Goal: Task Accomplishment & Management: Manage account settings

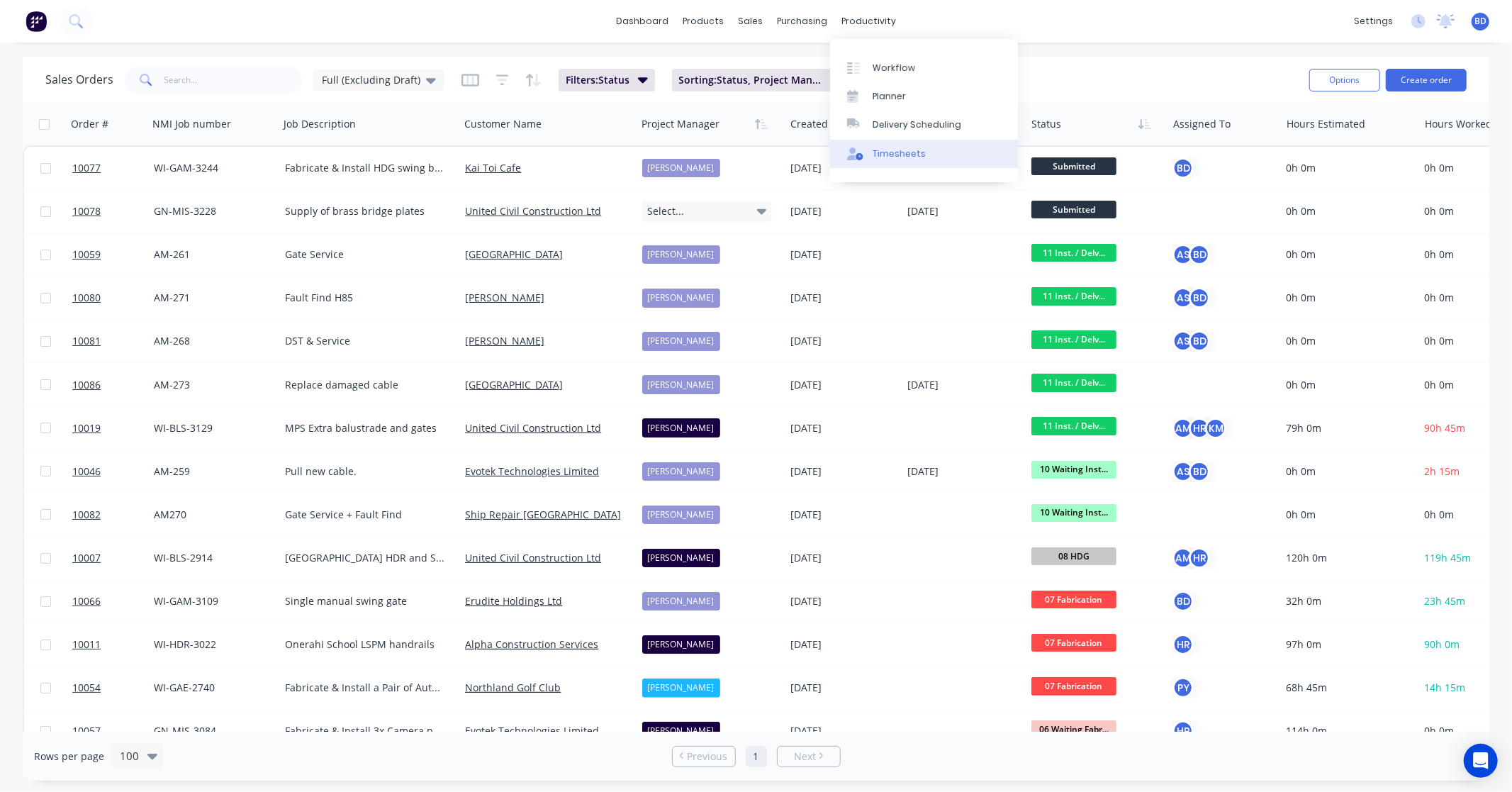
click at [883, 147] on div "Timesheets" at bounding box center [898, 153] width 53 height 13
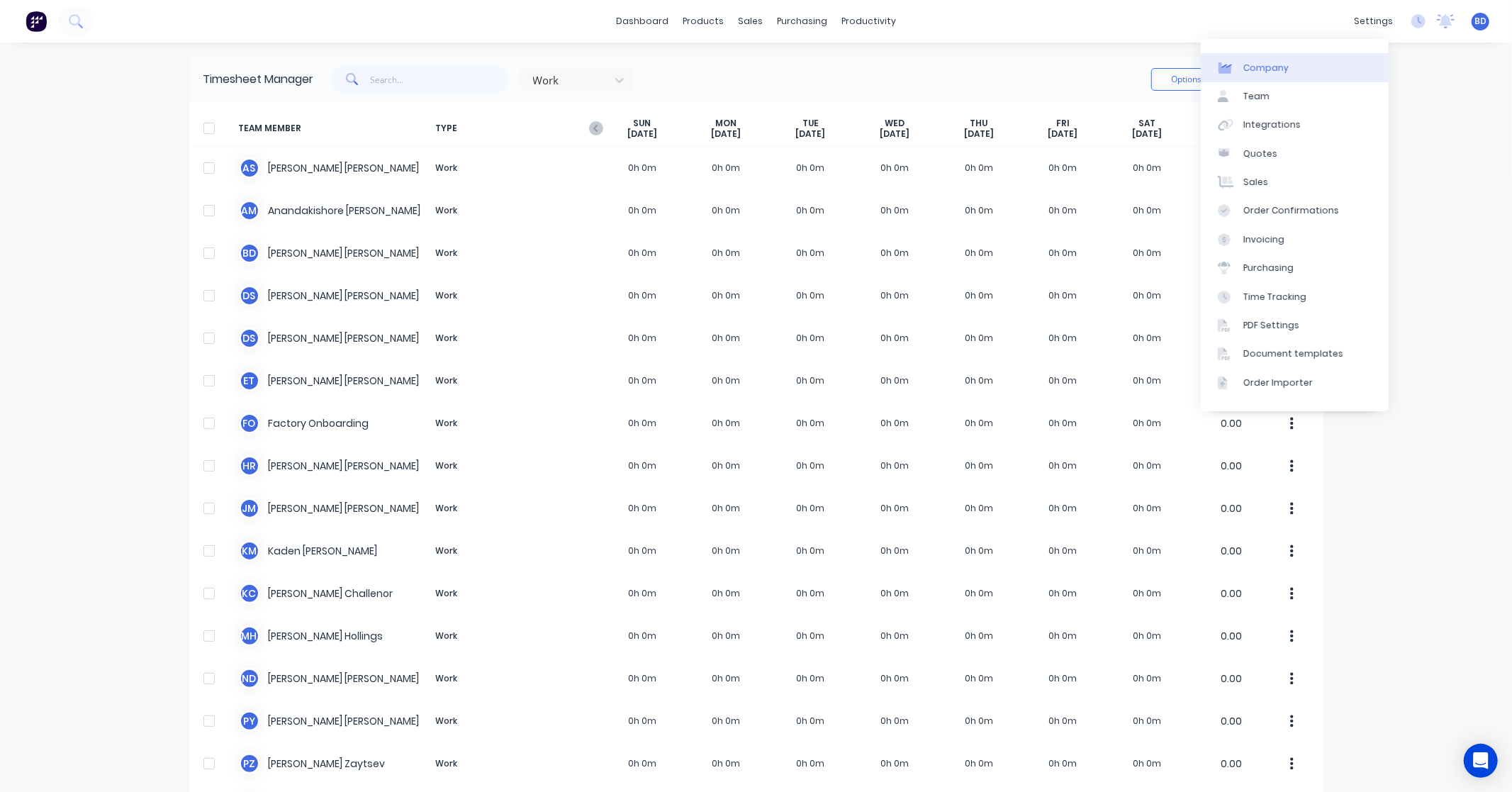
click at [1307, 63] on link "Company" at bounding box center [1295, 68] width 188 height 29
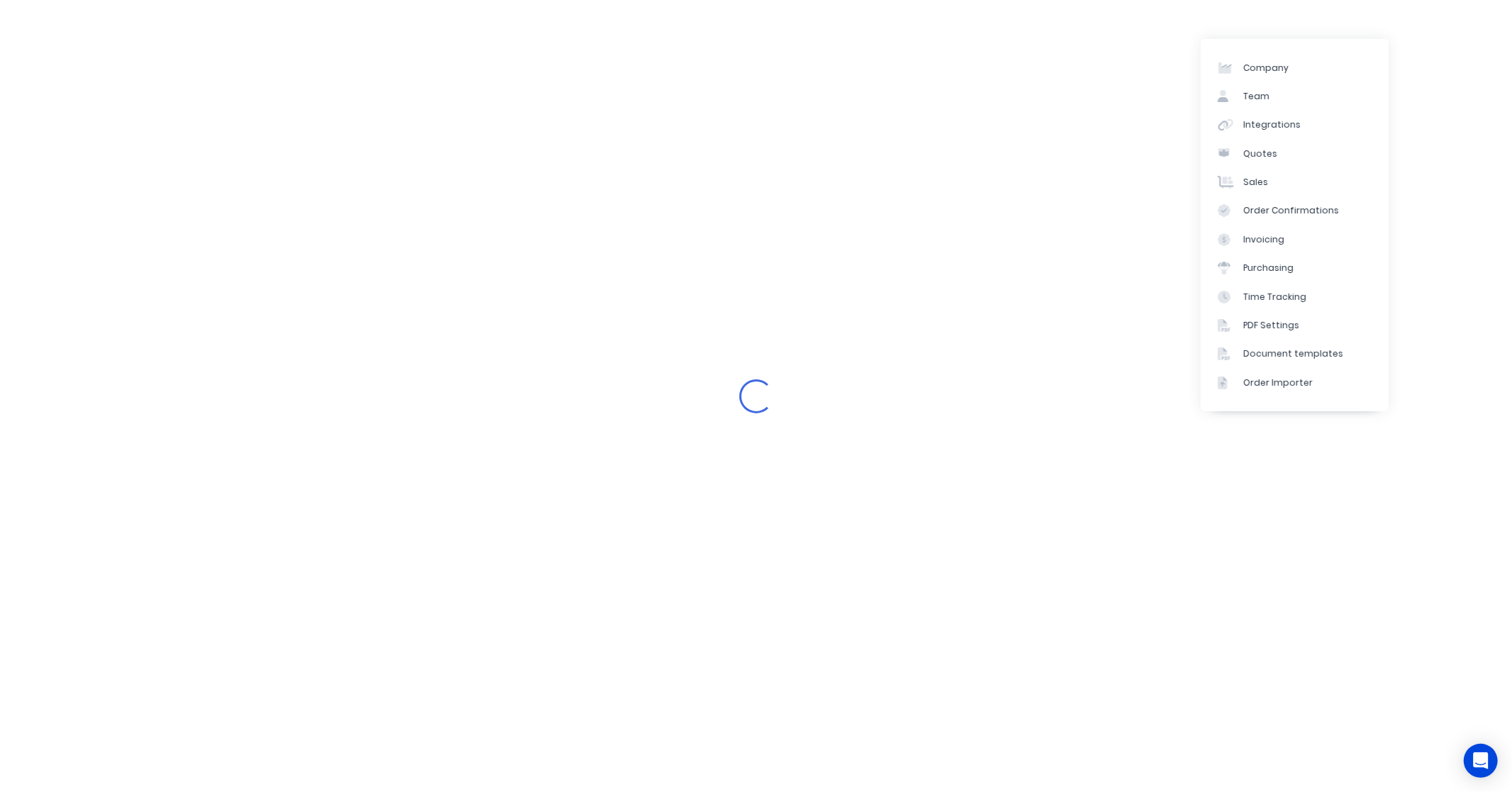
select select "NZ"
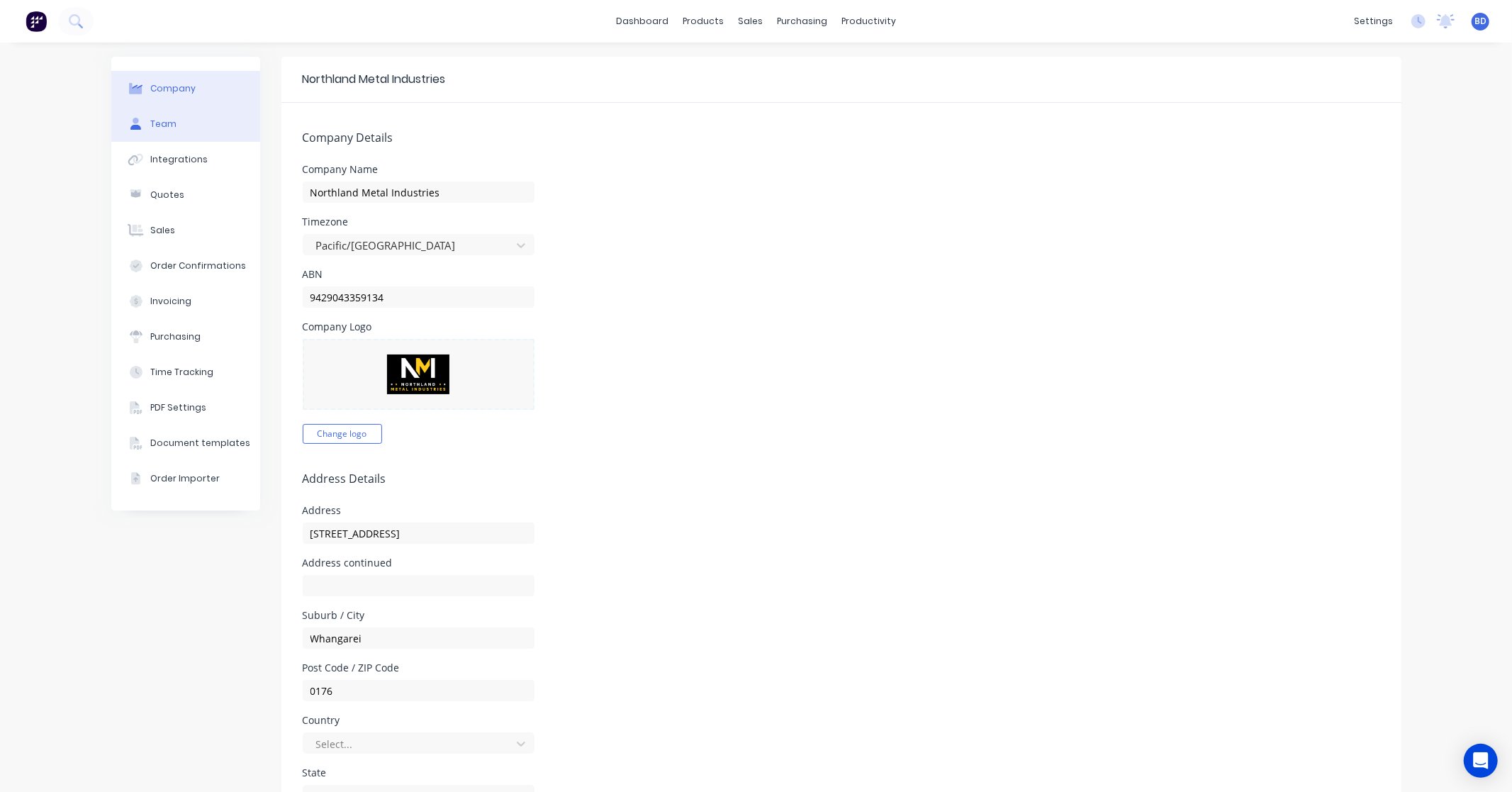
click at [195, 108] on button "Team" at bounding box center [186, 124] width 149 height 36
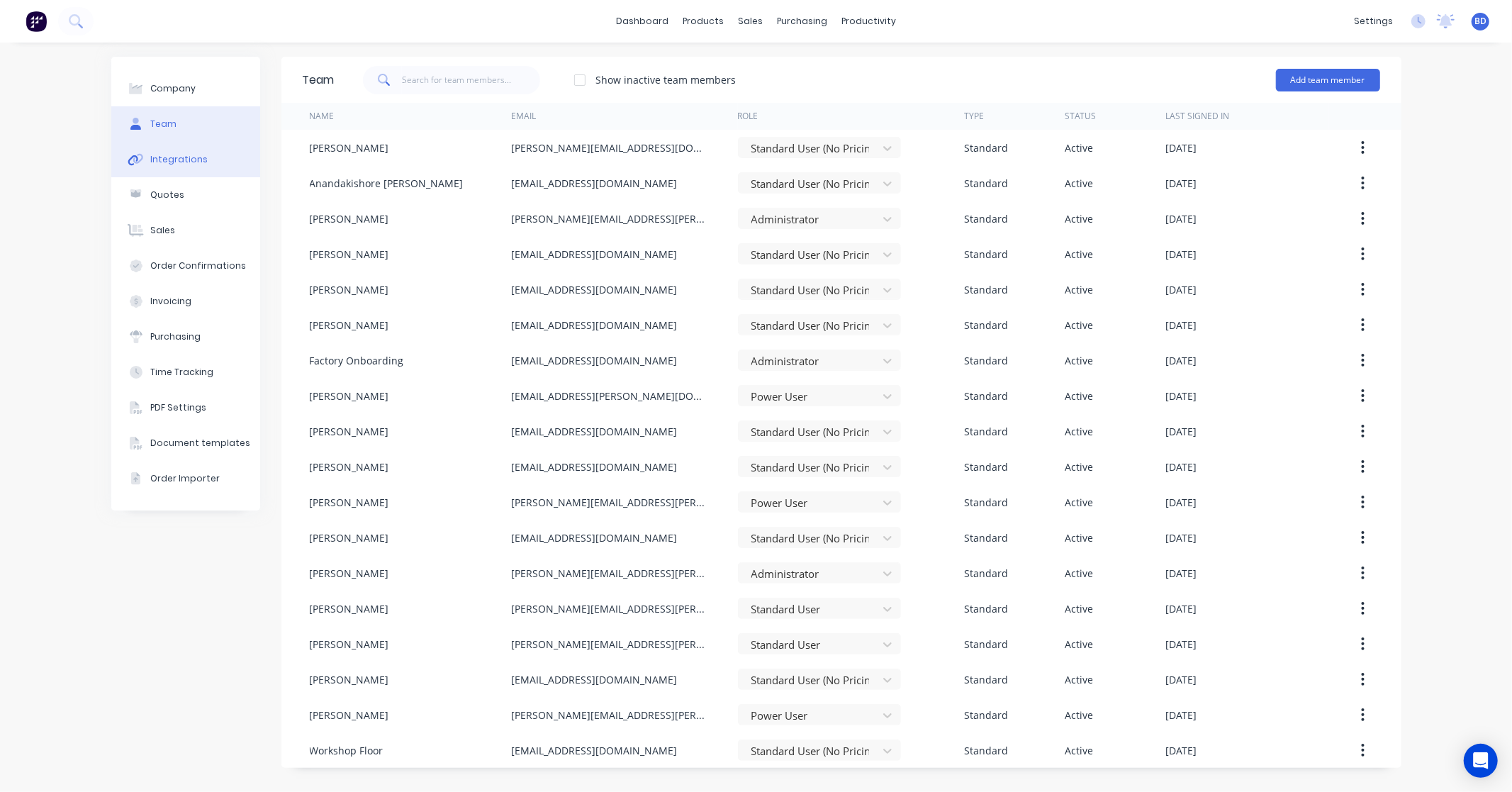
click at [183, 163] on div "Integrations" at bounding box center [179, 159] width 57 height 13
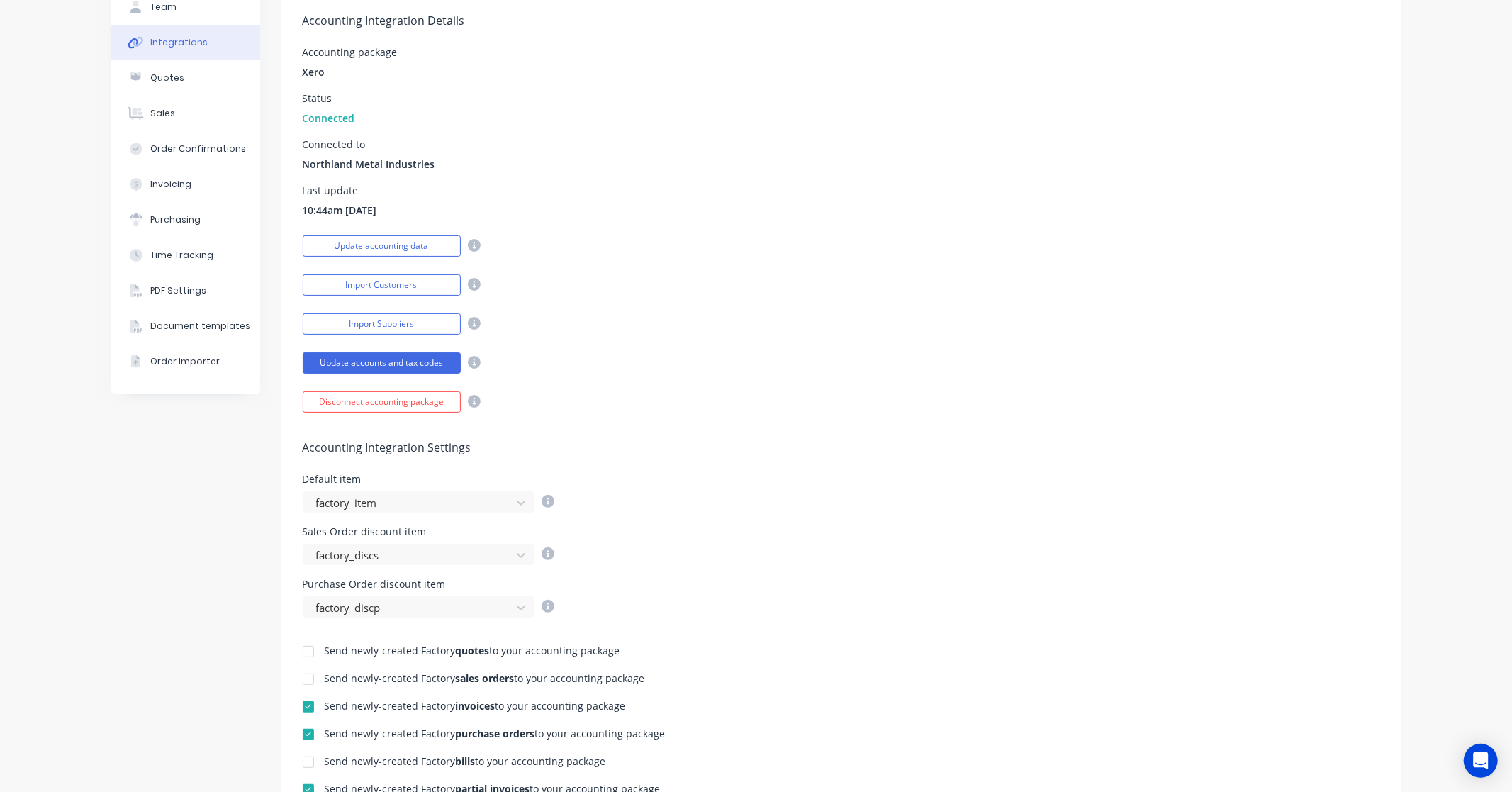
scroll to position [92, 0]
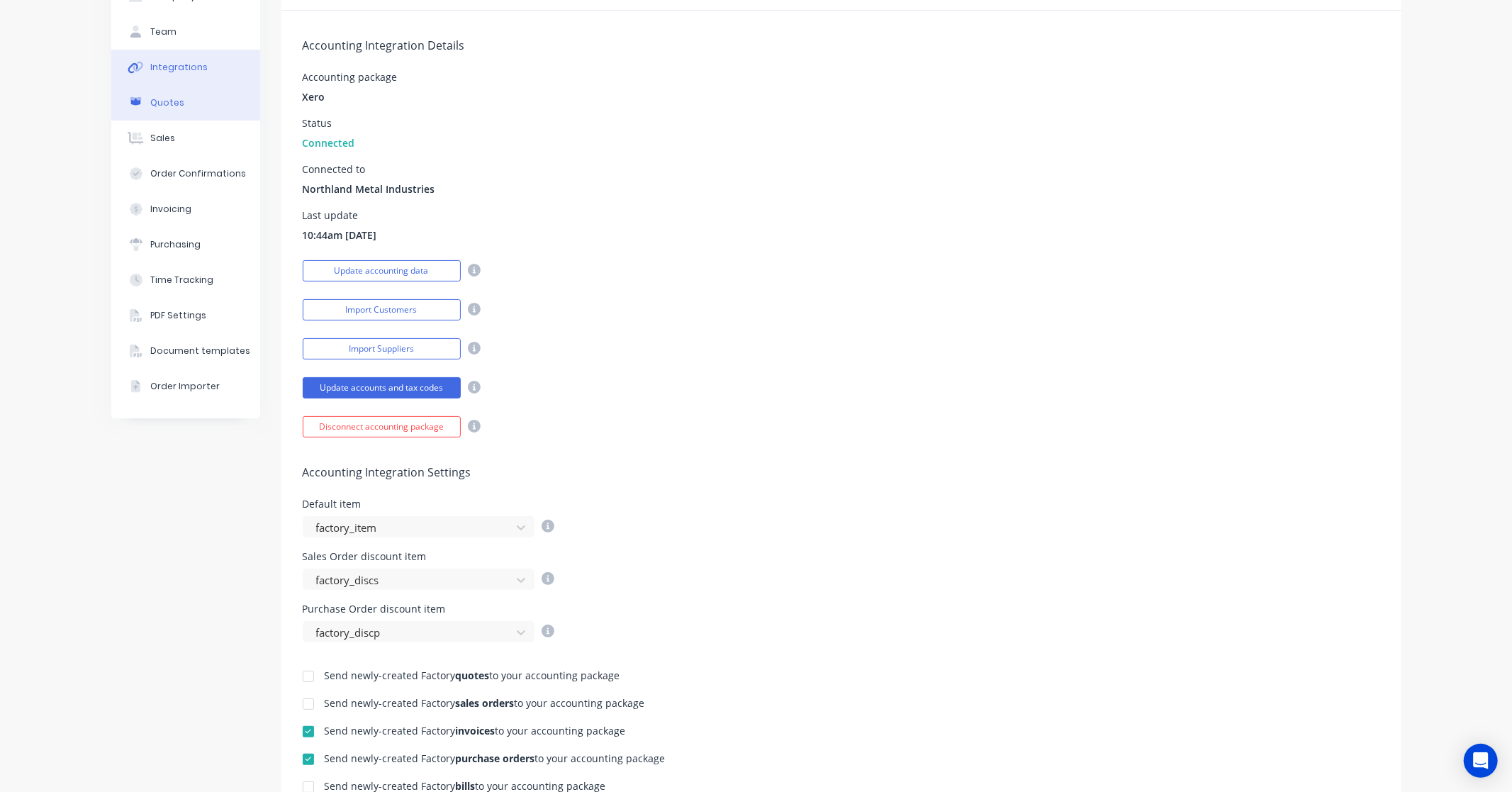
click at [132, 85] on button "Quotes" at bounding box center [186, 103] width 149 height 36
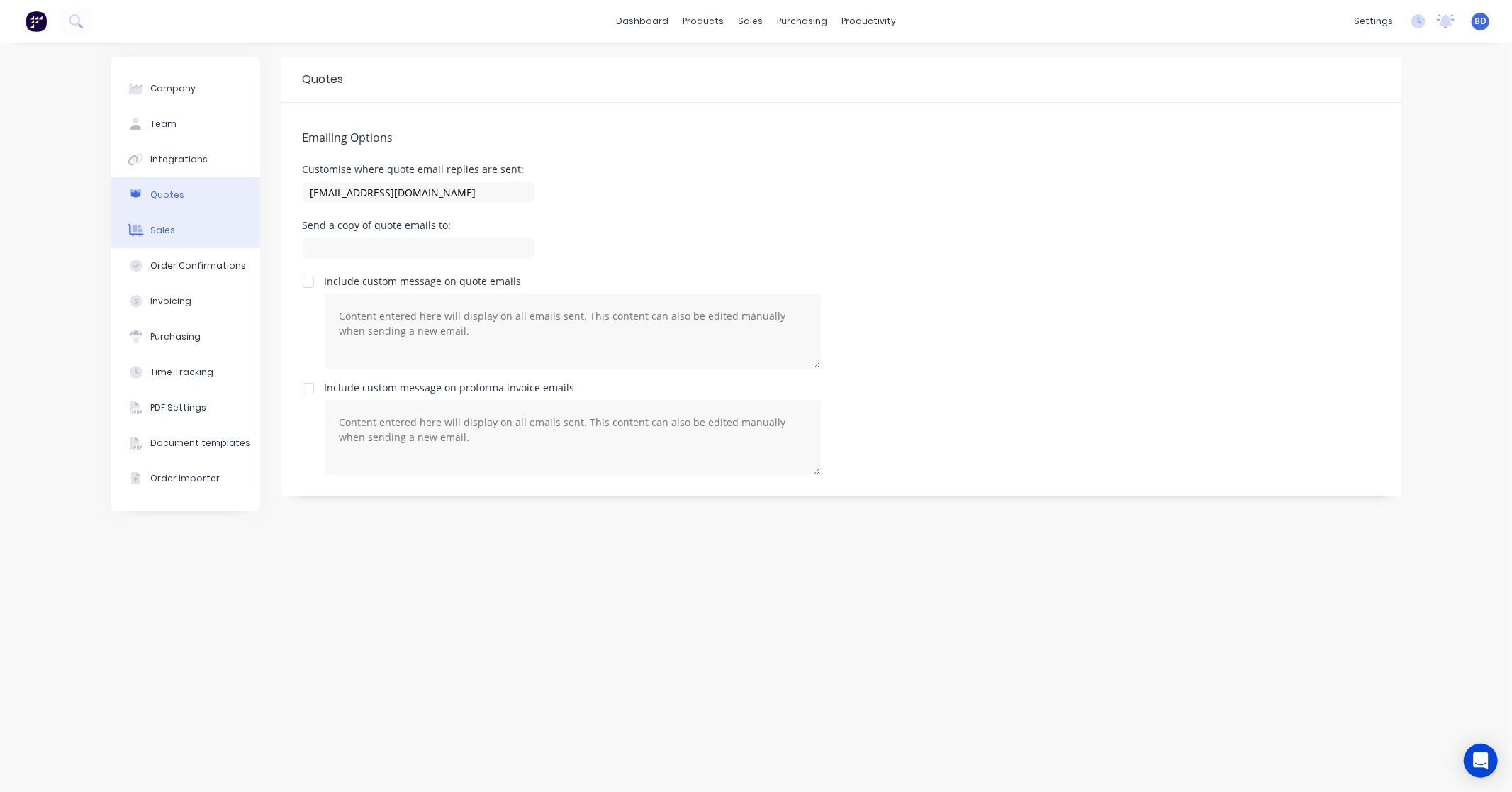
click at [165, 227] on div "Sales" at bounding box center [162, 230] width 25 height 13
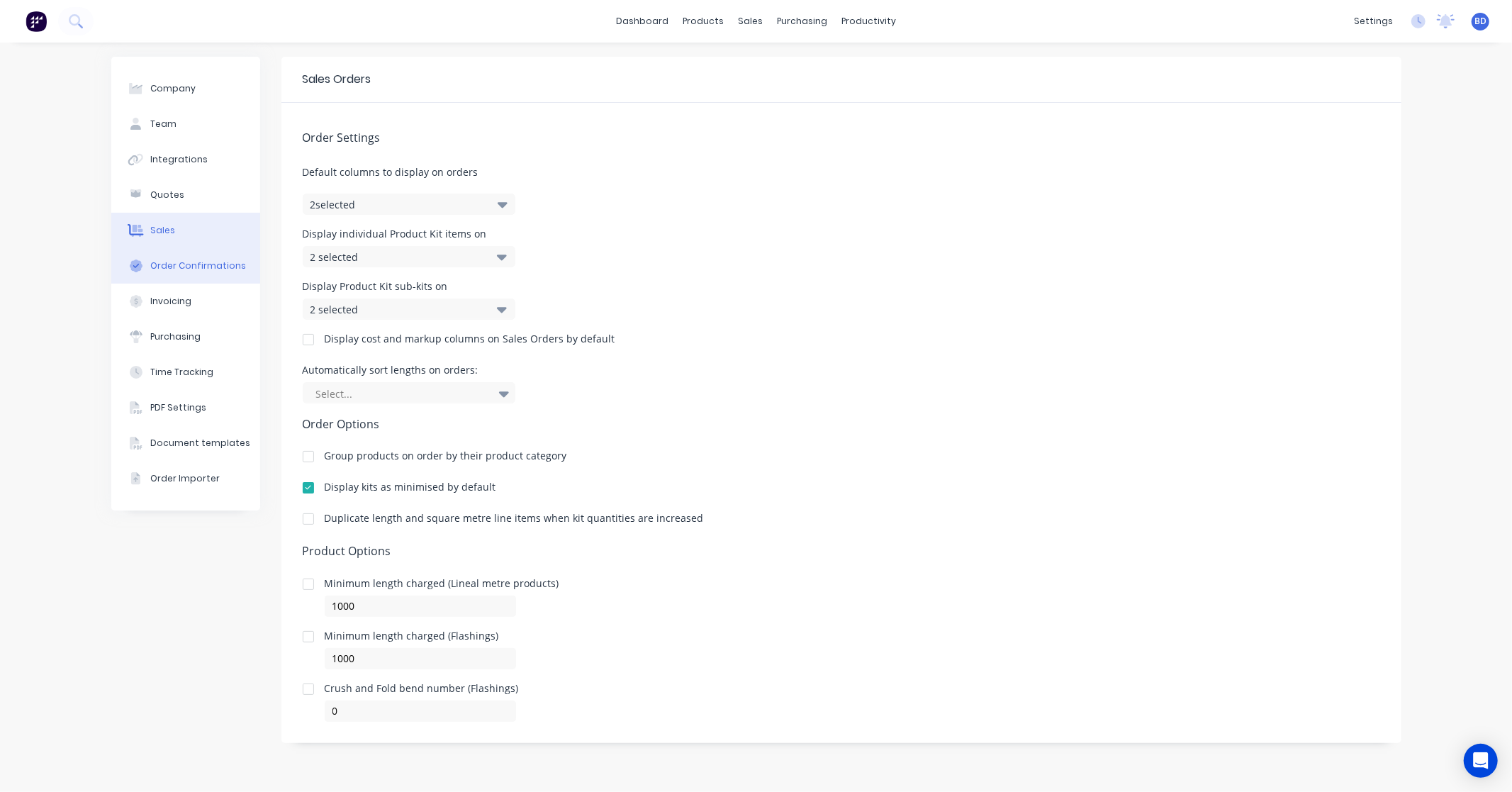
click at [183, 267] on div "Order Confirmations" at bounding box center [198, 265] width 96 height 13
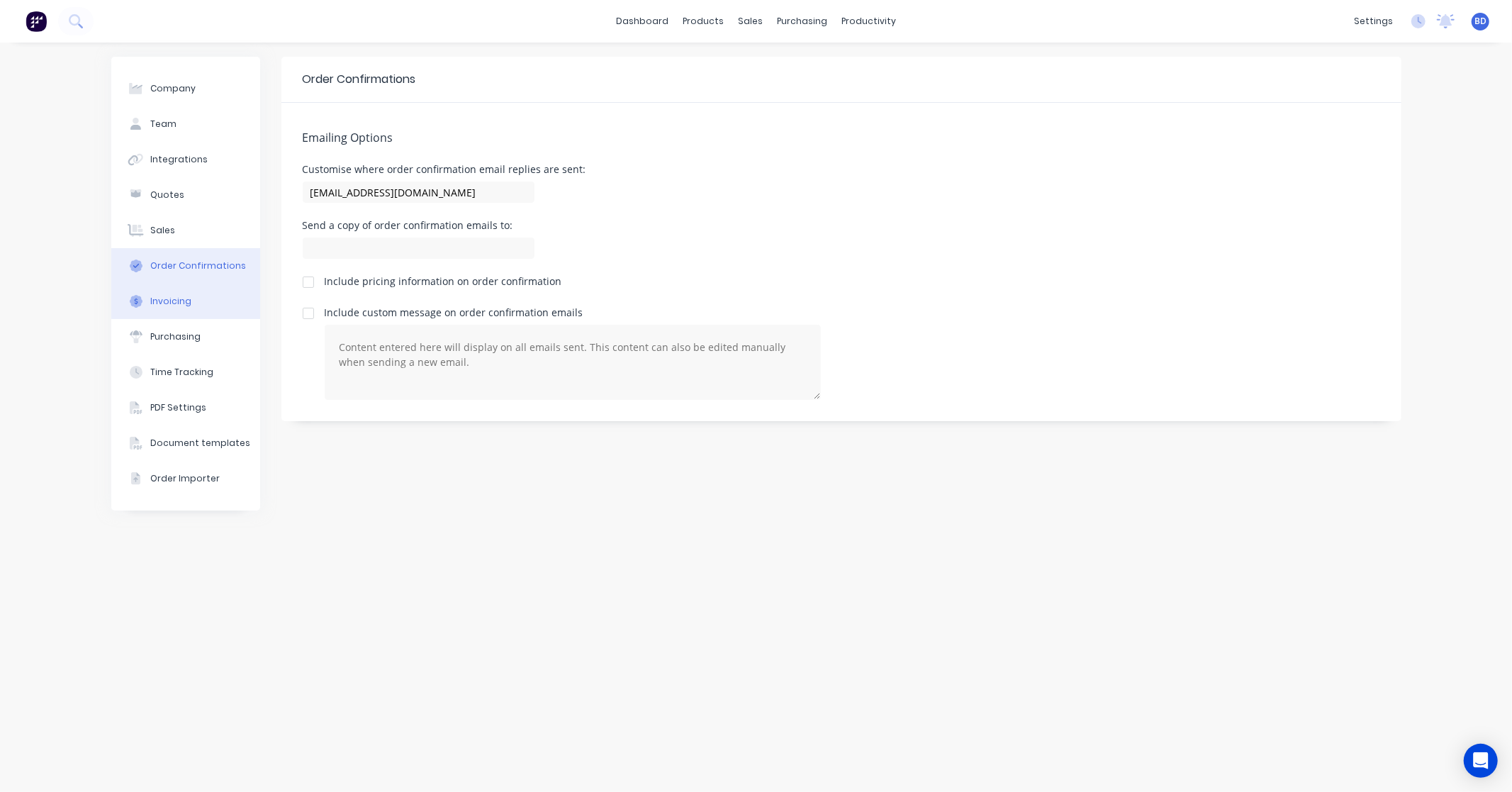
click at [181, 297] on div "Invoicing" at bounding box center [171, 301] width 41 height 13
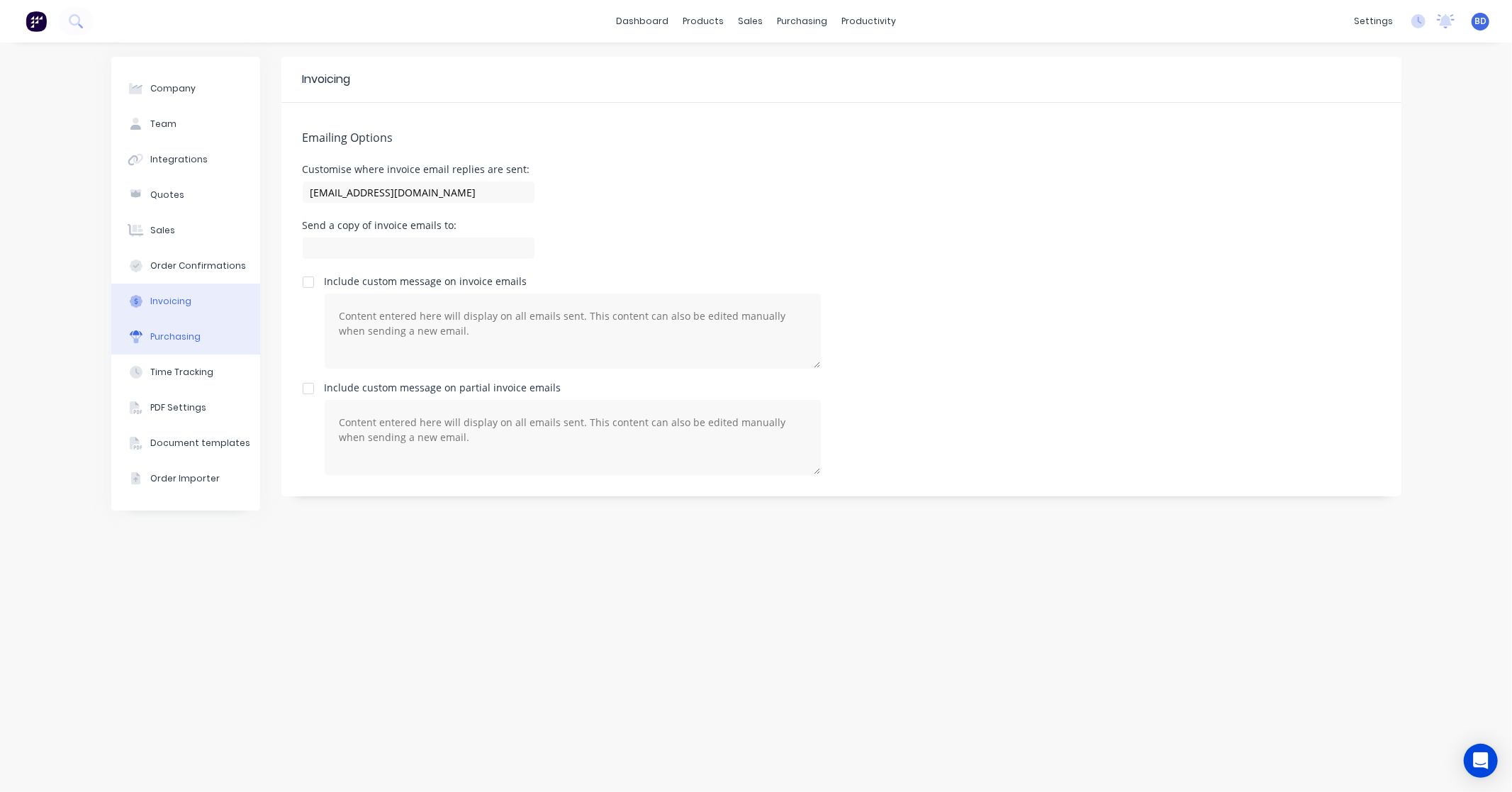
click at [183, 331] on div "Purchasing" at bounding box center [176, 336] width 51 height 13
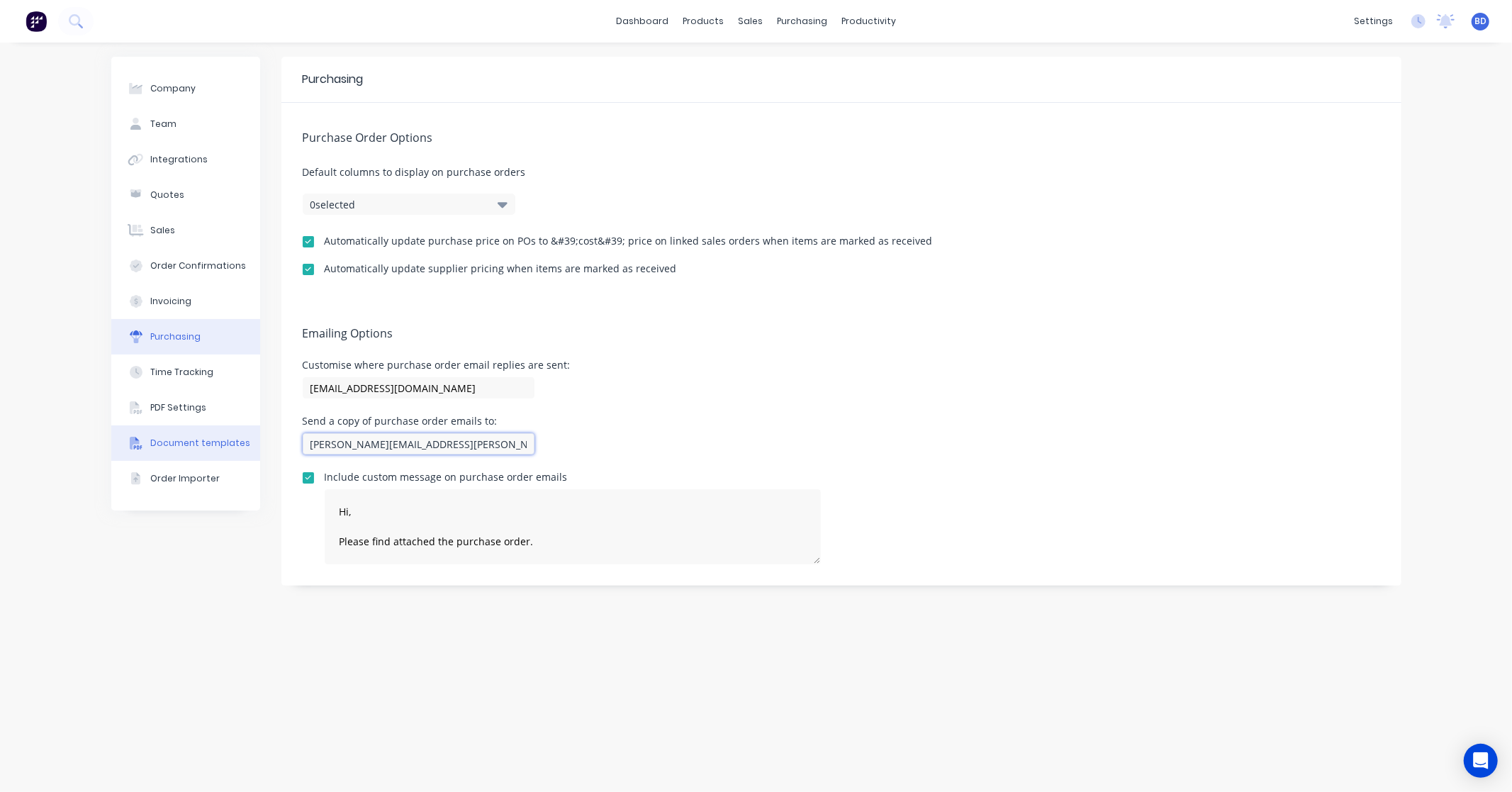
drag, startPoint x: 450, startPoint y: 444, endPoint x: 153, endPoint y: 426, distance: 297.5
click at [153, 426] on div "Company Team Integrations Quotes Sales Order Confirmations Invoicing Purchasing…" at bounding box center [756, 417] width 1290 height 721
click at [410, 385] on input "[EMAIL_ADDRESS][DOMAIN_NAME]" at bounding box center [418, 387] width 232 height 21
drag, startPoint x: 429, startPoint y: 390, endPoint x: 155, endPoint y: 369, distance: 274.8
click at [155, 370] on div "Company Team Integrations Quotes Sales Order Confirmations Invoicing Purchasing…" at bounding box center [756, 417] width 1290 height 721
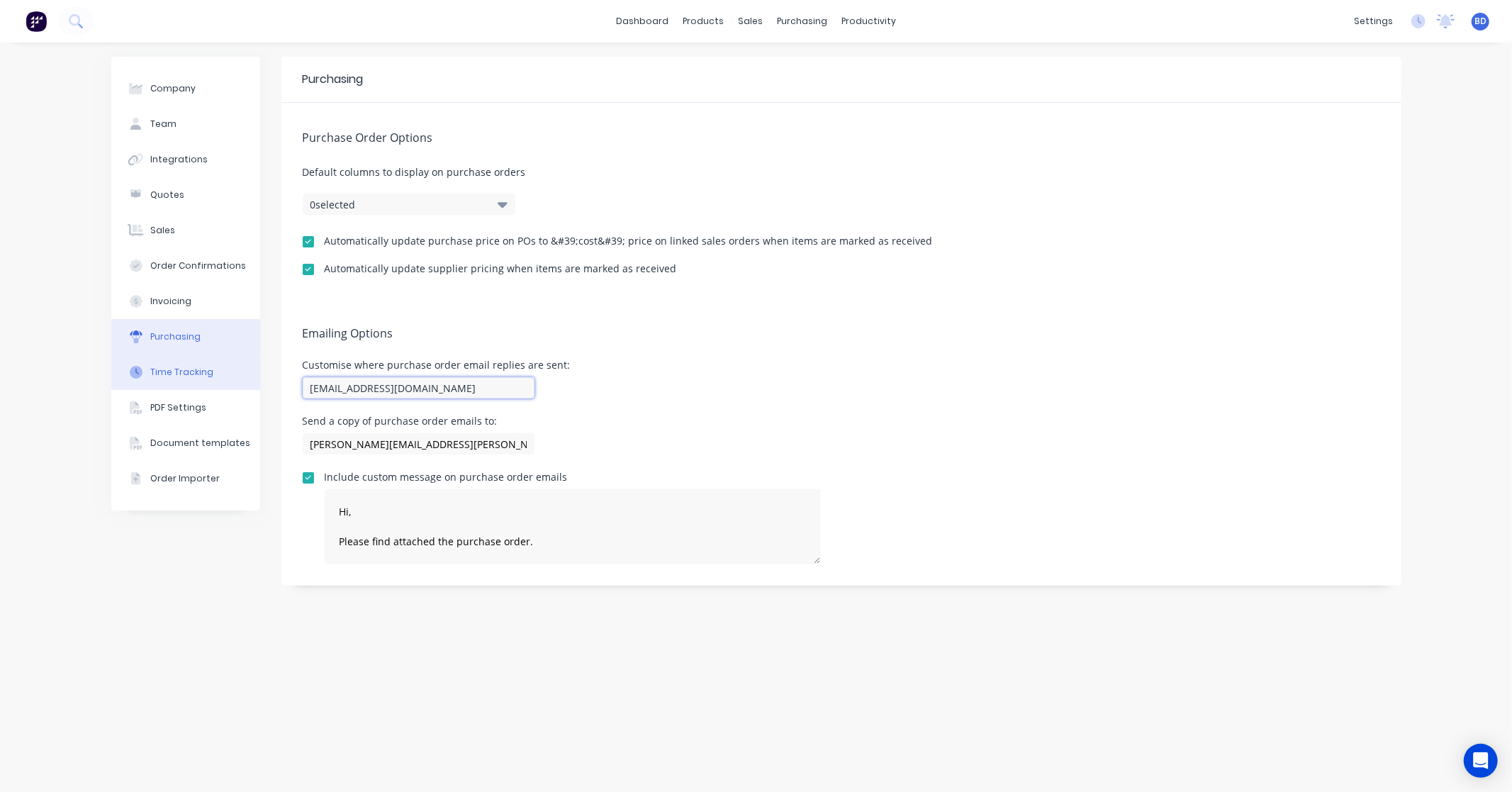
paste input "[PERSON_NAME].[PERSON_NAME]"
type input "[PERSON_NAME][EMAIL_ADDRESS][PERSON_NAME][DOMAIN_NAME]"
click at [723, 386] on div "Customise where purchase order email replies are sent: [PERSON_NAME][EMAIL_ADDR…" at bounding box center [841, 380] width 1078 height 41
click at [498, 209] on icon "button" at bounding box center [503, 204] width 10 height 15
click at [612, 193] on div "Purchase Order Options Default columns to display on purchase orders 0 selected…" at bounding box center [841, 200] width 1120 height 195
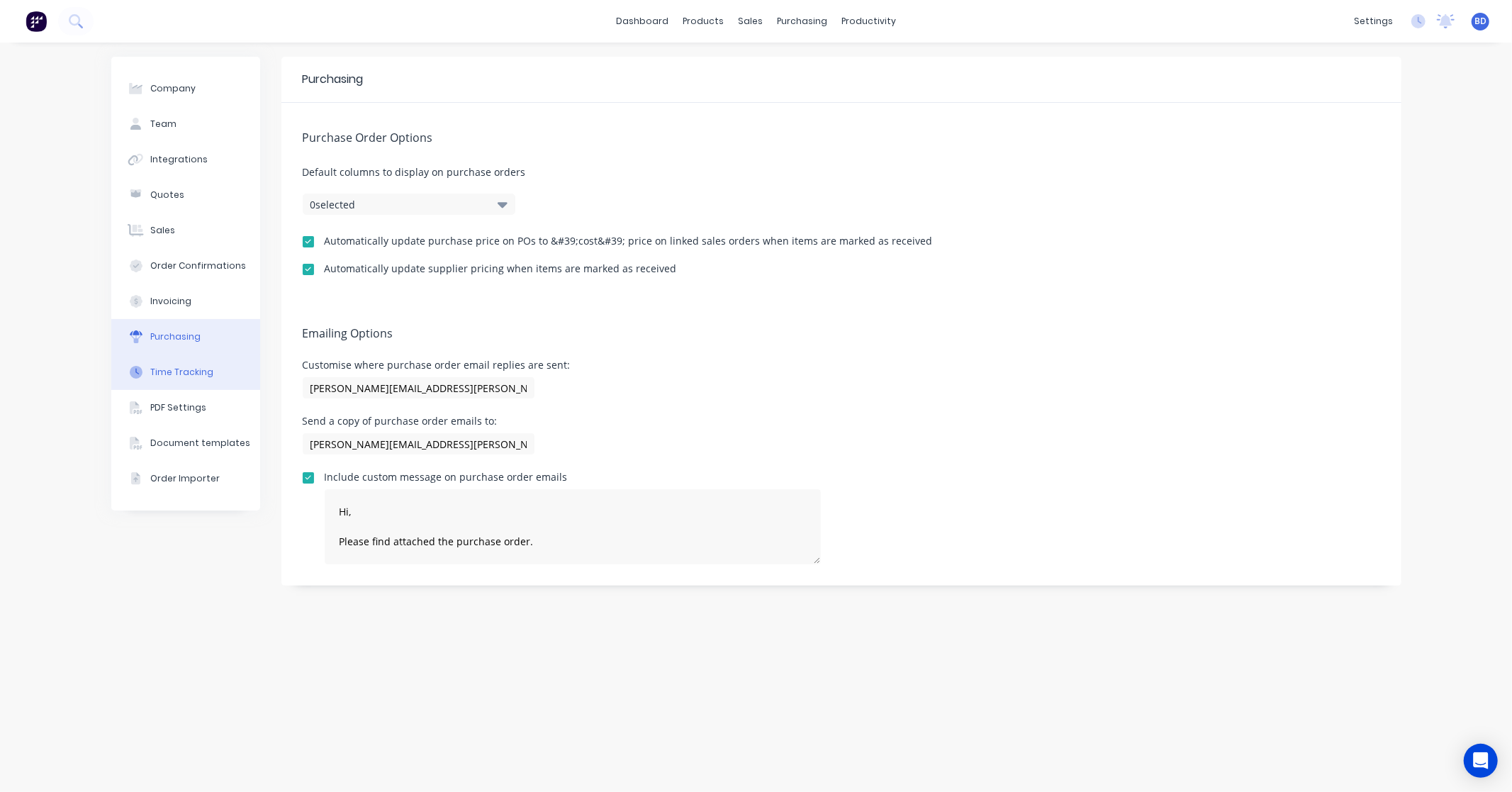
click at [184, 370] on div "Time Tracking" at bounding box center [182, 372] width 63 height 13
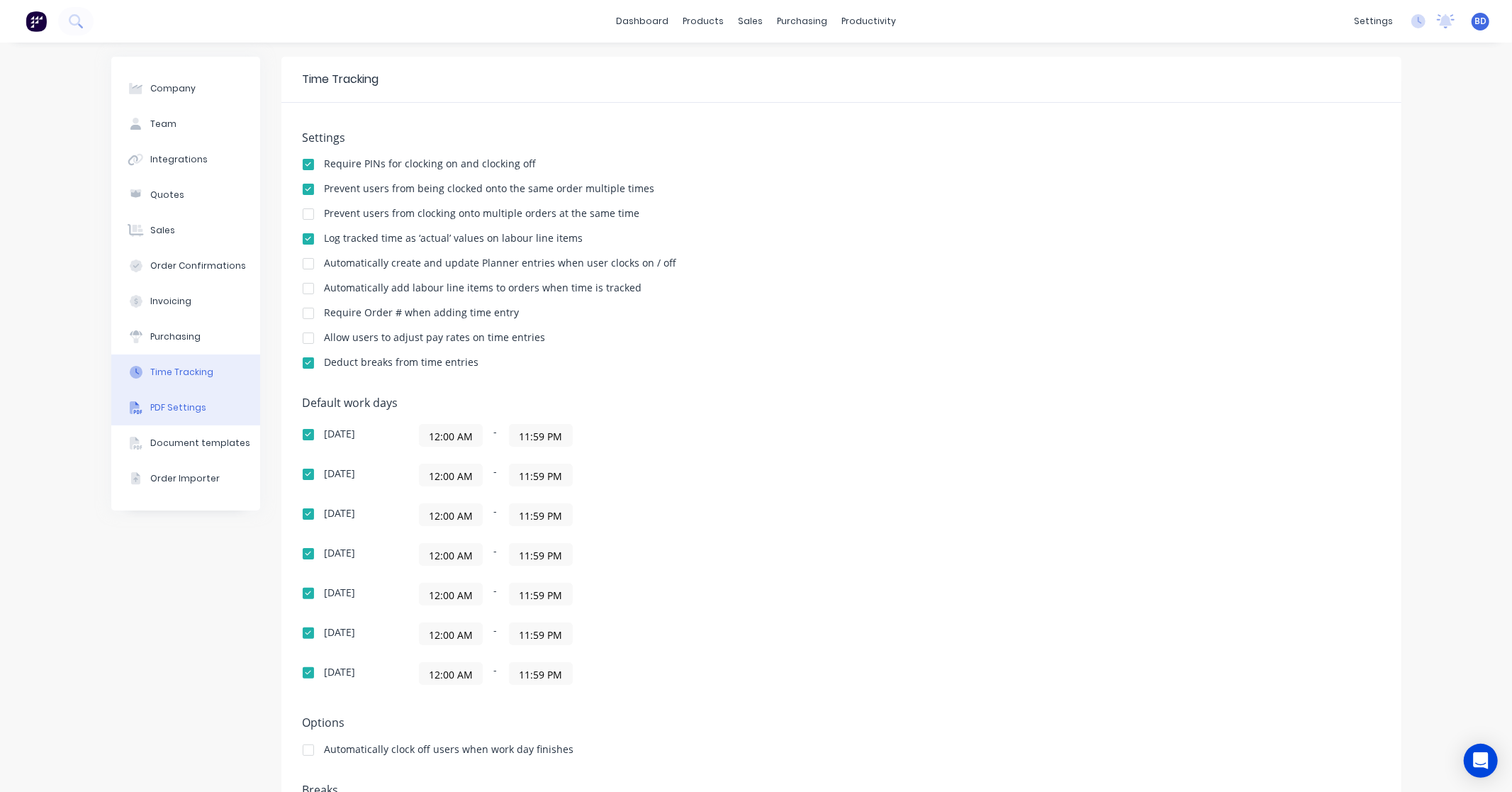
click at [196, 398] on button "PDF Settings" at bounding box center [186, 407] width 149 height 36
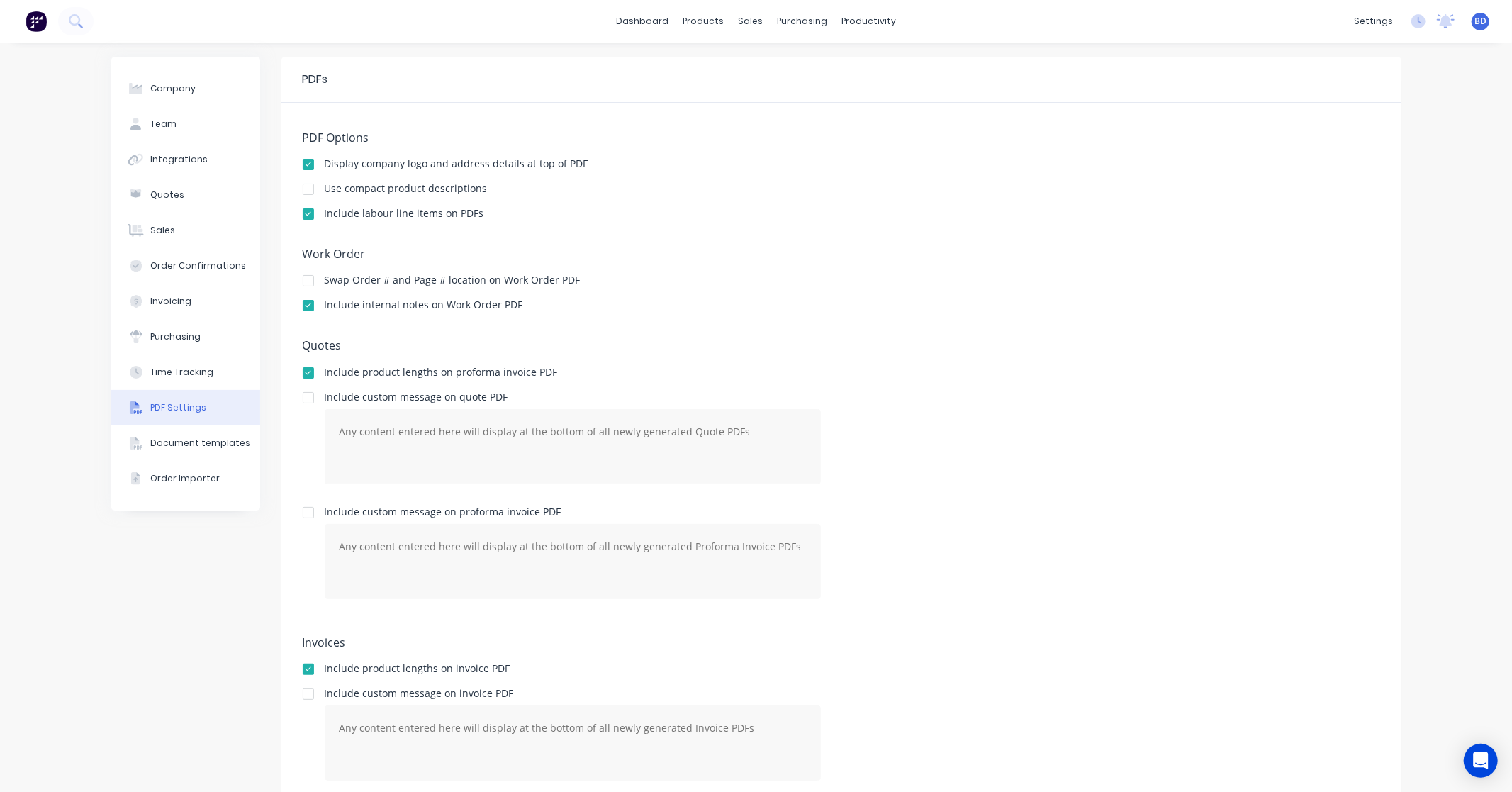
scroll to position [46, 0]
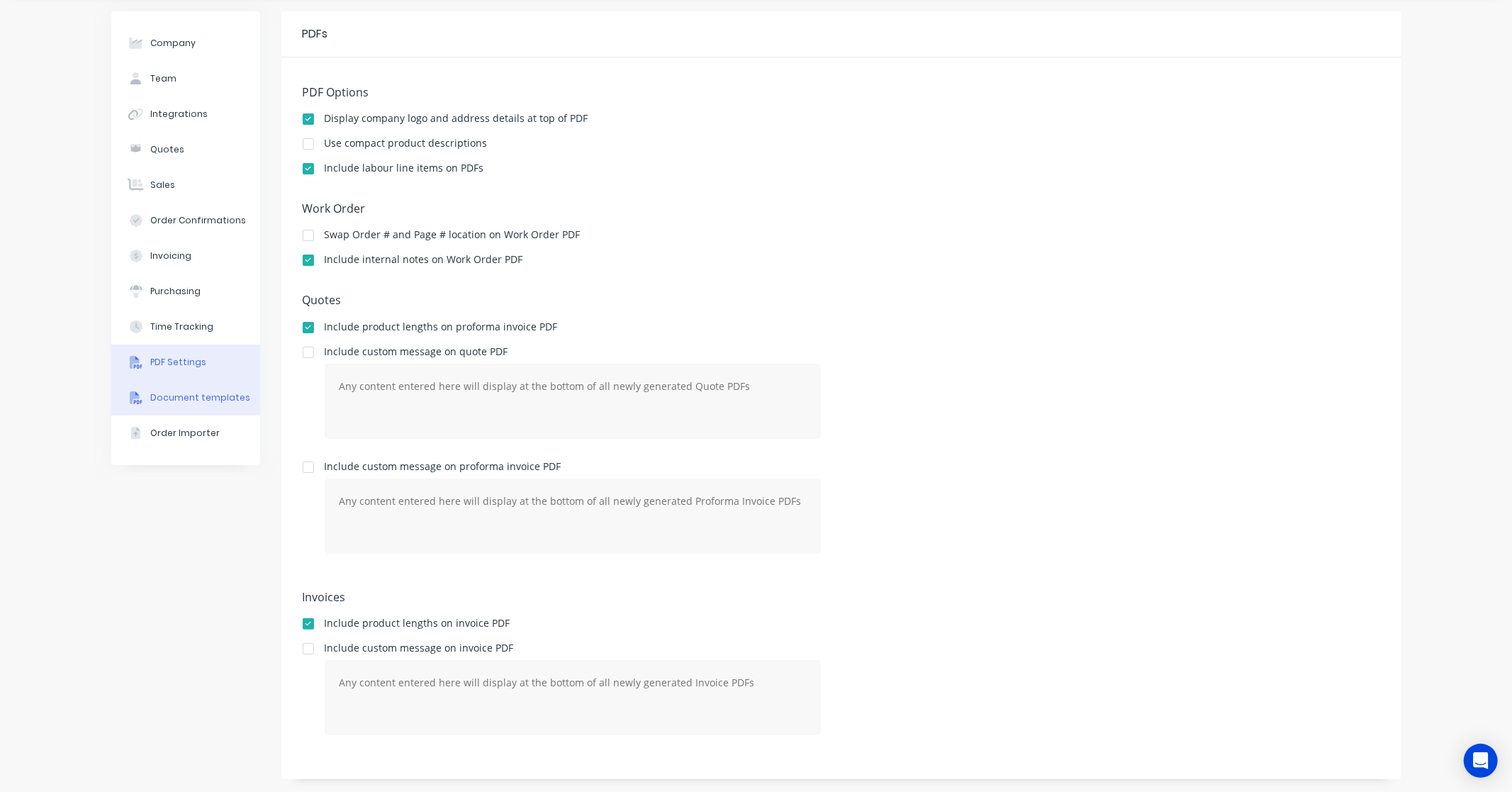
click at [209, 398] on div "Document templates" at bounding box center [200, 397] width 100 height 13
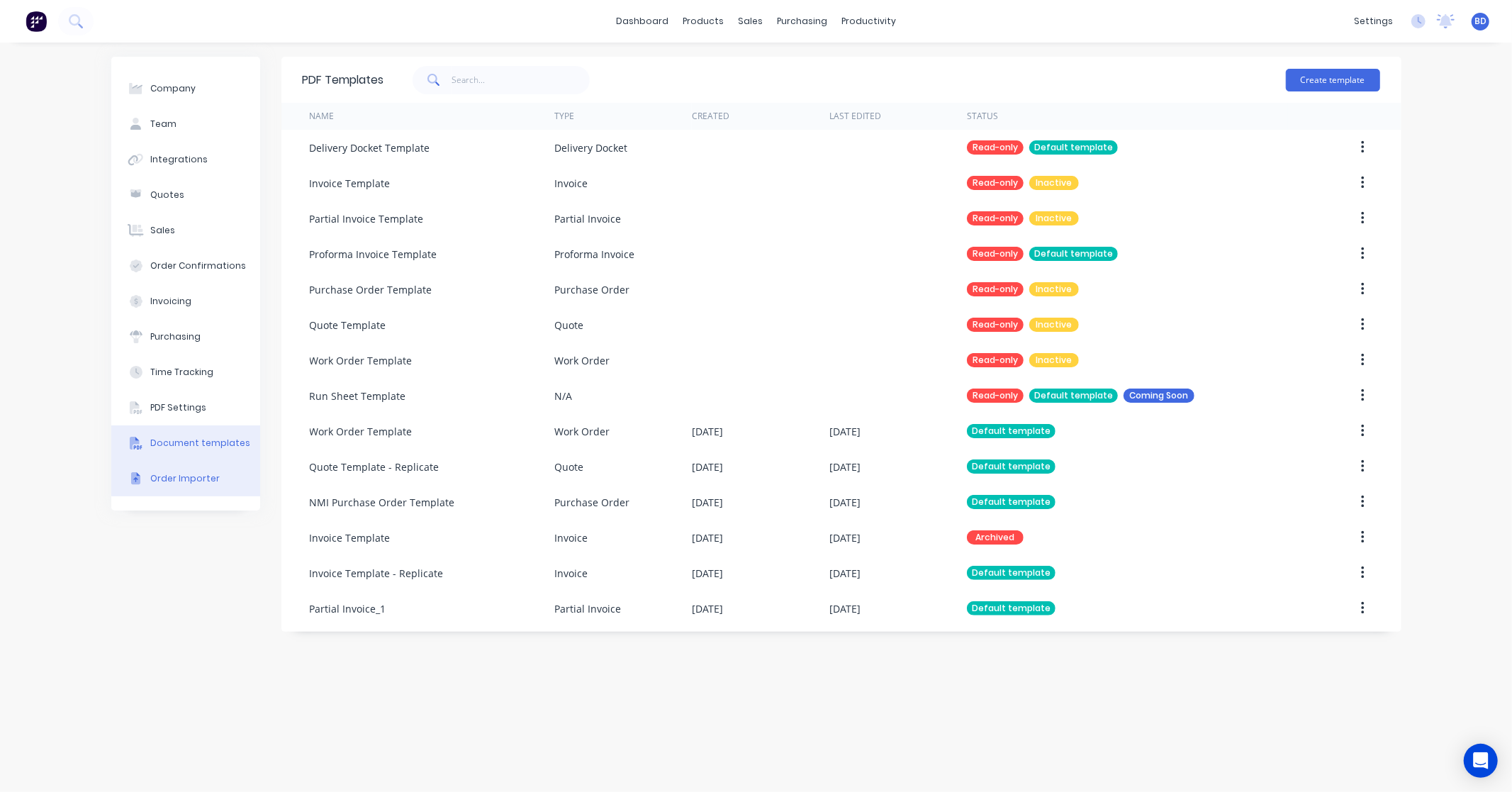
click at [199, 472] on div "Order Importer" at bounding box center [185, 478] width 69 height 13
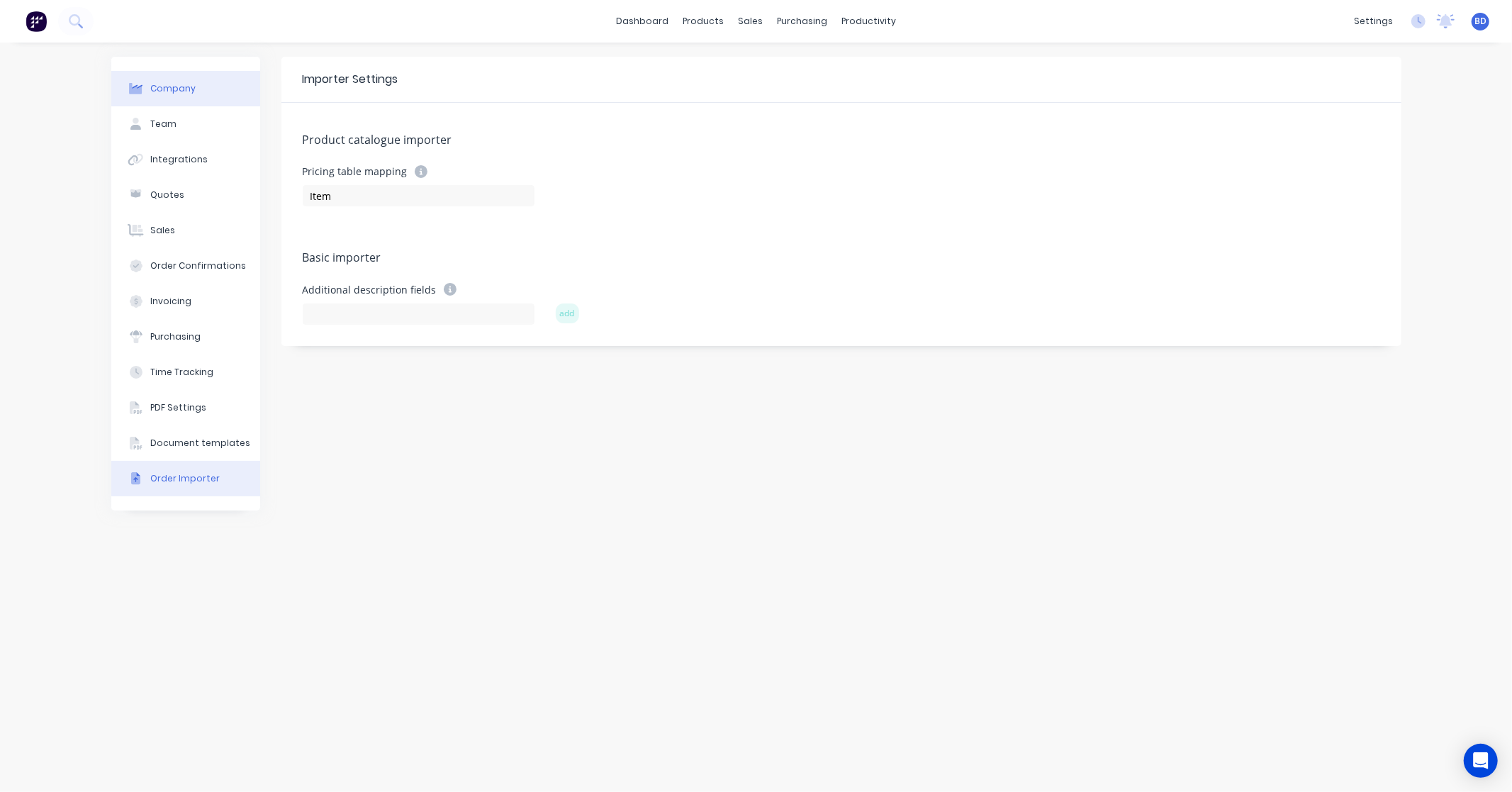
click at [203, 81] on button "Company" at bounding box center [186, 89] width 149 height 36
select select "NZ"
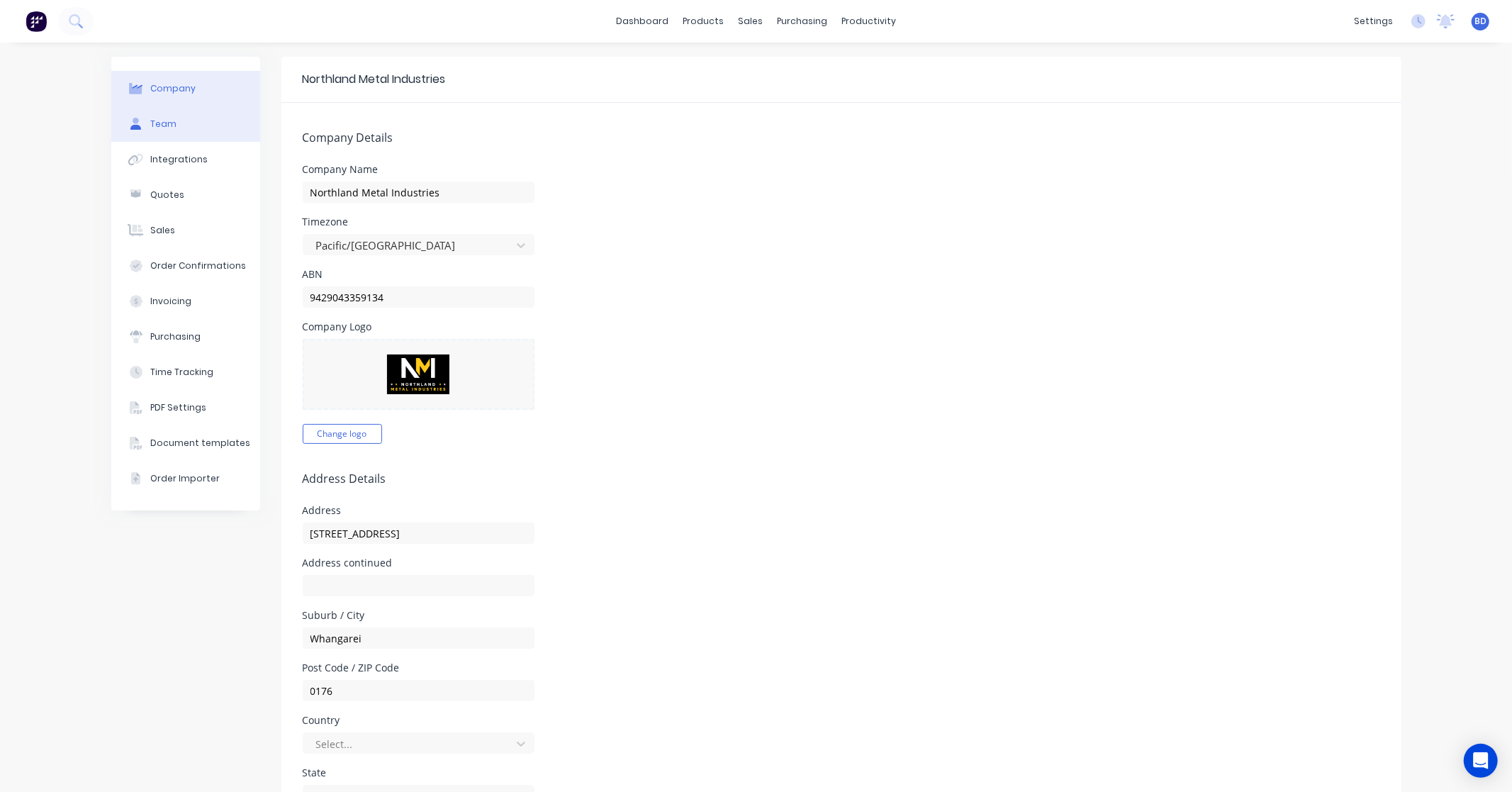
click at [188, 125] on button "Team" at bounding box center [186, 124] width 149 height 36
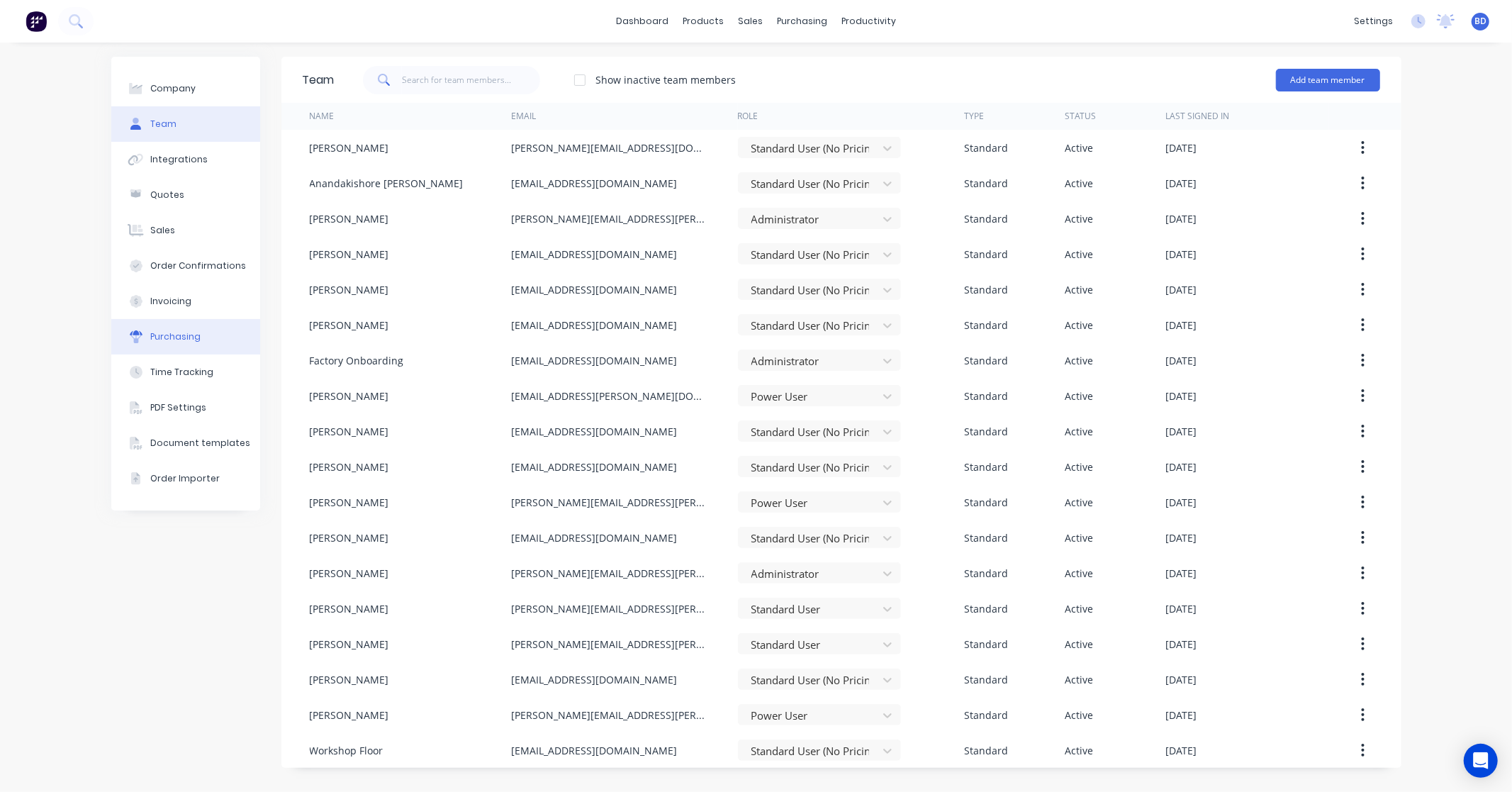
click at [188, 341] on div "Purchasing" at bounding box center [176, 336] width 51 height 13
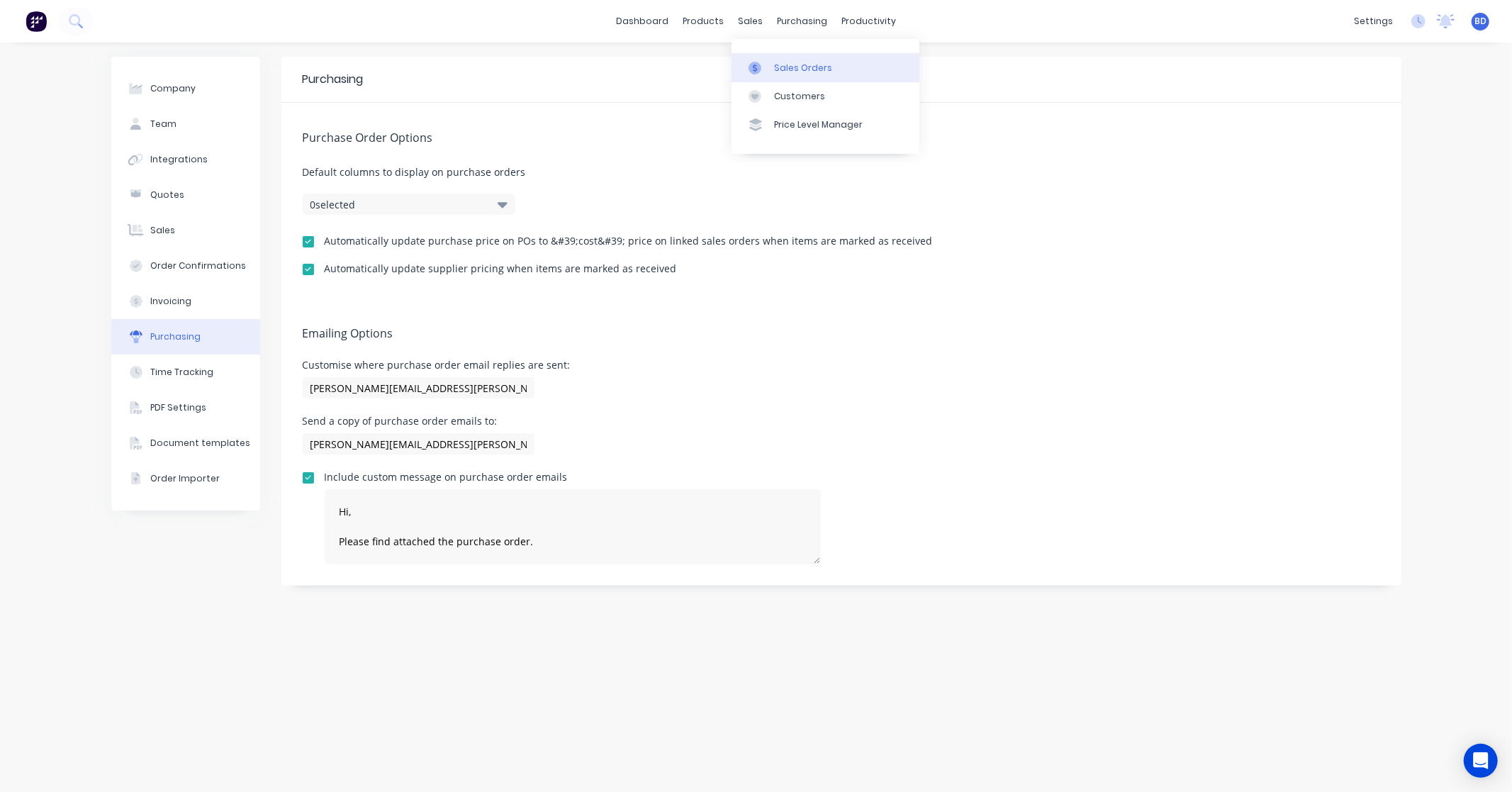
click at [777, 63] on div "Sales Orders" at bounding box center [803, 68] width 58 height 13
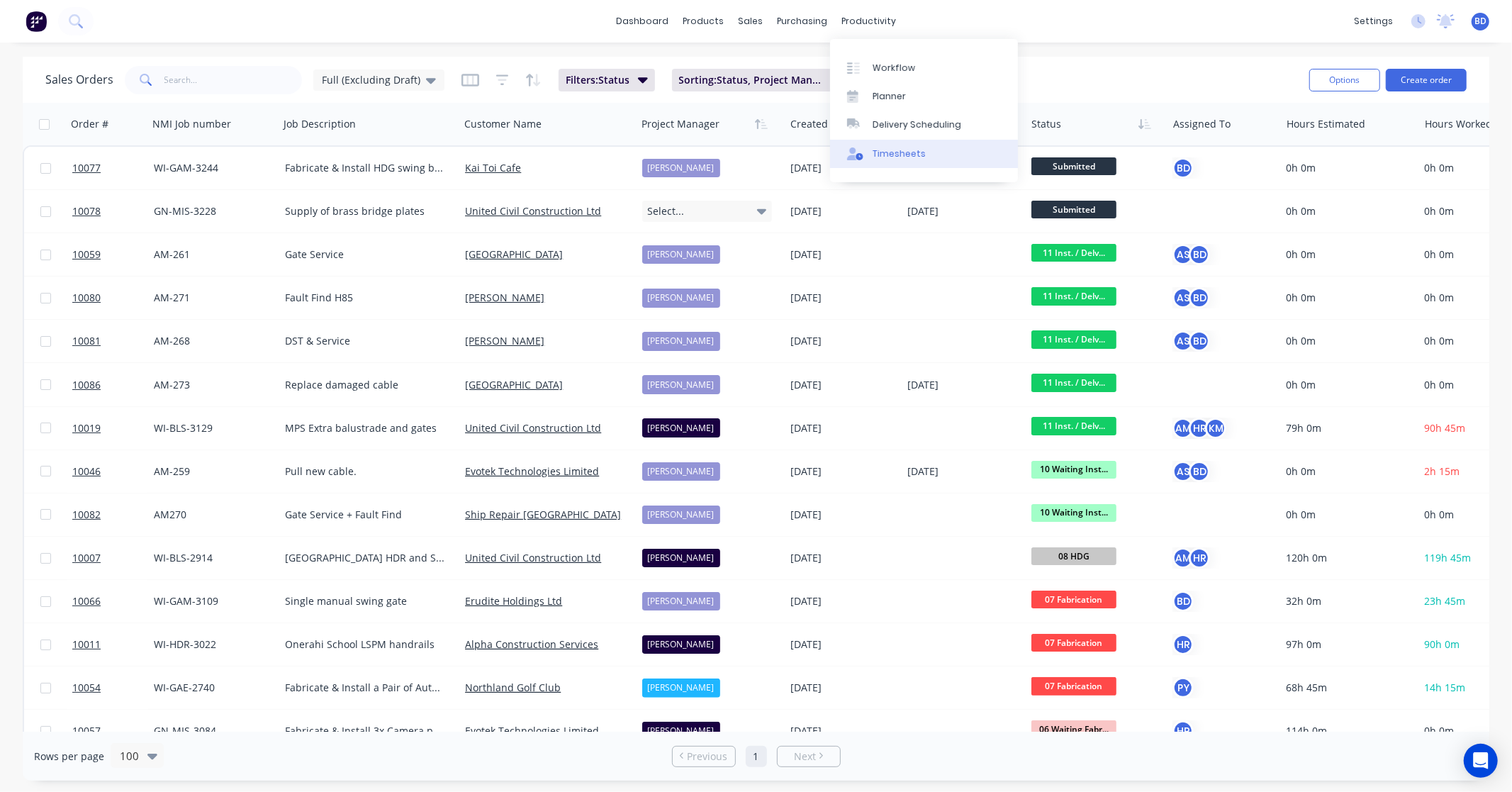
click at [884, 160] on div "Timesheets" at bounding box center [898, 153] width 53 height 13
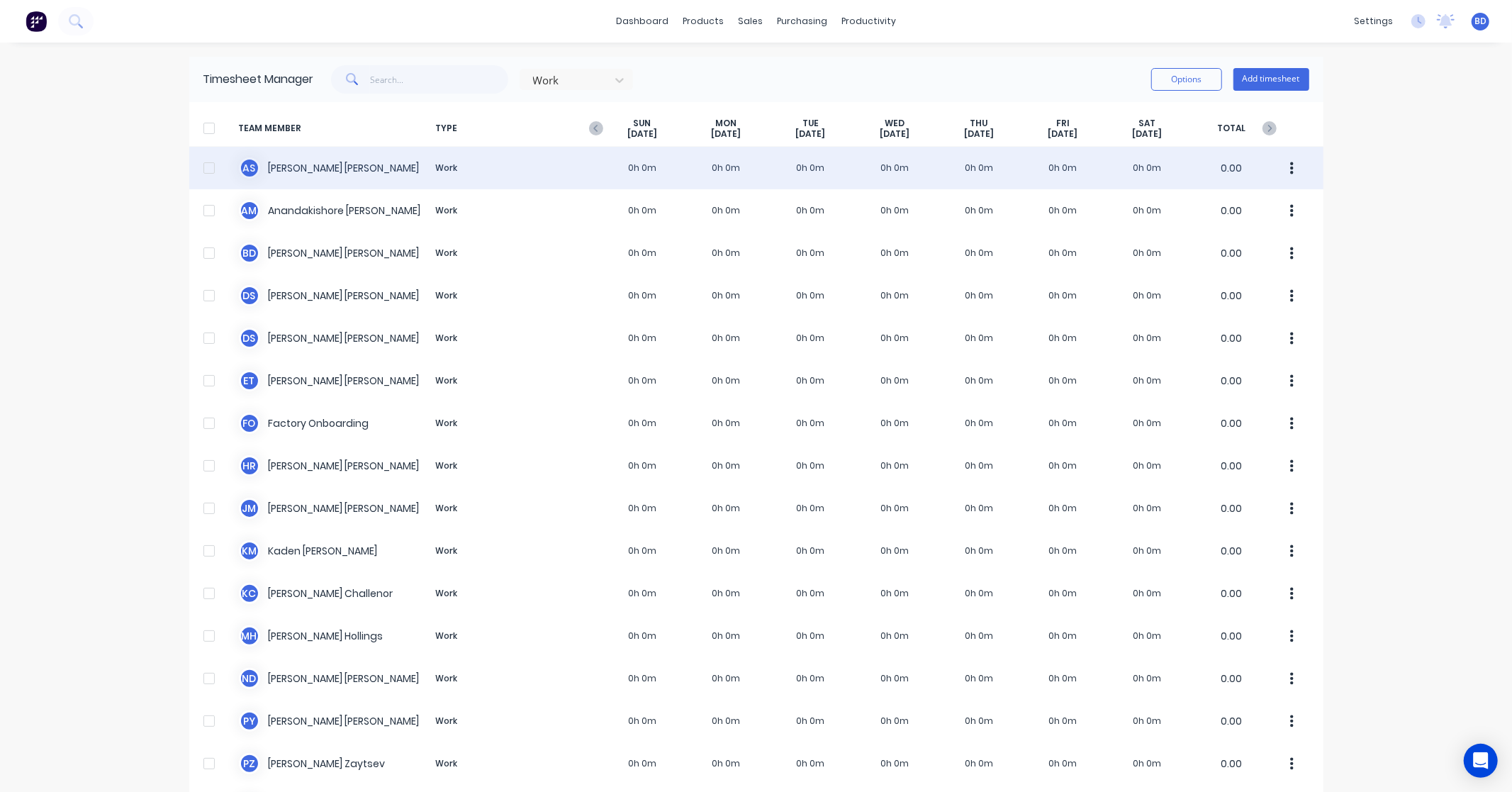
click at [345, 183] on div "A S [PERSON_NAME] Work 0h 0m 0h 0m 0h 0m 0h 0m 0h 0m 0h 0m 0h 0m 0.00" at bounding box center [756, 168] width 1134 height 42
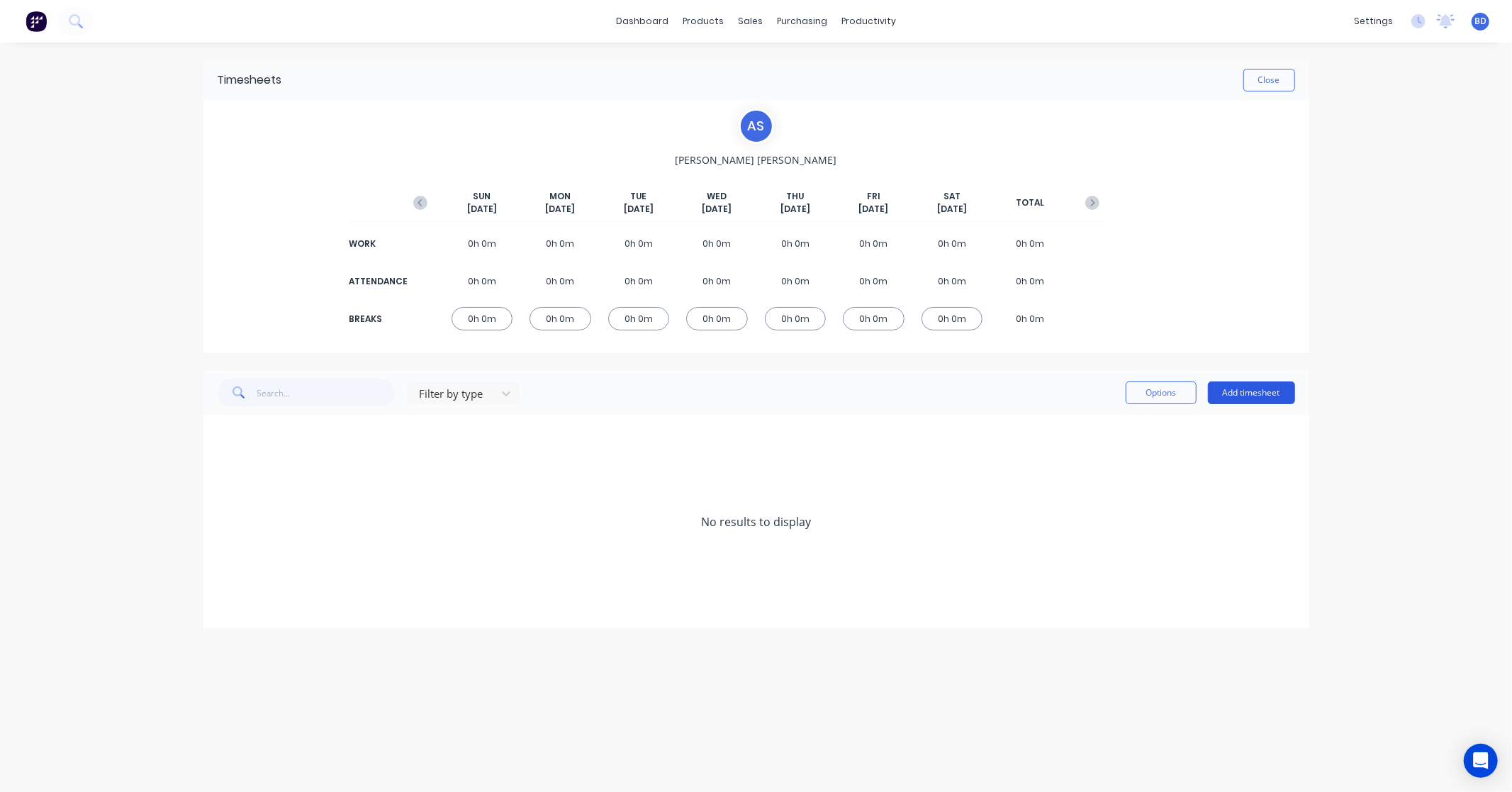
click at [1257, 393] on button "Add timesheet" at bounding box center [1251, 392] width 87 height 23
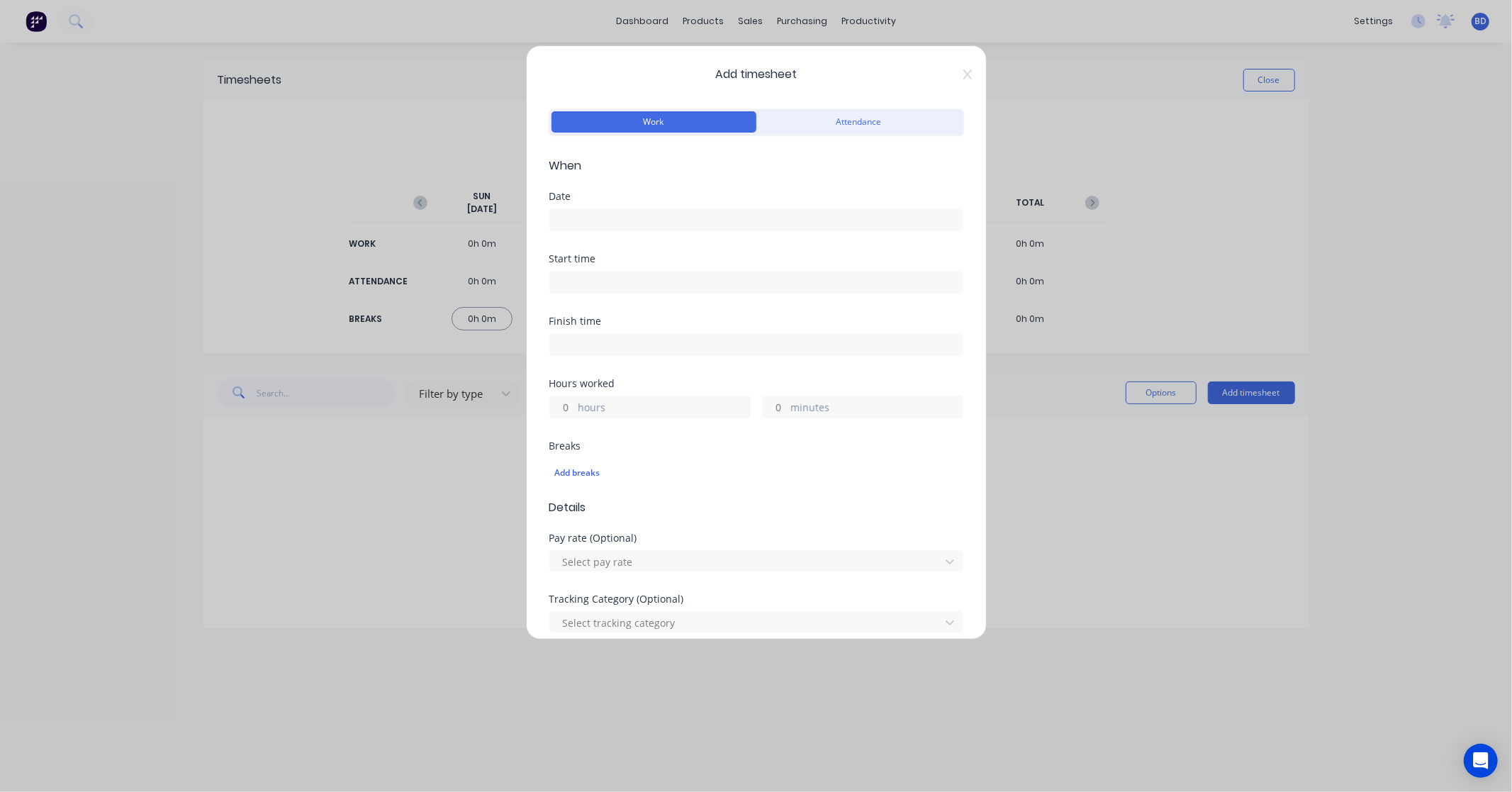
click at [610, 220] on input at bounding box center [756, 219] width 412 height 21
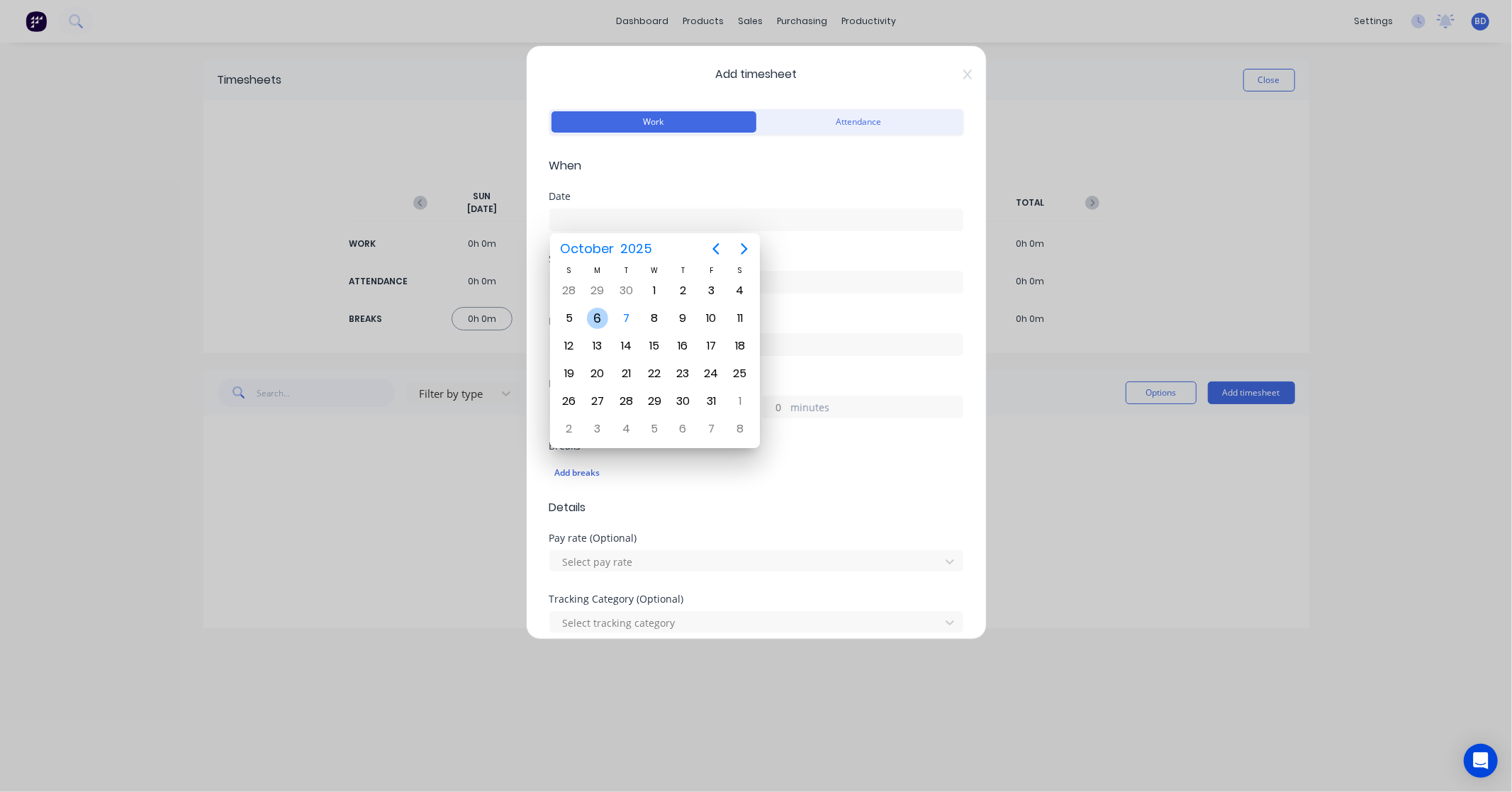
click at [604, 320] on div "6" at bounding box center [597, 318] width 21 height 21
type input "[DATE]"
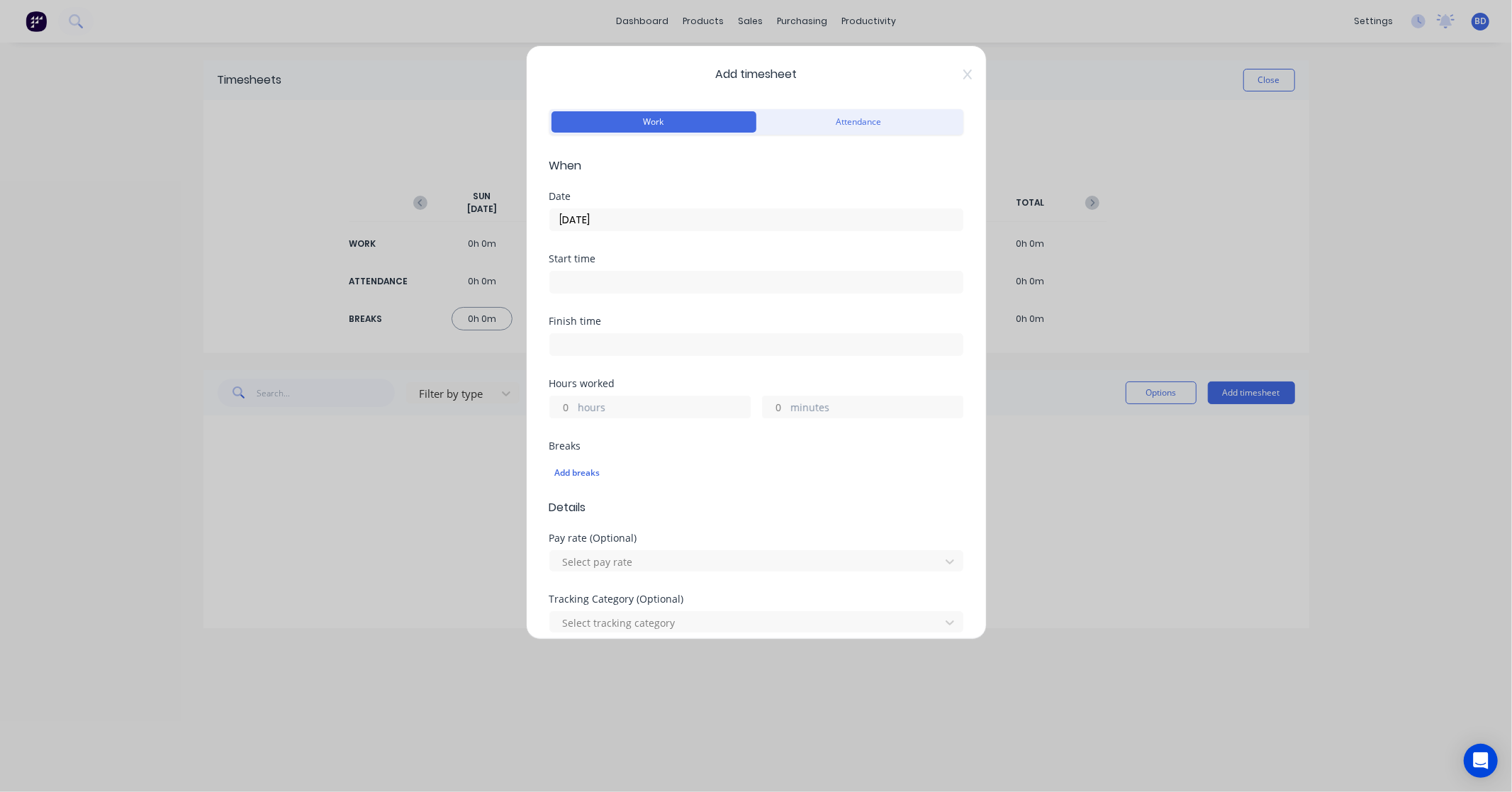
click at [607, 277] on input at bounding box center [756, 281] width 412 height 21
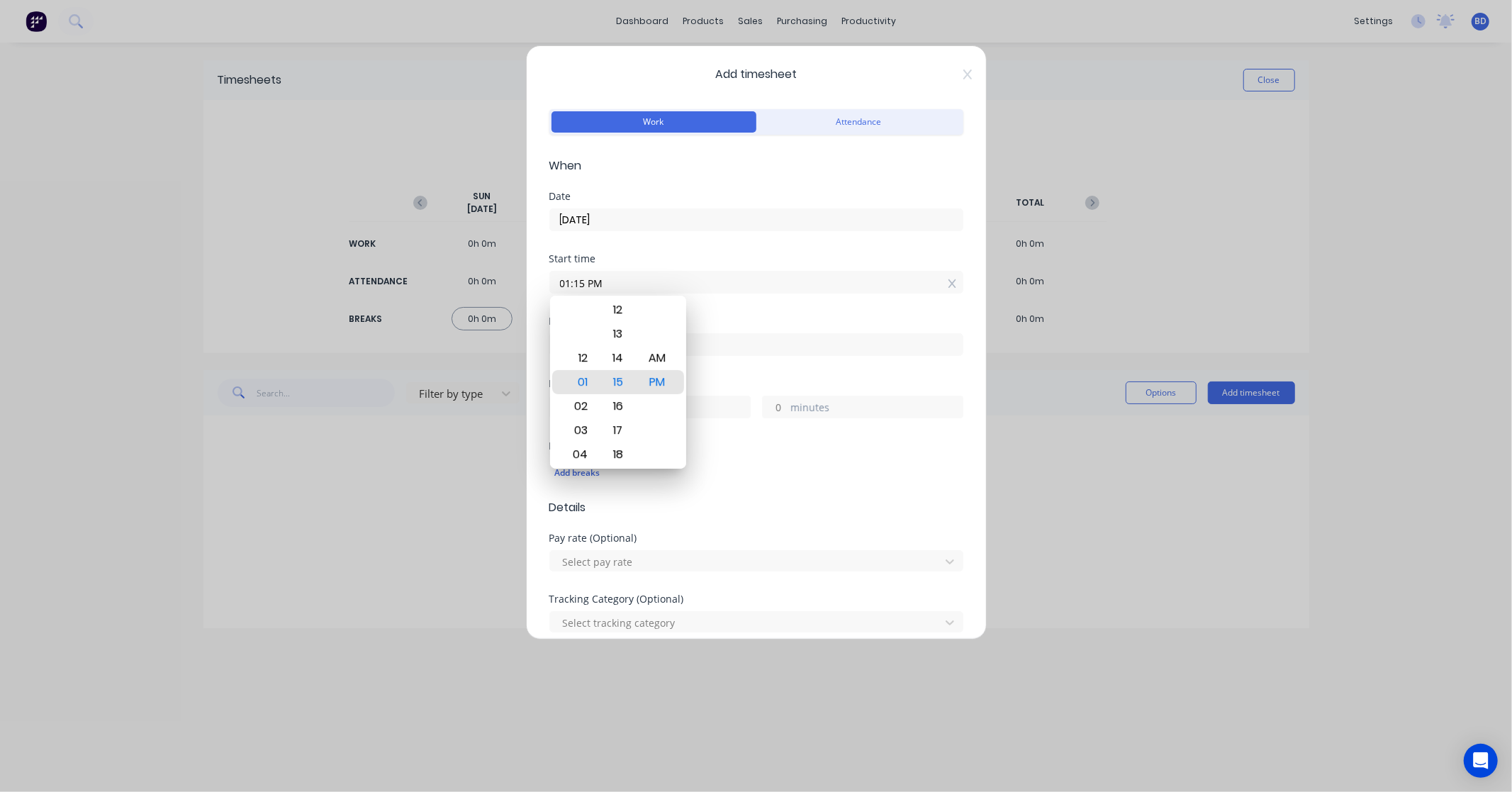
drag, startPoint x: 585, startPoint y: 276, endPoint x: 412, endPoint y: 263, distance: 173.5
click at [412, 263] on div "Add timesheet Work Attendance When Date [DATE] Start time 01:15 PM Finish time …" at bounding box center [756, 396] width 1512 height 792
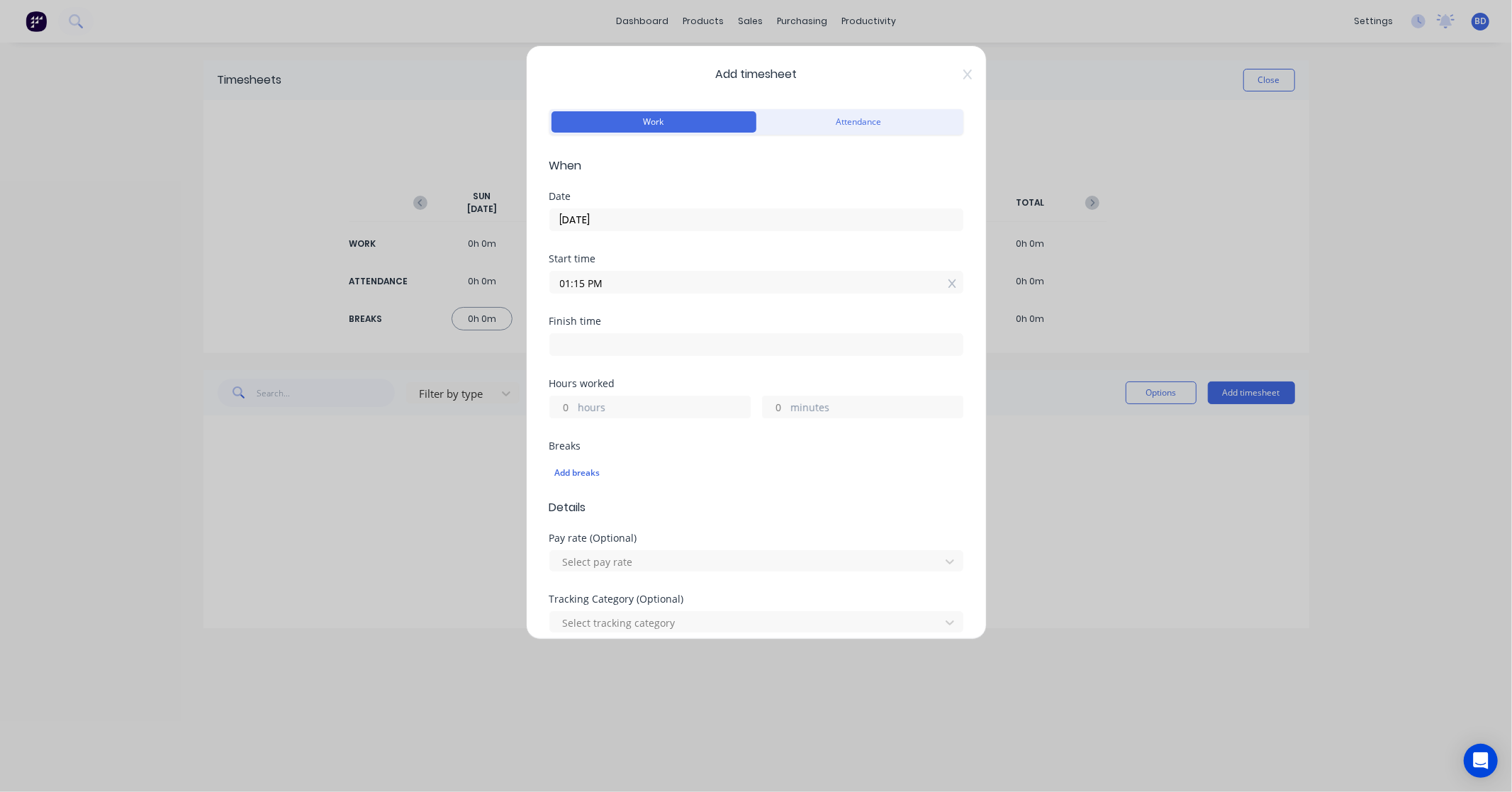
paste input "8:30 A"
type input "08:30 AM"
click at [587, 344] on input at bounding box center [756, 344] width 412 height 21
type input "01:15 PM"
type input "4"
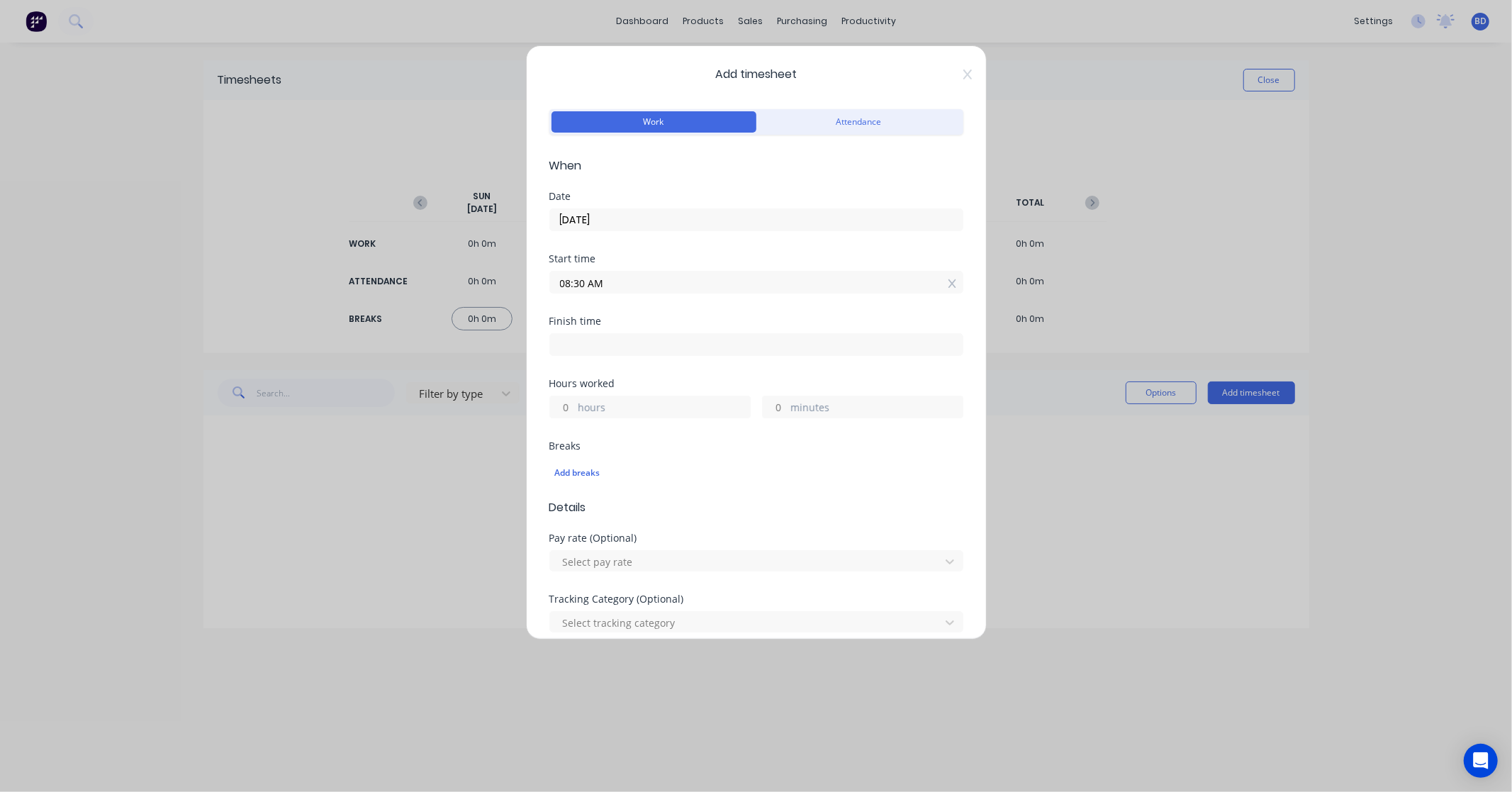
type input "45"
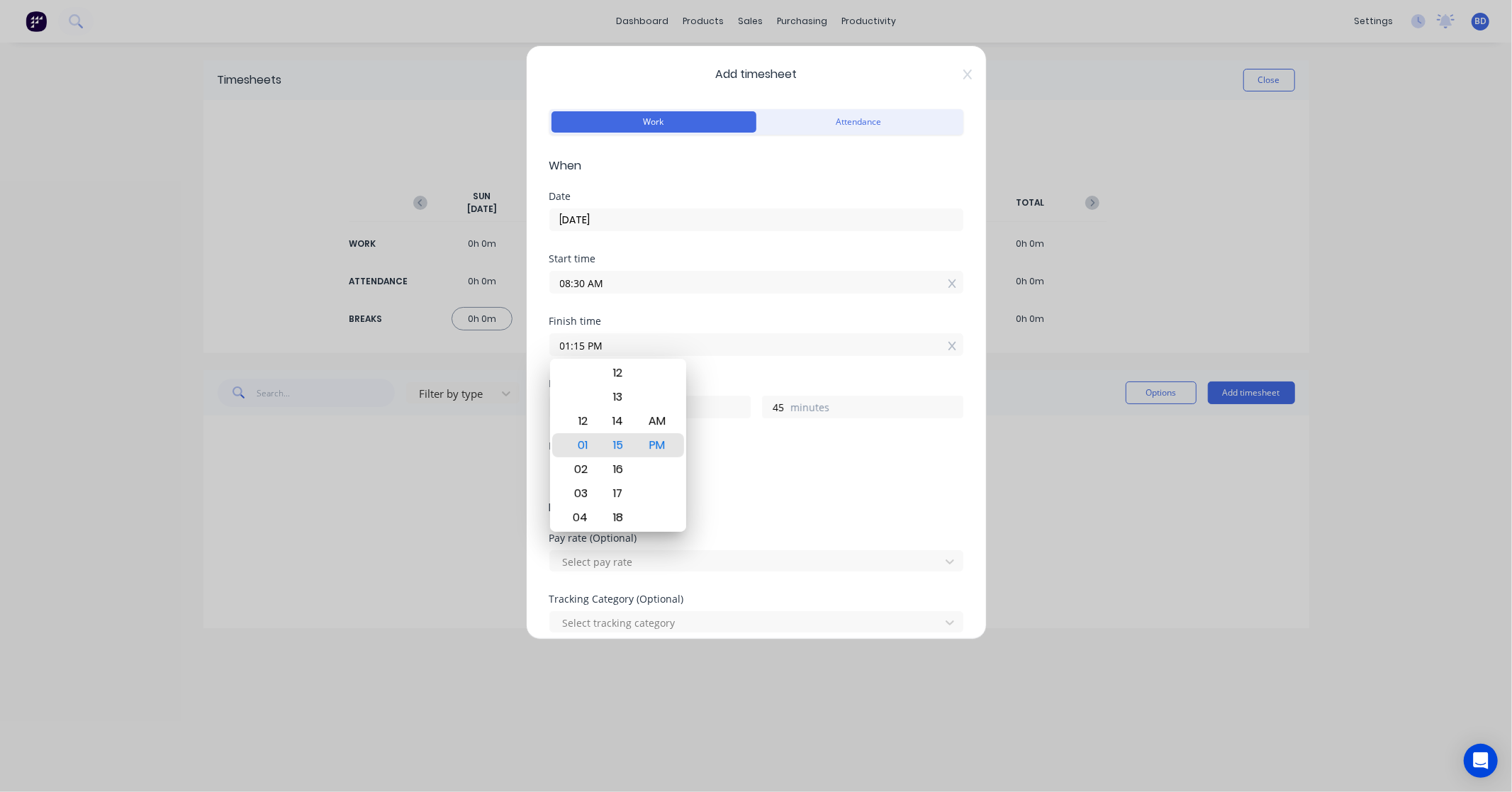
drag, startPoint x: 625, startPoint y: 339, endPoint x: 367, endPoint y: 309, distance: 259.7
click at [367, 309] on div "Add timesheet Work Attendance When Date [DATE] Start time 08:30 AM Finish time …" at bounding box center [756, 396] width 1512 height 792
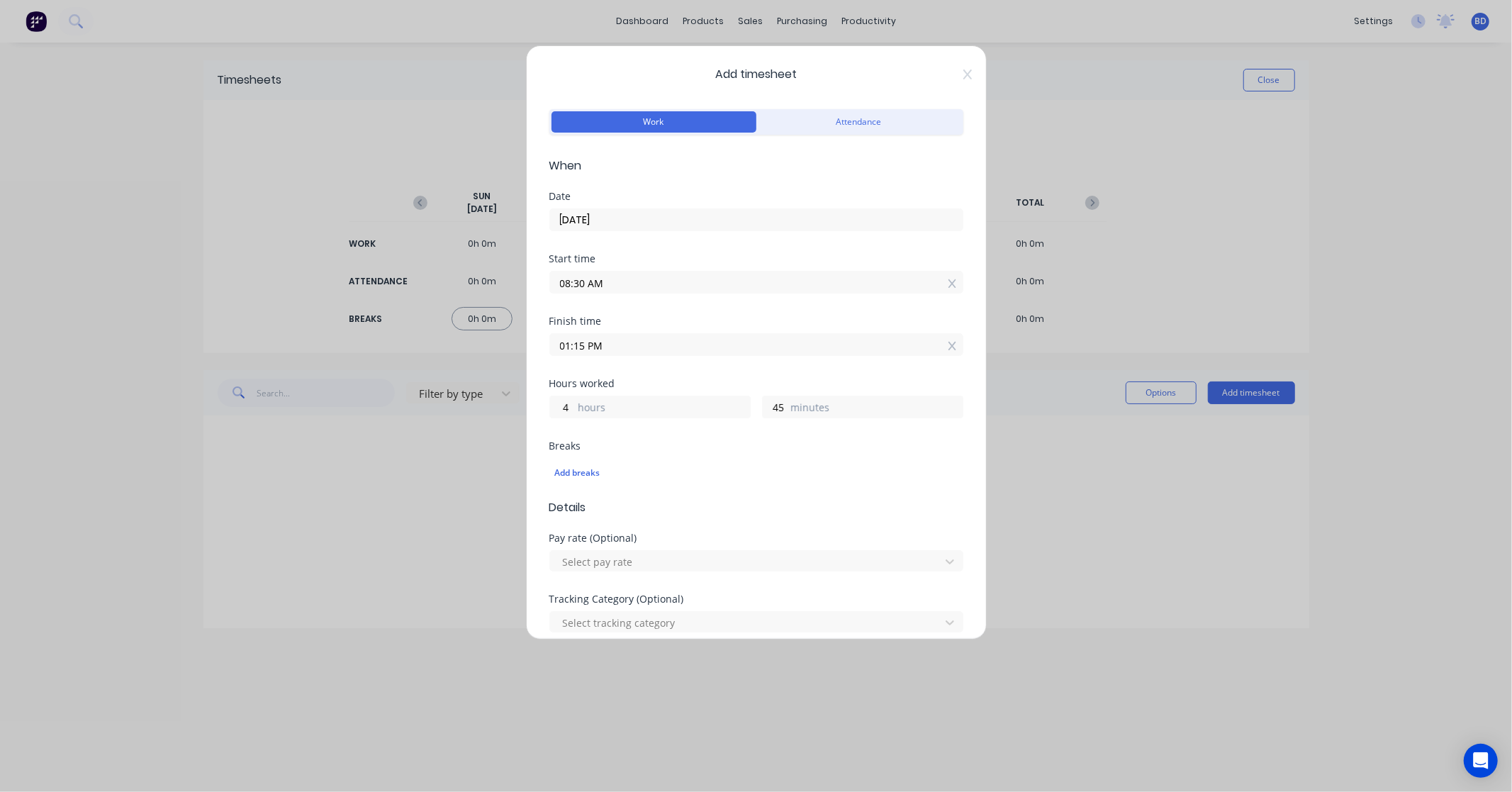
paste input "8:30 A"
type input "08:30 AM"
type input "0"
click at [603, 349] on input "08:30 AM" at bounding box center [756, 344] width 412 height 21
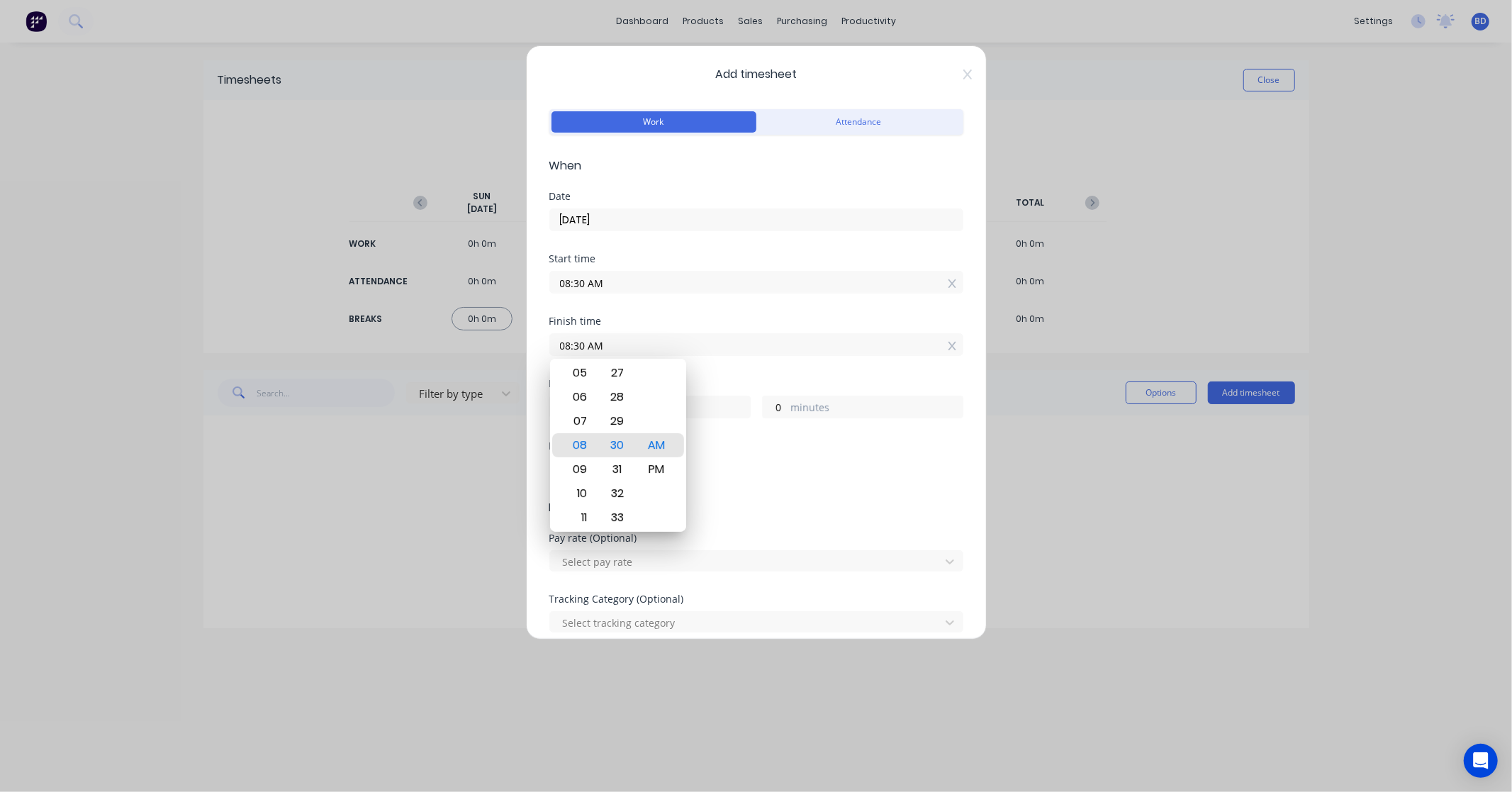
drag, startPoint x: 626, startPoint y: 349, endPoint x: 499, endPoint y: 353, distance: 127.1
click at [499, 353] on div "Add timesheet Work Attendance When Date [DATE] Start time 08:30 AM Finish time …" at bounding box center [756, 396] width 1512 height 792
paste input "11:0"
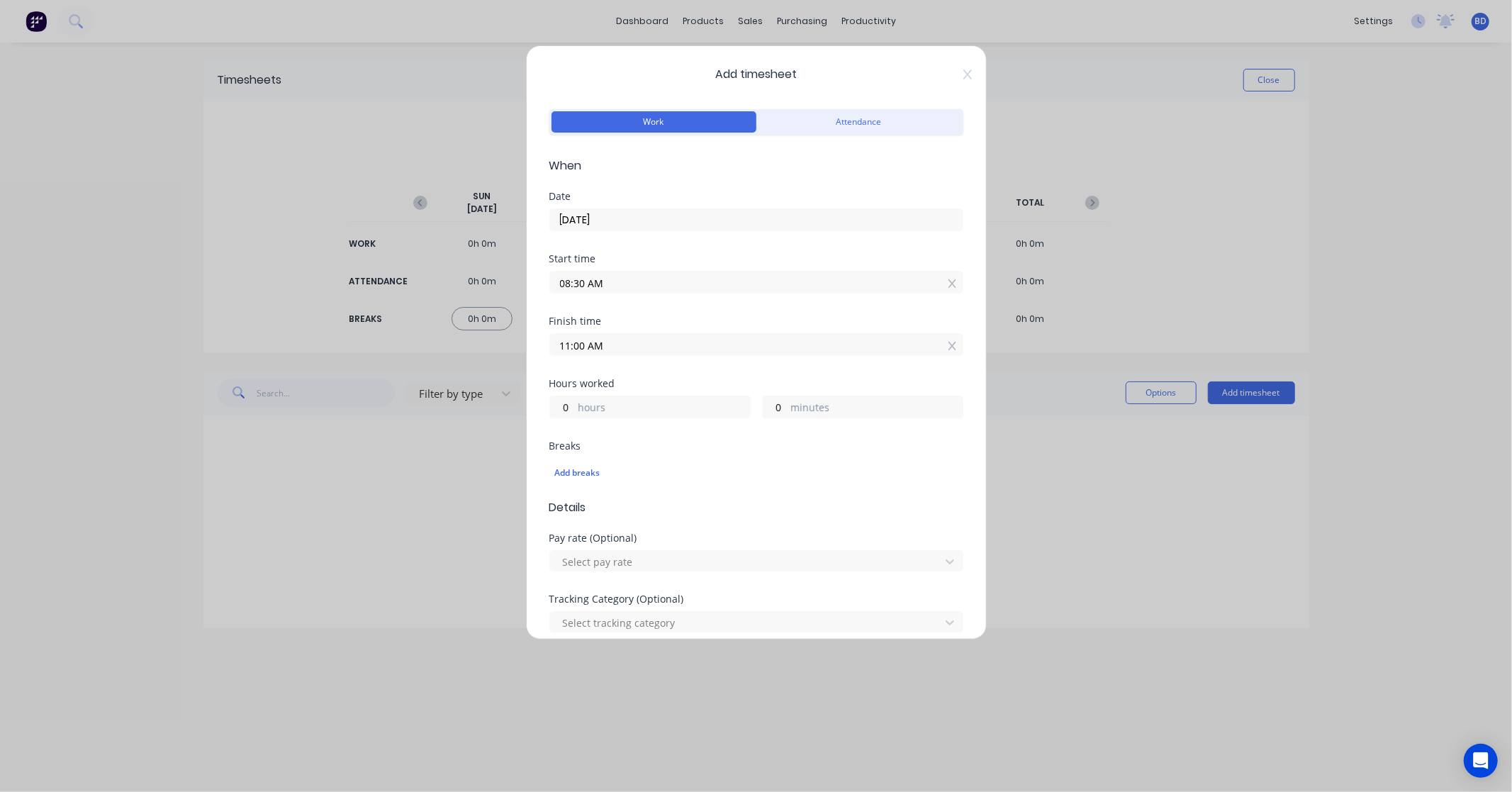
type input "11:00 AM"
type input "2"
type input "30"
click at [655, 376] on div "Finish time 11:00 AM" at bounding box center [756, 347] width 414 height 63
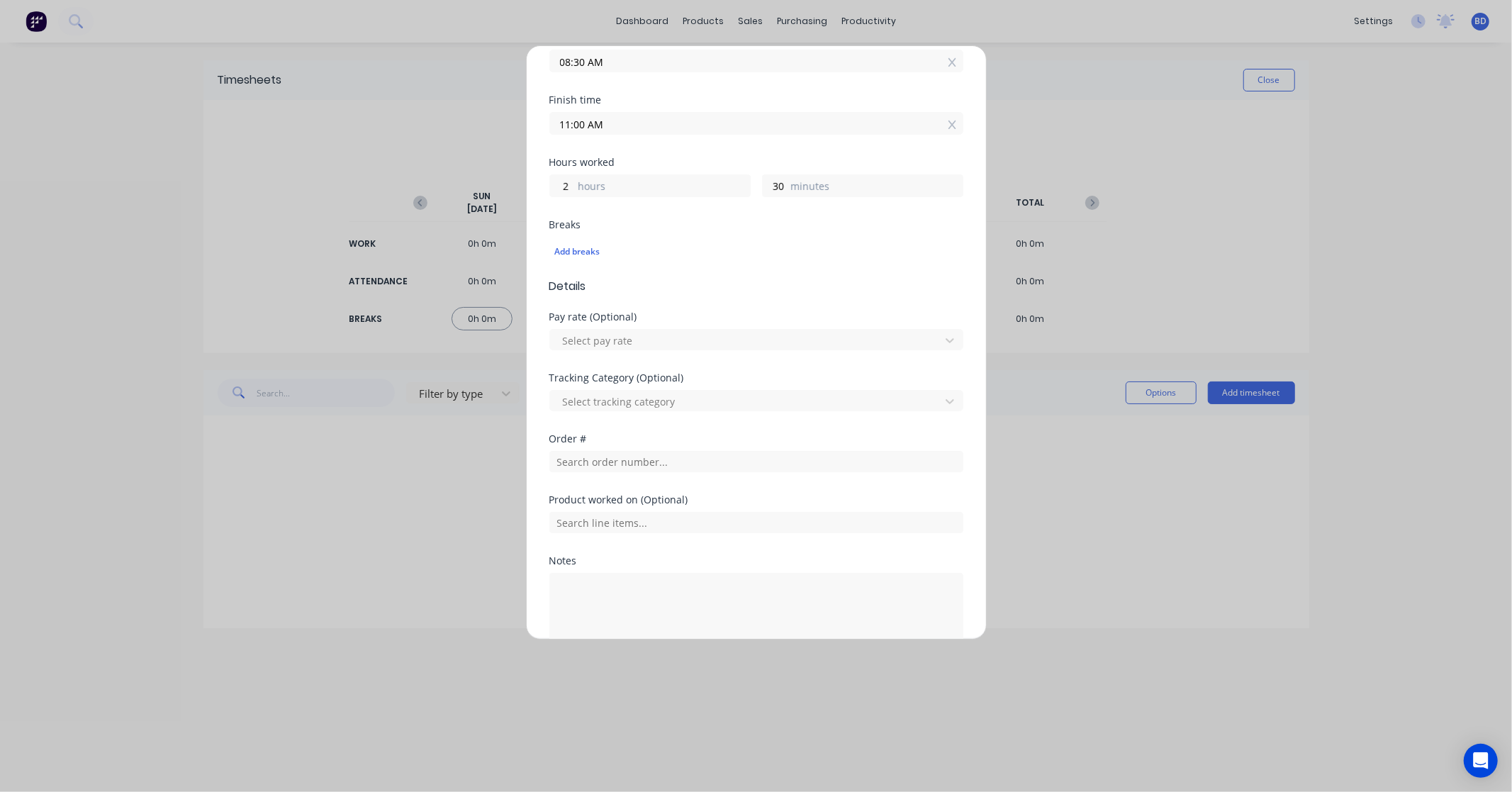
scroll to position [236, 0]
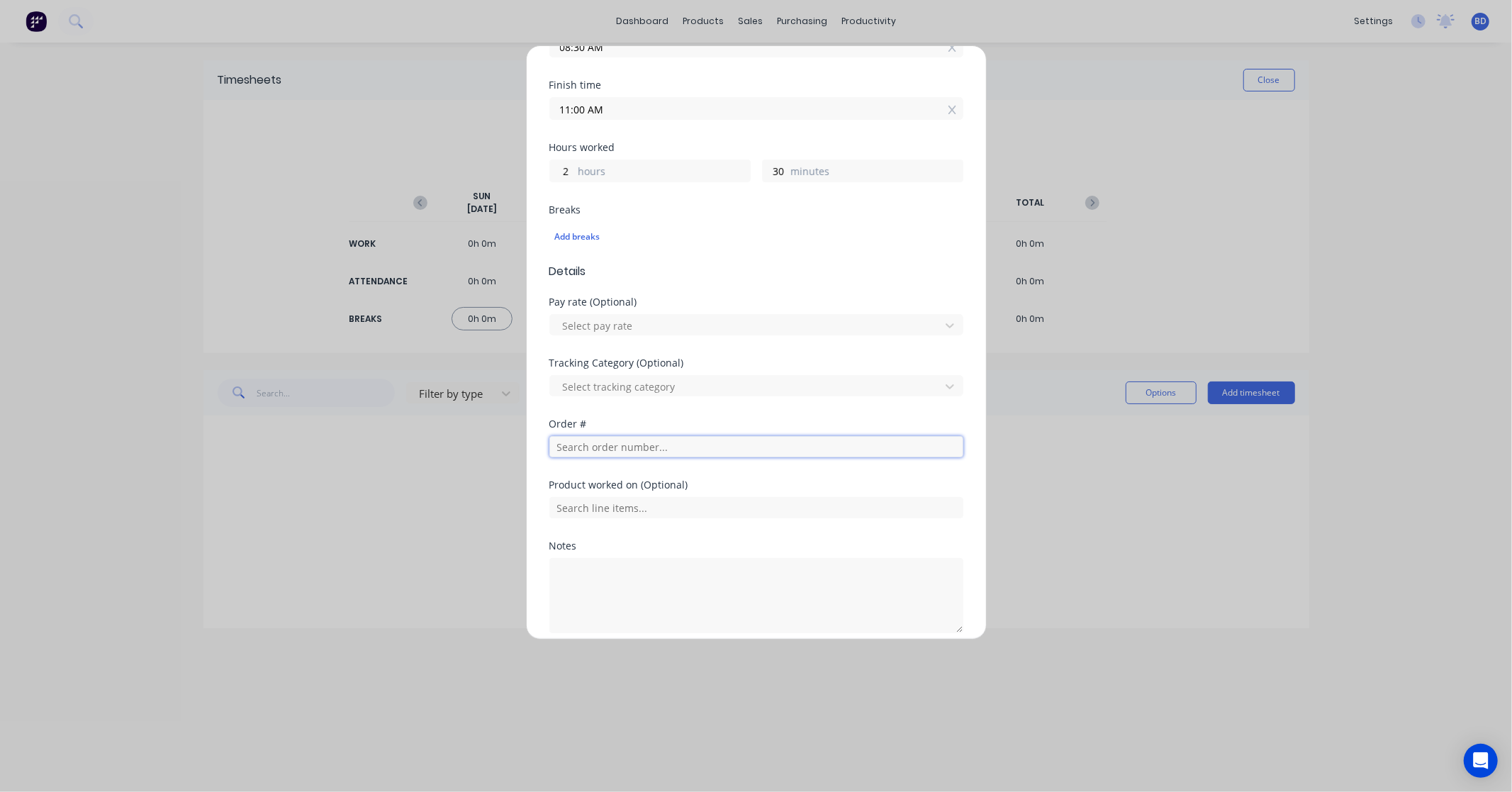
click at [586, 448] on input "text" at bounding box center [756, 446] width 414 height 21
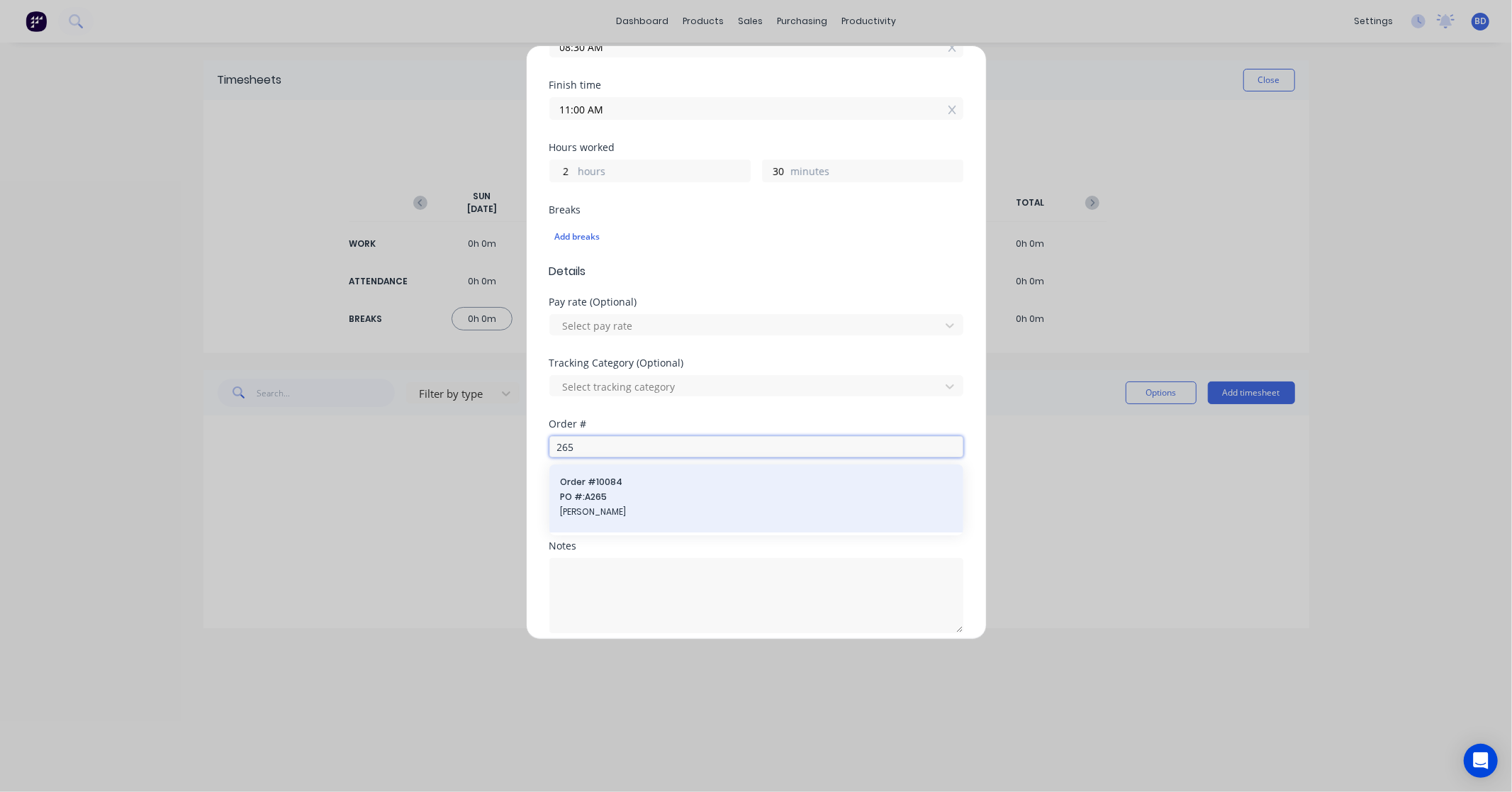
type input "265"
click at [609, 500] on span "PO #: A265" at bounding box center [756, 496] width 391 height 13
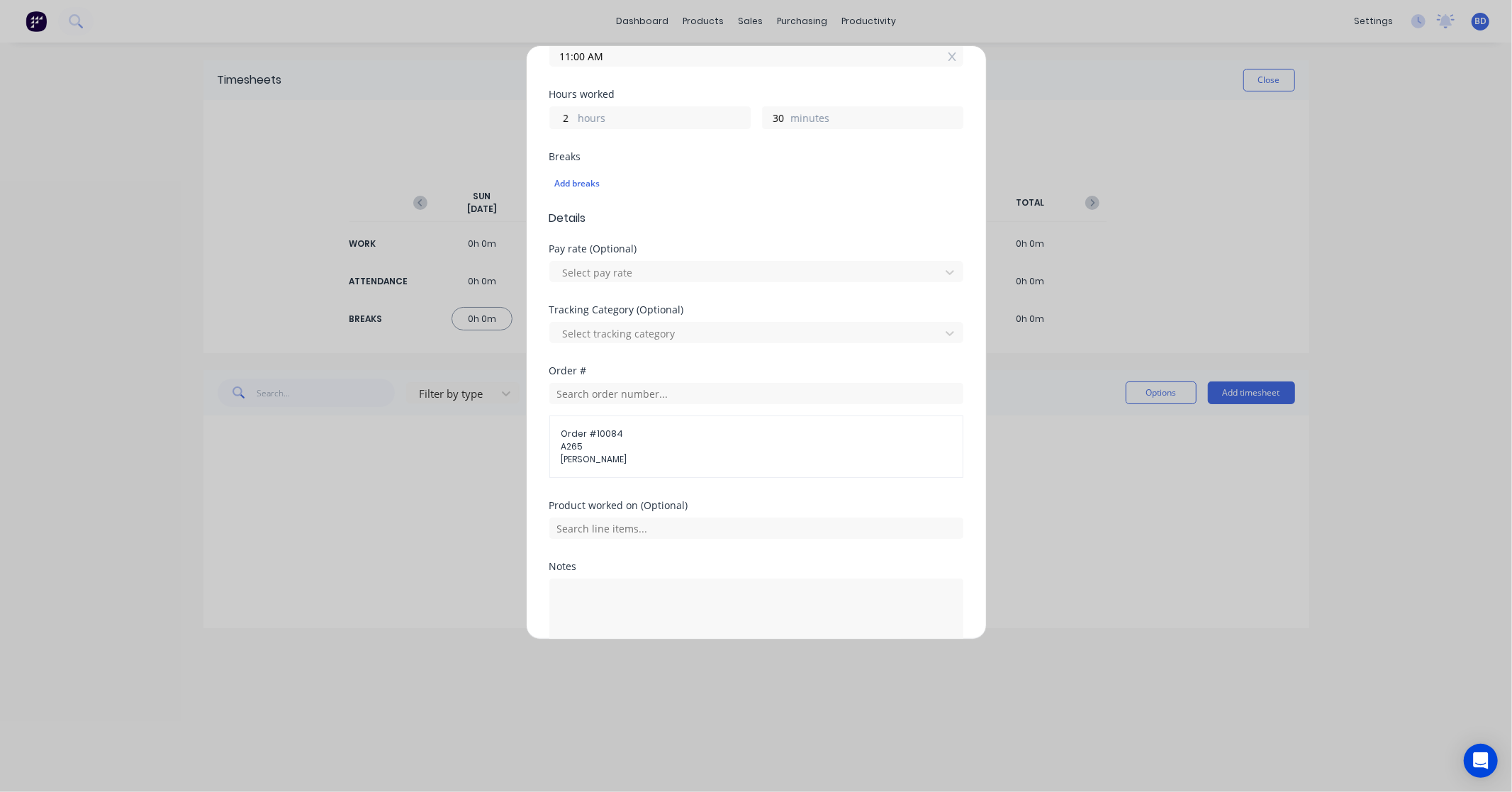
scroll to position [369, 0]
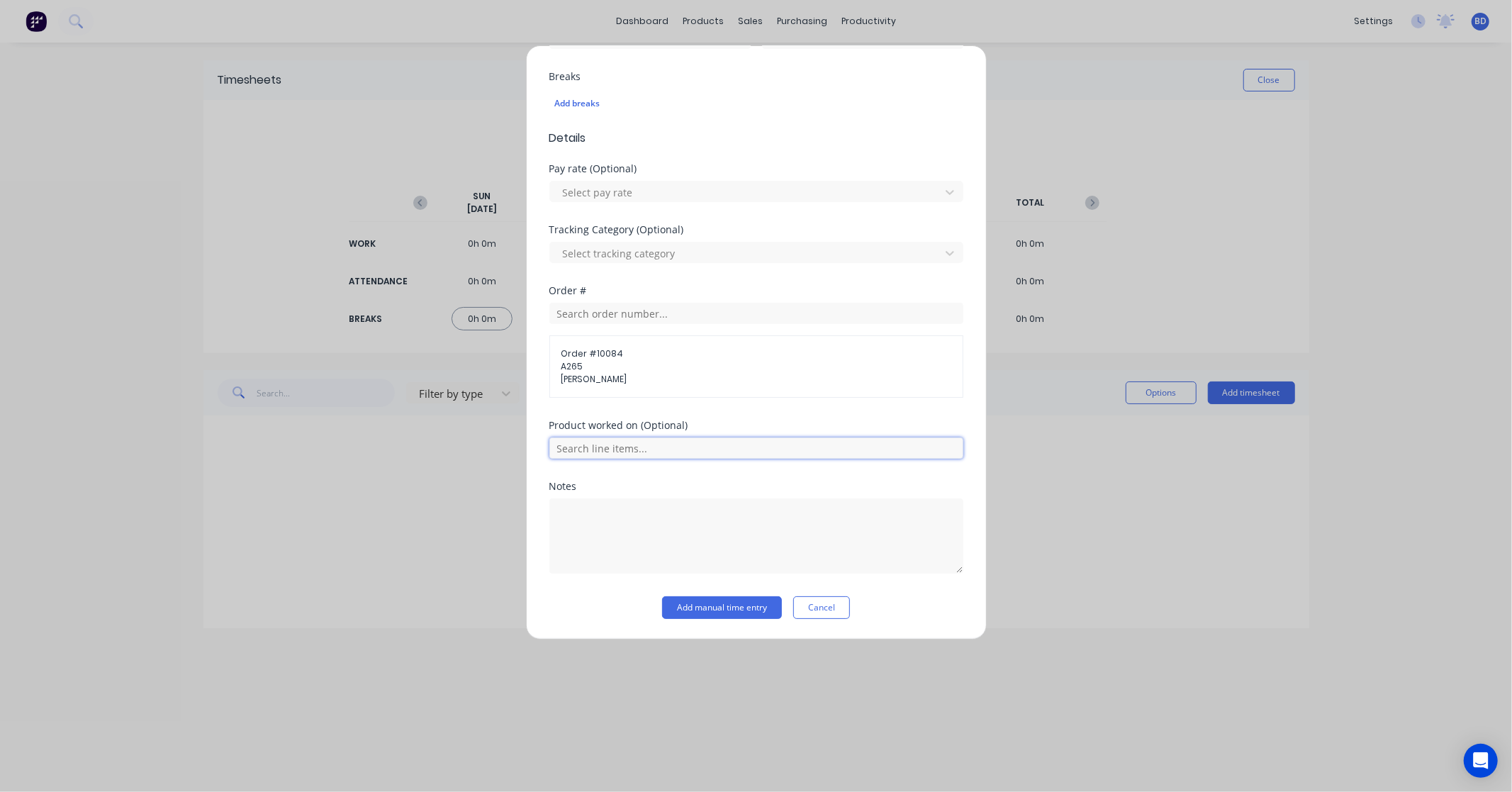
click at [655, 441] on input "text" at bounding box center [756, 447] width 414 height 21
click at [656, 519] on span "Gate Service" at bounding box center [767, 518] width 368 height 13
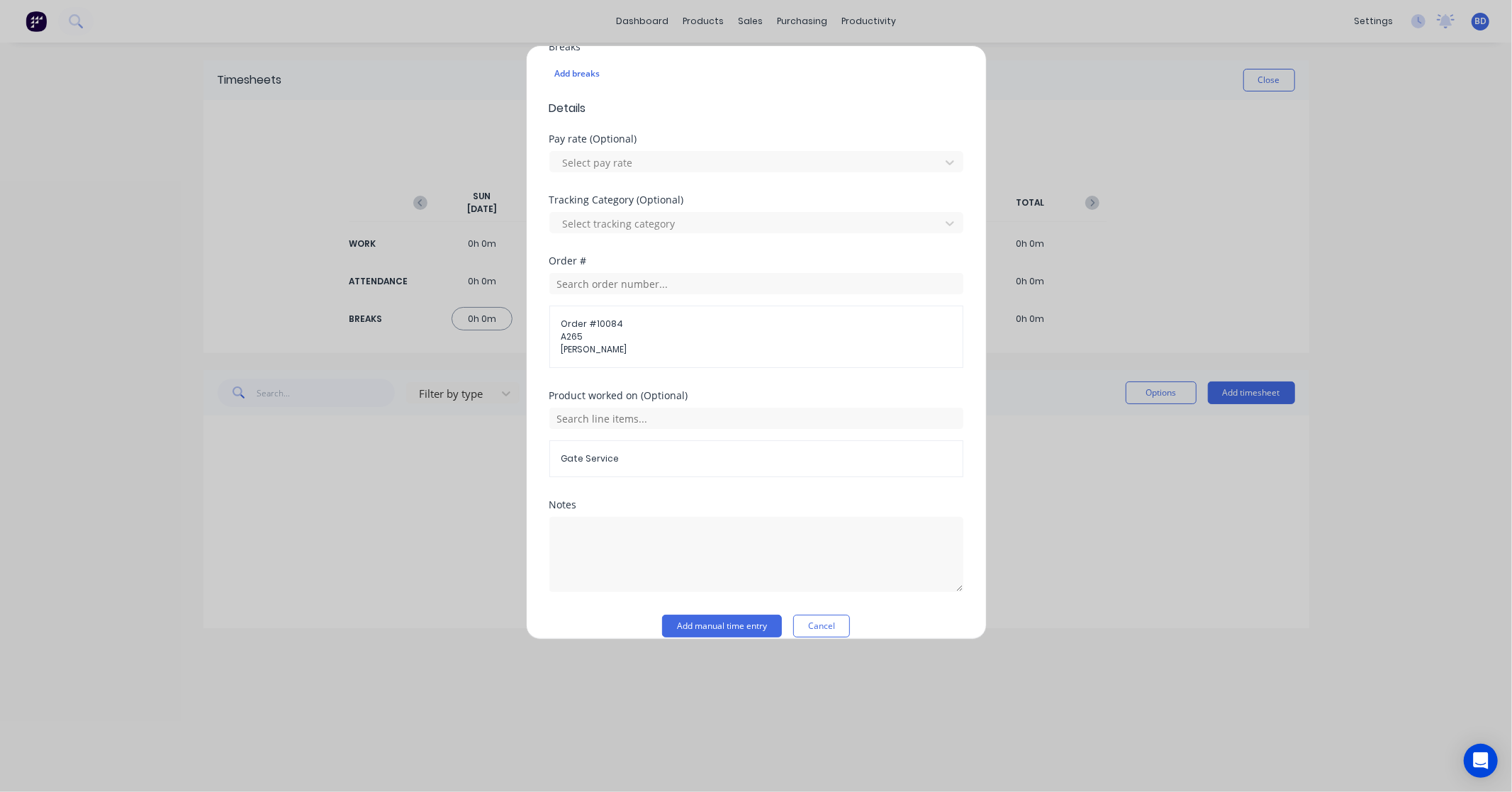
scroll to position [418, 0]
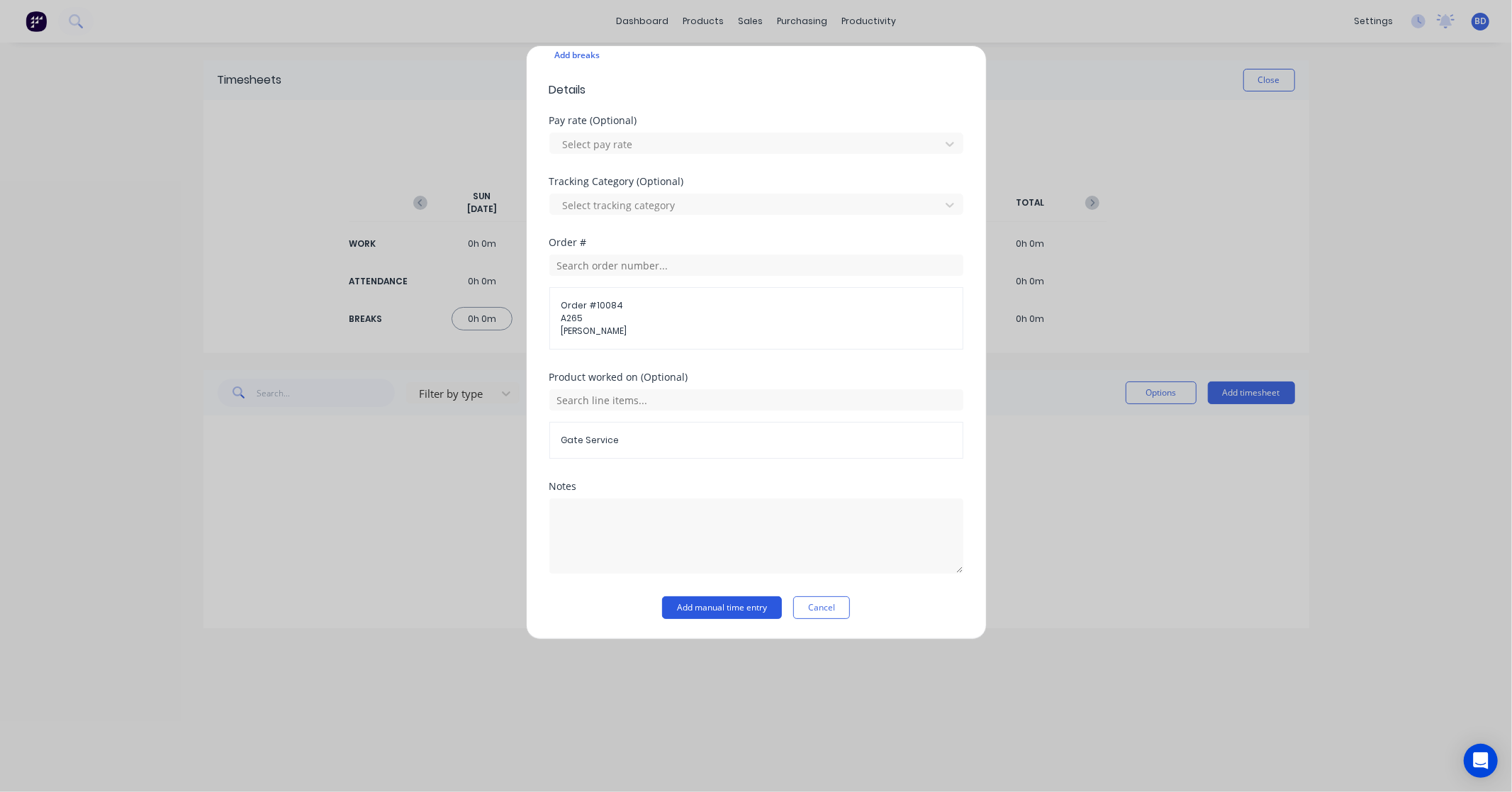
click at [740, 604] on button "Add manual time entry" at bounding box center [722, 607] width 120 height 23
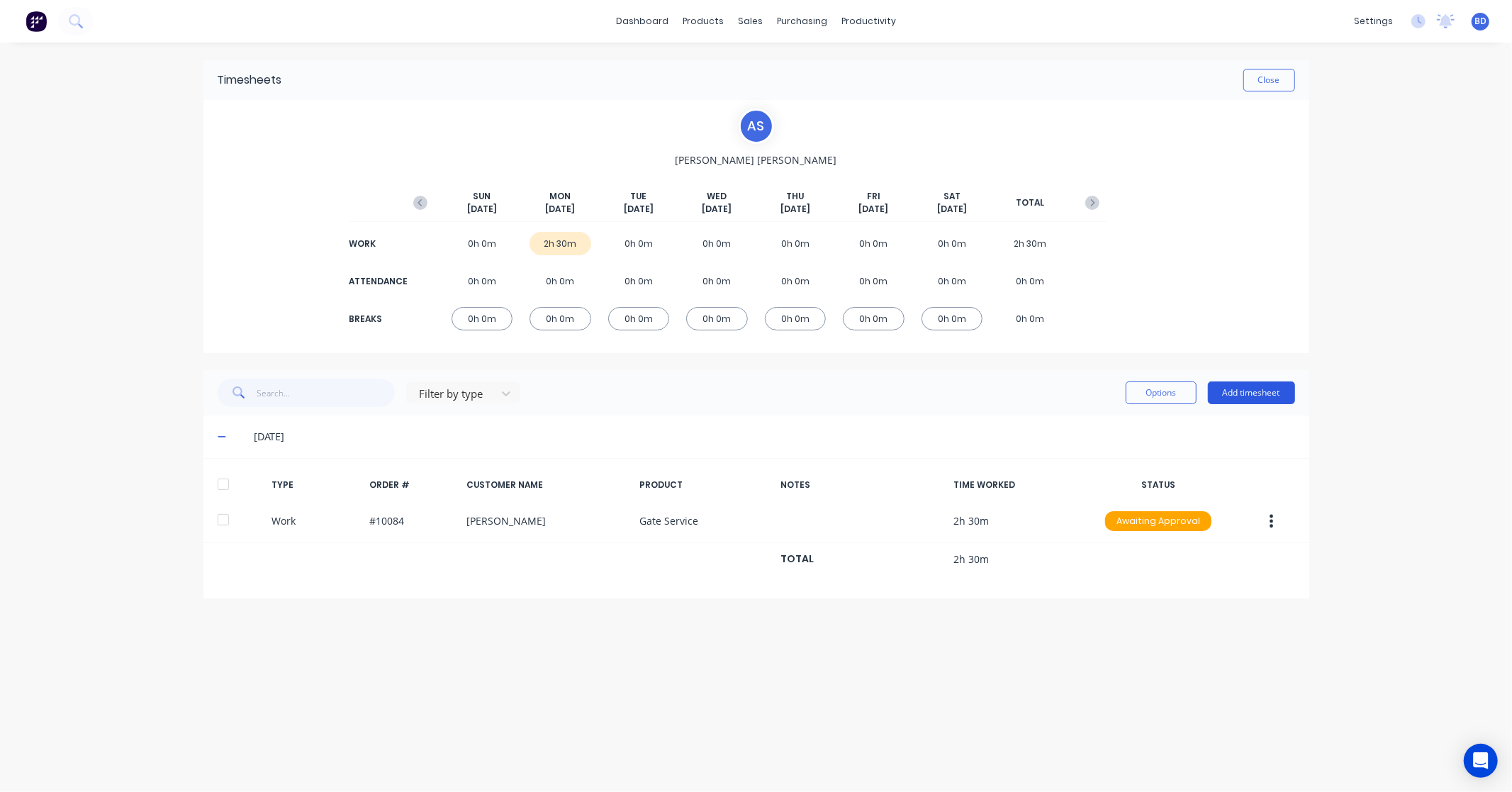
click at [1258, 393] on button "Add timesheet" at bounding box center [1251, 392] width 87 height 23
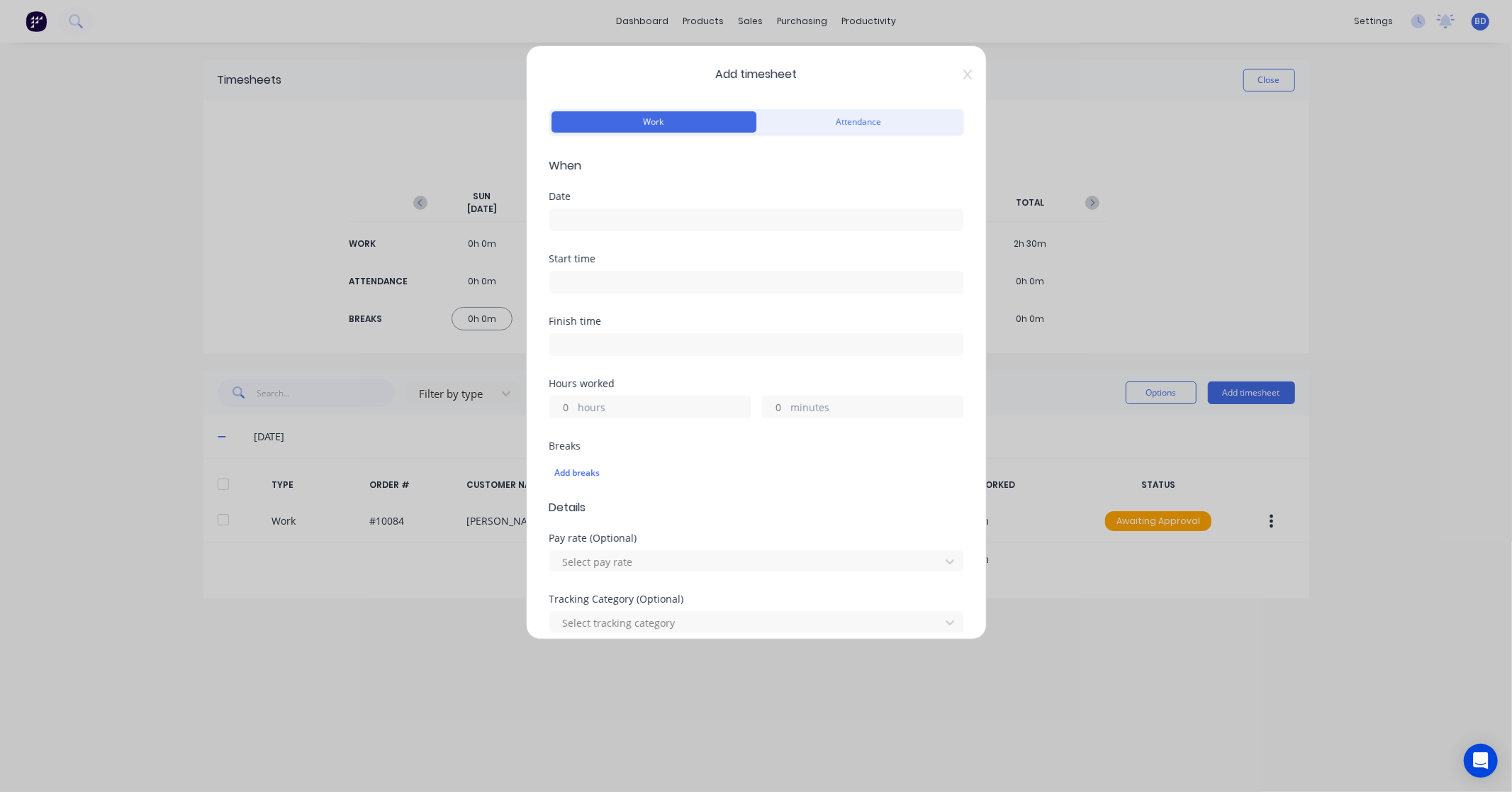
click at [664, 216] on input at bounding box center [756, 219] width 412 height 21
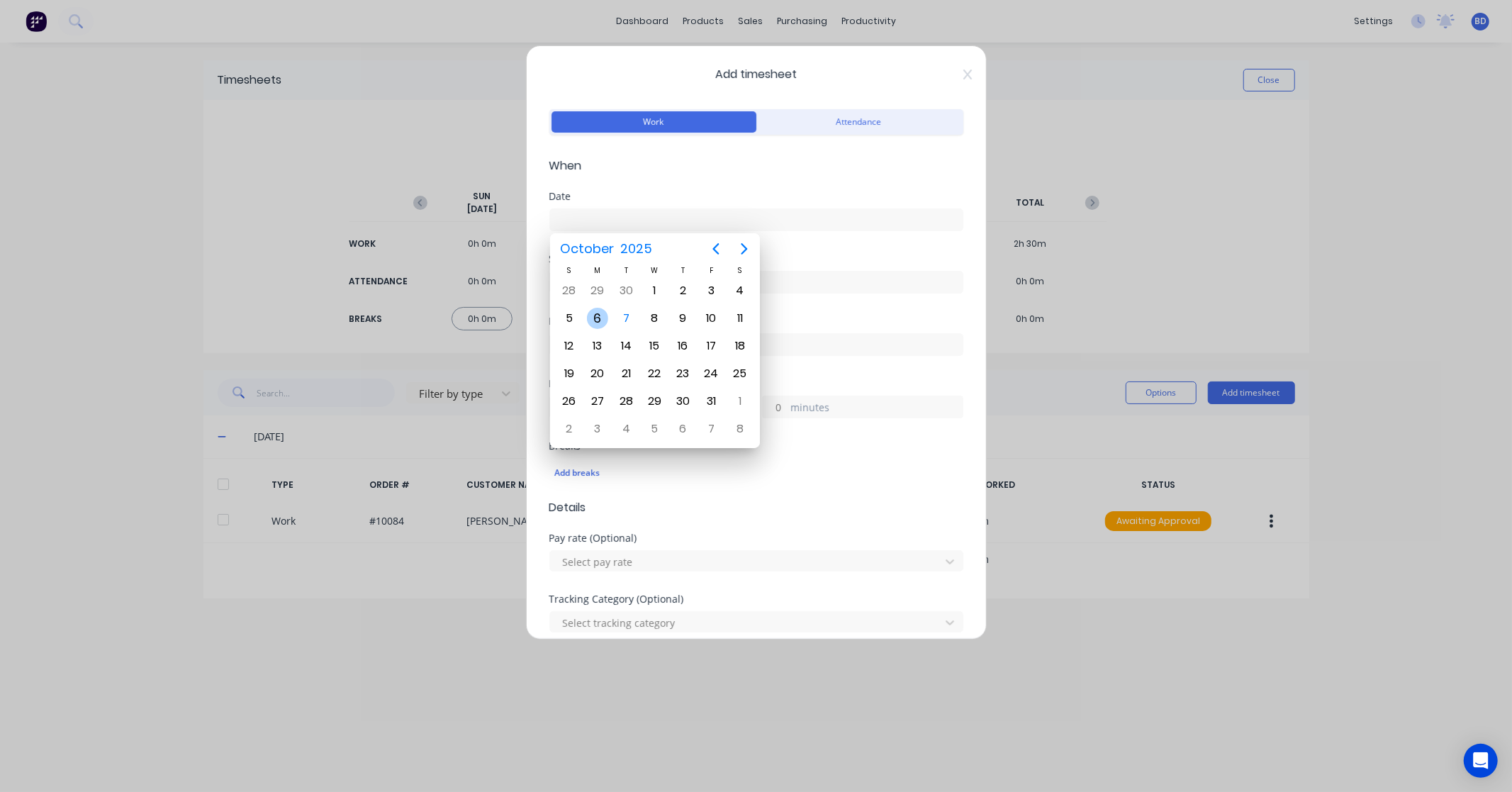
click at [598, 312] on div "6" at bounding box center [597, 318] width 21 height 21
type input "[DATE]"
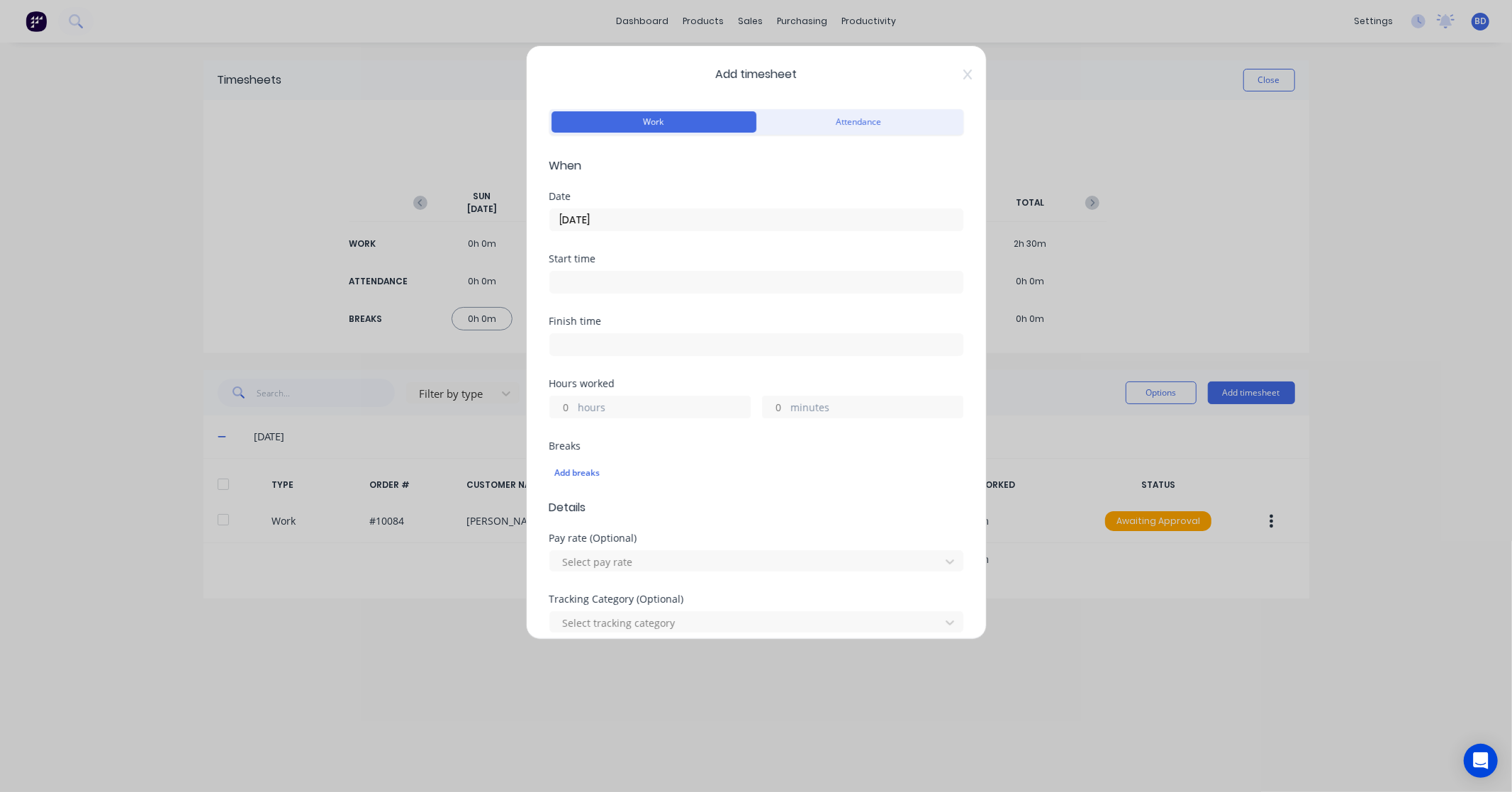
click at [586, 284] on input at bounding box center [756, 281] width 412 height 21
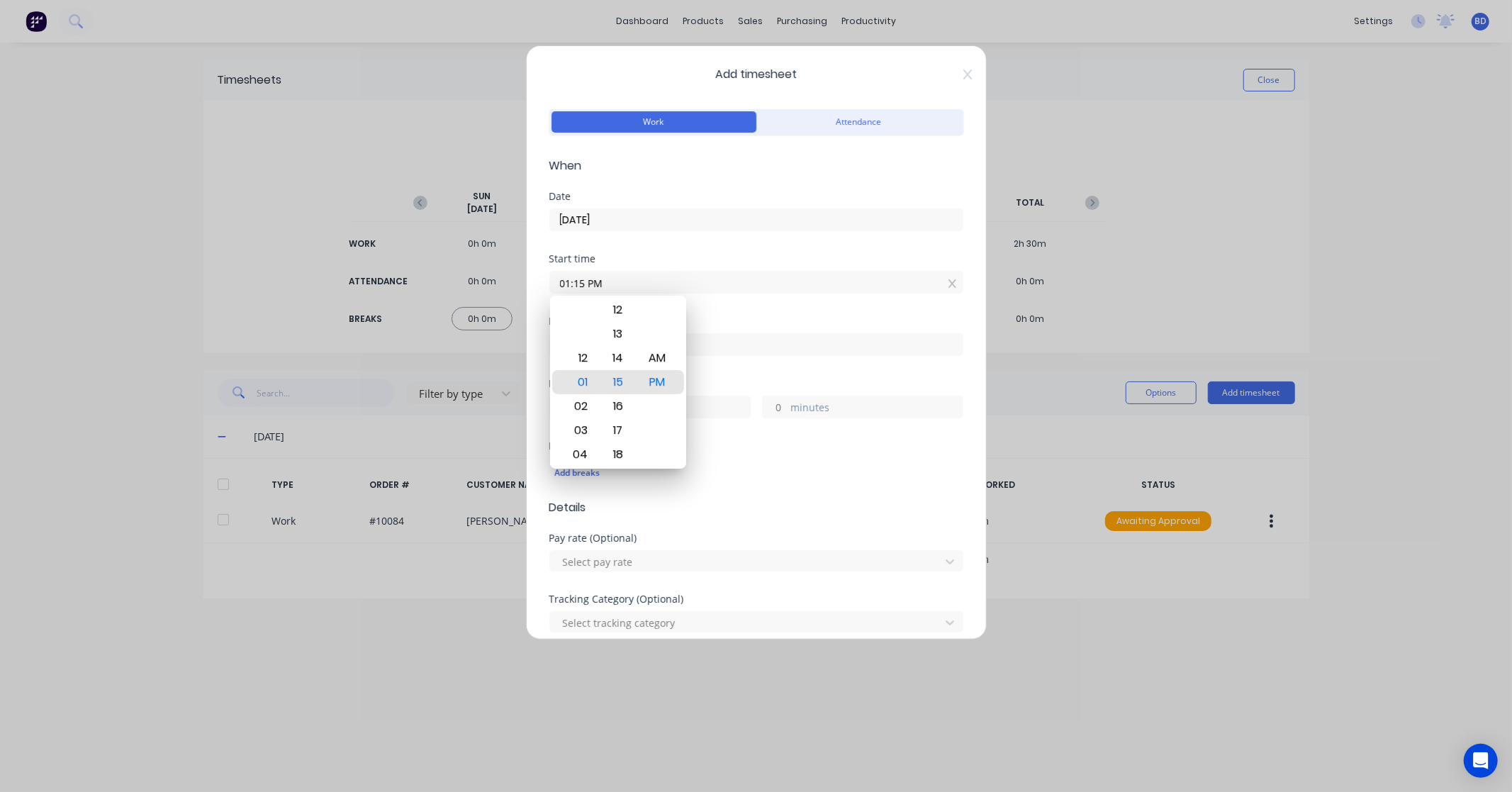
click at [640, 287] on input "01:15 PM" at bounding box center [756, 281] width 412 height 21
drag, startPoint x: 525, startPoint y: 287, endPoint x: 450, endPoint y: 288, distance: 75.0
click at [450, 288] on div "Add timesheet Work Attendance When Date [DATE] Start time 01:15 PM Finish time …" at bounding box center [756, 396] width 1512 height 792
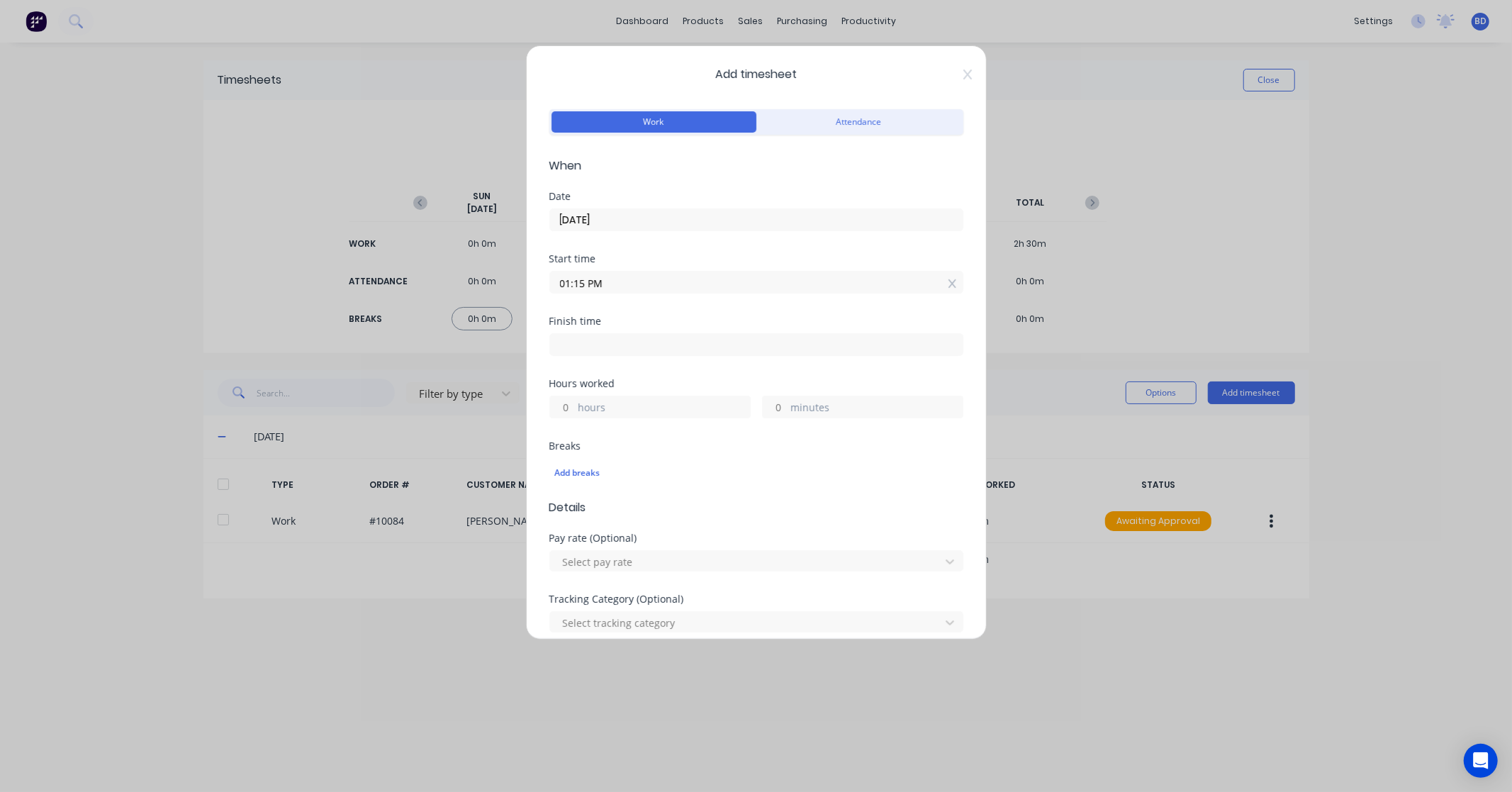
paste input "11:00 A"
type input "11:00 AM"
click at [586, 352] on input at bounding box center [756, 344] width 412 height 21
type input "01:15 PM"
type input "2"
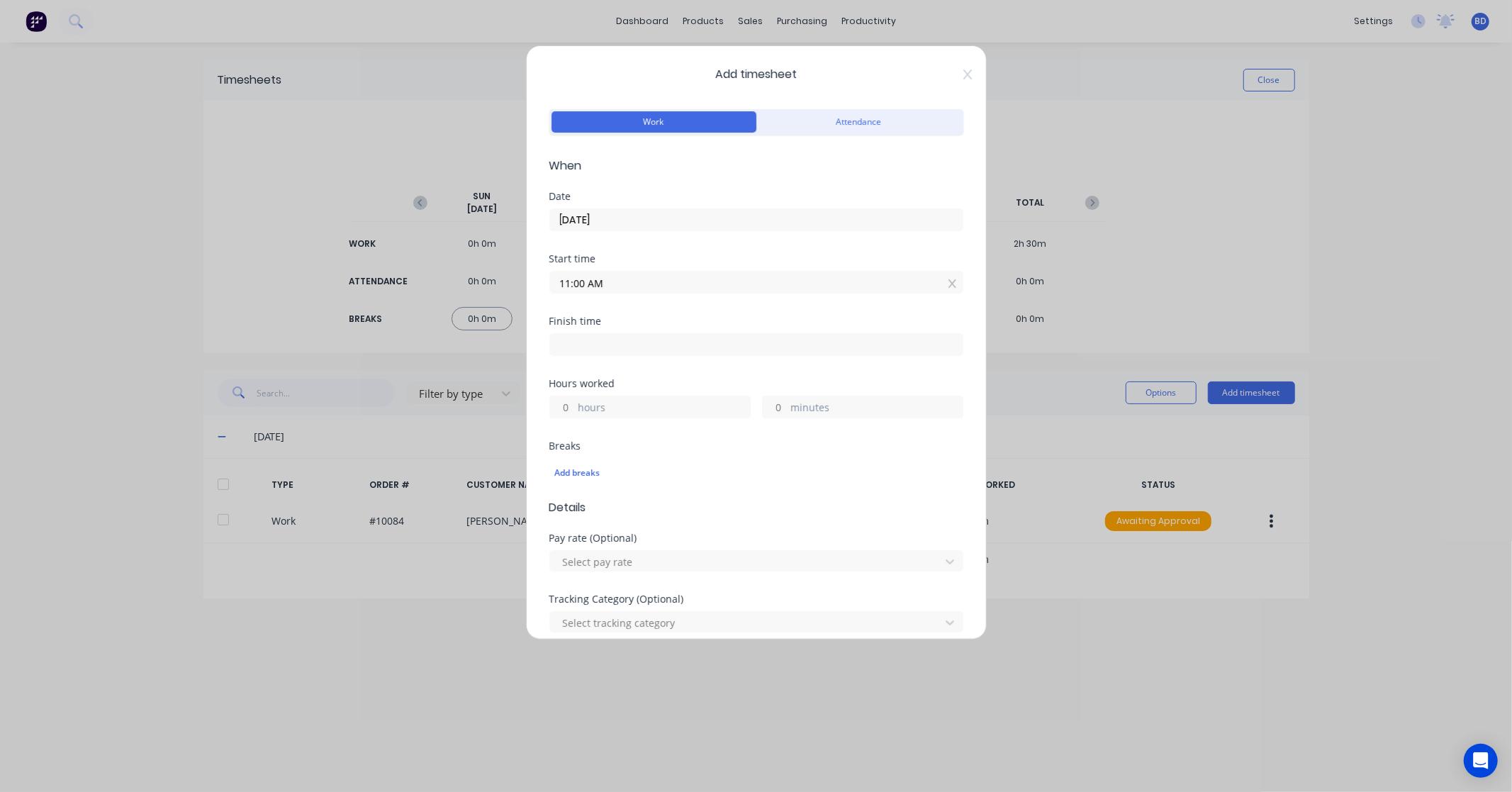
type input "15"
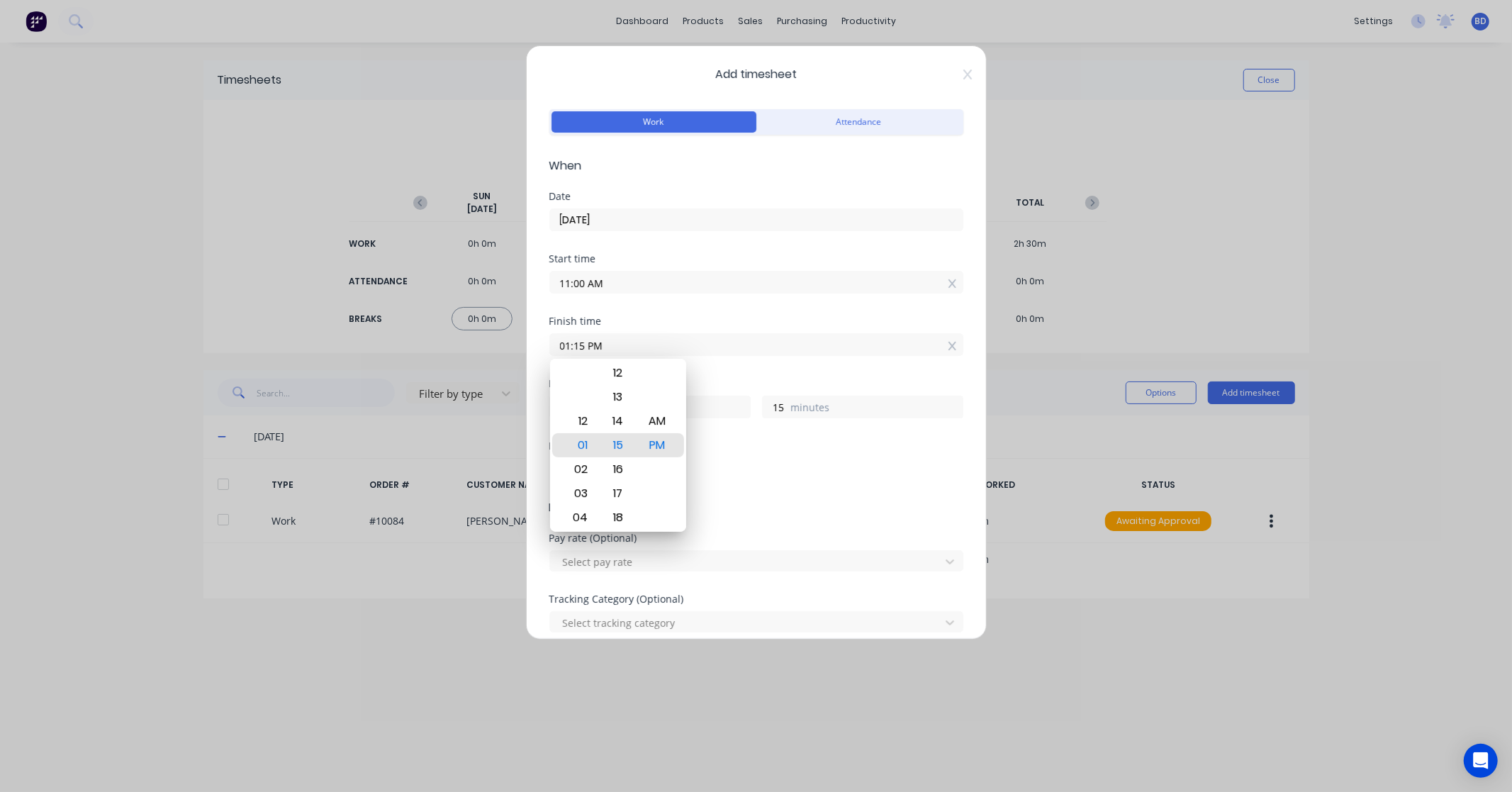
drag, startPoint x: 633, startPoint y: 343, endPoint x: 515, endPoint y: 348, distance: 118.1
click at [515, 348] on div "Add timesheet Work Attendance When Date [DATE] Start time 11:00 AM Finish time …" at bounding box center [756, 396] width 1512 height 792
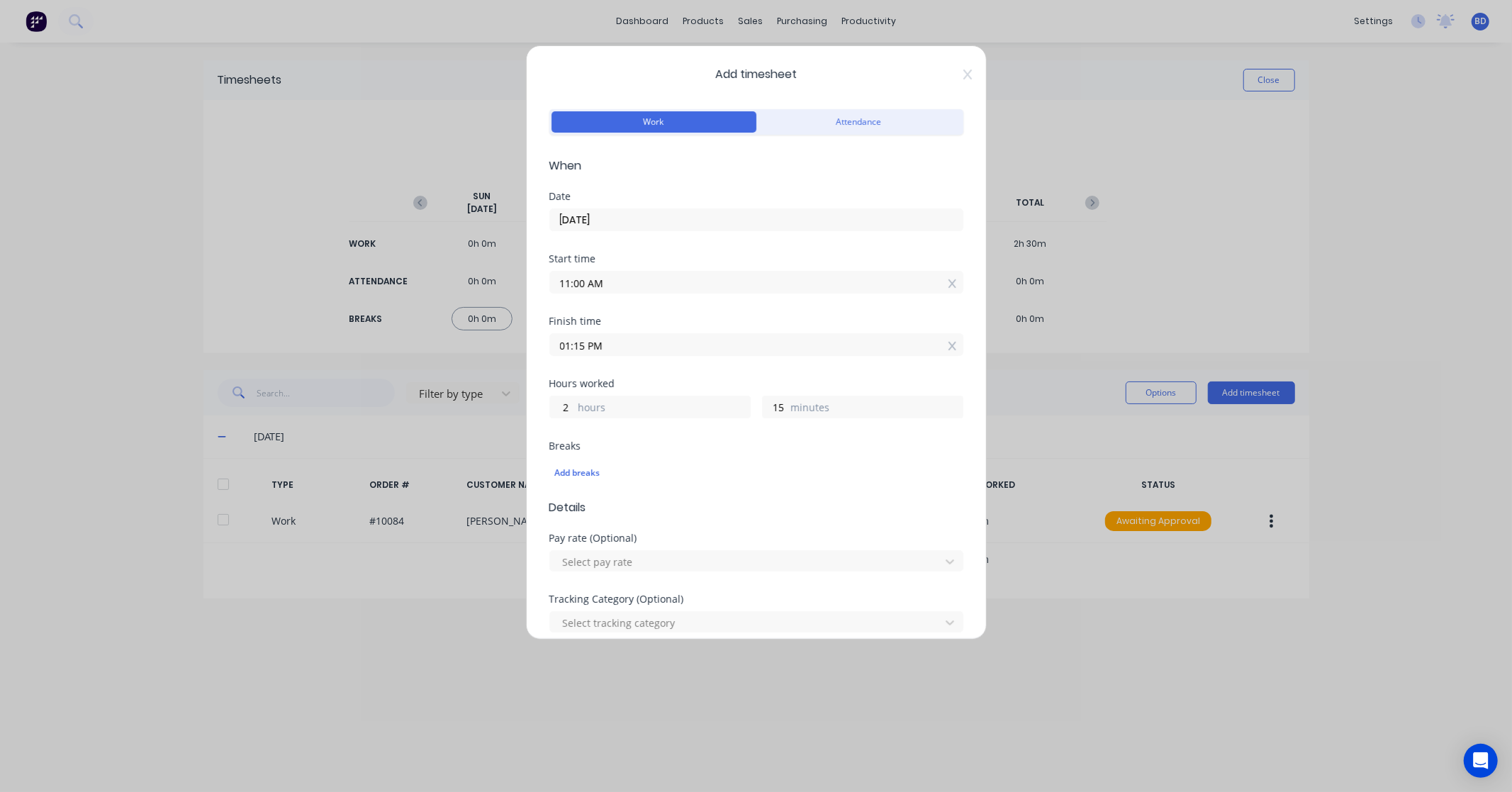
paste input "3:00"
type input "03:00 PM"
type input "4"
type input "0"
click at [707, 372] on div "Finish time 03:00 PM" at bounding box center [756, 347] width 414 height 63
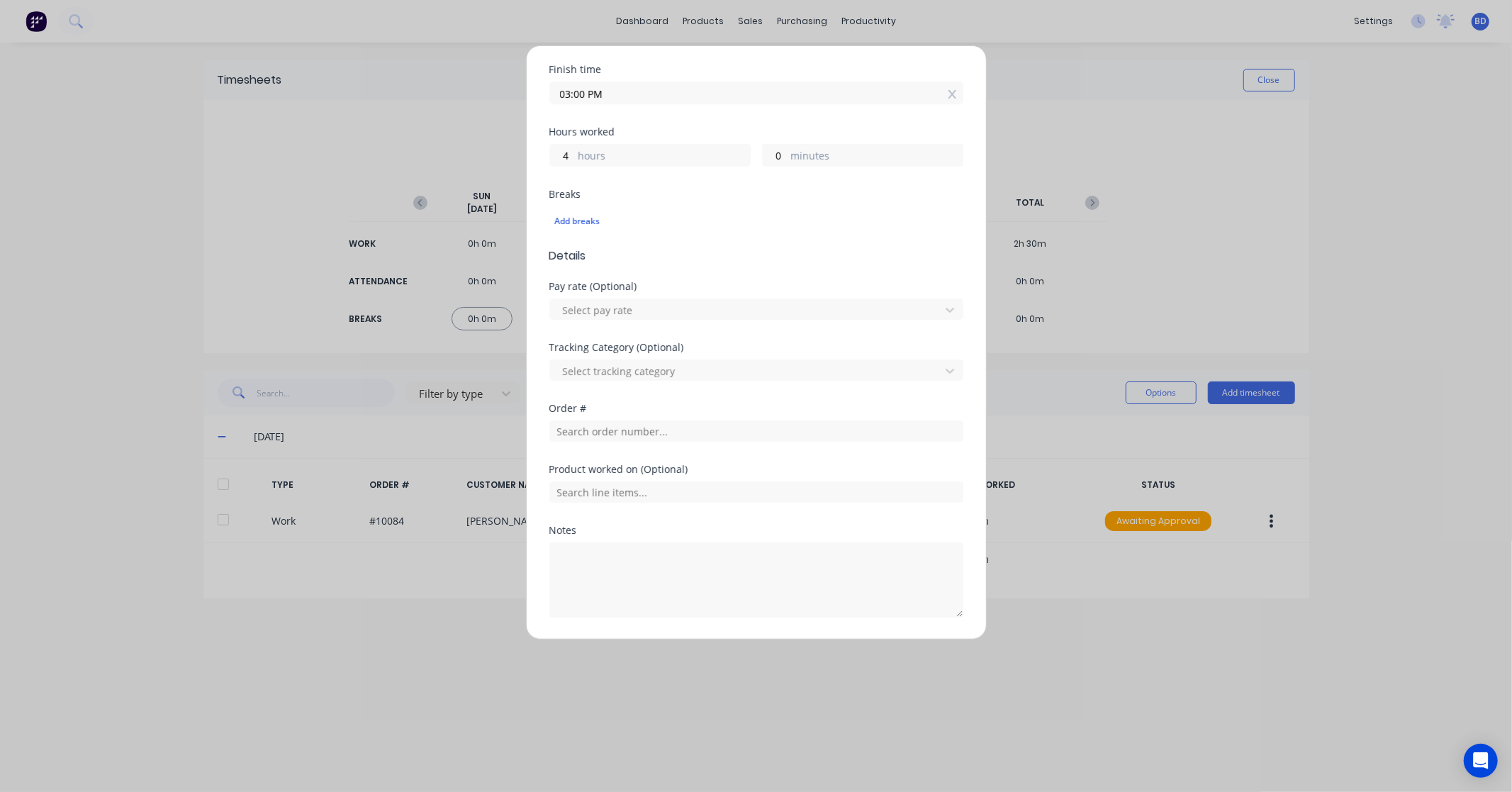
scroll to position [295, 0]
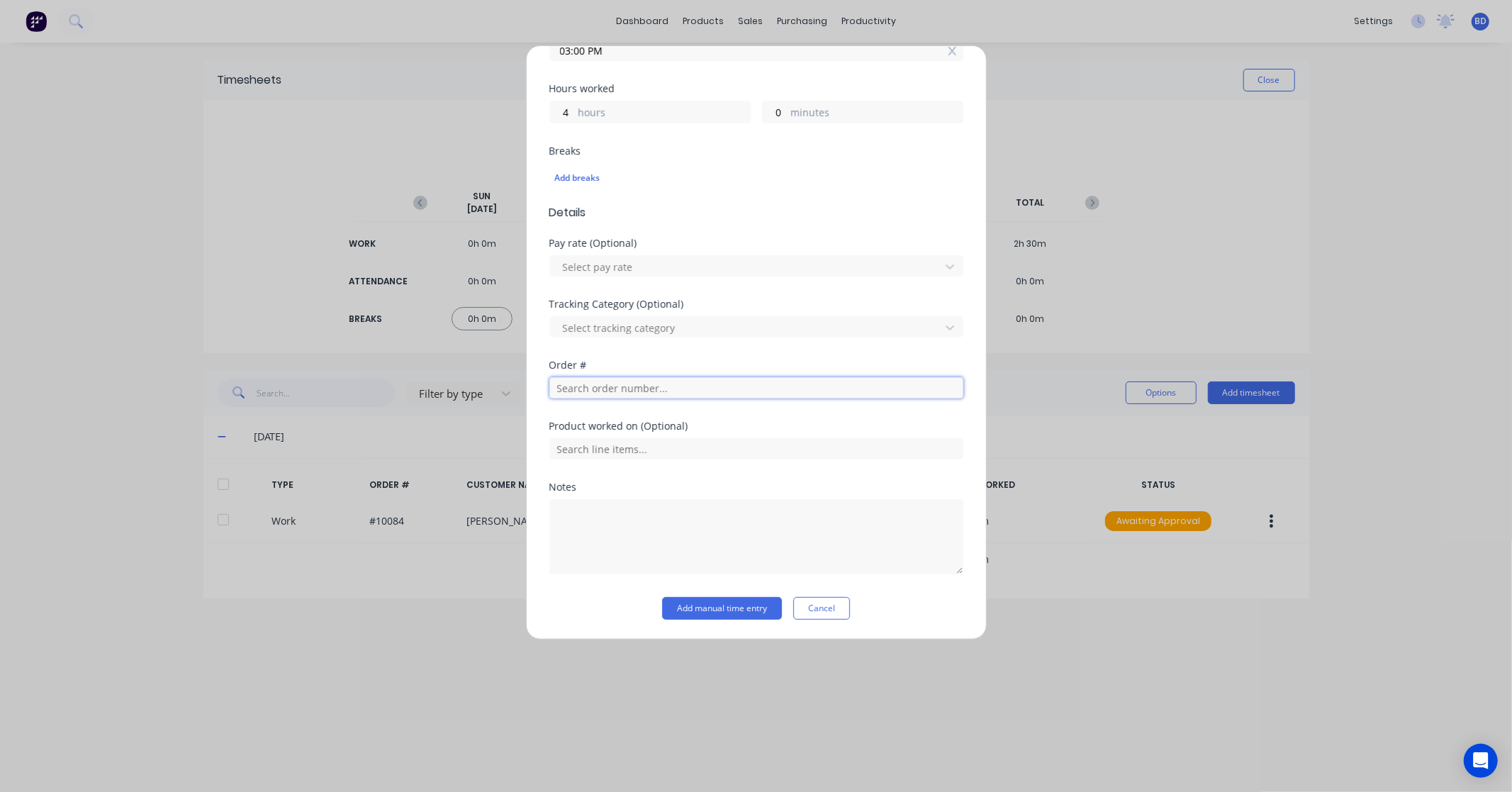
click at [598, 396] on input "text" at bounding box center [756, 387] width 414 height 21
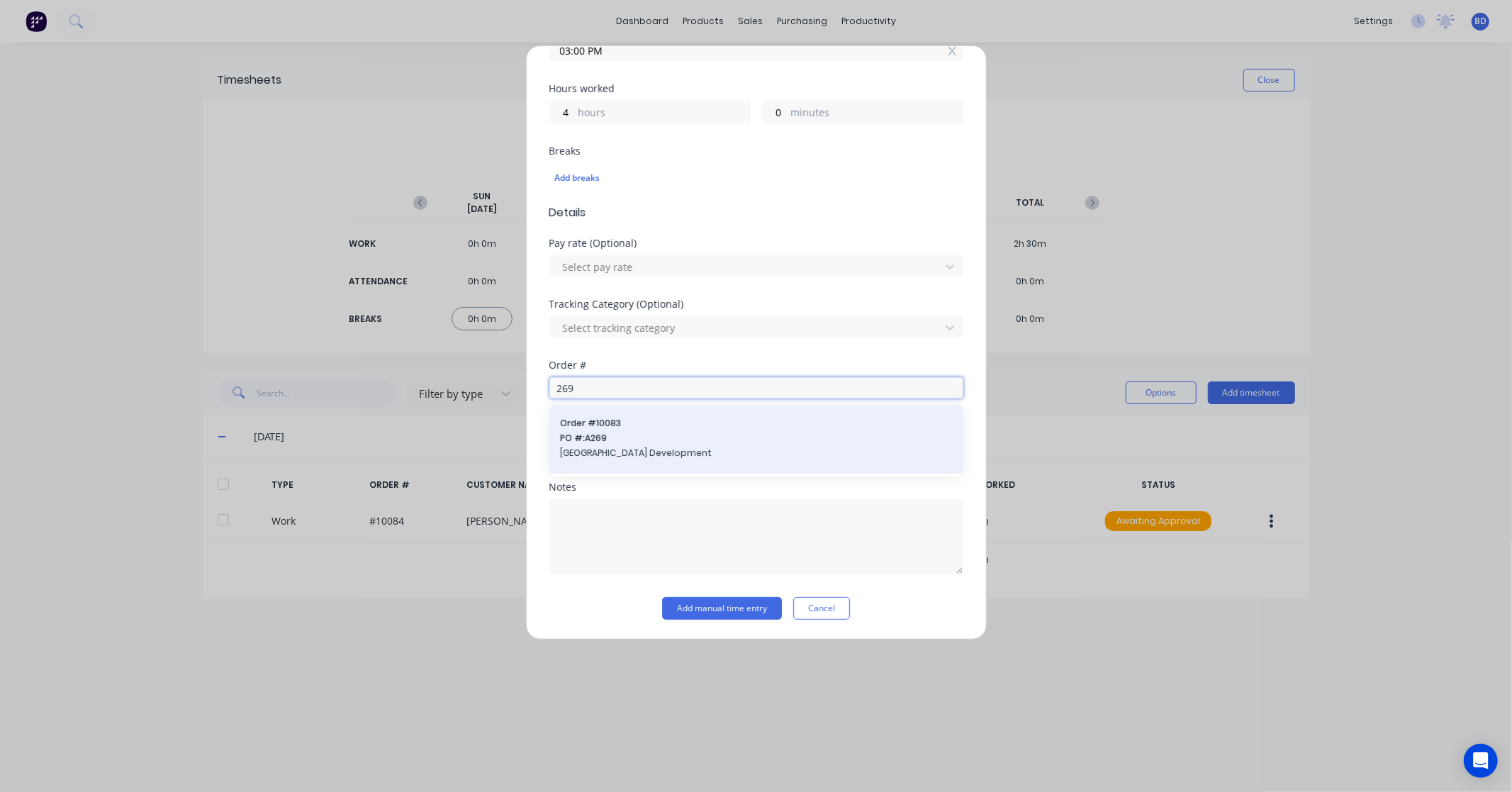
type input "269"
click at [617, 436] on span "PO #: A269" at bounding box center [756, 438] width 391 height 13
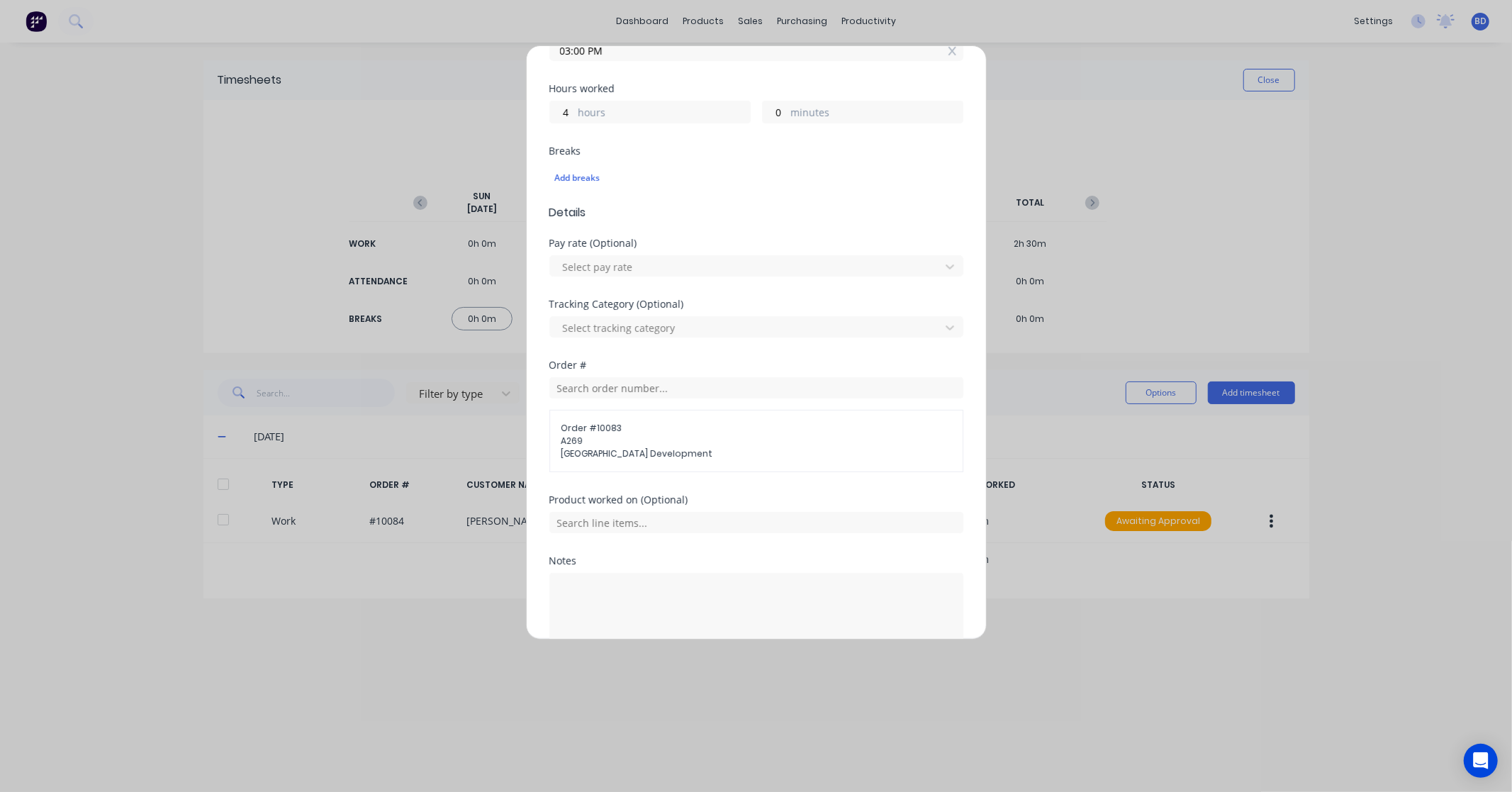
scroll to position [369, 0]
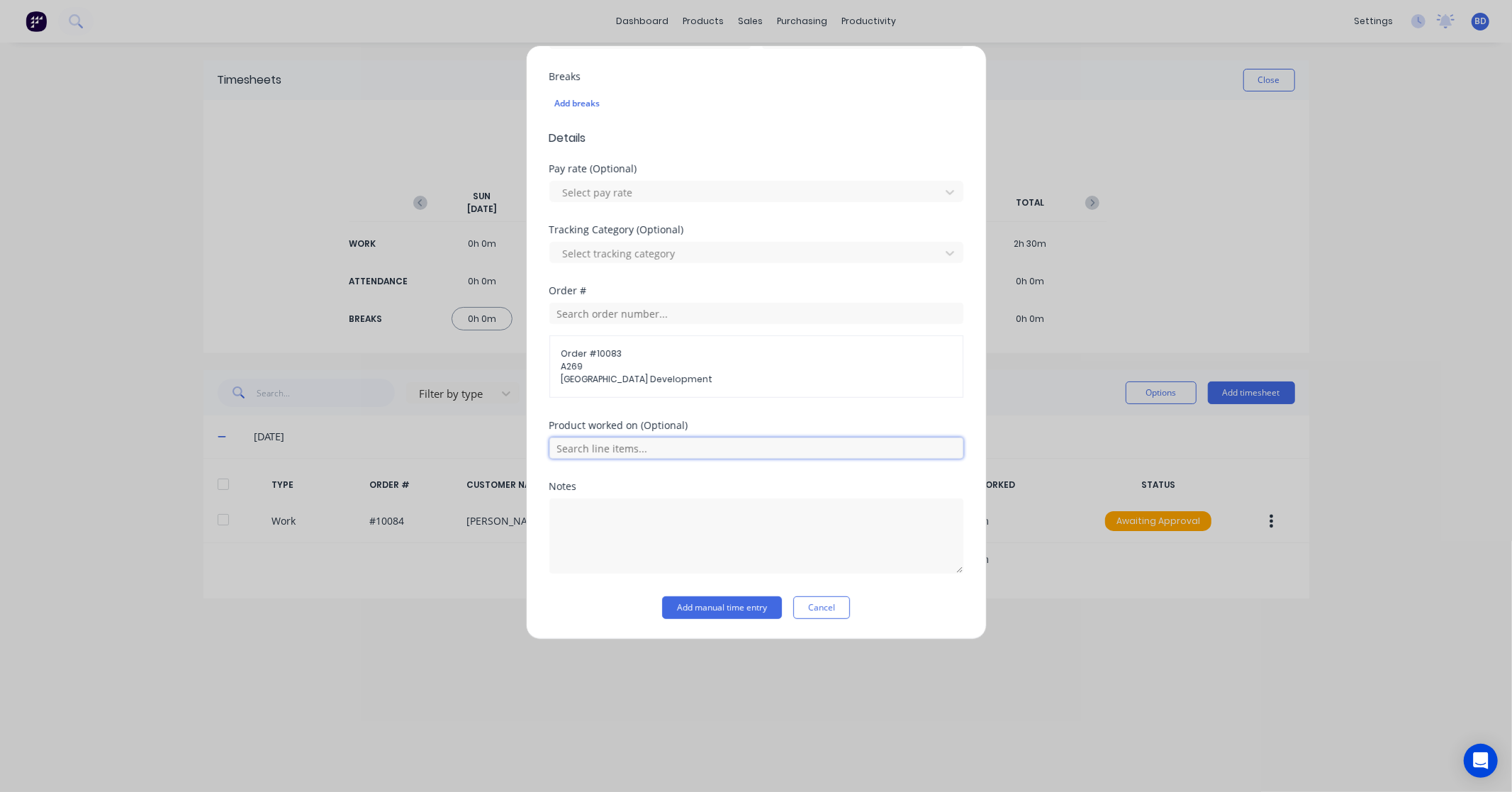
click at [663, 445] on input "text" at bounding box center [756, 447] width 414 height 21
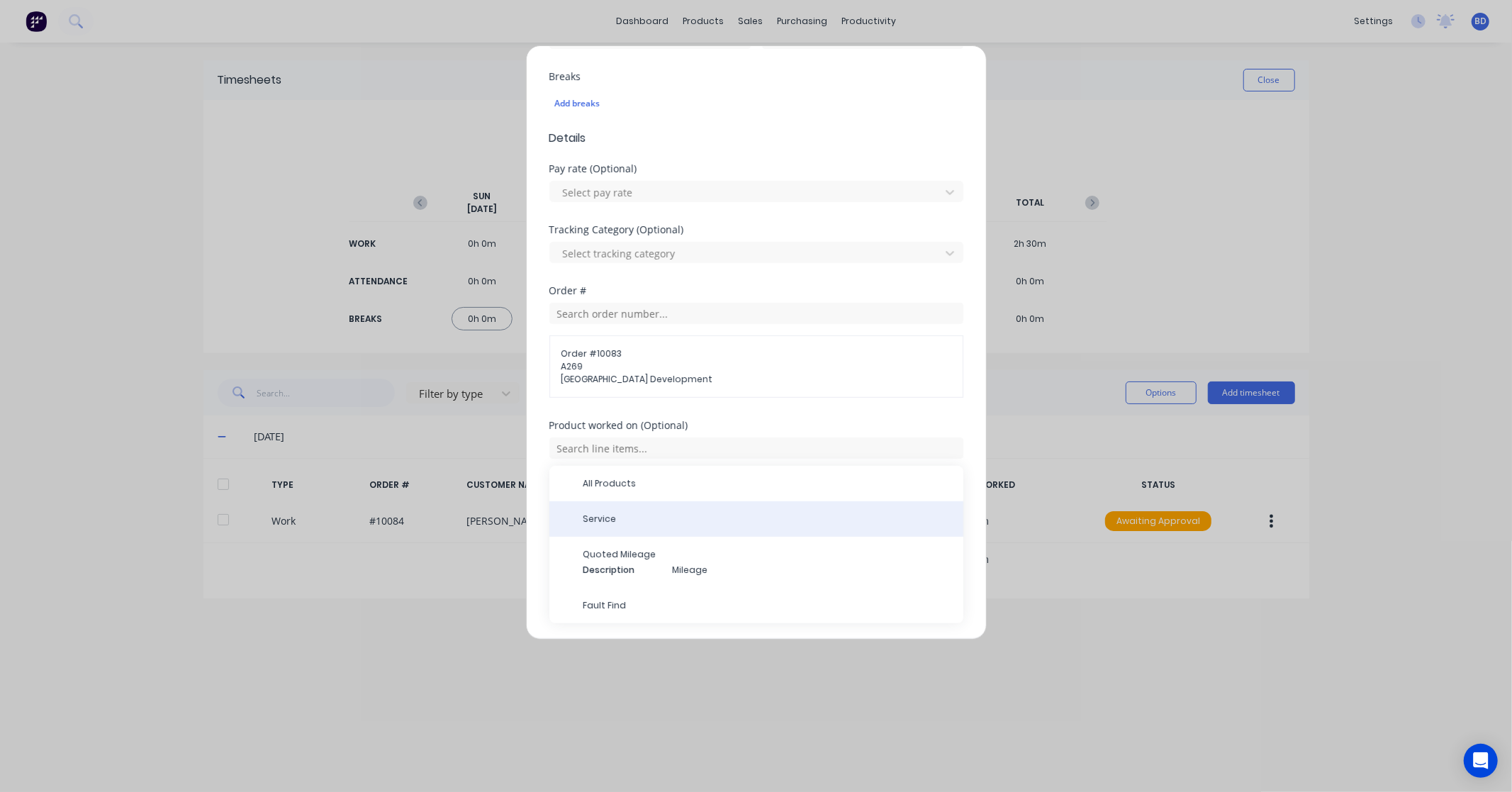
click at [671, 518] on span "Service" at bounding box center [767, 518] width 368 height 13
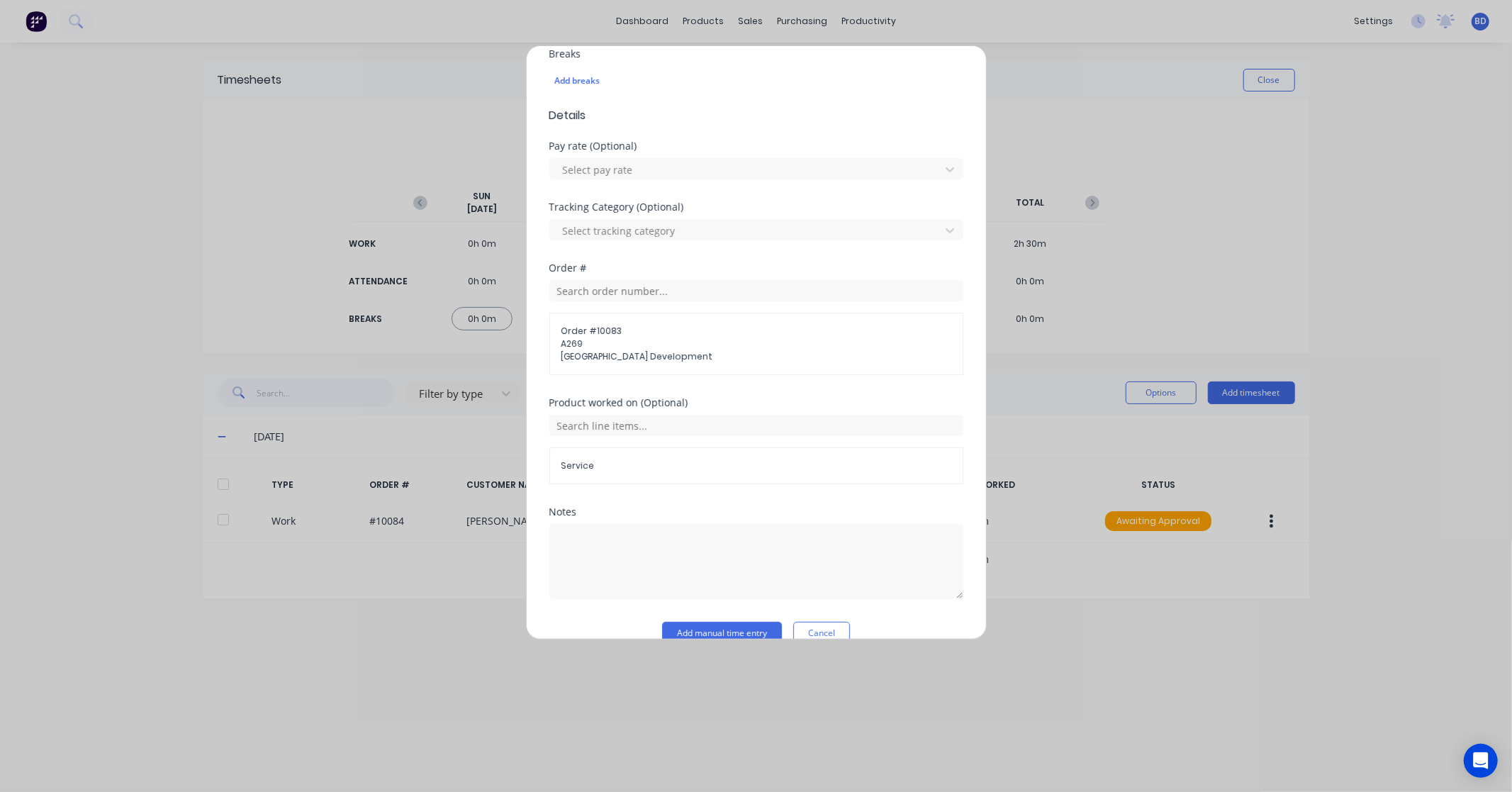
scroll to position [418, 0]
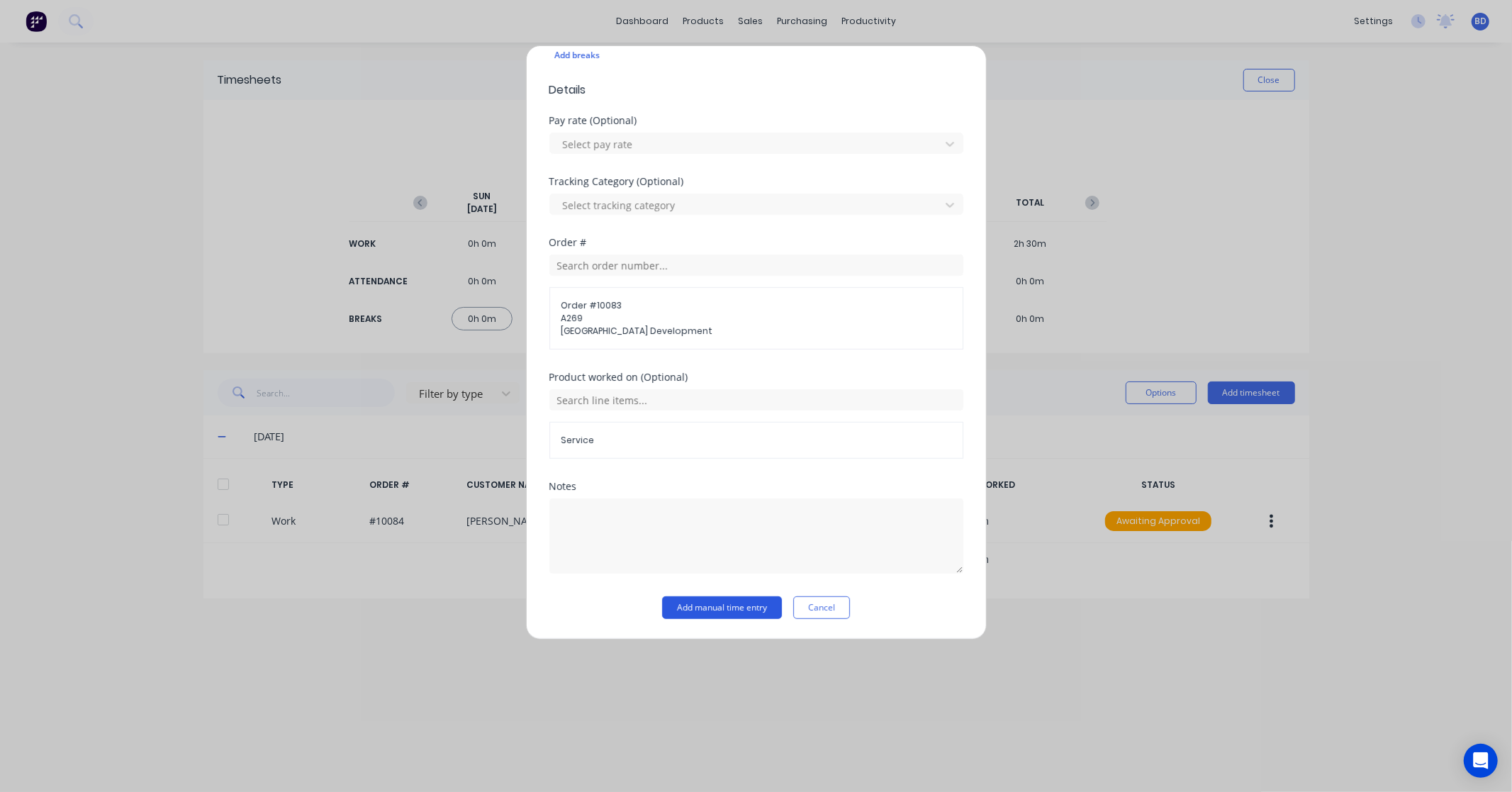
click at [729, 603] on button "Add manual time entry" at bounding box center [722, 607] width 120 height 23
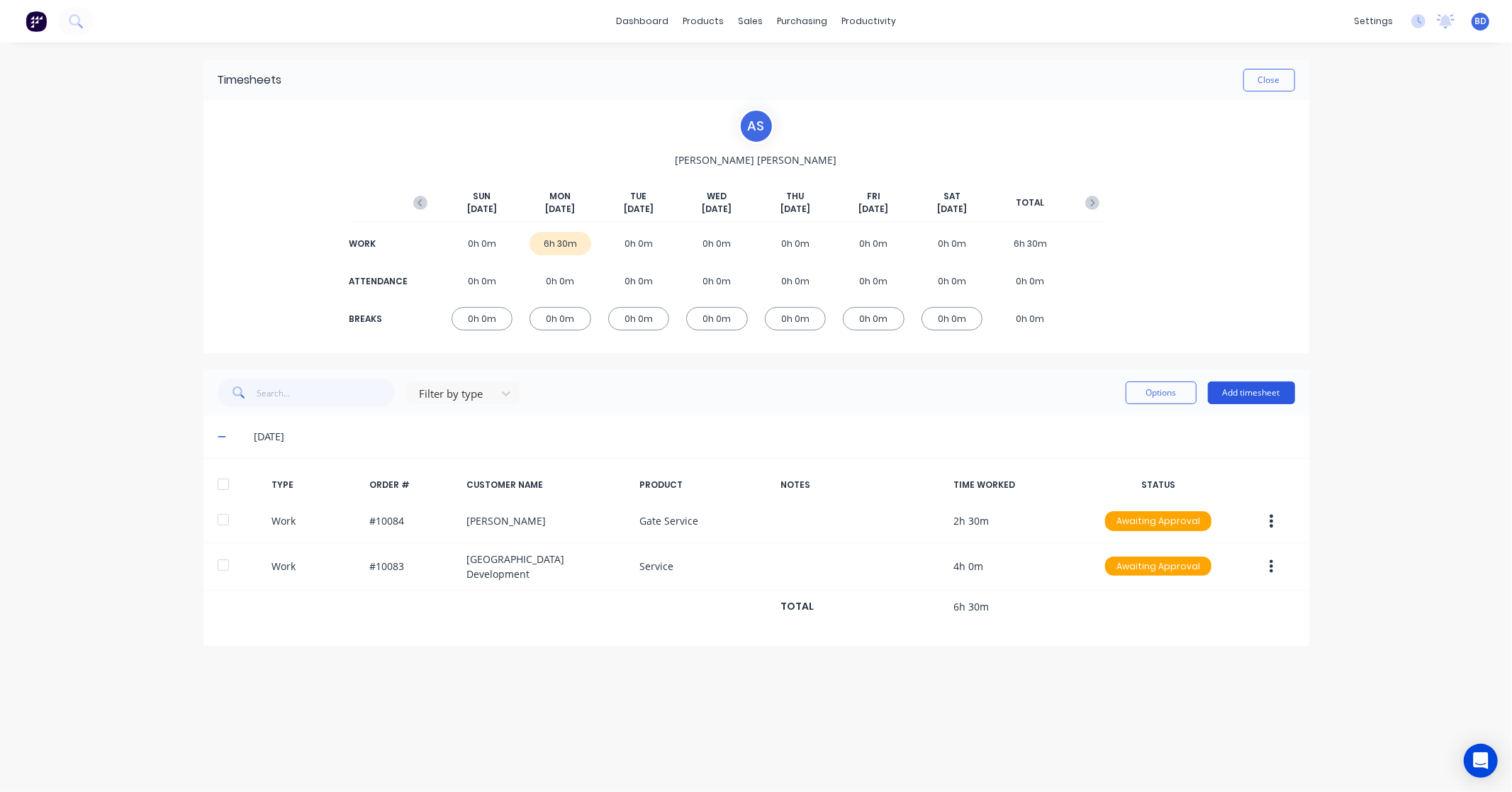
click at [1267, 392] on button "Add timesheet" at bounding box center [1251, 392] width 87 height 23
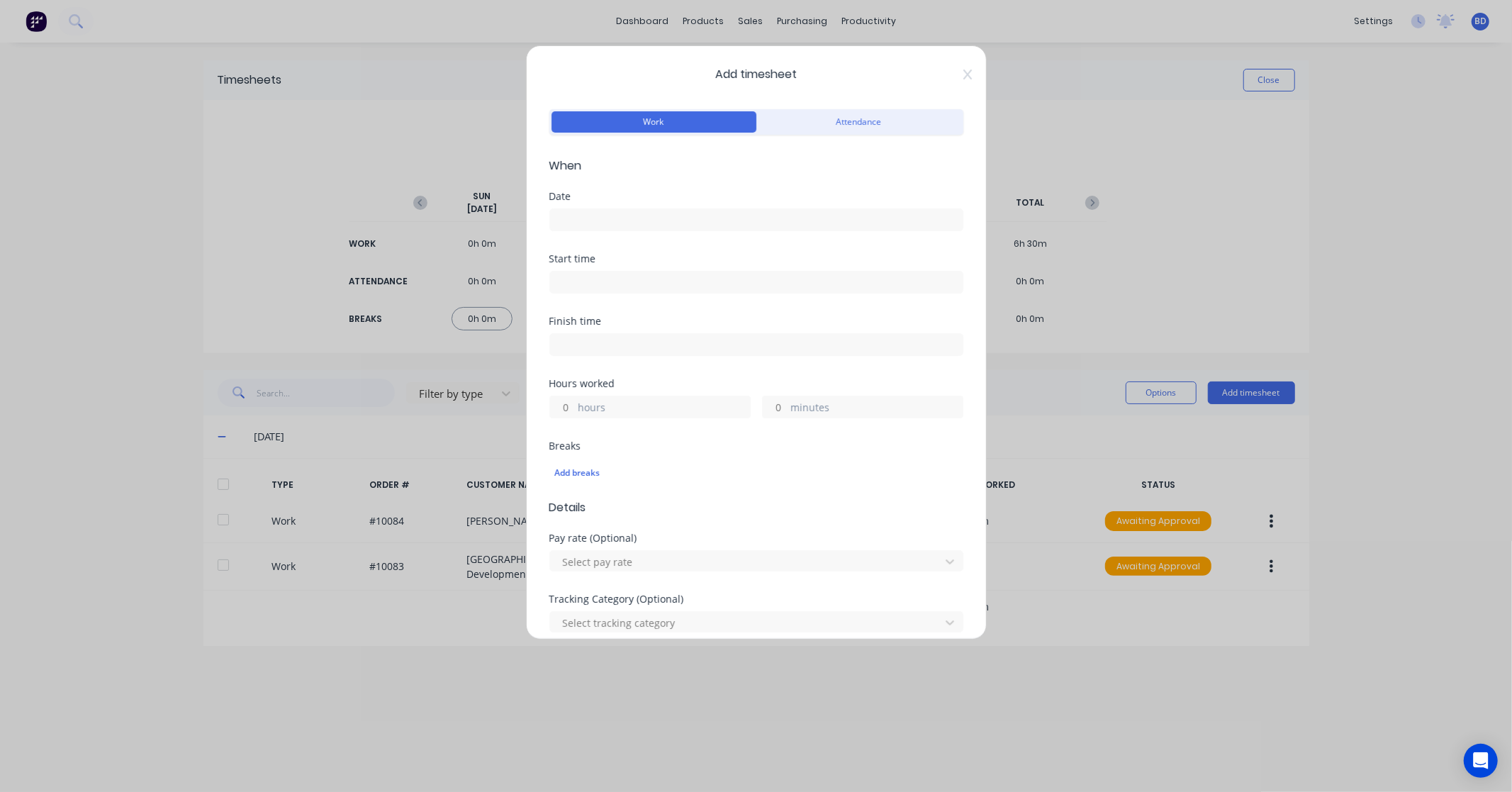
click at [625, 211] on input at bounding box center [756, 219] width 412 height 21
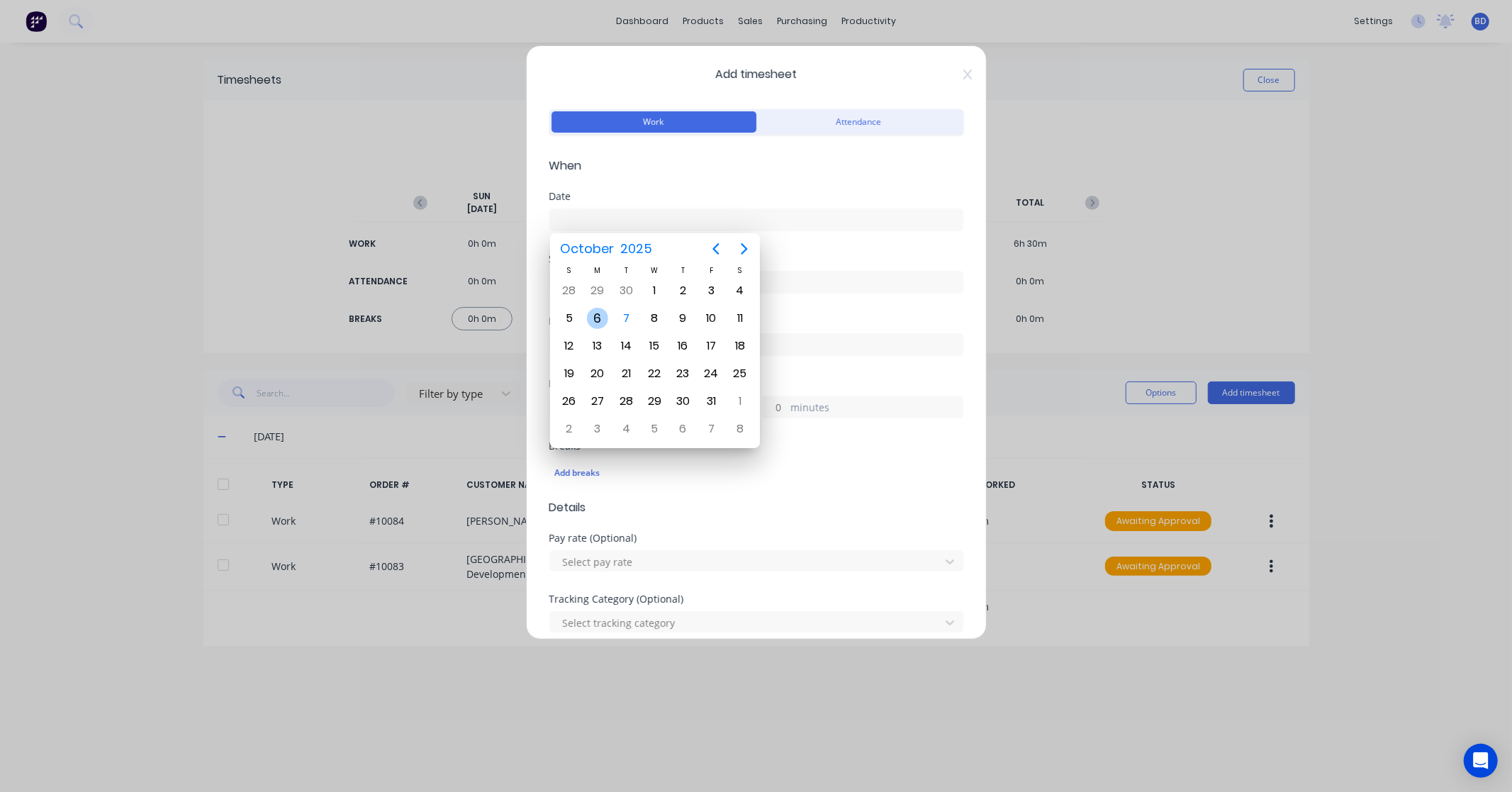
click at [601, 317] on div "6" at bounding box center [597, 318] width 21 height 21
type input "[DATE]"
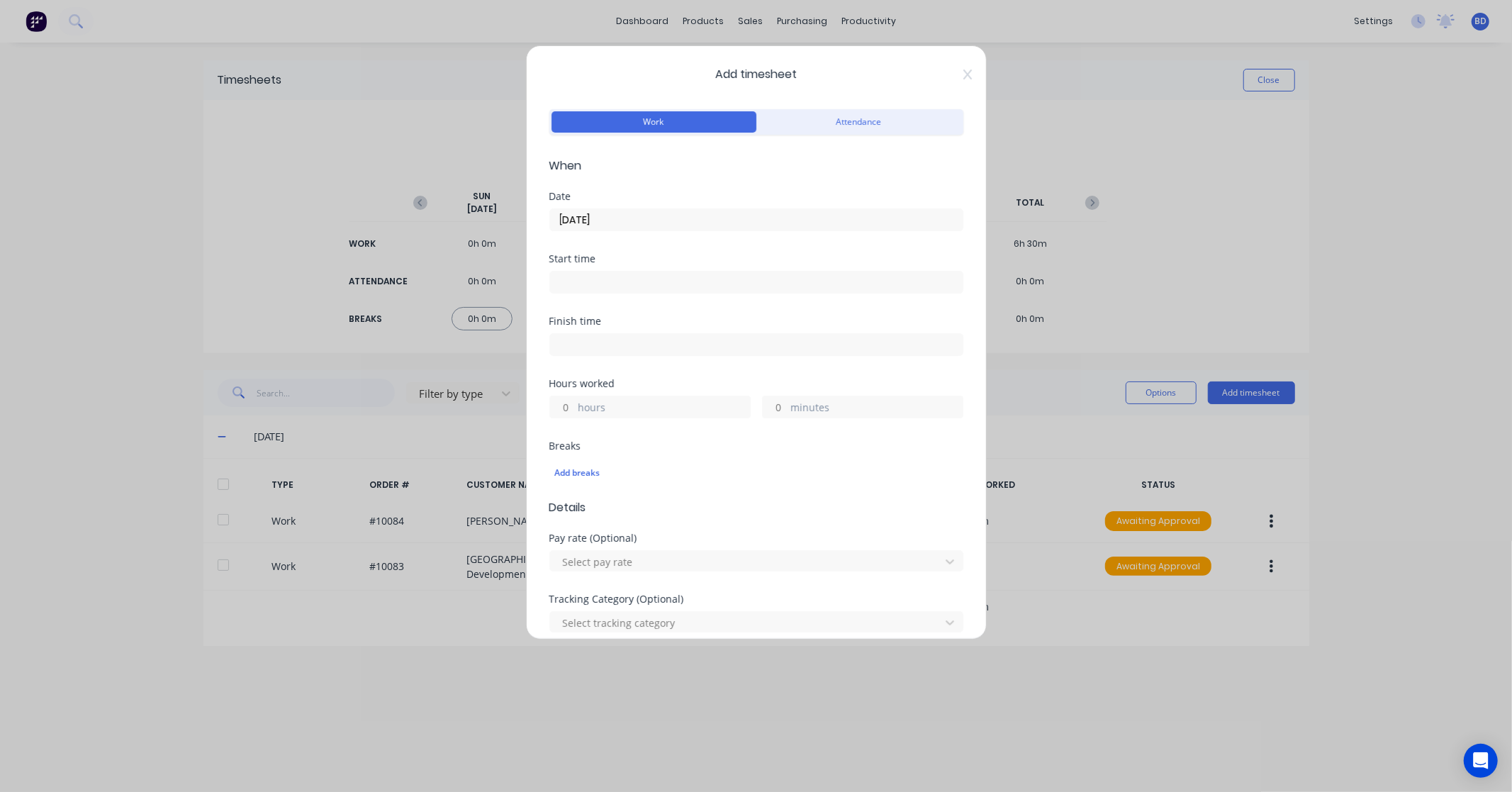
click at [964, 79] on div "Add timesheet Work Attendance When Date [DATE] Start time Finish time Hours wor…" at bounding box center [756, 342] width 461 height 594
click at [963, 74] on icon at bounding box center [968, 74] width 8 height 11
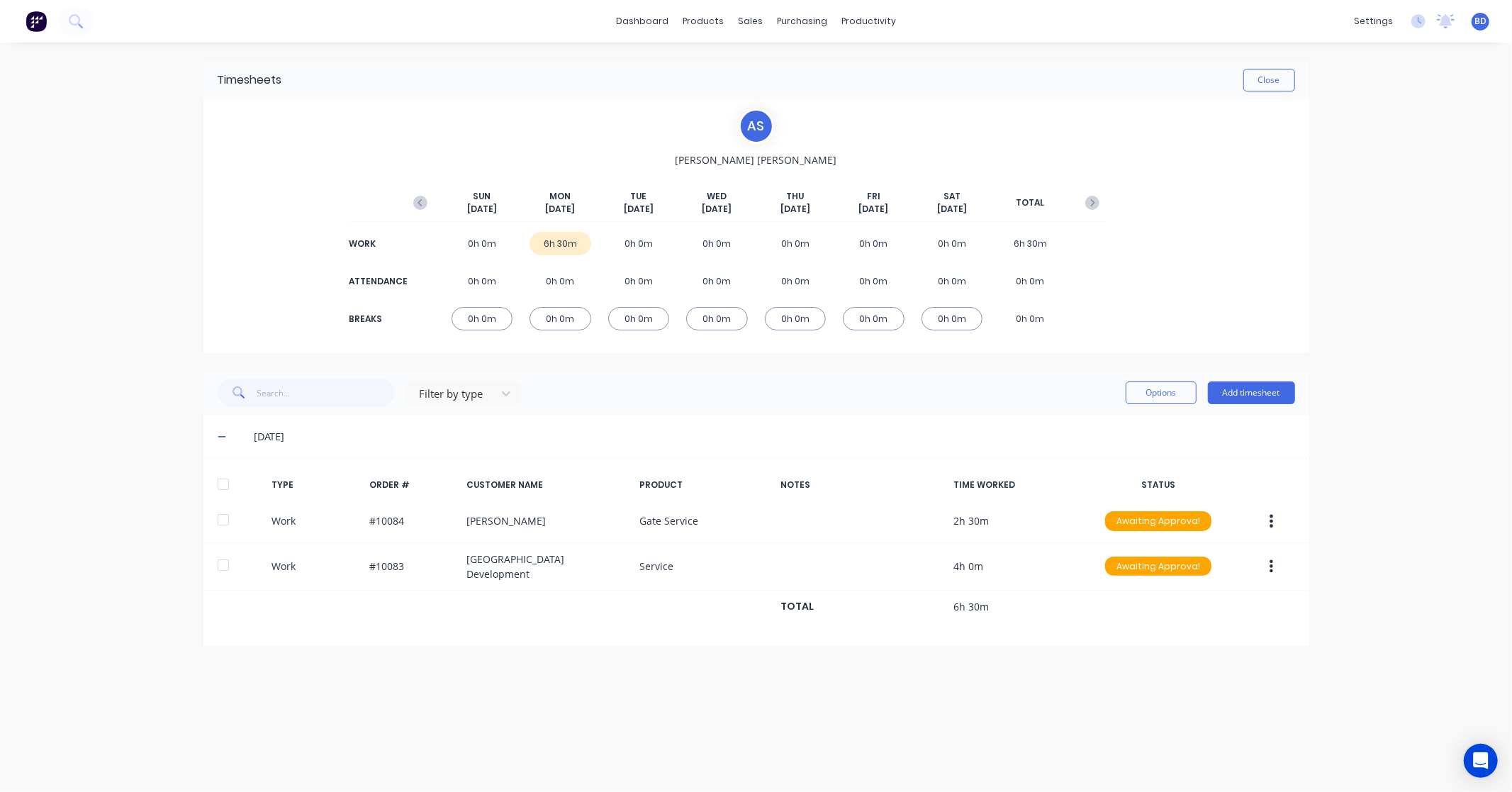
click at [221, 486] on div at bounding box center [223, 484] width 29 height 29
click at [1188, 391] on button "Options" at bounding box center [1161, 392] width 71 height 23
click at [1127, 429] on div "Approve" at bounding box center [1128, 429] width 109 height 20
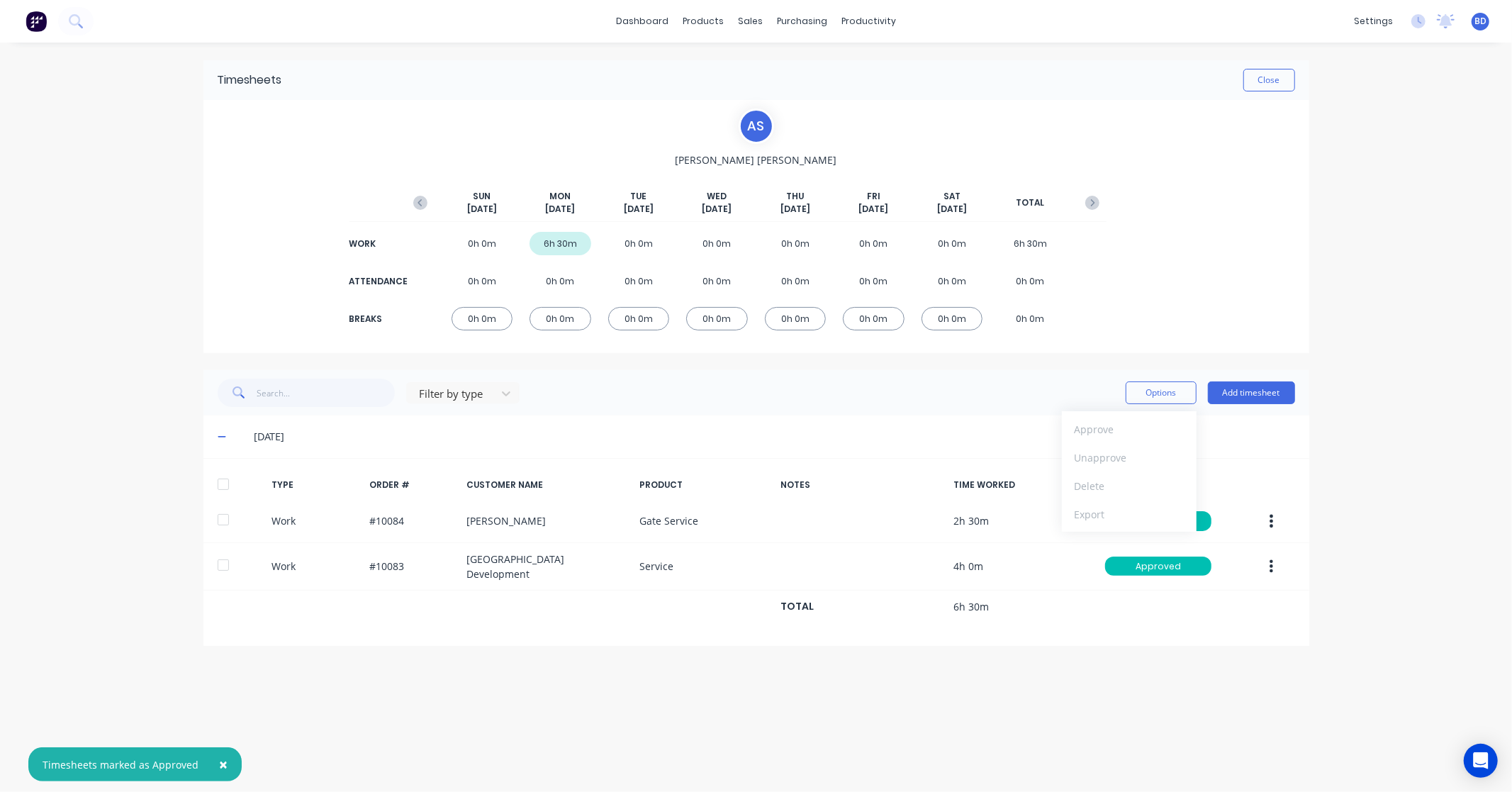
click at [92, 299] on div "× Timesheets marked as Approved dashboard products sales purchasing productivit…" at bounding box center [756, 396] width 1512 height 792
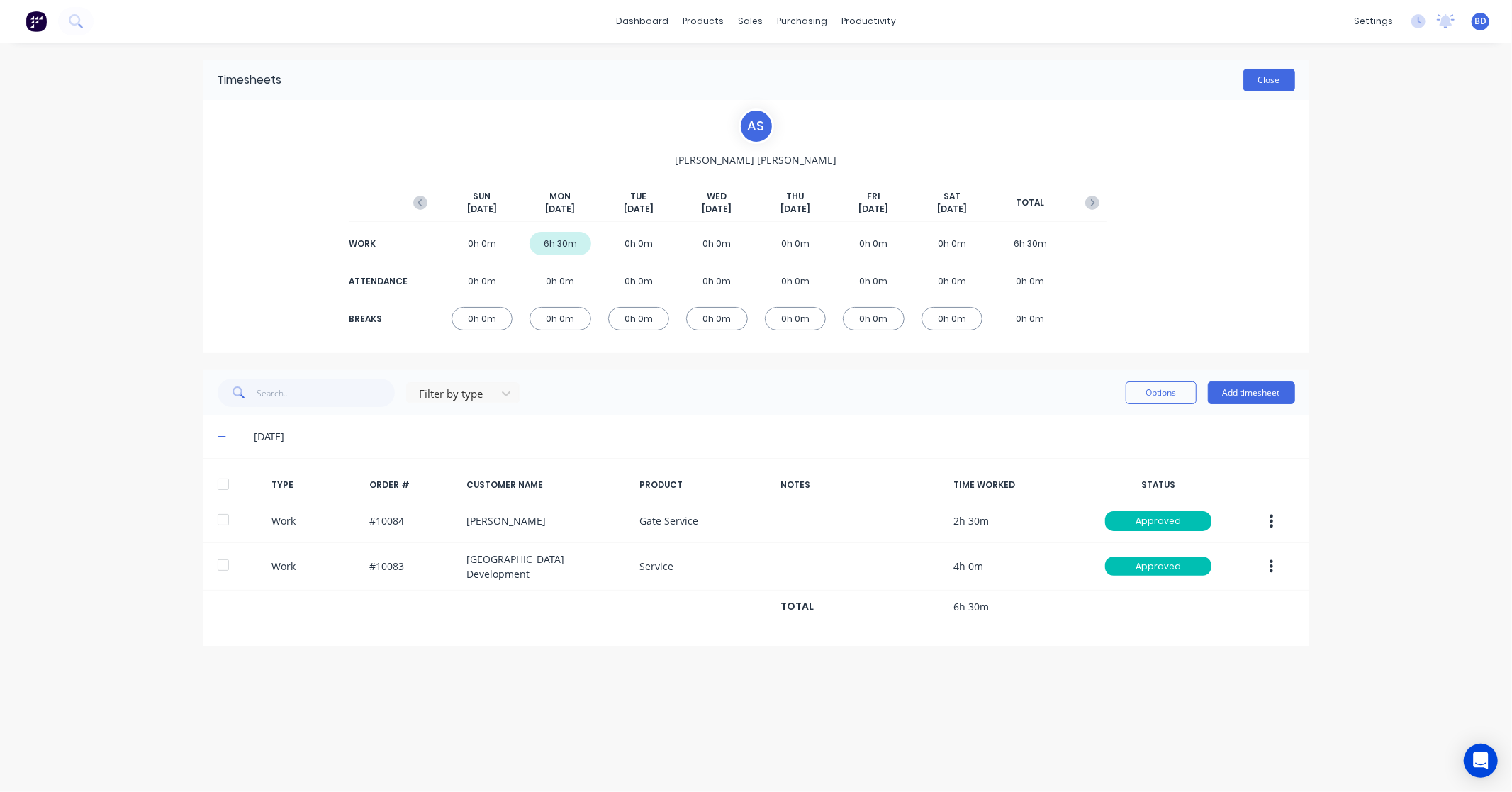
click at [1270, 89] on button "Close" at bounding box center [1269, 79] width 52 height 23
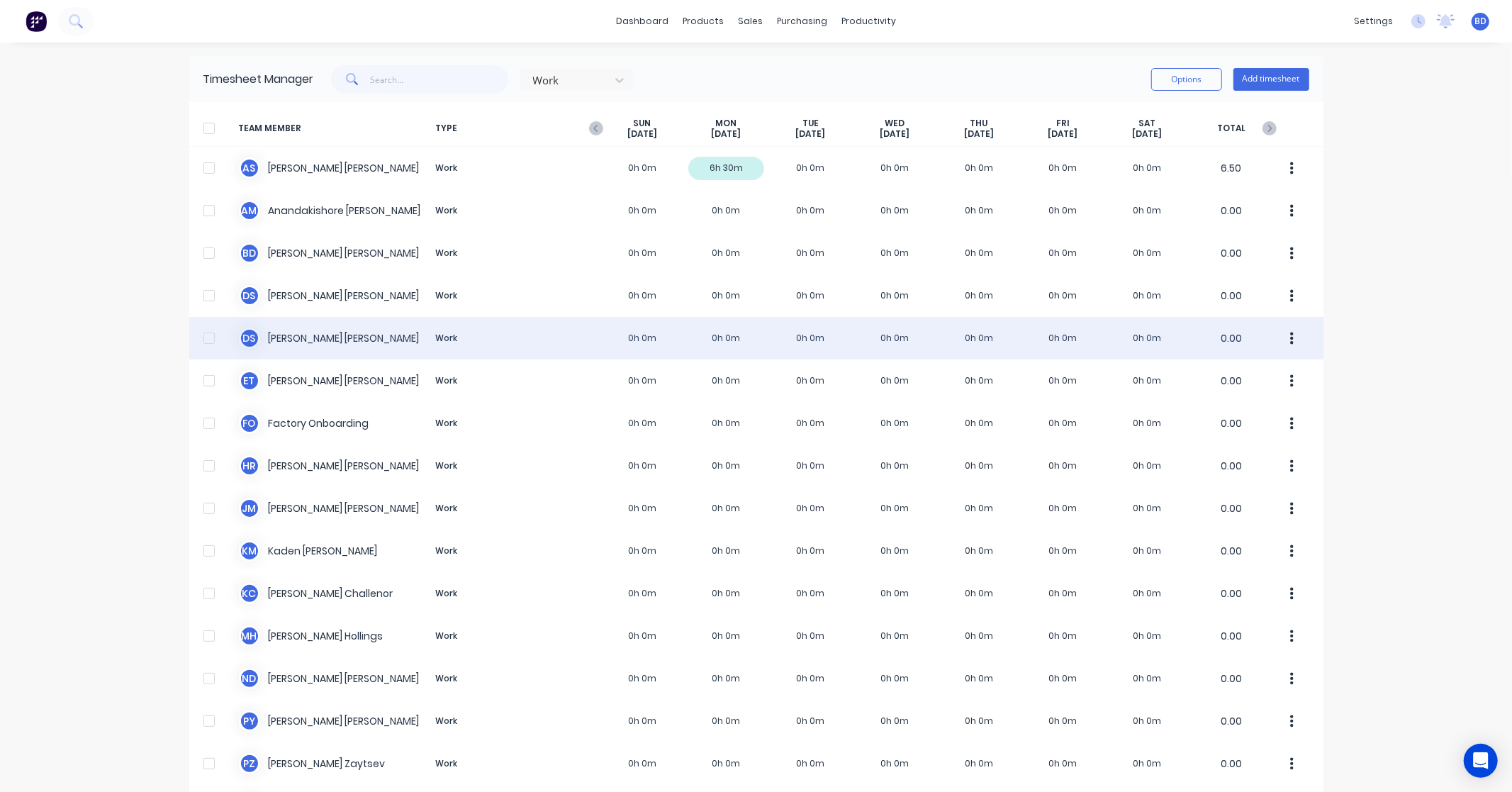
click at [292, 336] on div "[PERSON_NAME] Work 0h 0m 0h 0m 0h 0m 0h 0m 0h 0m 0h 0m 0h 0m 0.00" at bounding box center [756, 338] width 1134 height 42
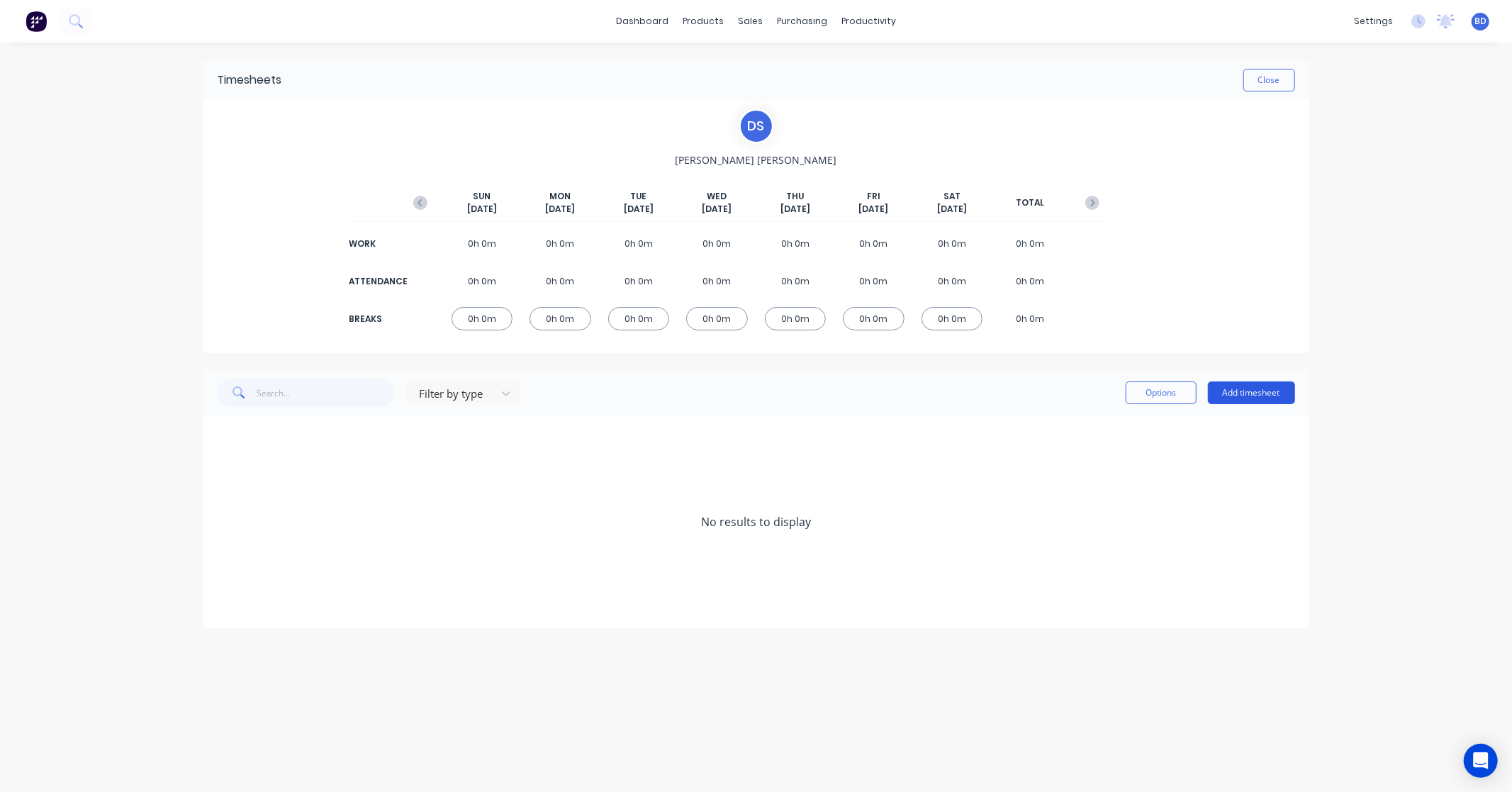
click at [1251, 393] on button "Add timesheet" at bounding box center [1251, 392] width 87 height 23
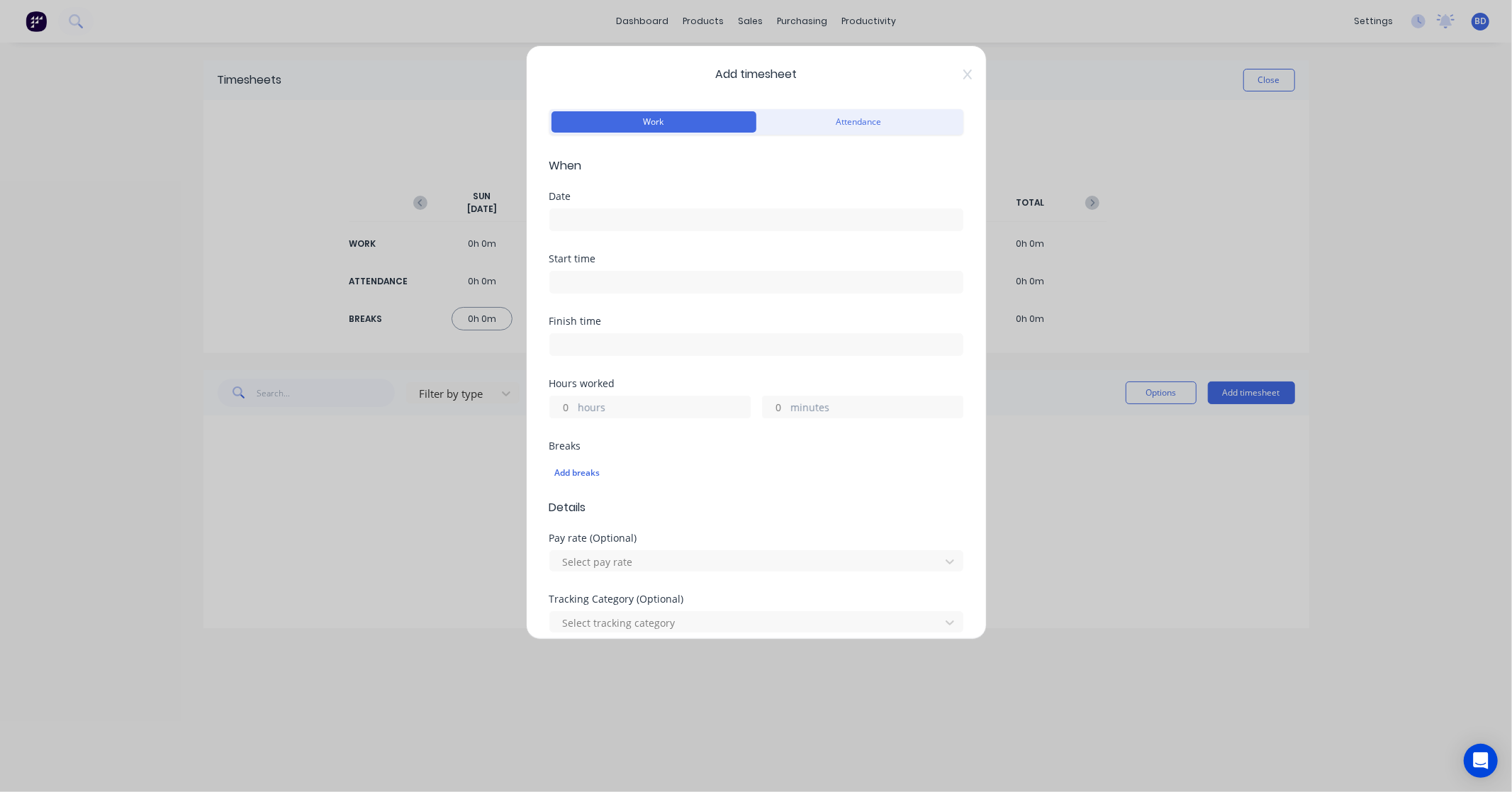
click at [669, 220] on input at bounding box center [756, 219] width 412 height 21
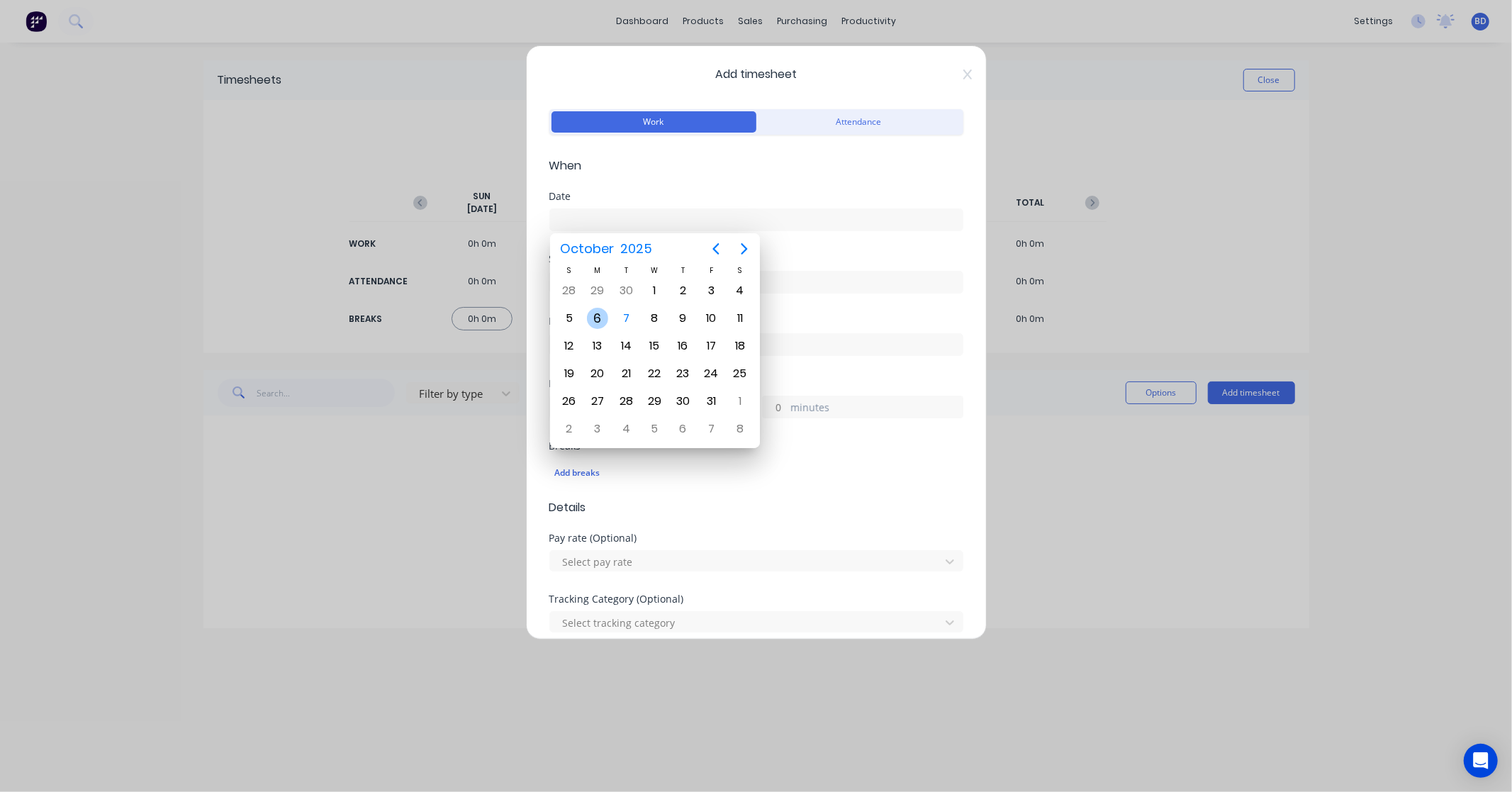
click at [598, 321] on div "6" at bounding box center [597, 318] width 21 height 21
type input "[DATE]"
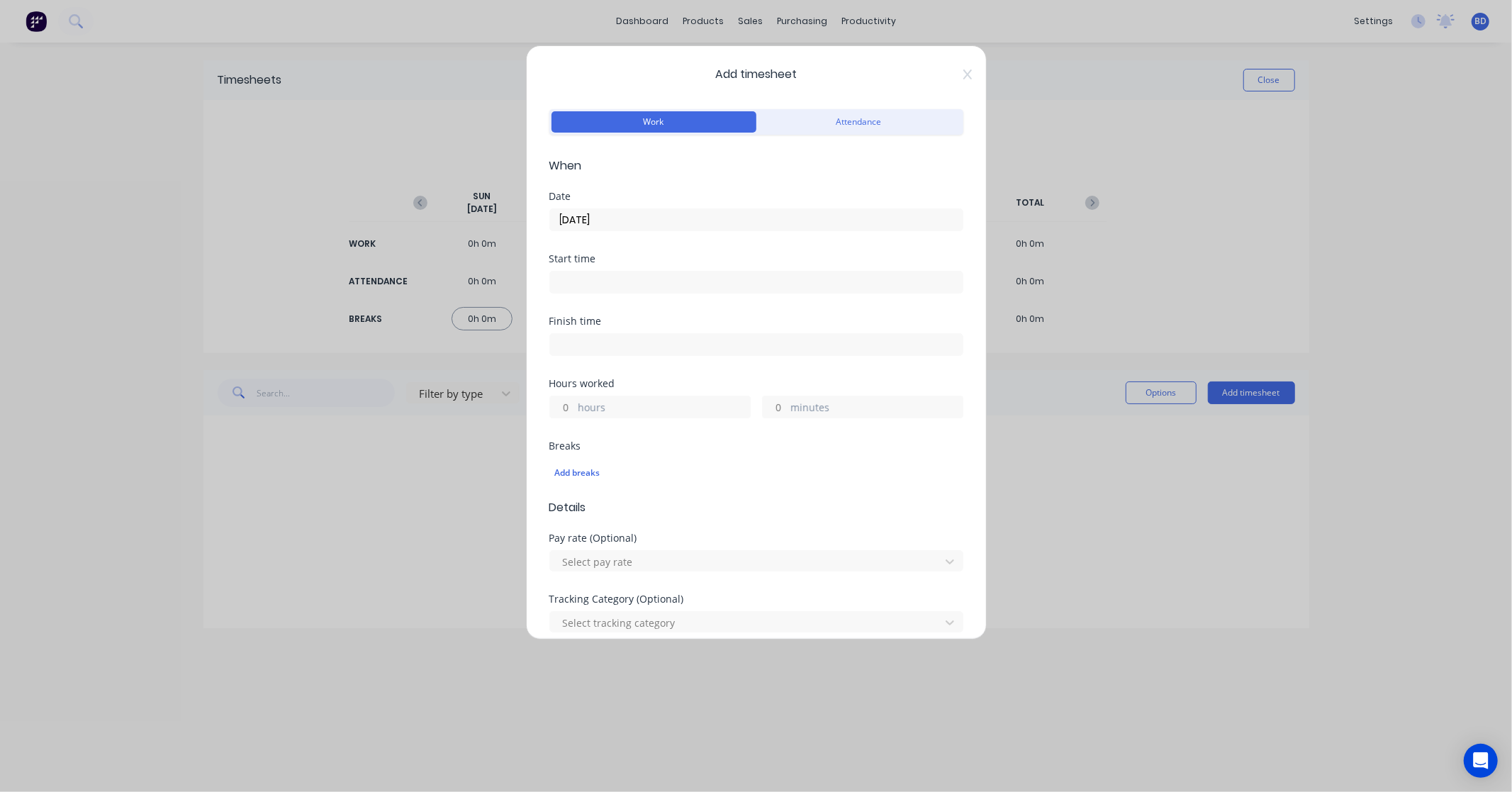
click at [722, 274] on input at bounding box center [756, 281] width 412 height 21
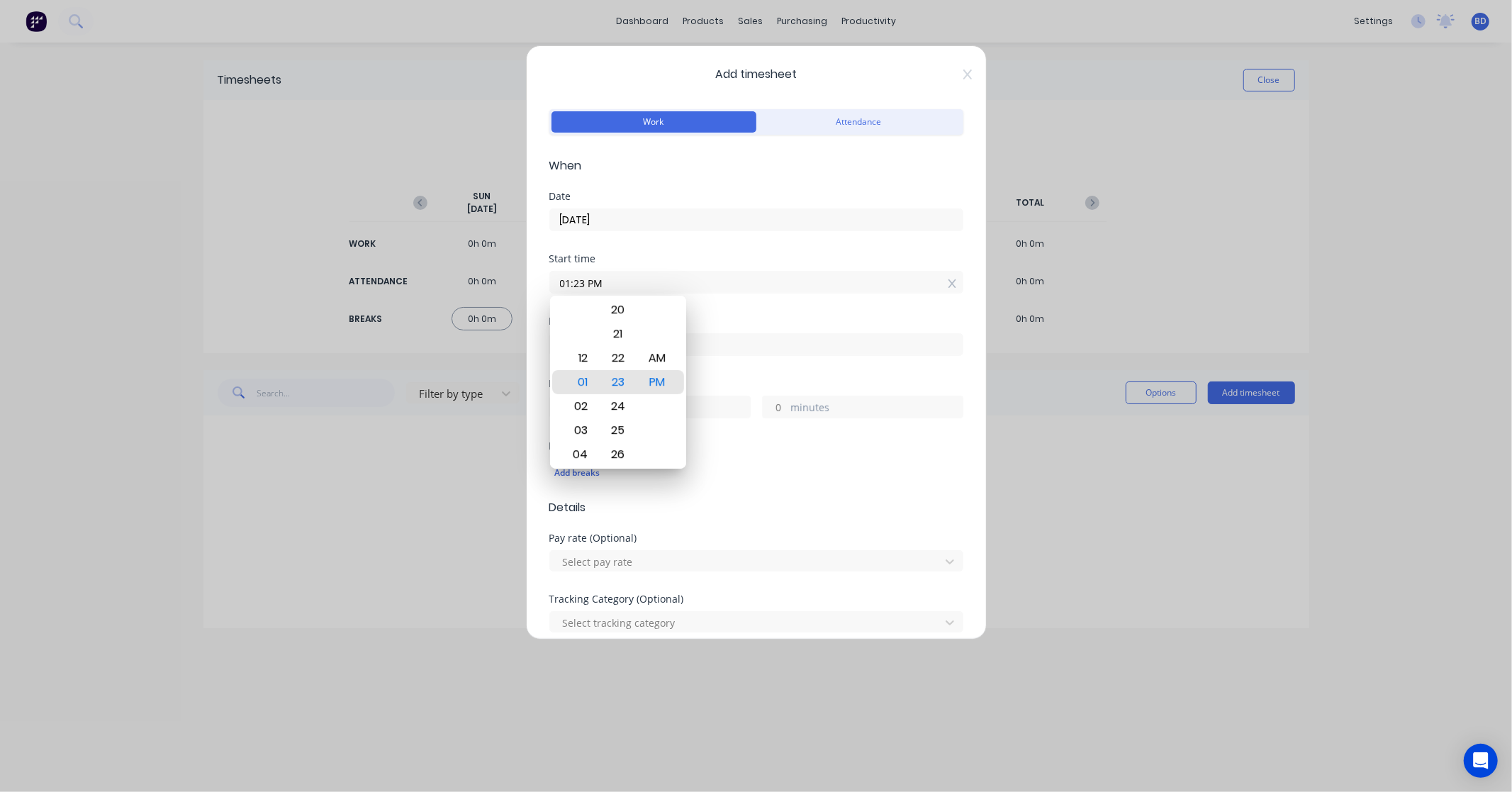
drag, startPoint x: 714, startPoint y: 282, endPoint x: 385, endPoint y: 284, distance: 329.0
click at [385, 284] on div "Add timesheet Work Attendance When Date [DATE] Start time 01:23 PM Finish time …" at bounding box center [756, 396] width 1512 height 792
paste input "12:00"
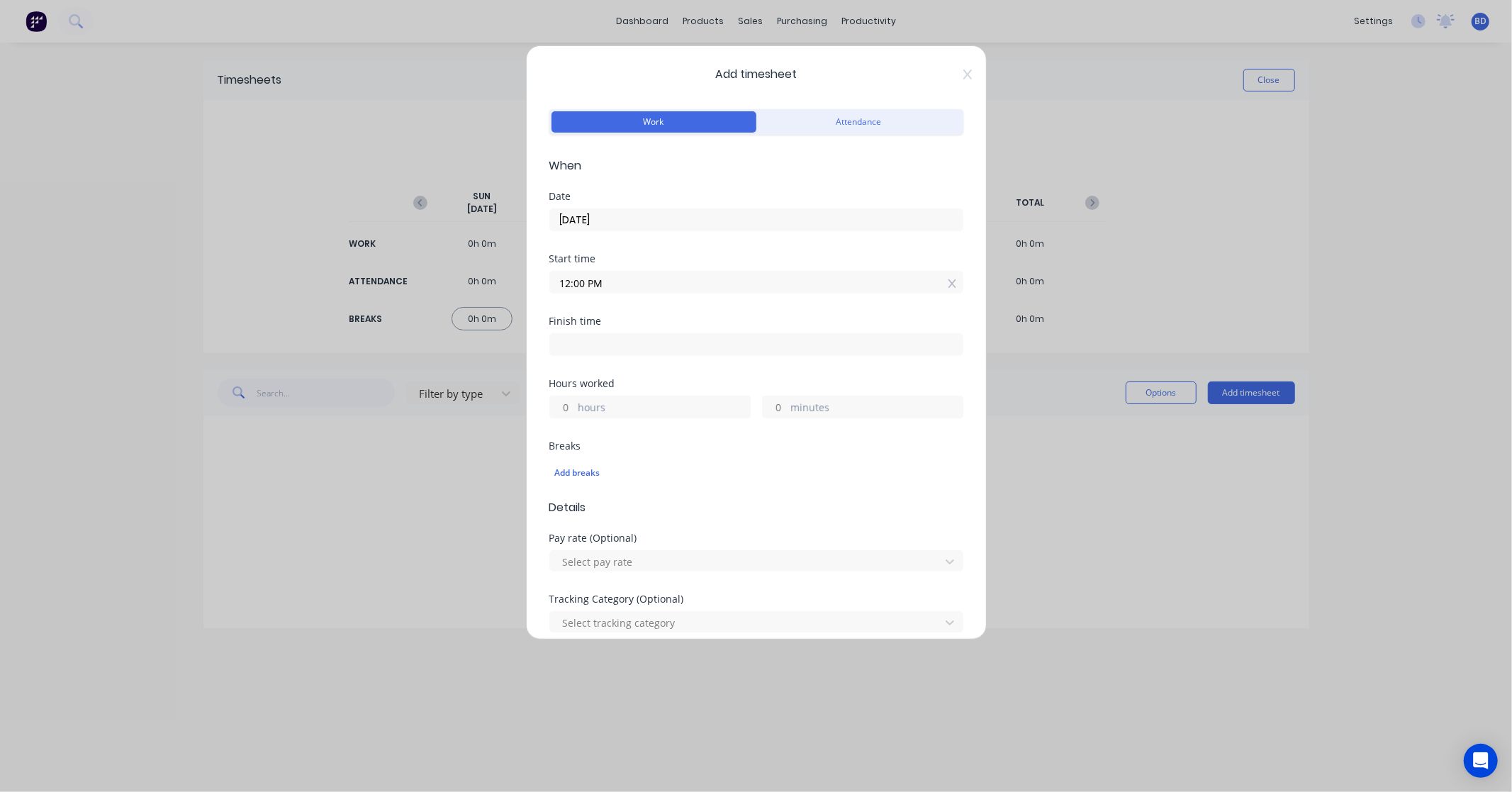
type input "12:00 PM"
click at [621, 350] on input at bounding box center [756, 344] width 412 height 21
type input "01:23 PM"
type input "1"
type input "23"
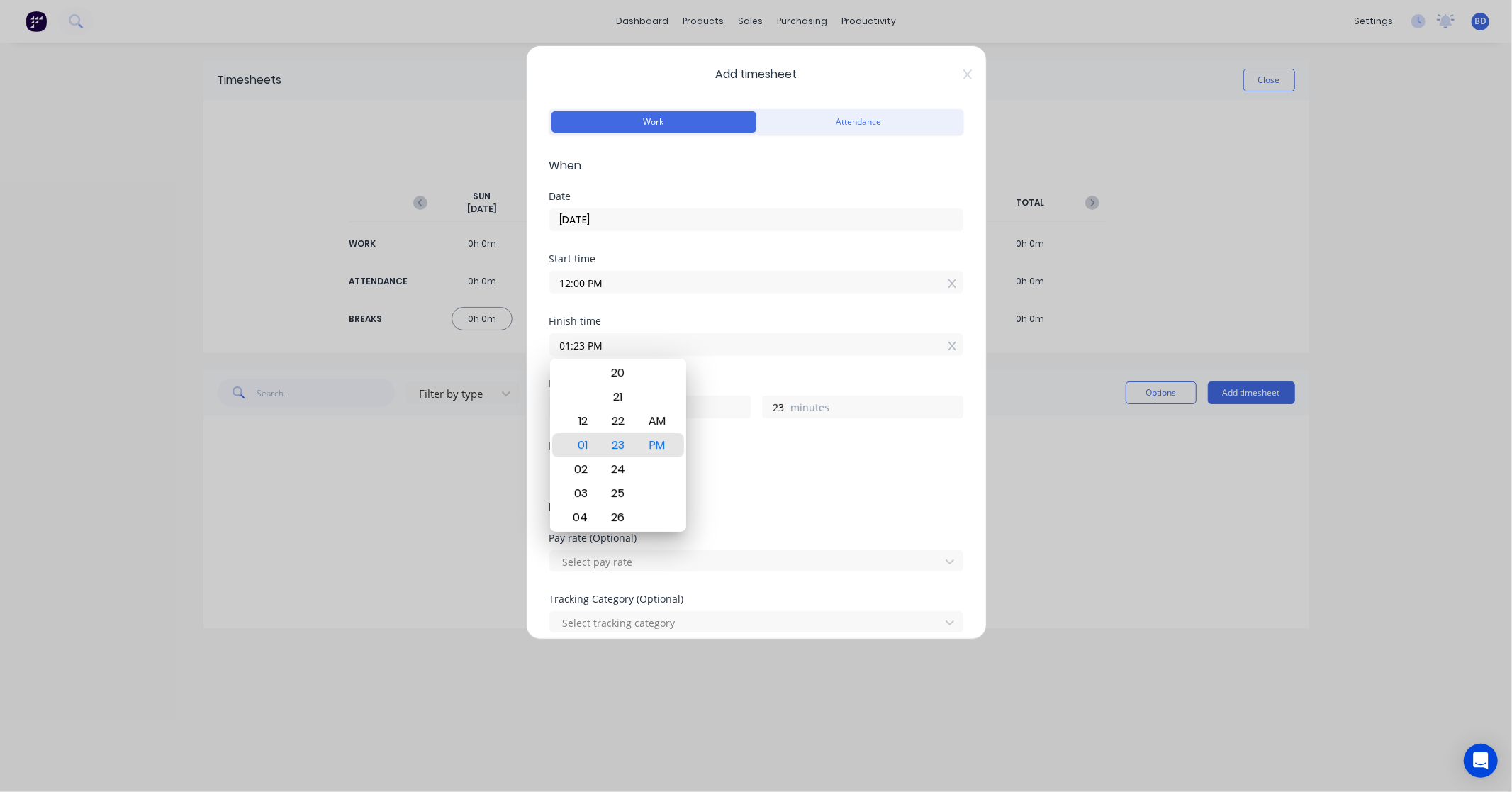
drag, startPoint x: 648, startPoint y: 345, endPoint x: 397, endPoint y: 337, distance: 251.1
click at [397, 337] on div "Add timesheet Work Attendance When Date [DATE] Start time 12:00 PM Finish time …" at bounding box center [756, 396] width 1512 height 792
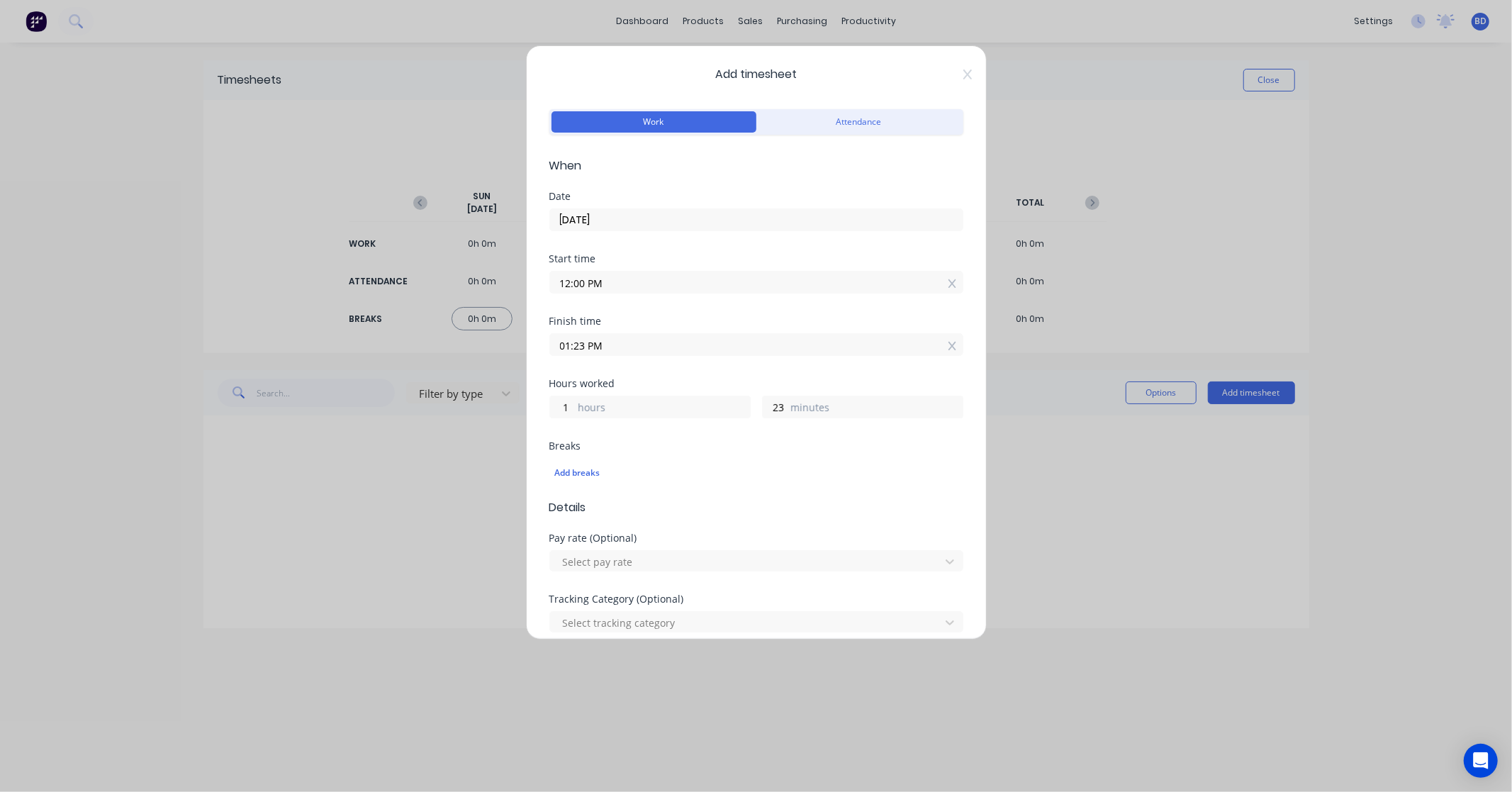
paste input "1:00"
type input "01:00 PM"
type input "0"
click at [679, 380] on div "Hours worked" at bounding box center [756, 384] width 414 height 10
click at [570, 471] on div "Add breaks" at bounding box center [756, 472] width 402 height 19
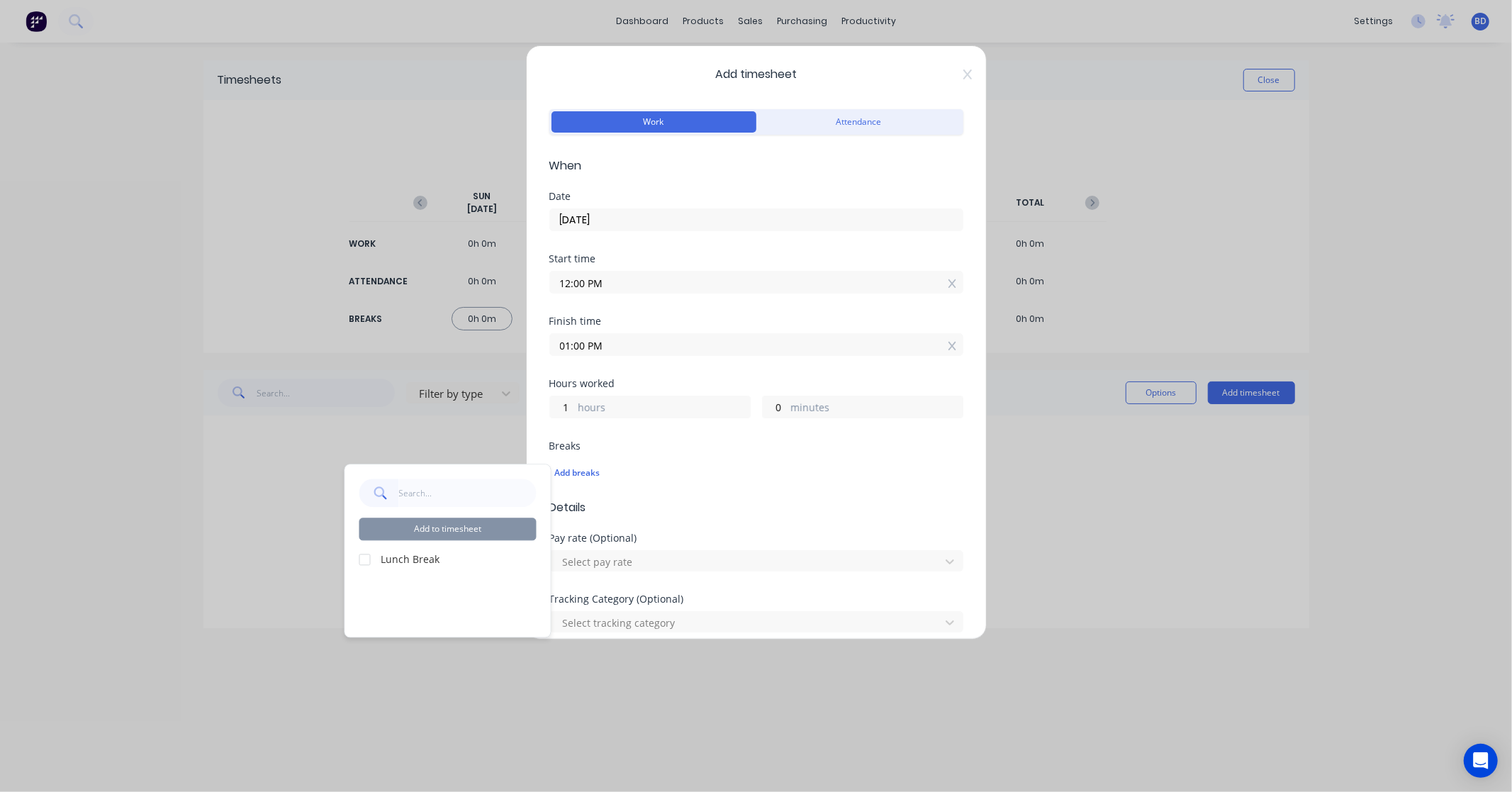
click at [362, 556] on div at bounding box center [365, 560] width 29 height 29
click at [450, 522] on button "Add to timesheet" at bounding box center [448, 528] width 177 height 23
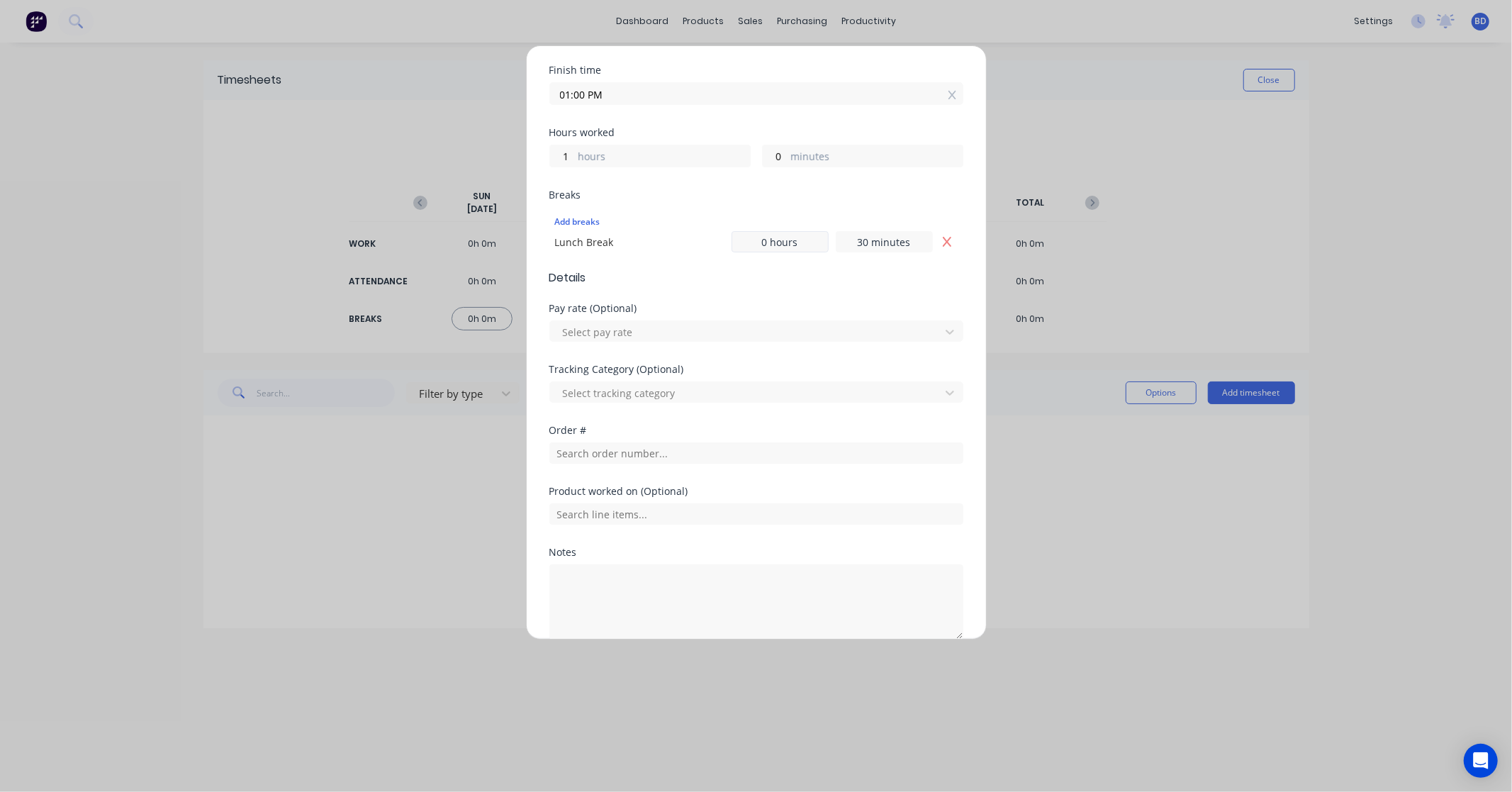
scroll to position [316, 0]
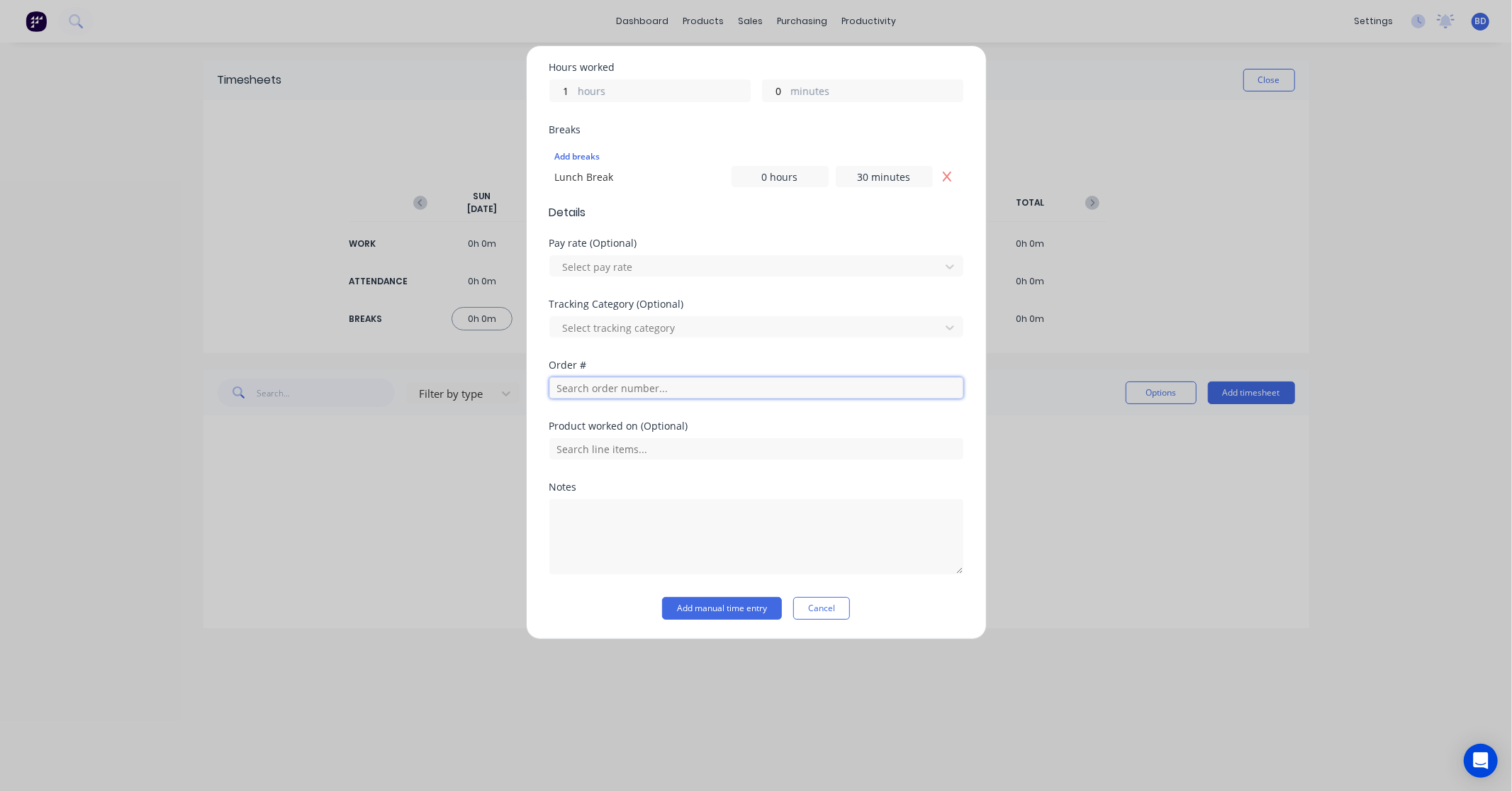
click at [576, 393] on input "text" at bounding box center [756, 387] width 414 height 21
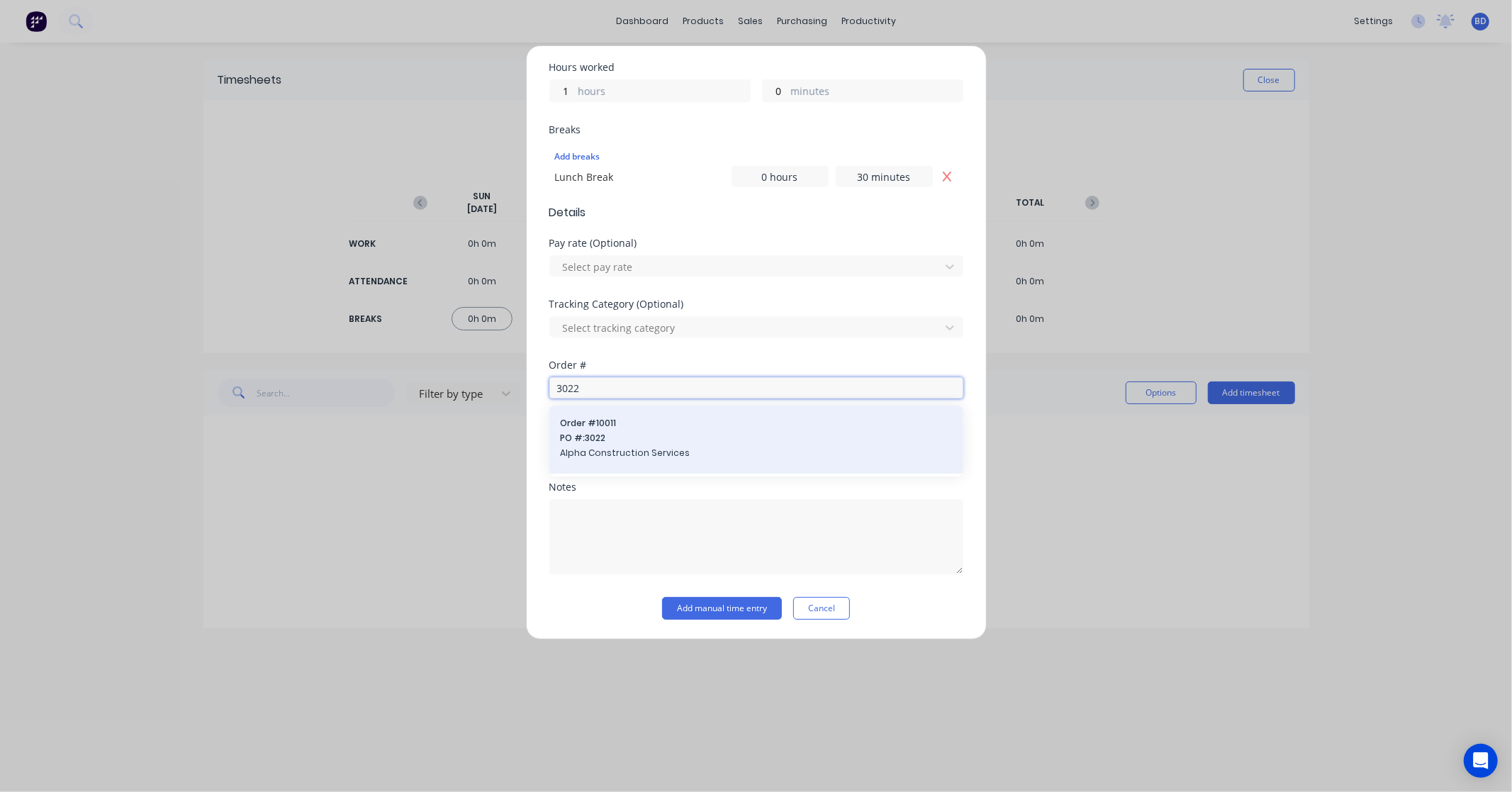
type input "3022"
click at [638, 455] on span "Alpha Construction Services" at bounding box center [756, 452] width 391 height 13
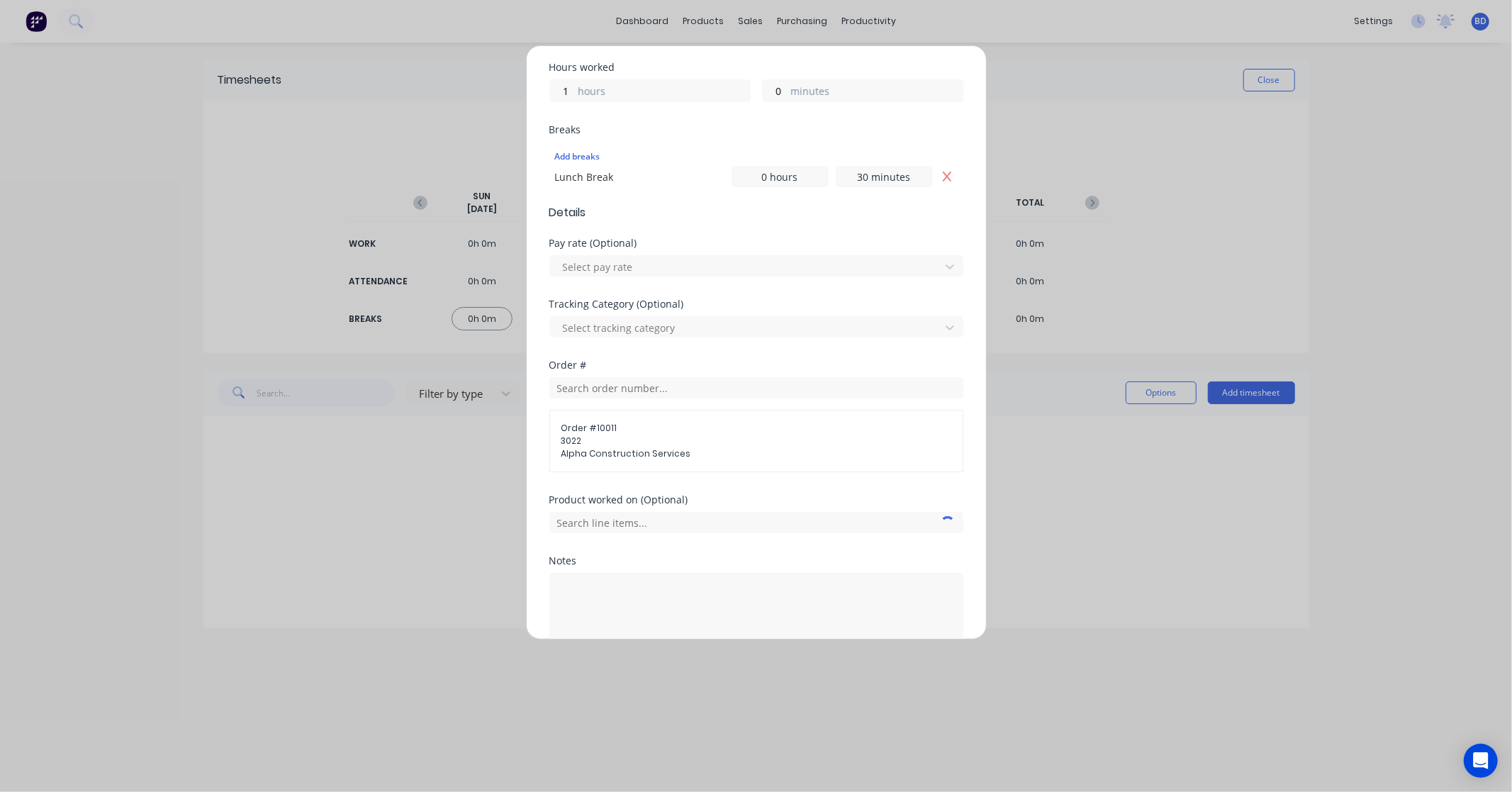
scroll to position [391, 0]
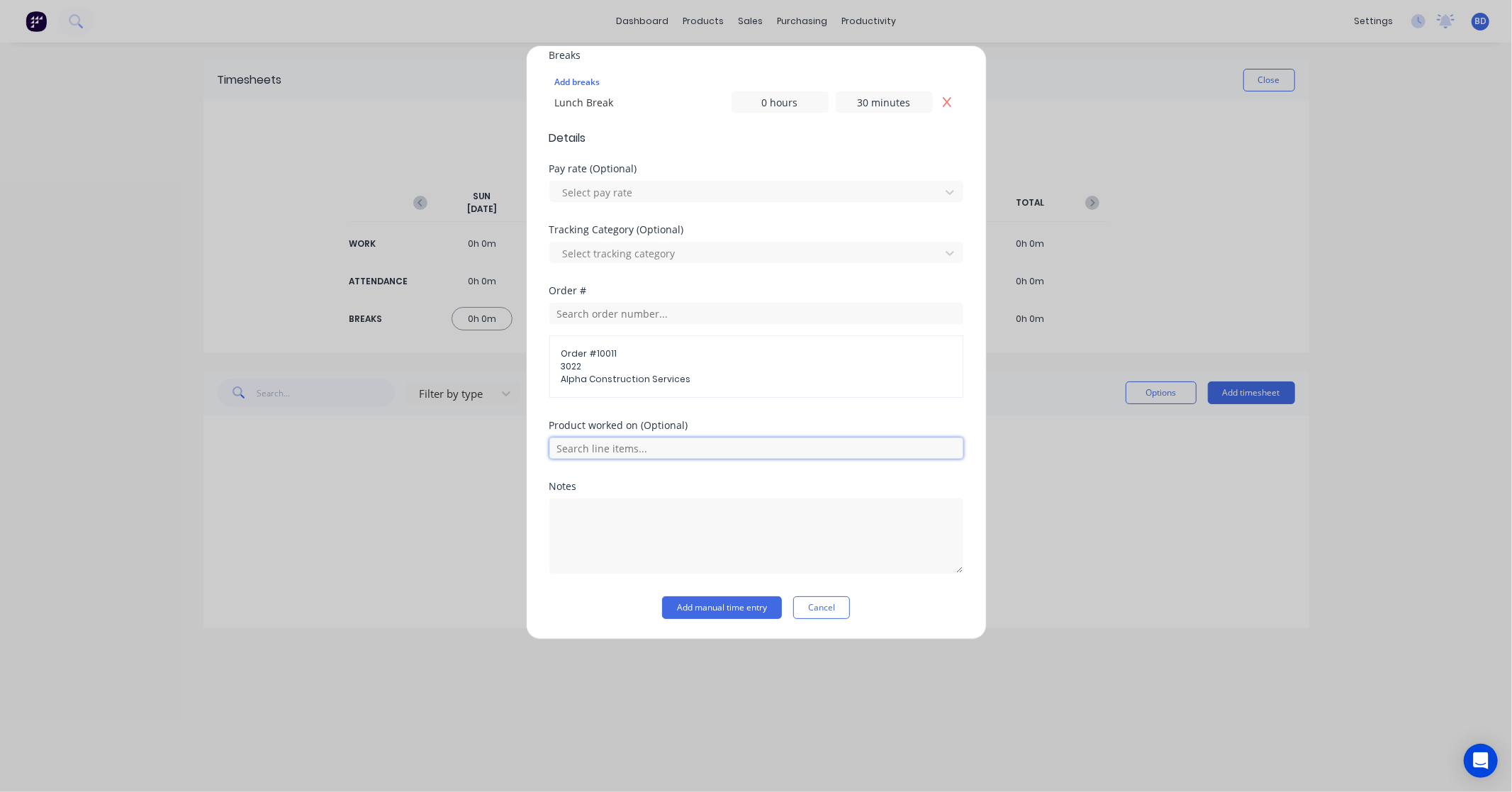
click at [626, 451] on input "text" at bounding box center [756, 447] width 414 height 21
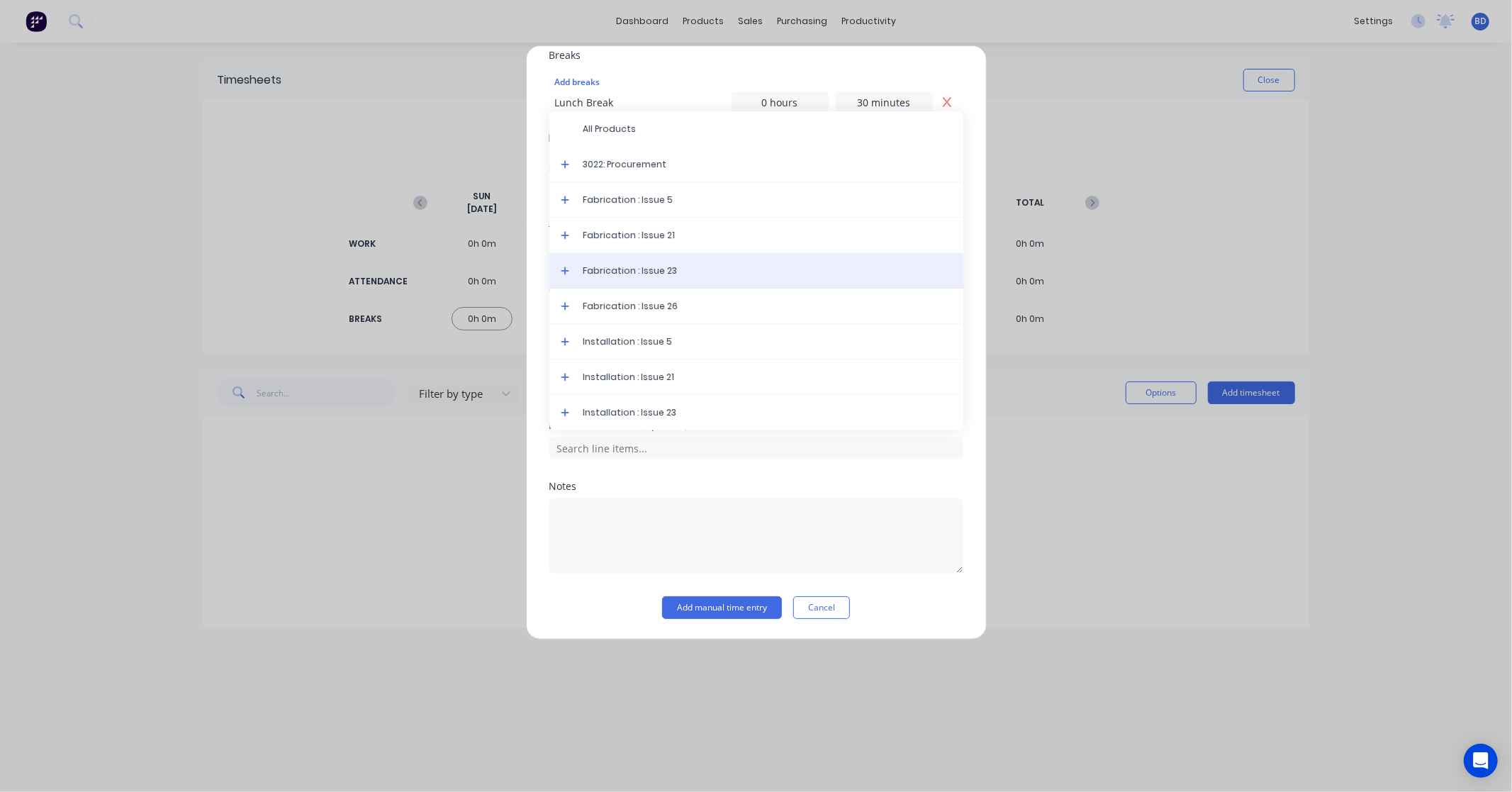
click at [651, 267] on span "Fabrication : Issue 23" at bounding box center [767, 270] width 368 height 13
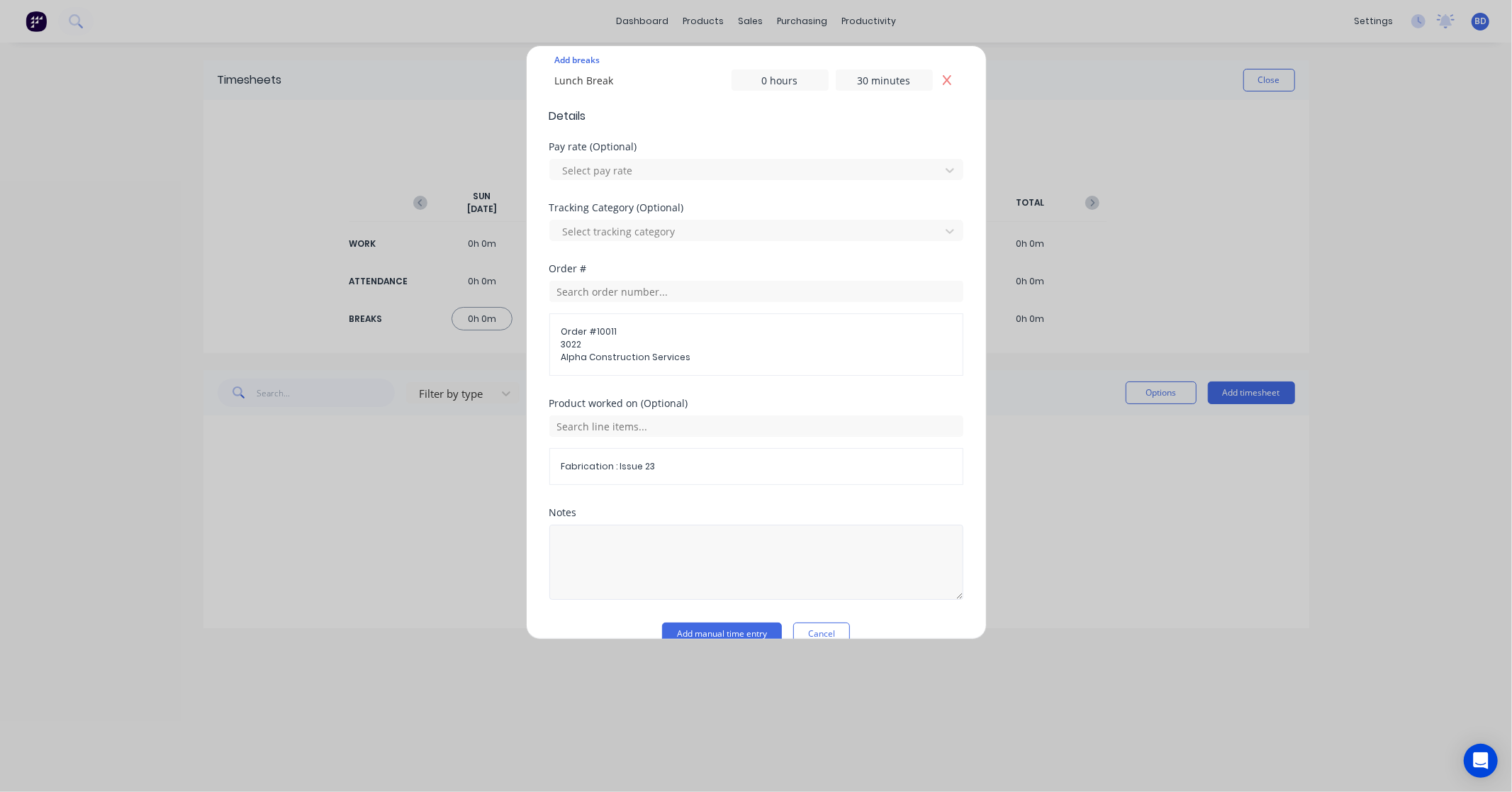
scroll to position [440, 0]
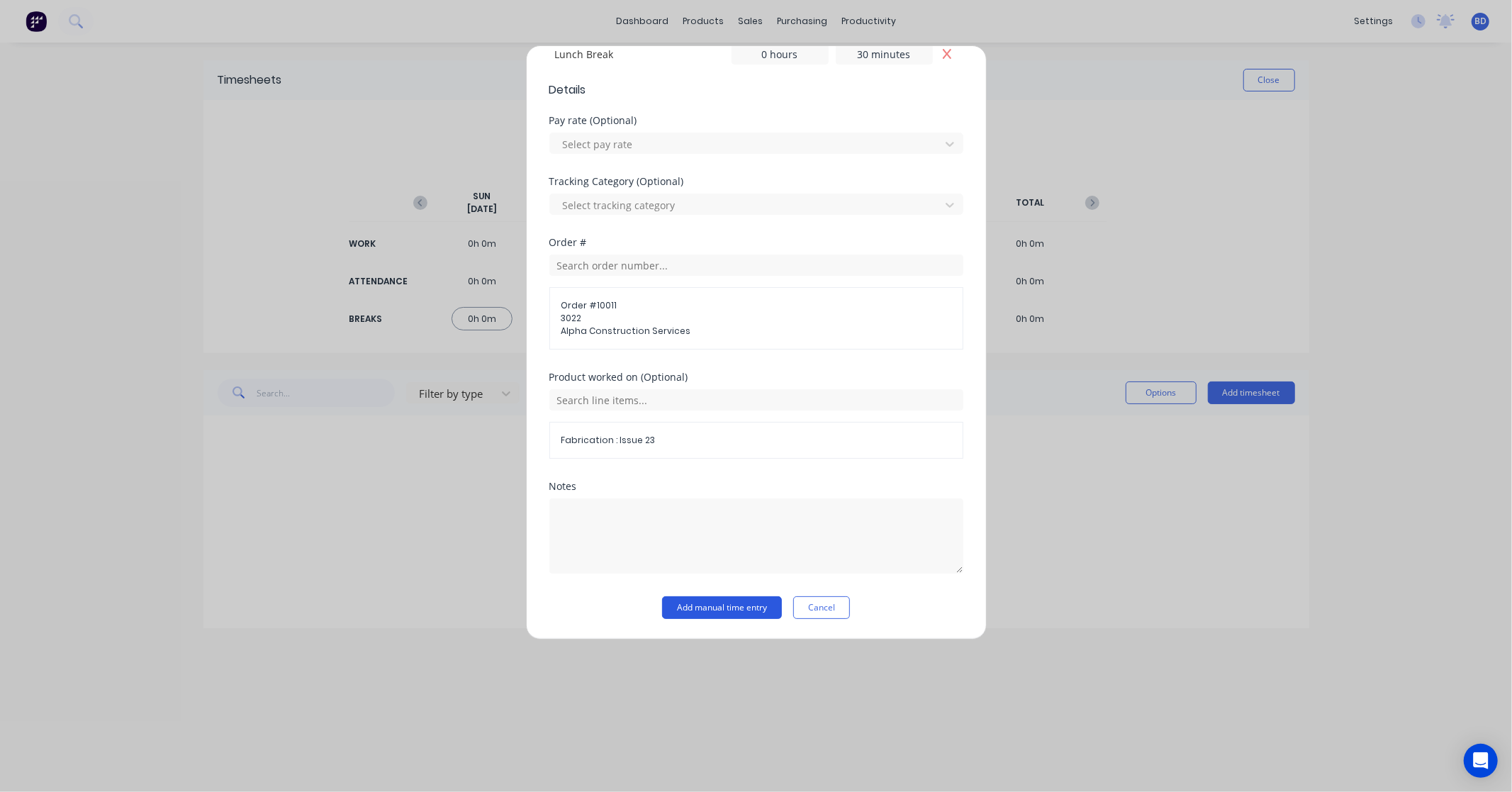
click at [739, 605] on button "Add manual time entry" at bounding box center [722, 607] width 120 height 23
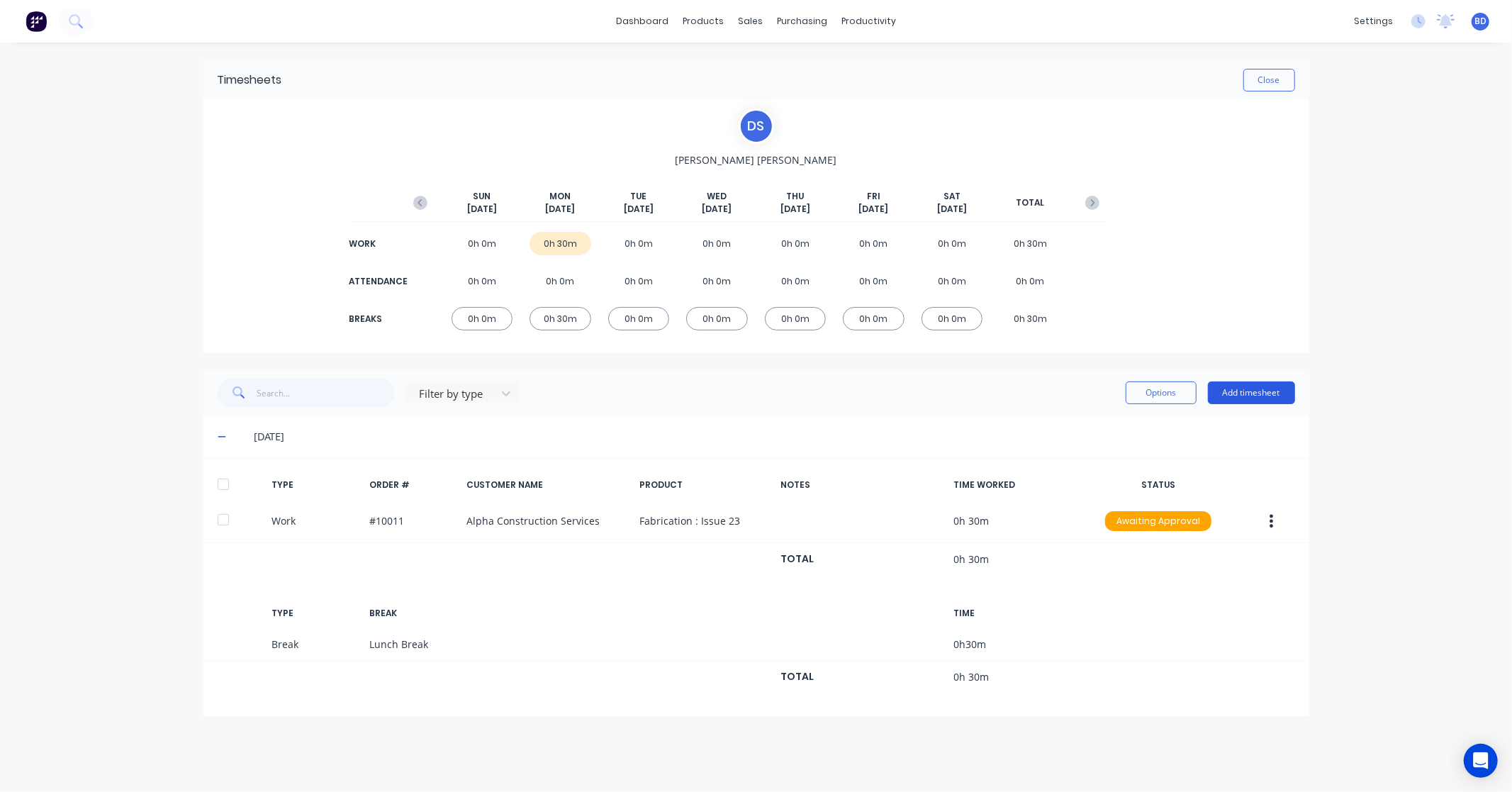
click at [1251, 393] on button "Add timesheet" at bounding box center [1251, 392] width 87 height 23
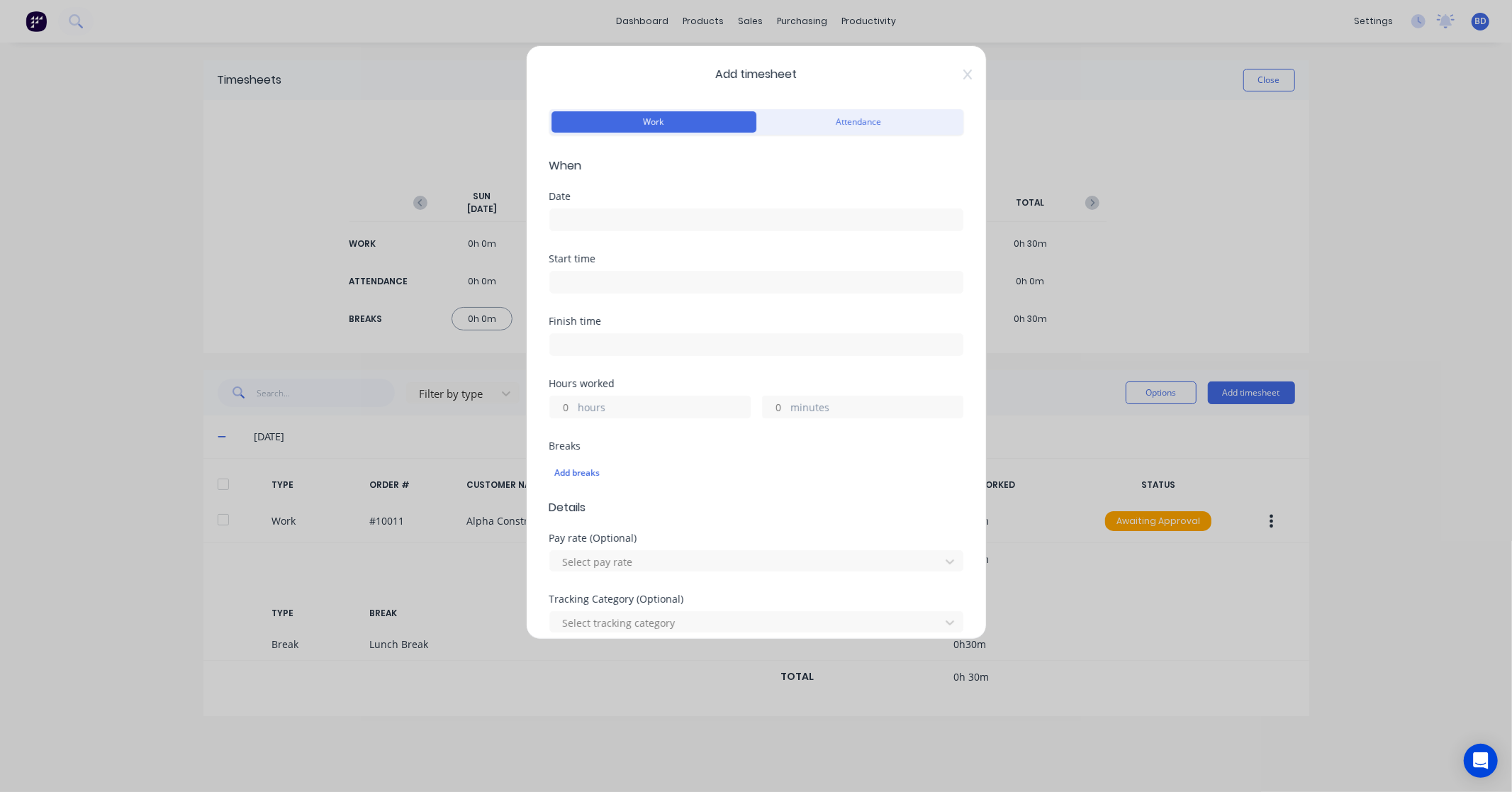
click at [629, 223] on input at bounding box center [756, 219] width 412 height 21
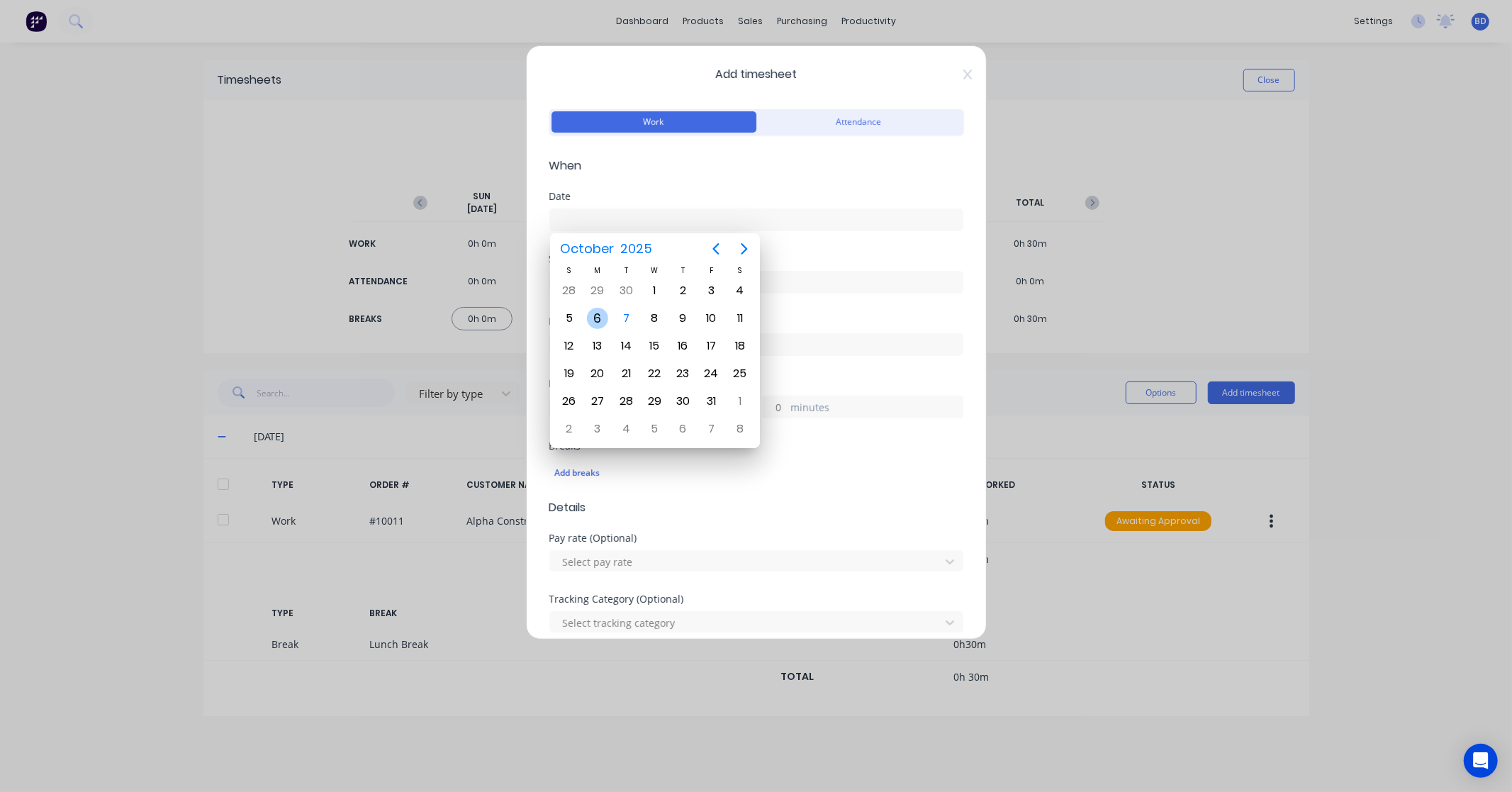
click at [600, 314] on div "6" at bounding box center [597, 318] width 21 height 21
type input "[DATE]"
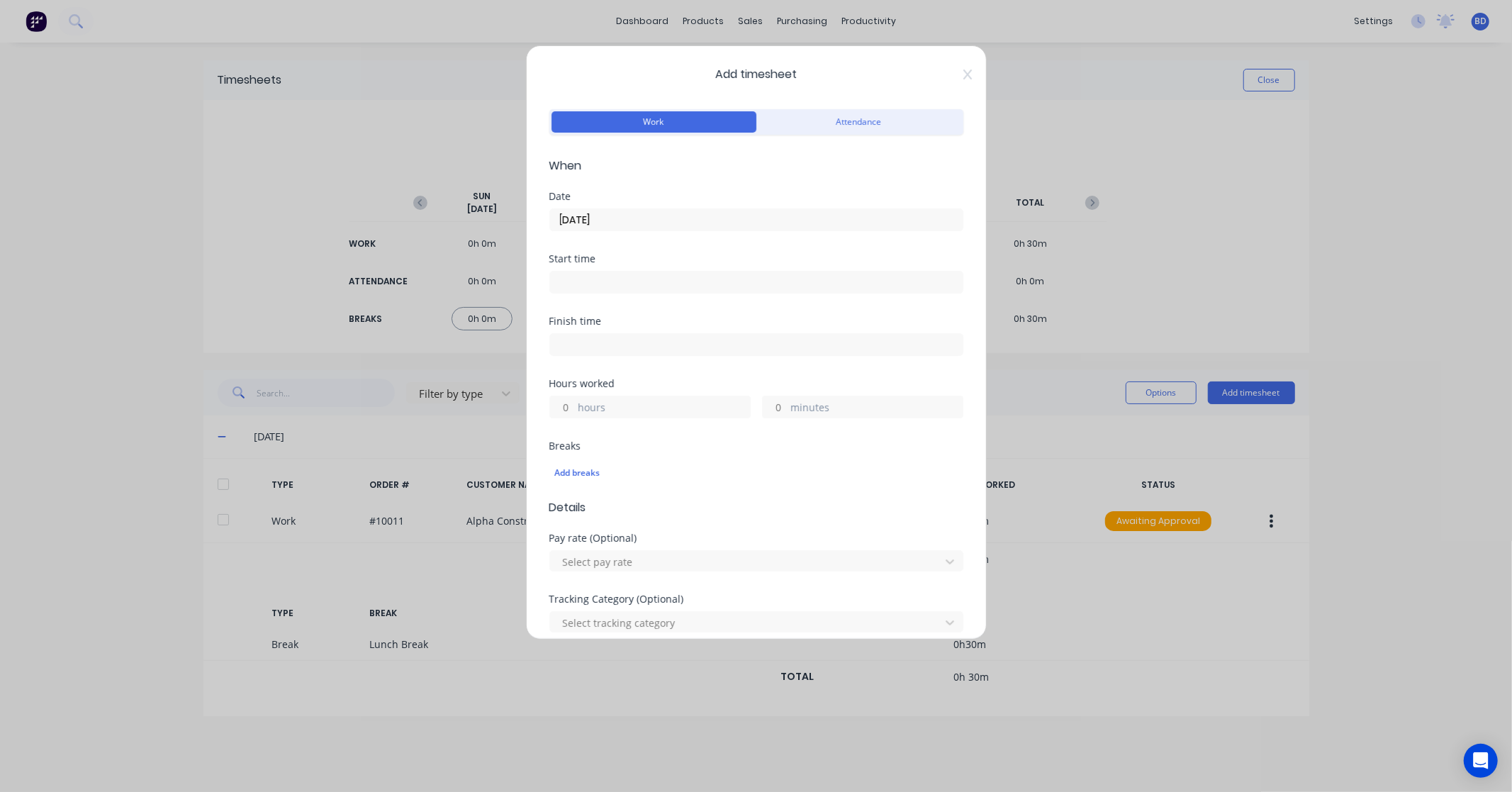
click at [607, 287] on input at bounding box center [756, 281] width 412 height 21
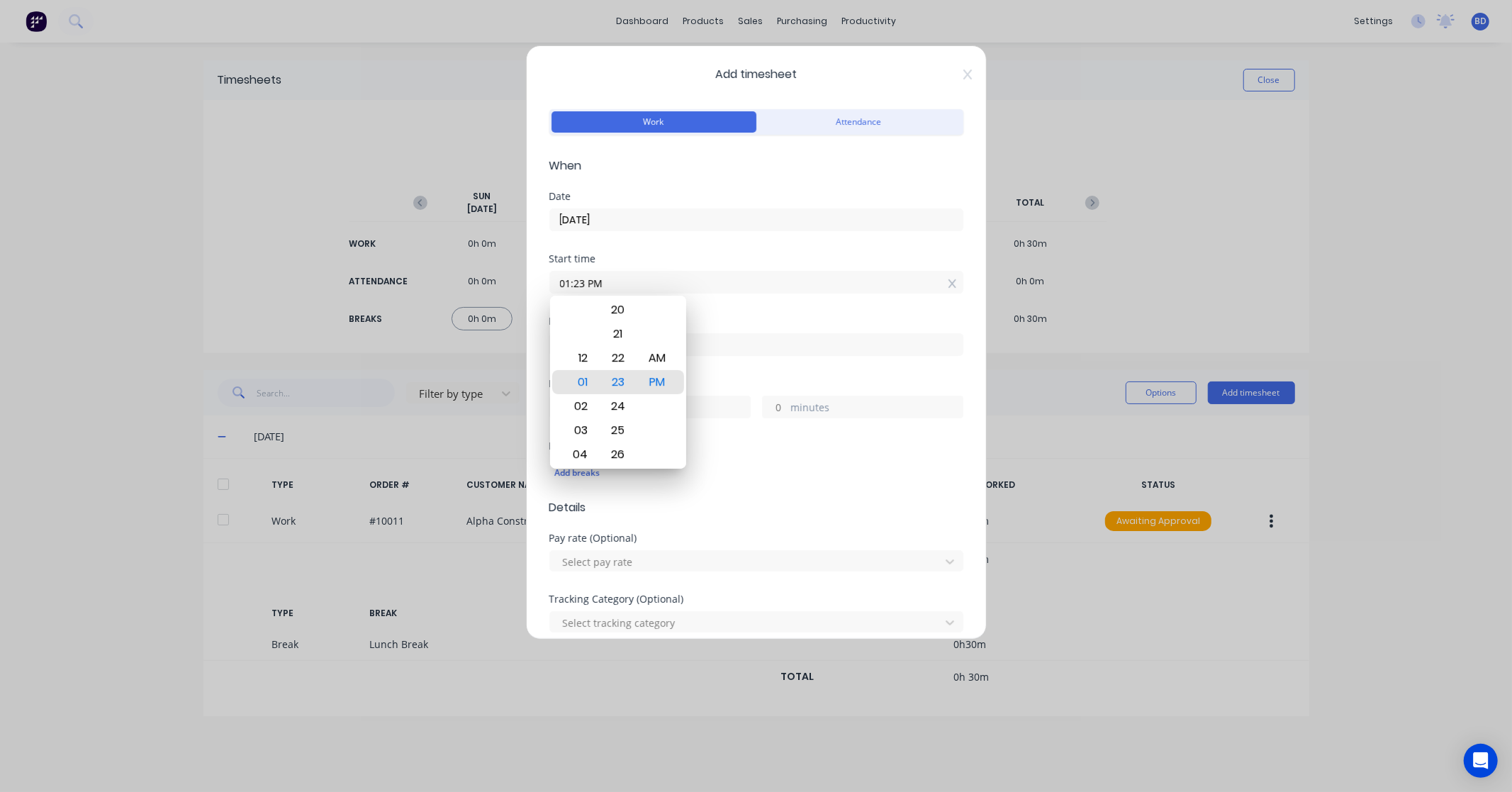
drag, startPoint x: 618, startPoint y: 287, endPoint x: 467, endPoint y: 287, distance: 151.0
click at [467, 287] on div "Add timesheet Work Attendance When Date [DATE] Start time 01:23 PM Finish time …" at bounding box center [756, 396] width 1512 height 792
paste input "2:00"
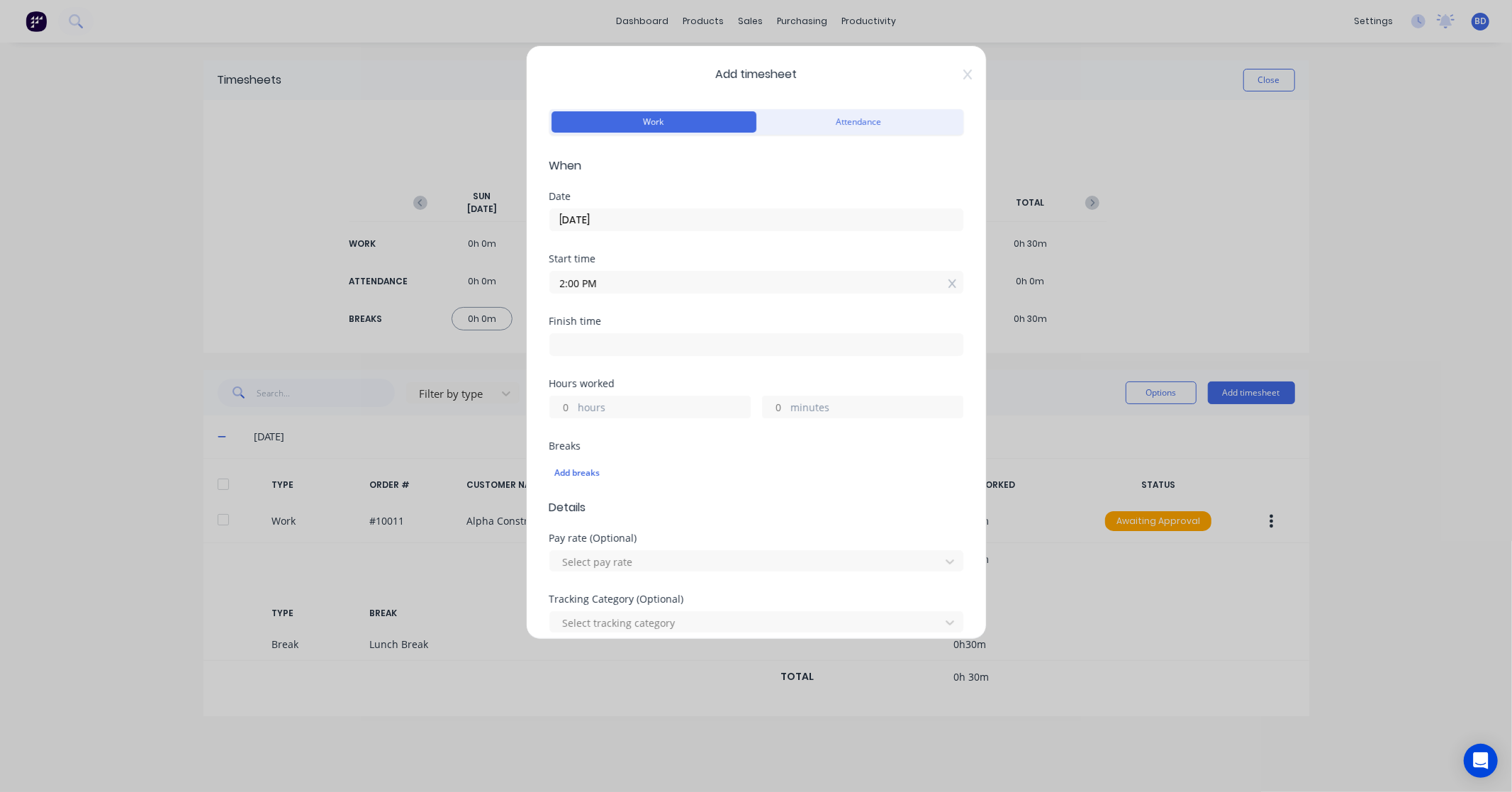
type input "02:00 PM"
click at [646, 344] on input at bounding box center [756, 344] width 412 height 21
type input "01:24 PM"
type input "23"
type input "24"
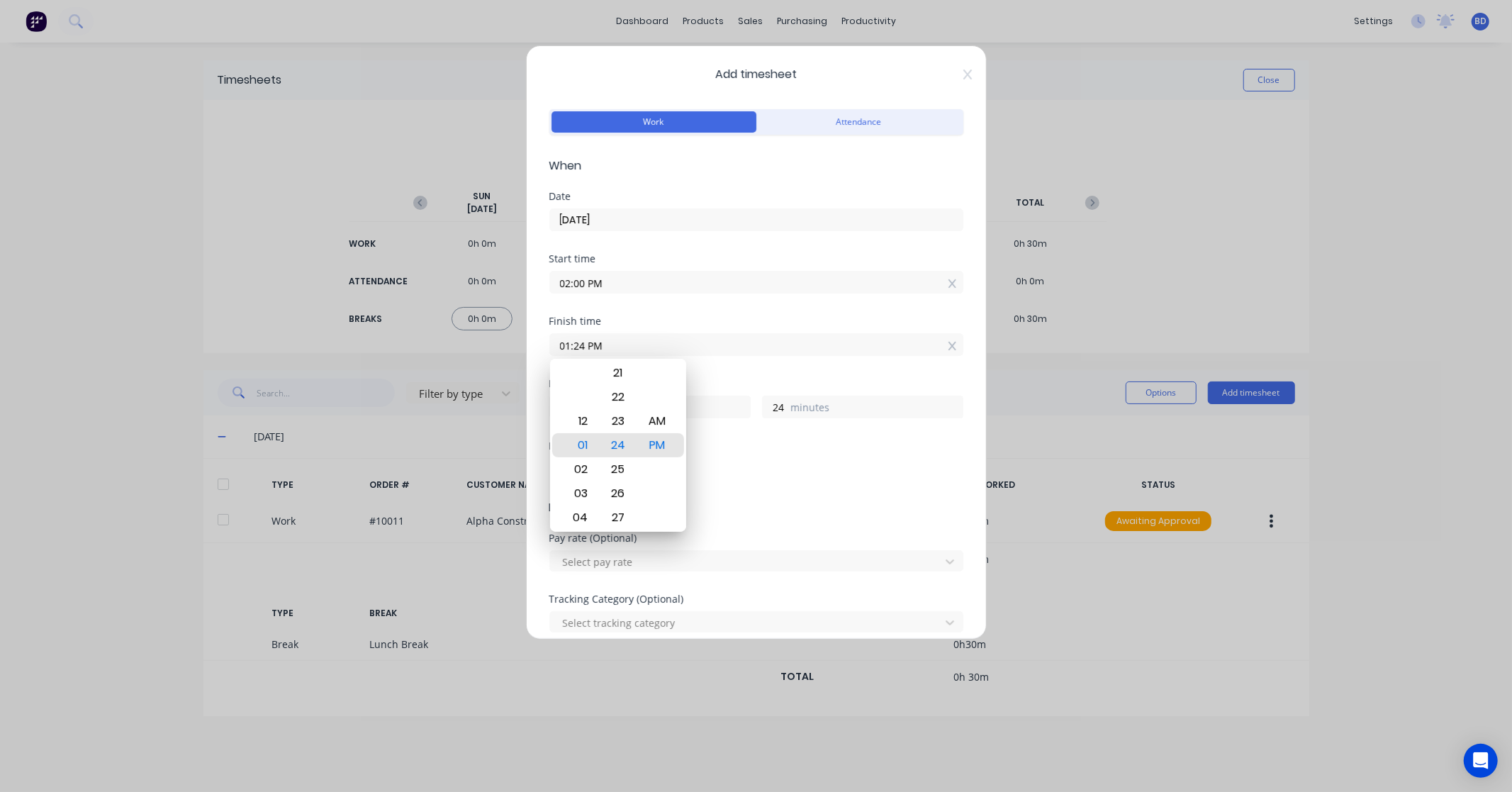
drag, startPoint x: 677, startPoint y: 341, endPoint x: 470, endPoint y: 348, distance: 207.1
click at [470, 348] on div "Add timesheet Work Attendance When Date [DATE] Start time 02:00 PM Finish time …" at bounding box center [756, 396] width 1512 height 792
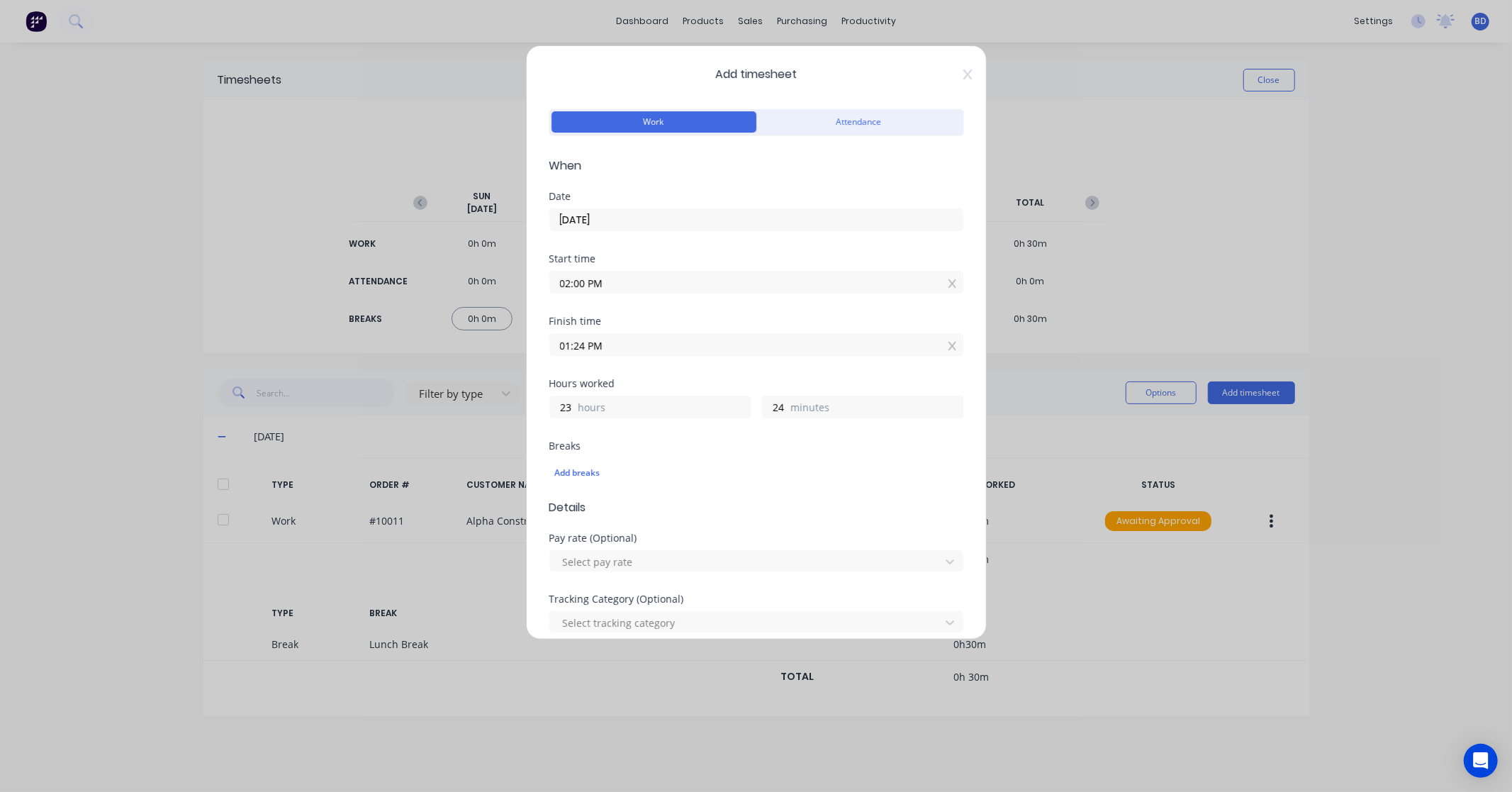
paste input "4:30"
type input "04:30 PM"
type input "2"
type input "30"
click at [647, 379] on div "Hours worked" at bounding box center [756, 384] width 414 height 10
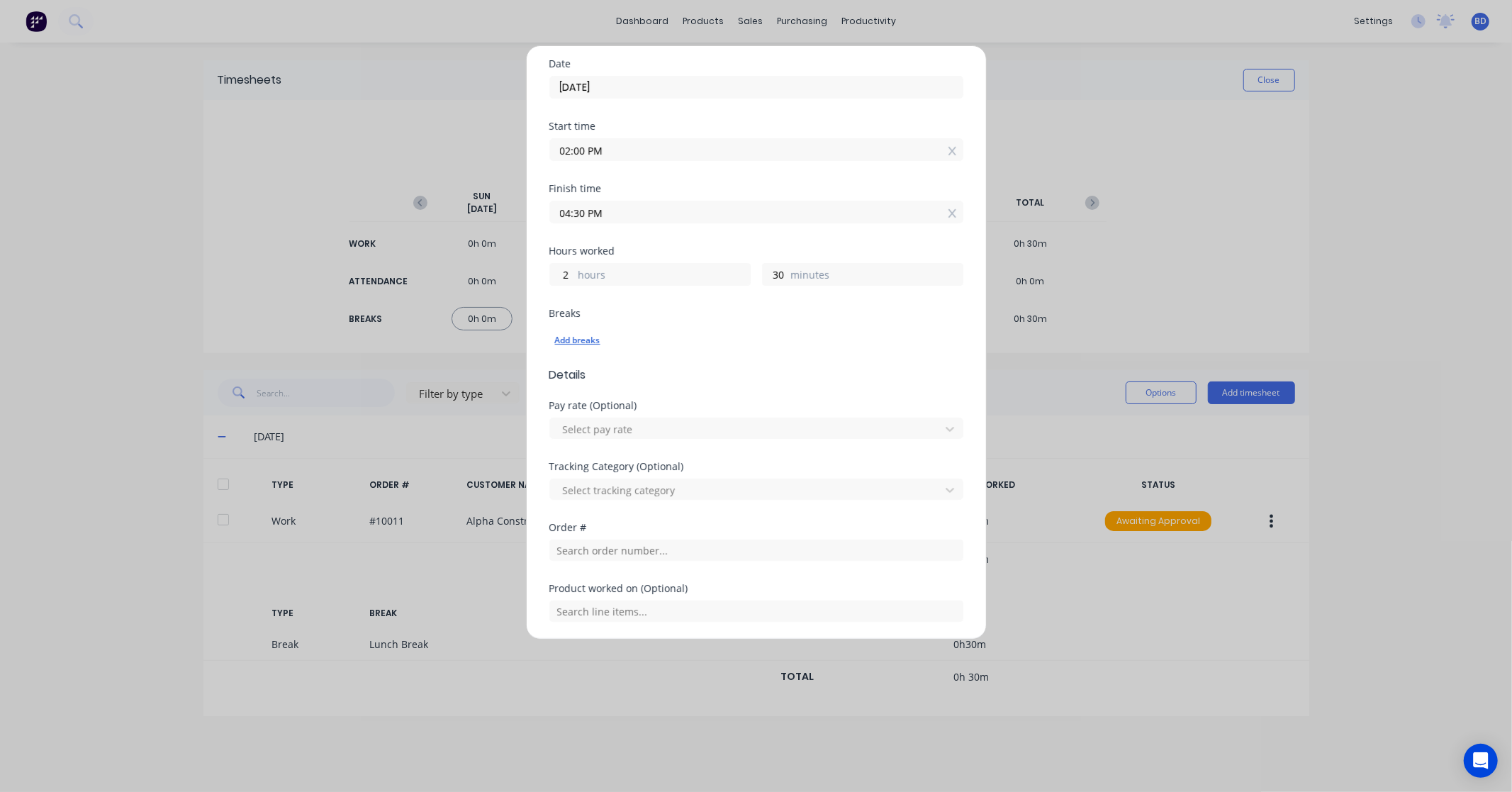
scroll to position [295, 0]
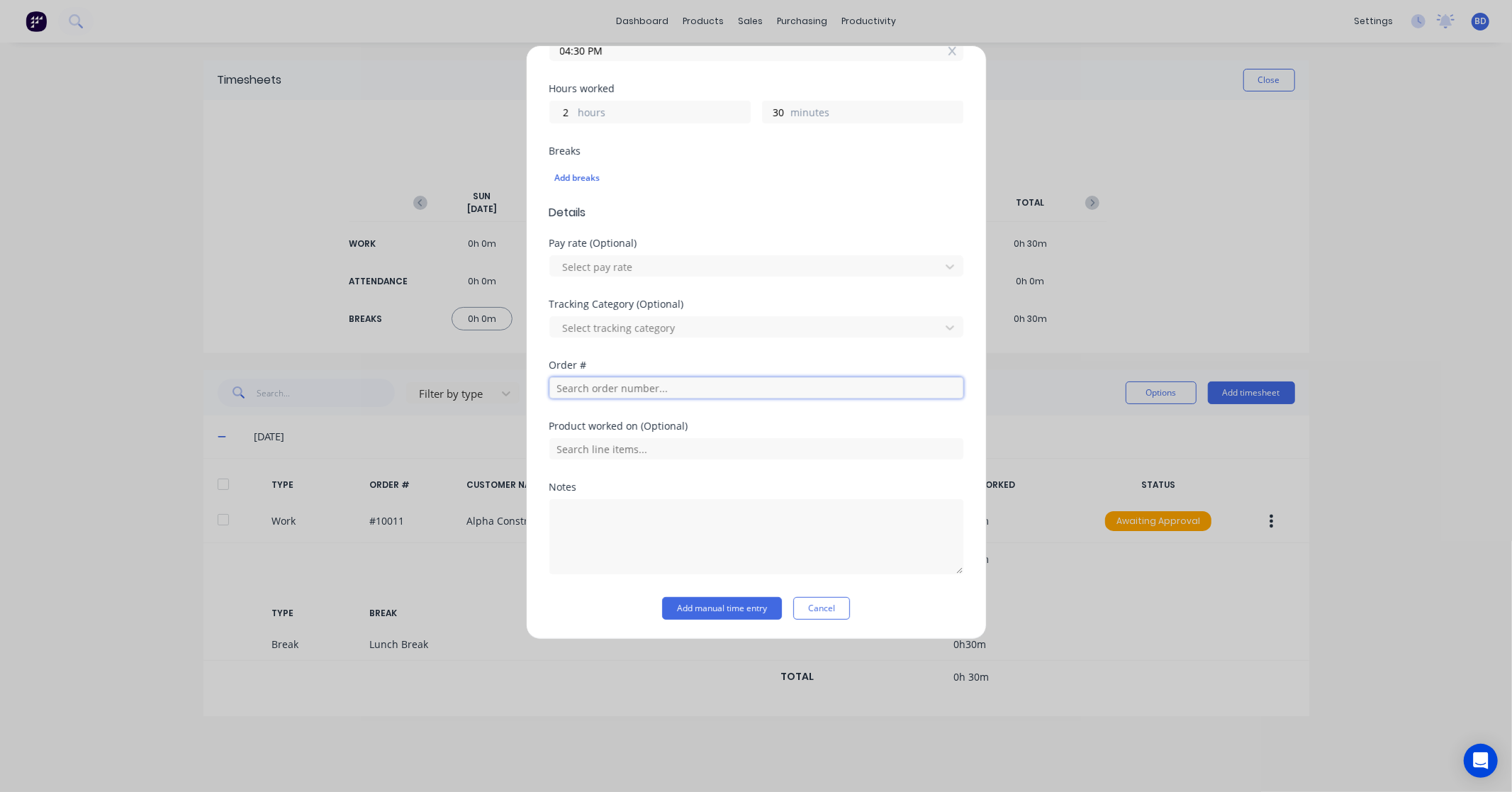
click at [621, 391] on input "text" at bounding box center [756, 387] width 414 height 21
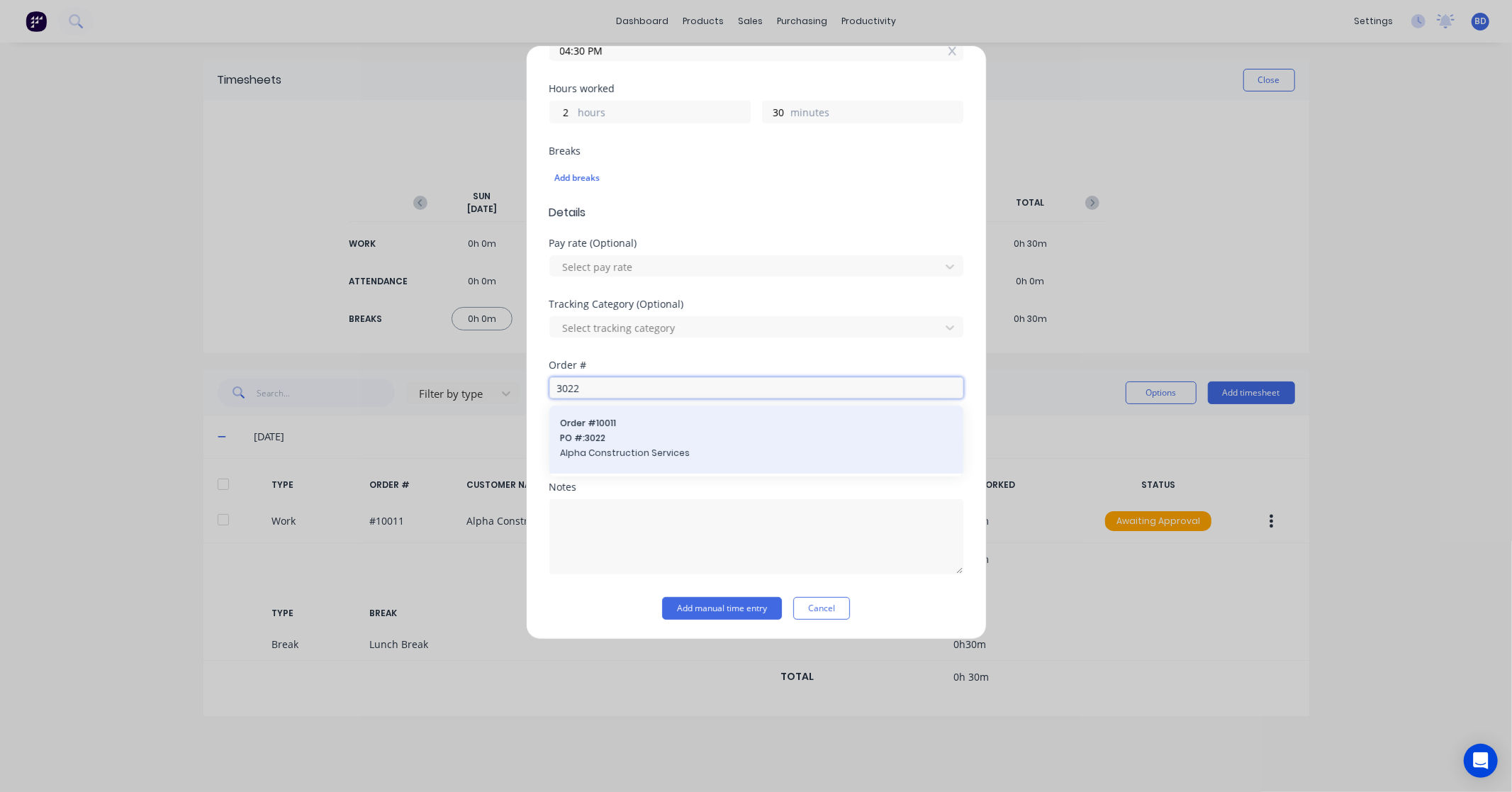
type input "3022"
click at [630, 429] on div "Order # 10011 PO #: 3022 Alpha Construction Services" at bounding box center [756, 440] width 391 height 46
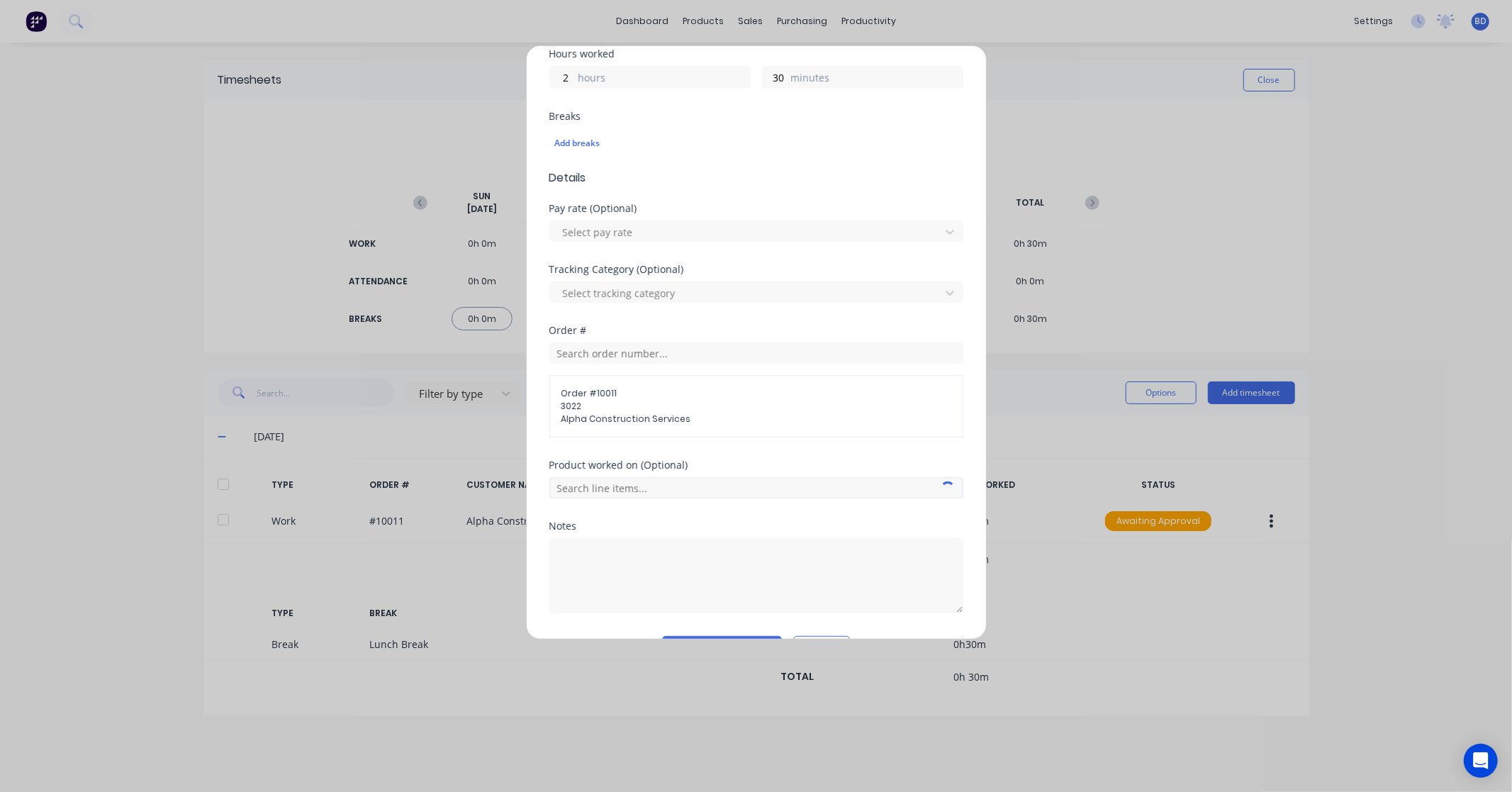
scroll to position [369, 0]
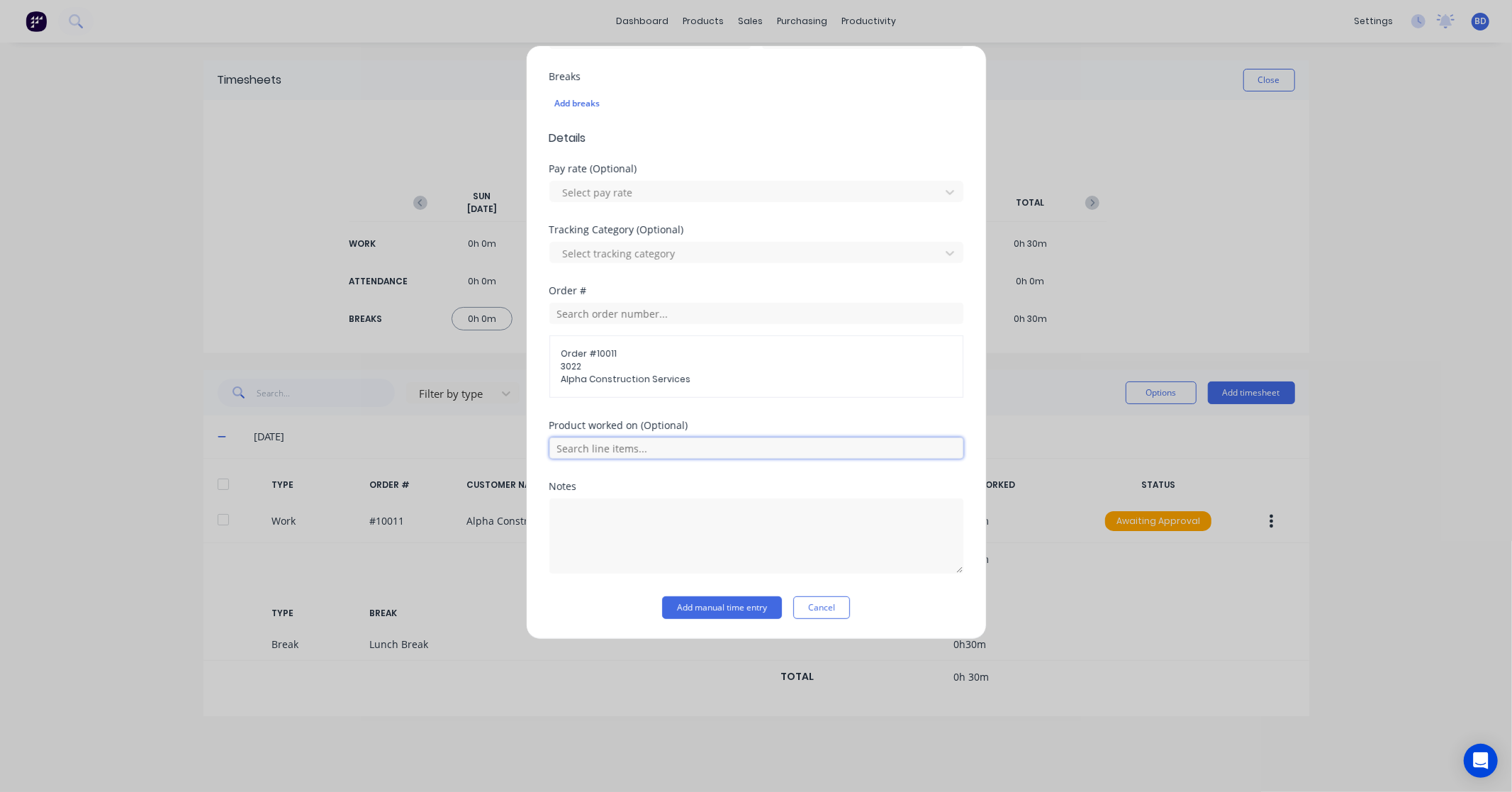
click at [646, 441] on input "text" at bounding box center [756, 447] width 414 height 21
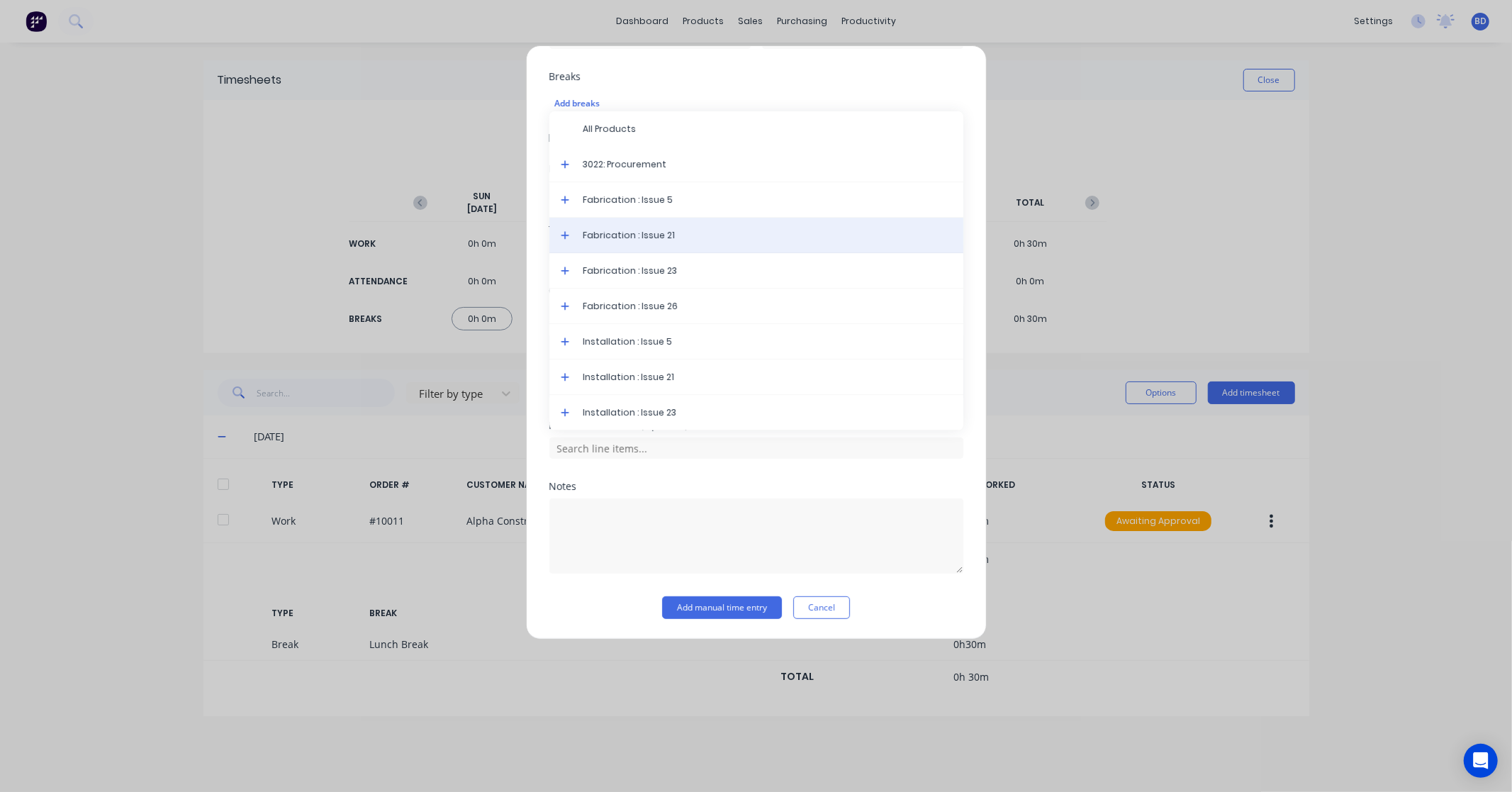
click at [651, 227] on div "Fabrication : Issue 21" at bounding box center [756, 235] width 414 height 36
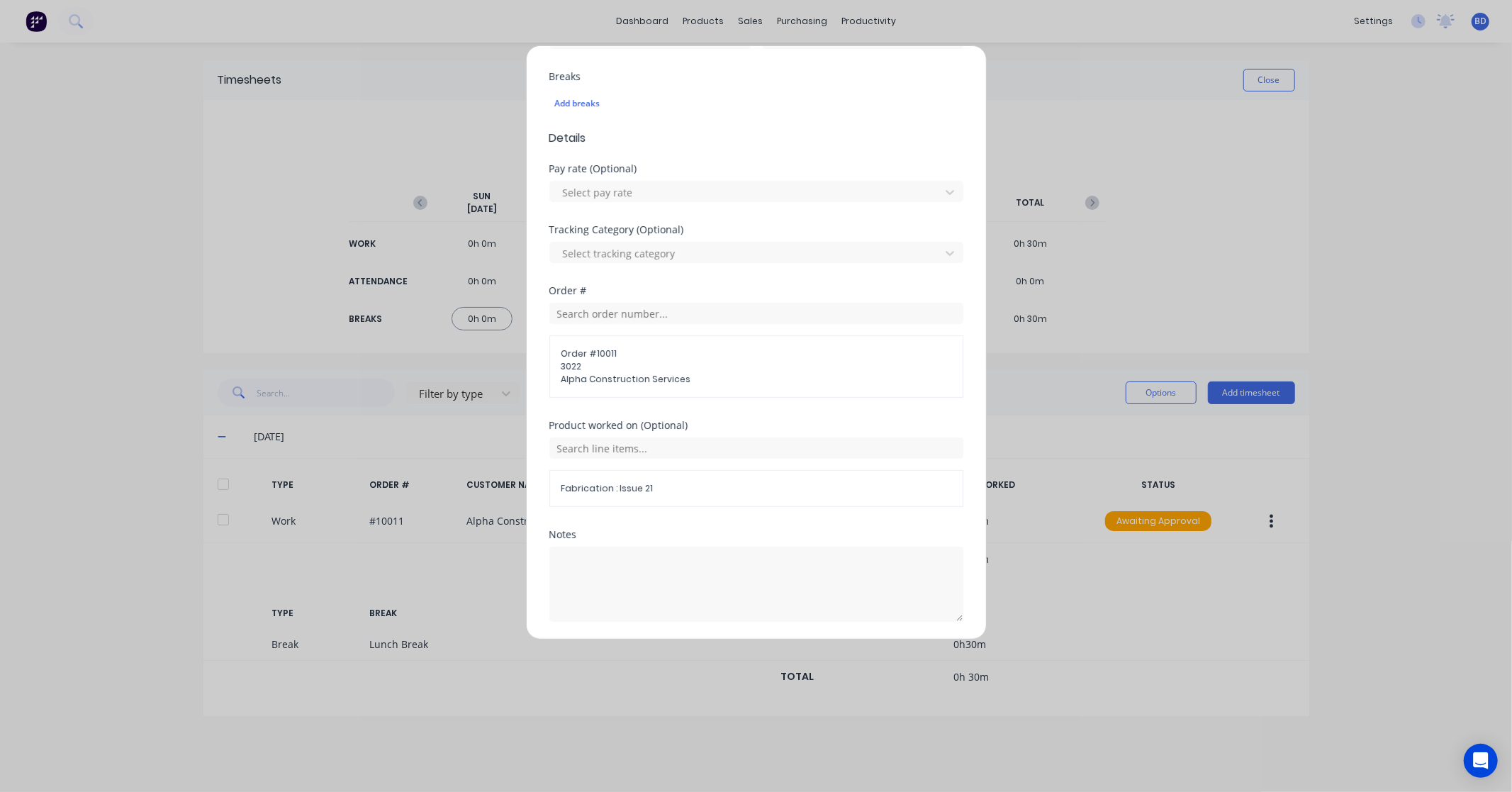
scroll to position [418, 0]
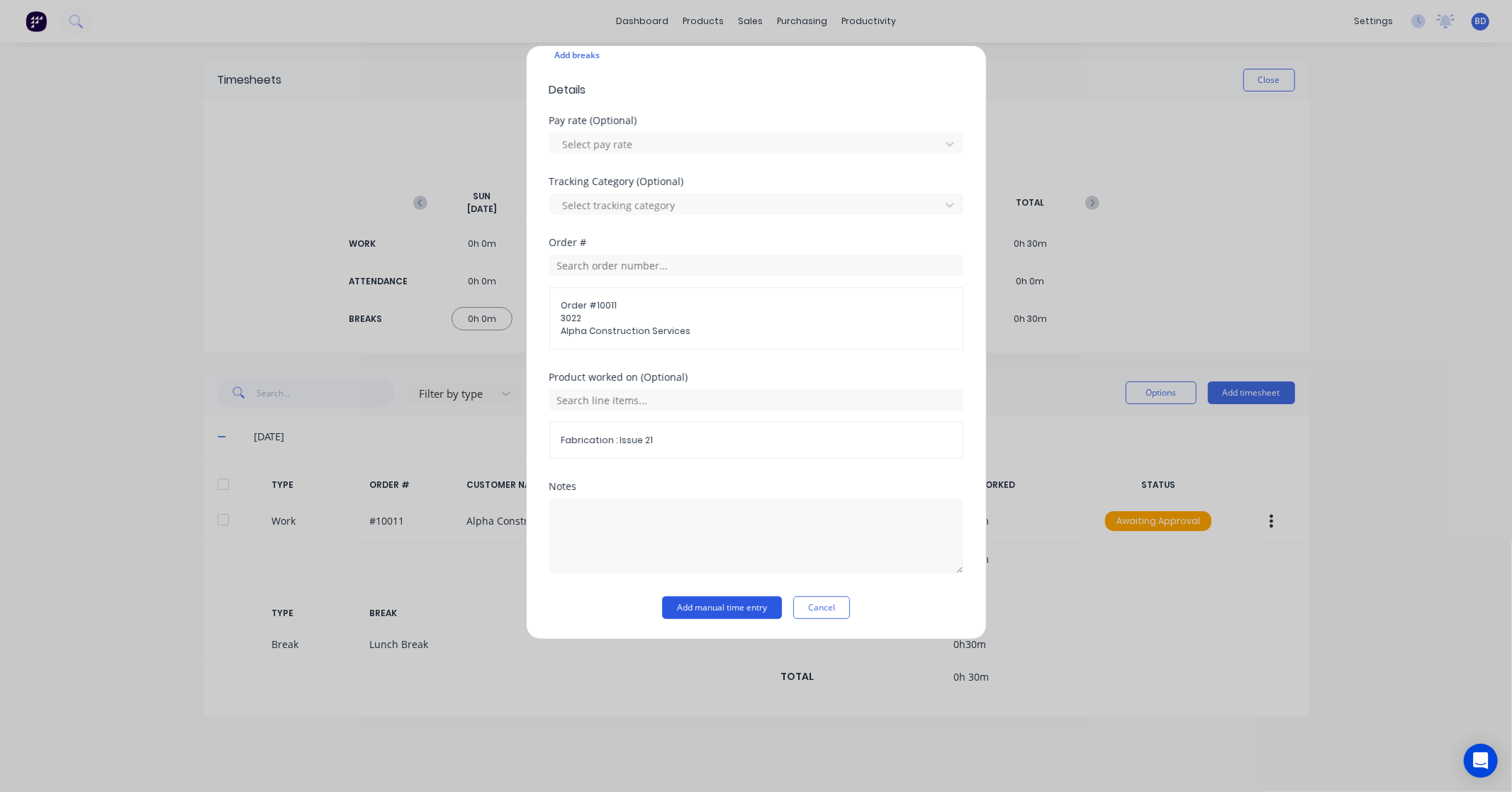
click at [718, 611] on button "Add manual time entry" at bounding box center [722, 607] width 120 height 23
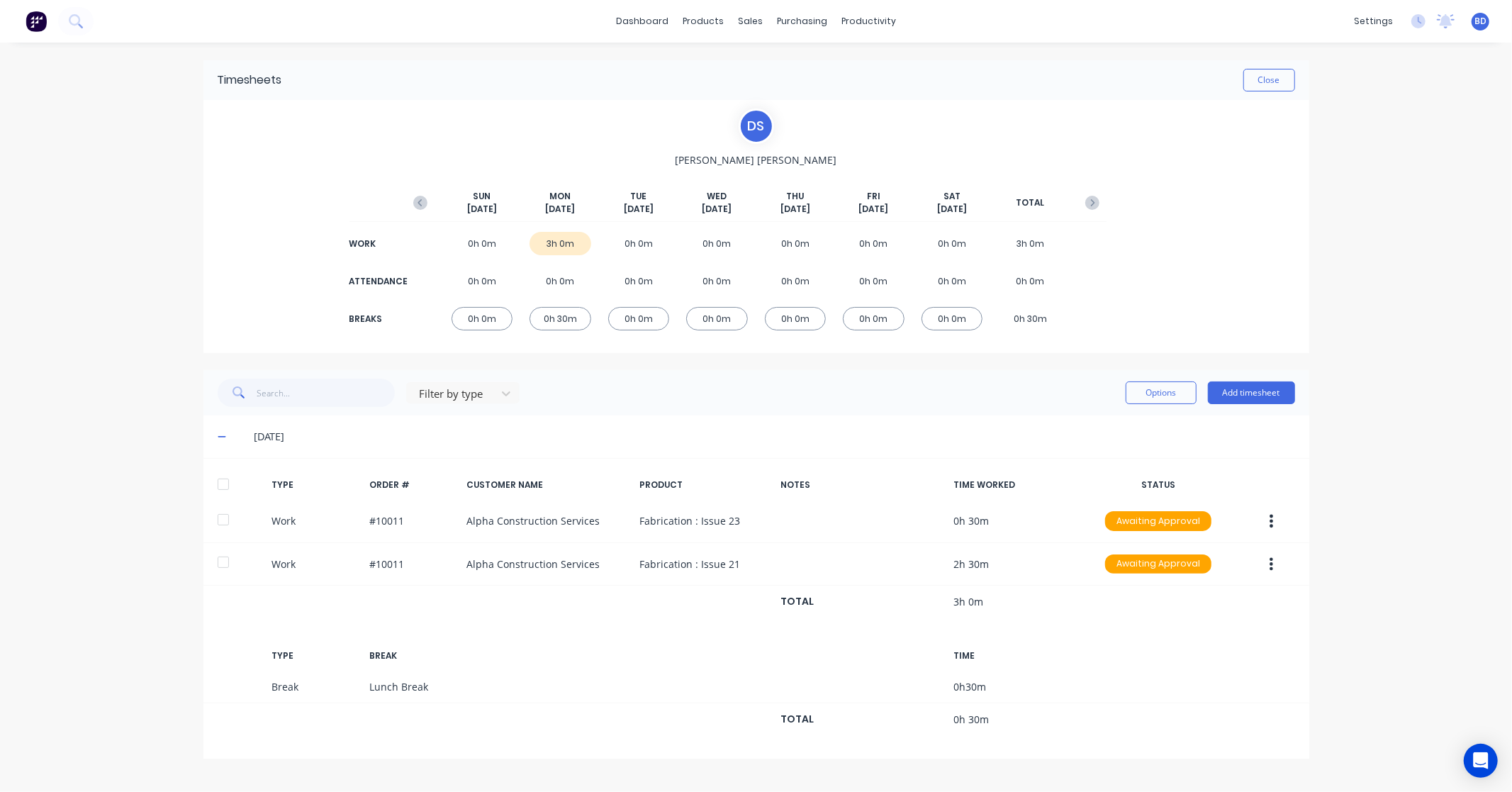
click at [223, 483] on div at bounding box center [223, 484] width 29 height 29
click at [1173, 394] on button "Options" at bounding box center [1161, 392] width 71 height 23
click at [1123, 427] on div "Approve" at bounding box center [1128, 429] width 109 height 20
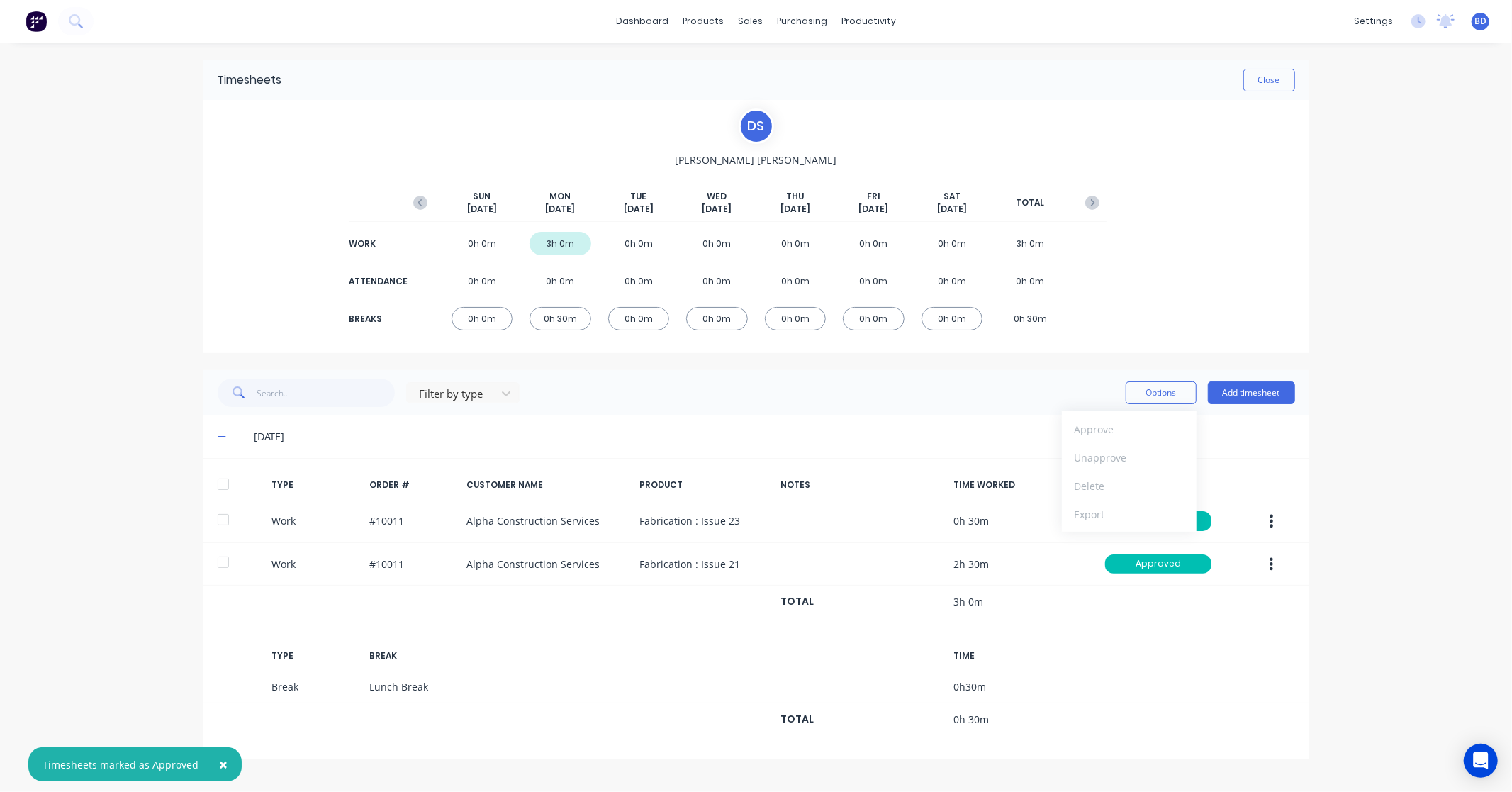
click at [1477, 469] on div "× Timesheets marked as Approved dashboard products sales purchasing productivit…" at bounding box center [756, 396] width 1512 height 792
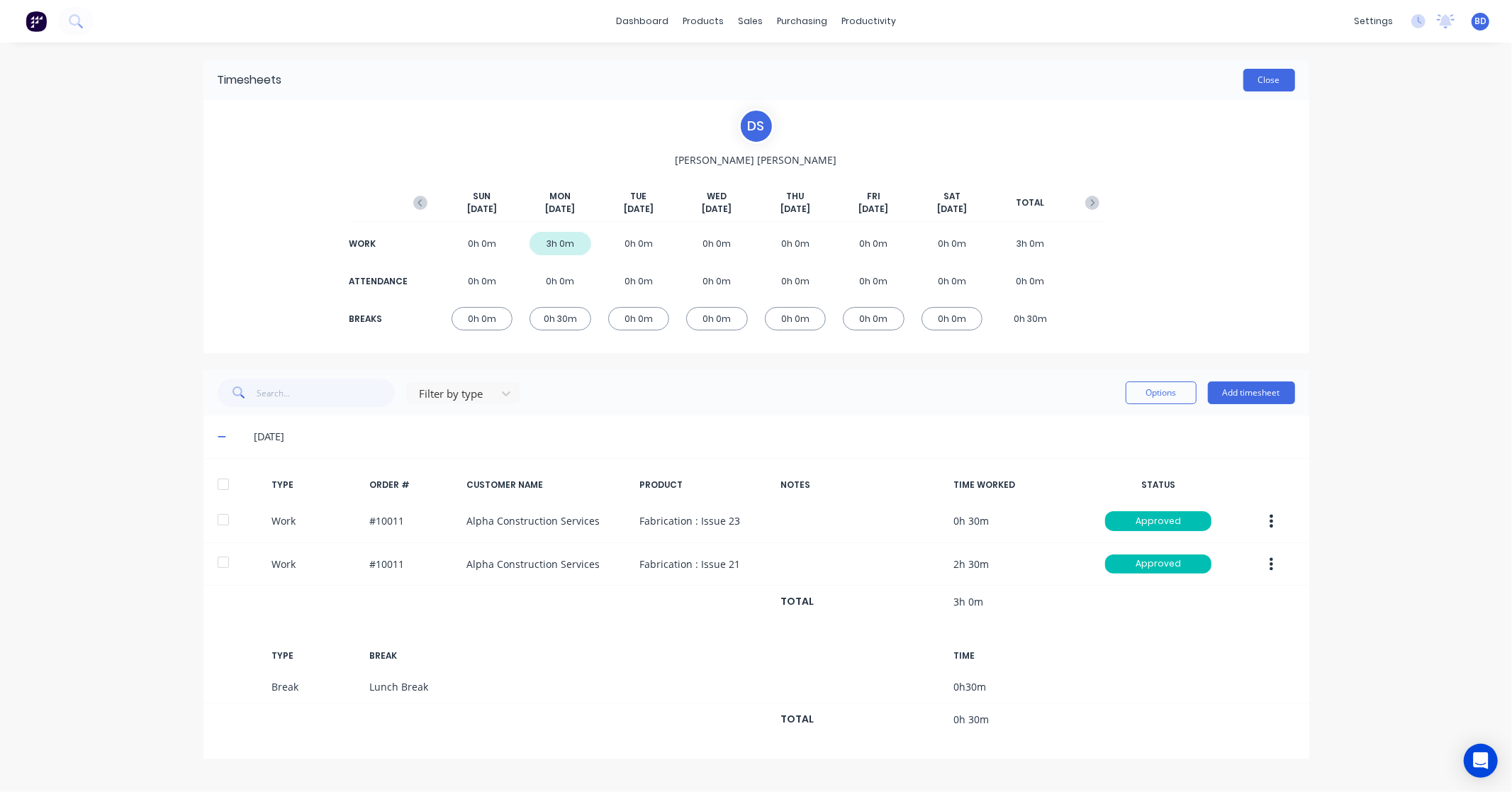
click at [1270, 89] on button "Close" at bounding box center [1269, 79] width 52 height 23
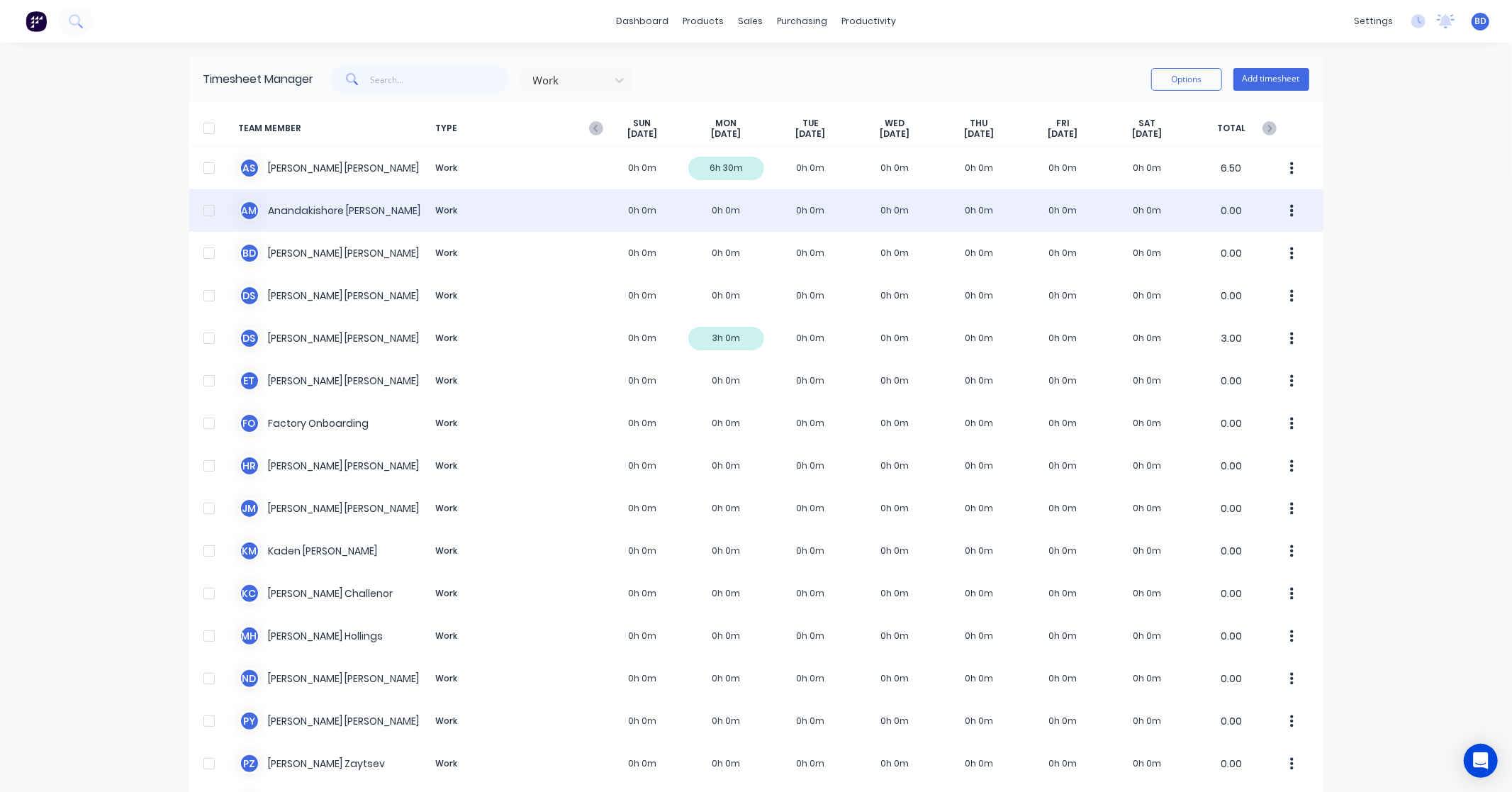
click at [271, 202] on div "A M [PERSON_NAME] [PERSON_NAME] Work 0h 0m 0h 0m 0h 0m 0h 0m 0h 0m 0h 0m 0h 0m …" at bounding box center [756, 210] width 1134 height 42
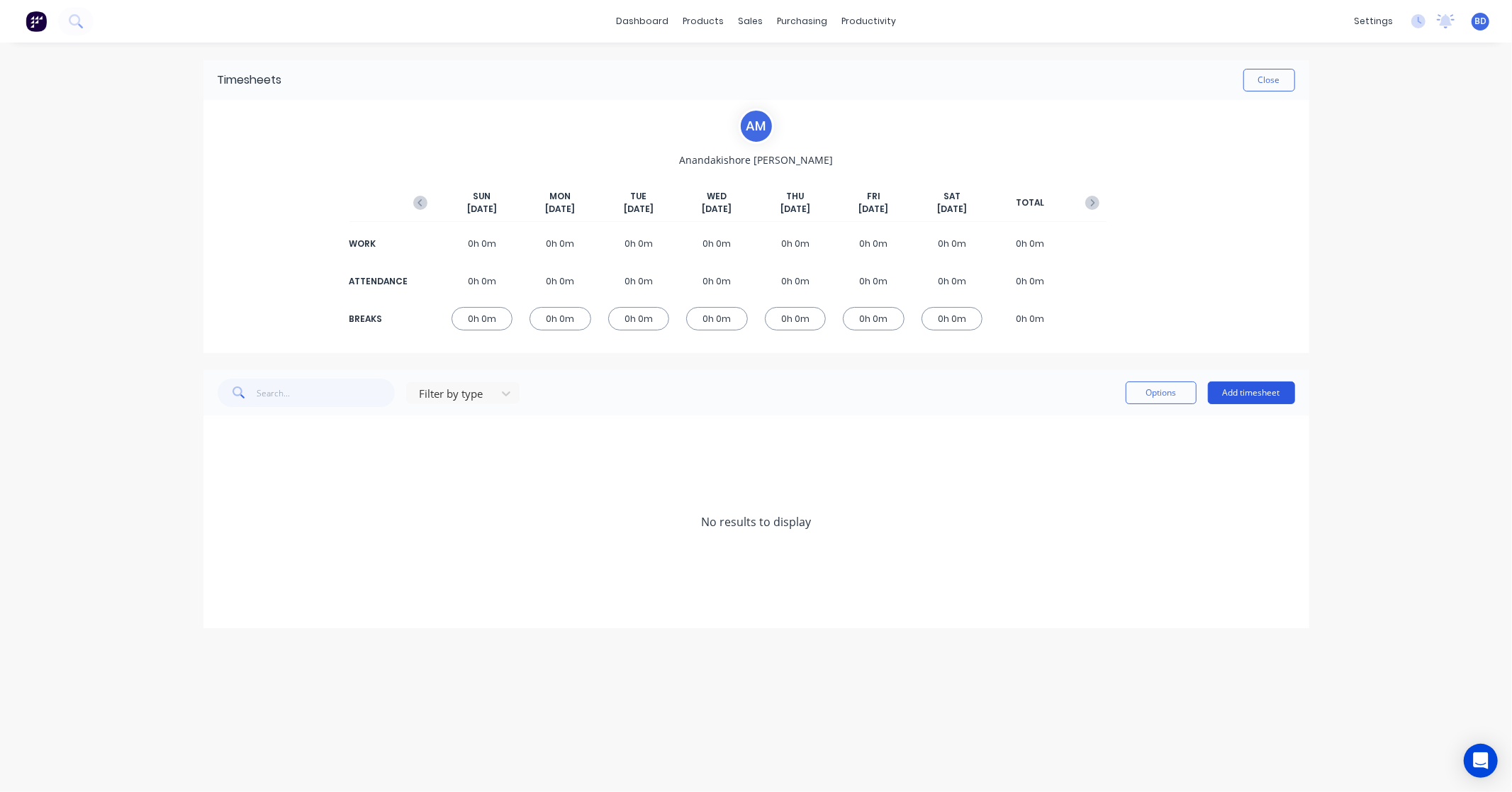
click at [1250, 393] on button "Add timesheet" at bounding box center [1251, 392] width 87 height 23
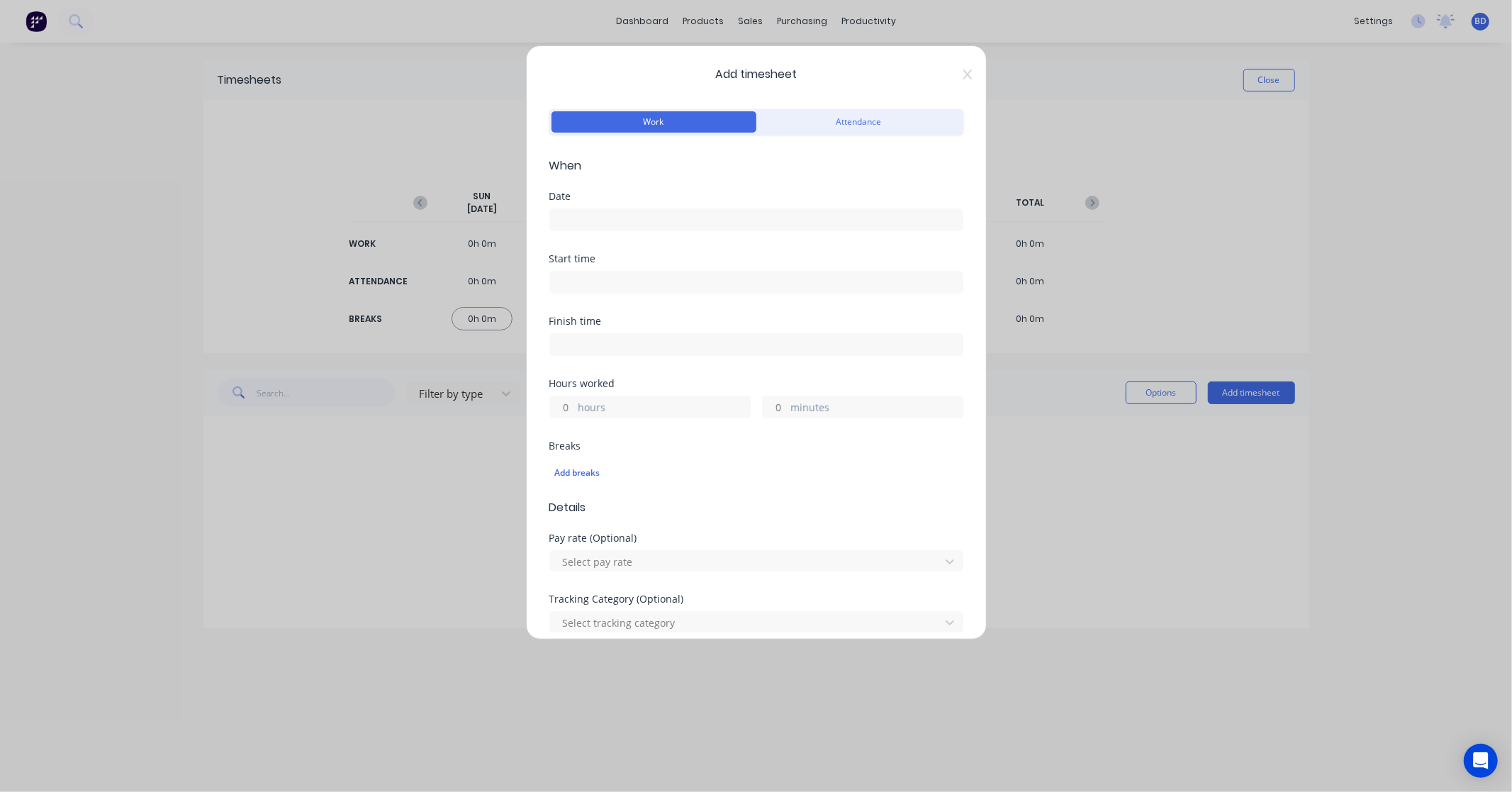
click at [604, 221] on input at bounding box center [756, 219] width 412 height 21
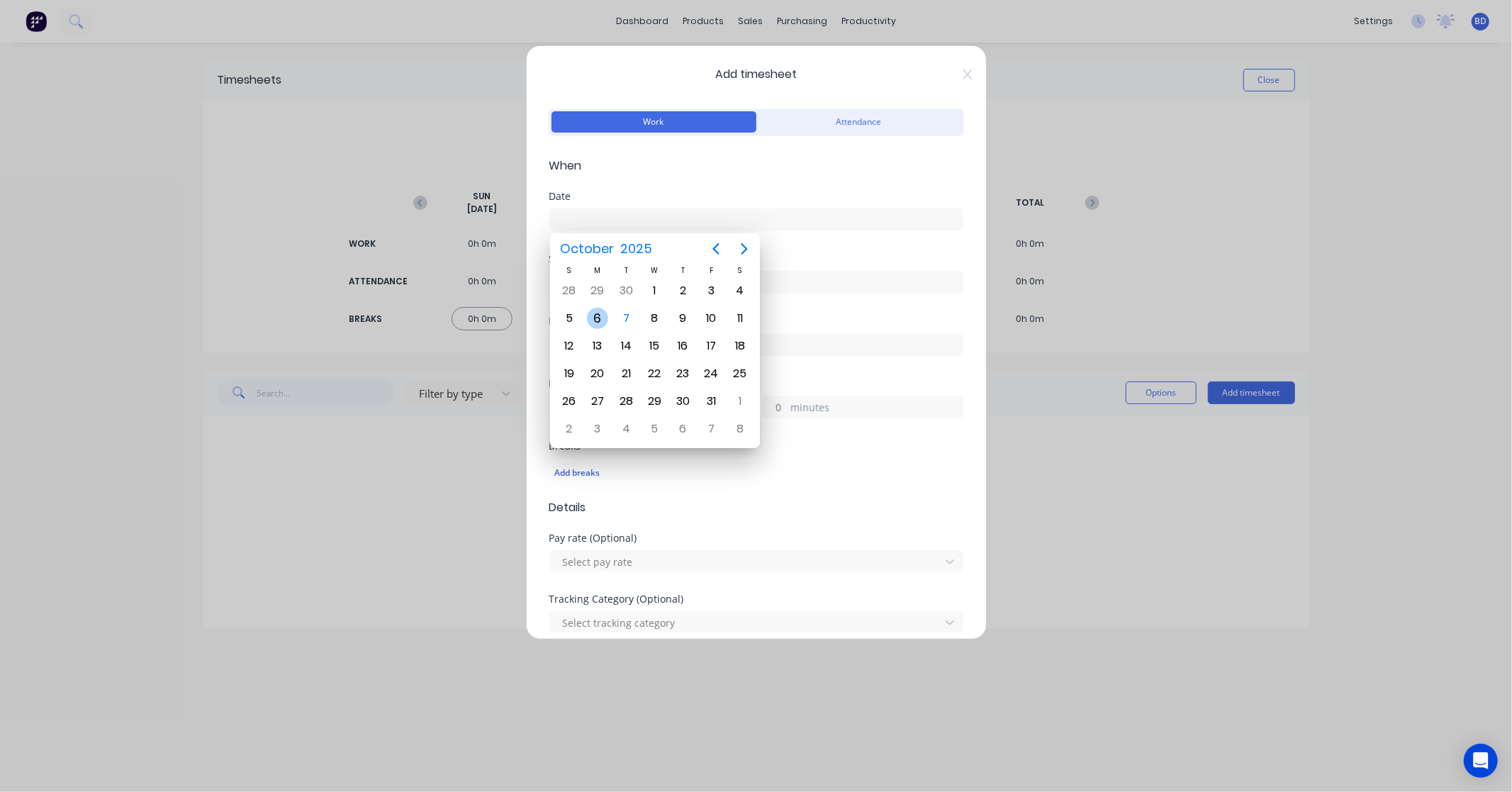
click at [603, 321] on div "6" at bounding box center [597, 318] width 21 height 21
type input "[DATE]"
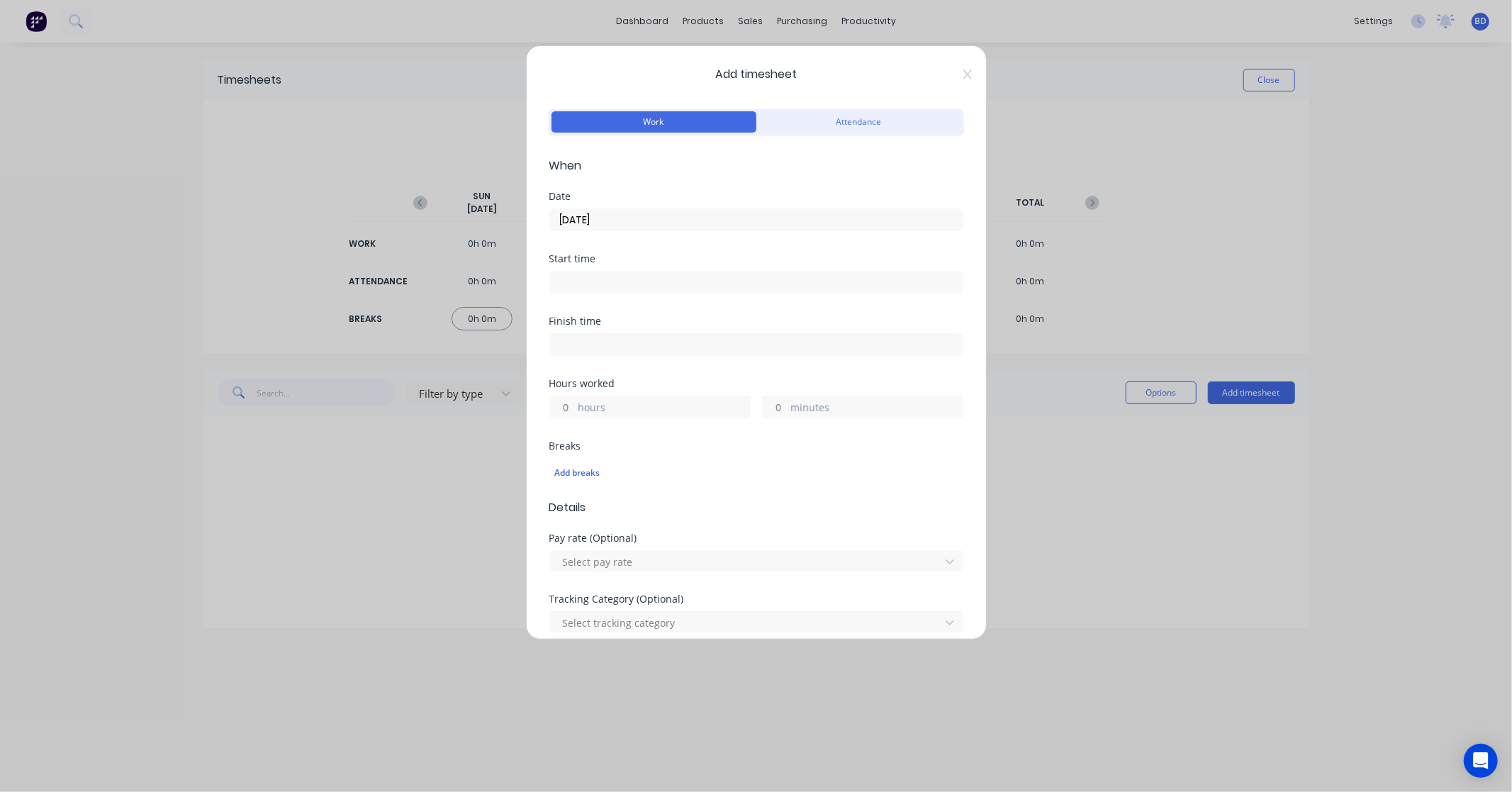
click at [619, 281] on input at bounding box center [756, 281] width 412 height 21
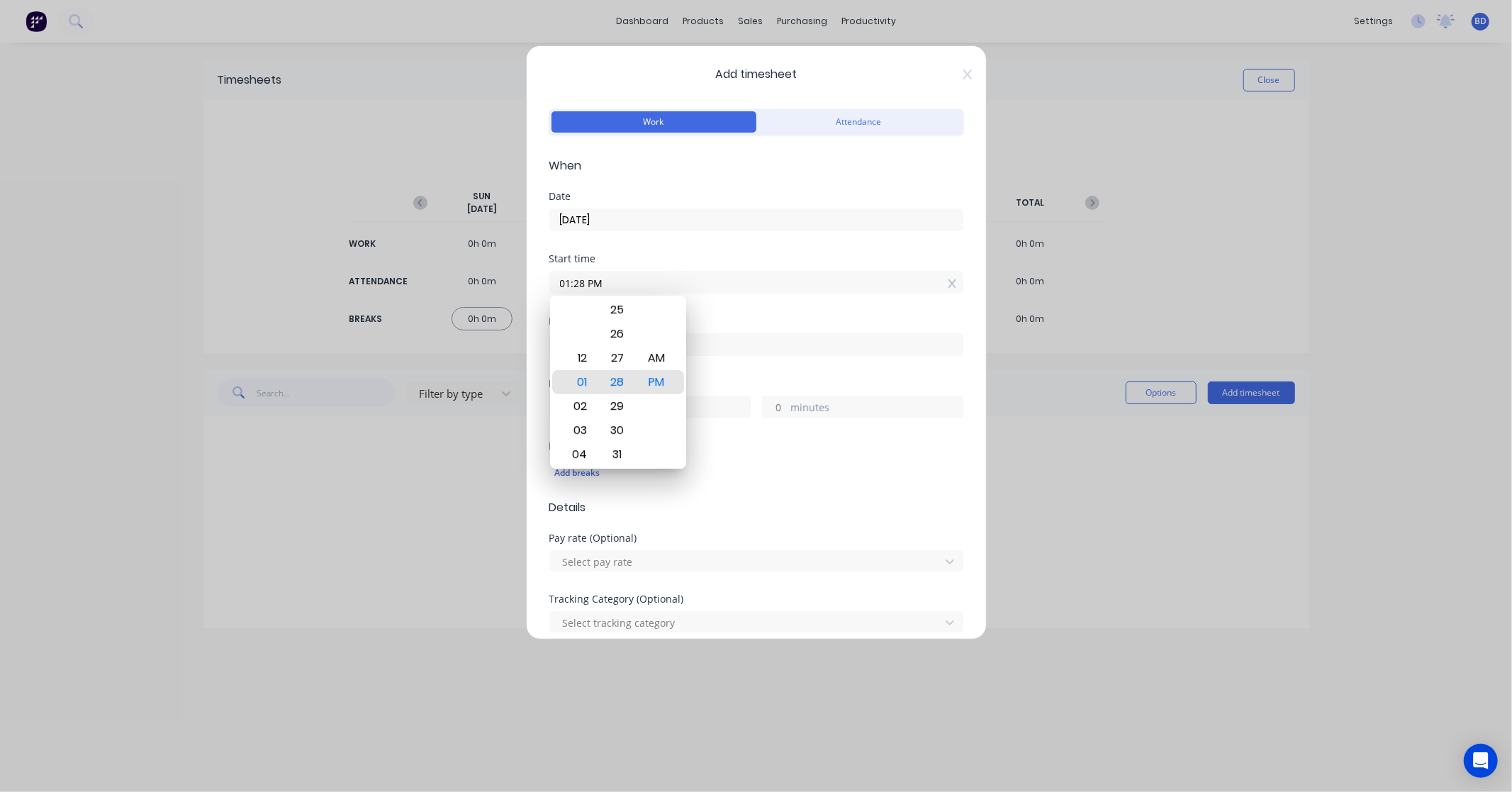
drag, startPoint x: 625, startPoint y: 281, endPoint x: 519, endPoint y: 287, distance: 106.2
click at [519, 287] on div "Add timesheet Work Attendance When Date [DATE] Start time 01:28 PM Finish time …" at bounding box center [756, 396] width 1512 height 792
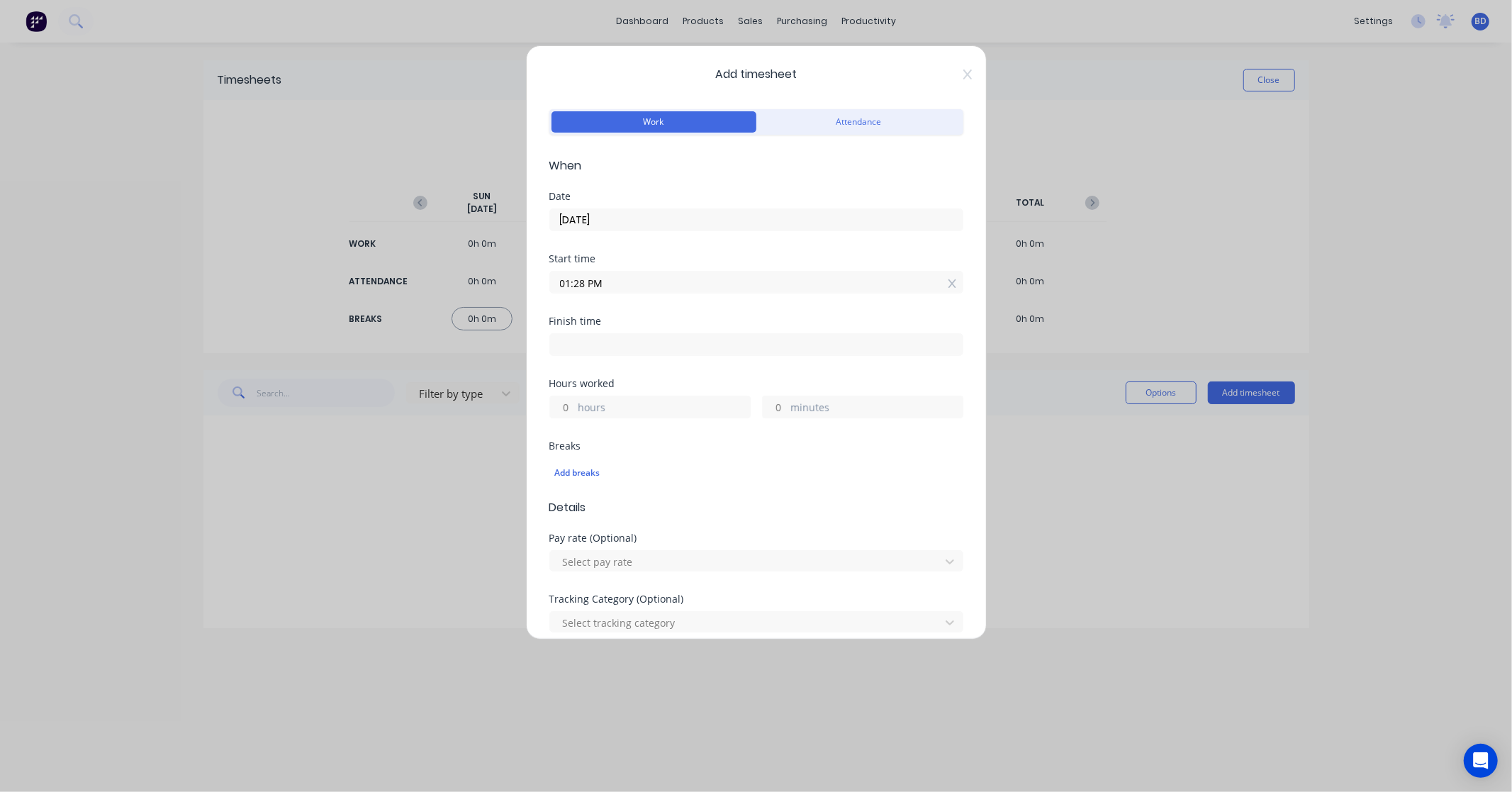
paste input "8:30 A"
type input "08:30 AM"
click at [603, 342] on input at bounding box center [756, 344] width 412 height 21
type input "01:28 PM"
type input "4"
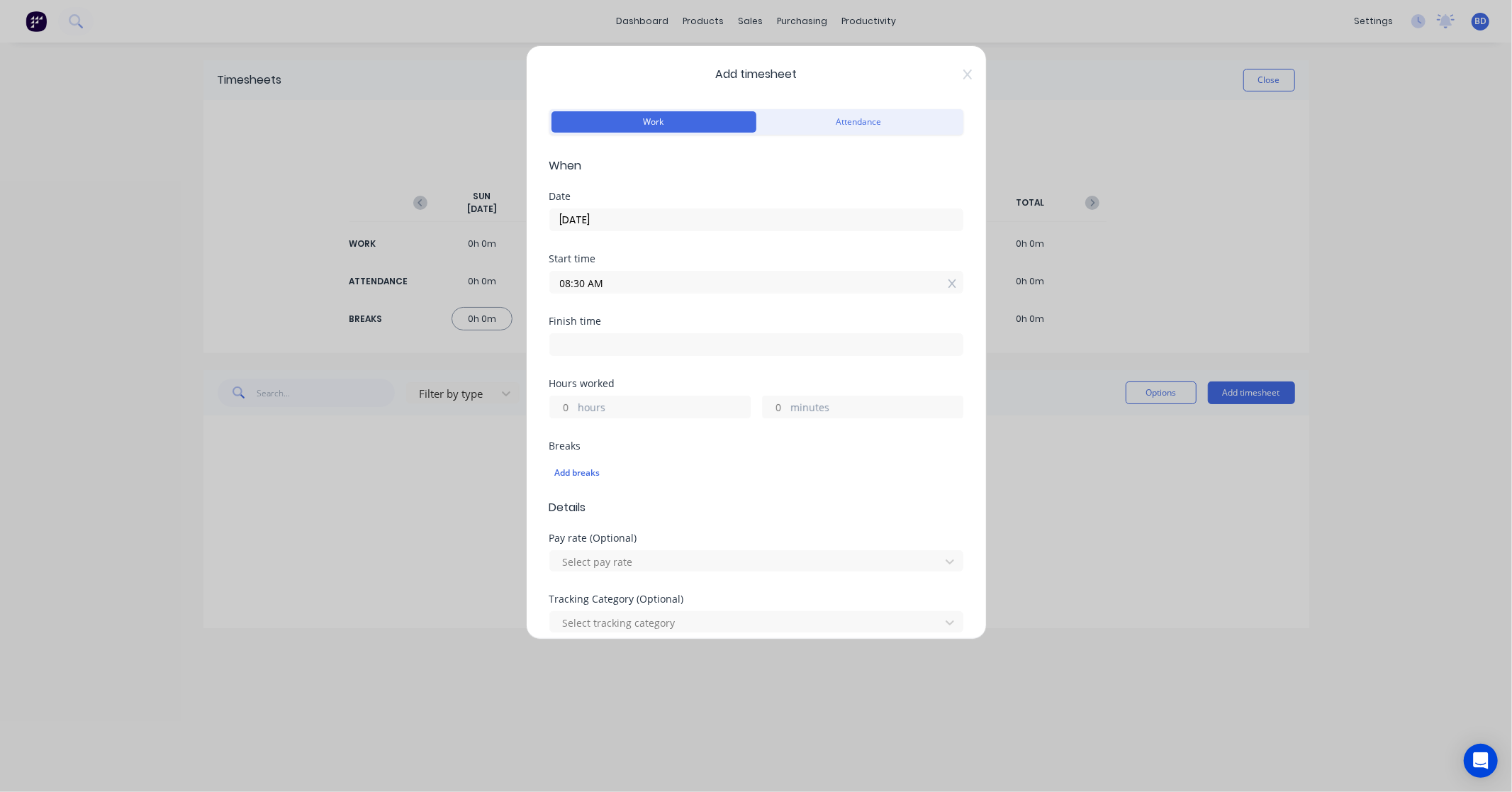
type input "58"
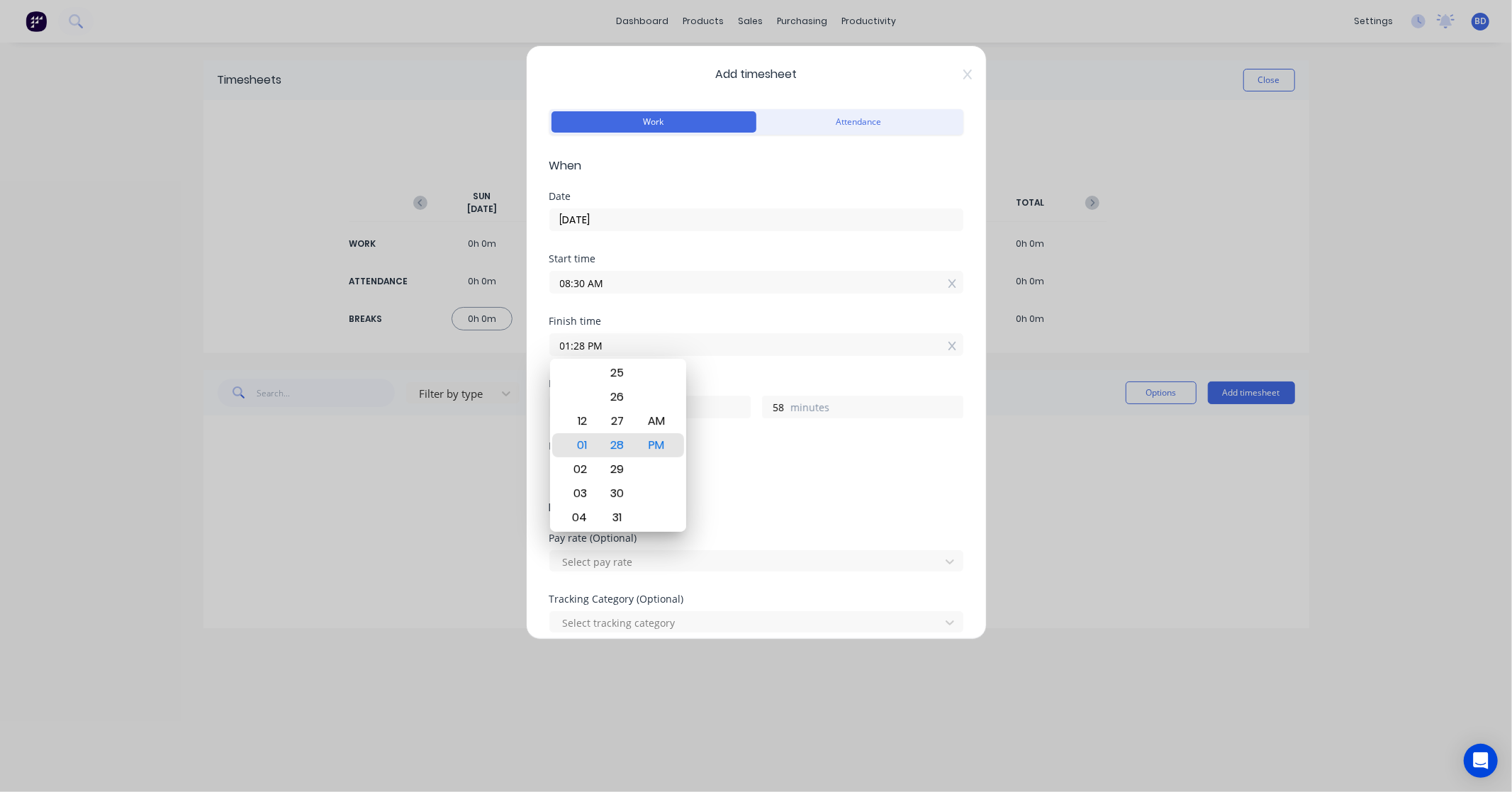
drag, startPoint x: 621, startPoint y: 349, endPoint x: 501, endPoint y: 352, distance: 120.0
click at [501, 352] on div "Add timesheet Work Attendance When Date [DATE] Start time 08:30 AM Finish time …" at bounding box center [756, 396] width 1512 height 792
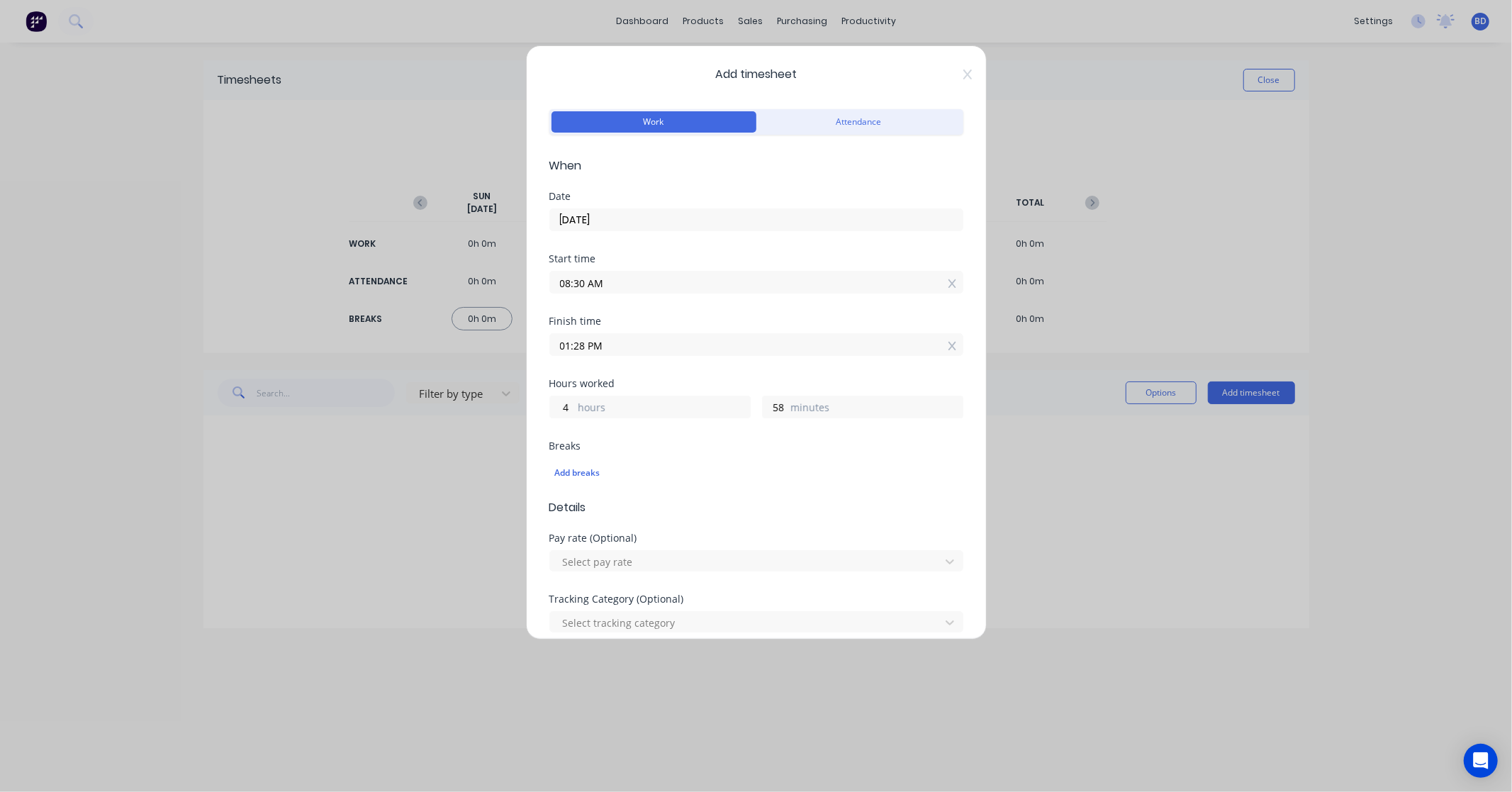
paste input "4:30"
type input "04:30 PM"
type input "8"
type input "0"
click at [661, 381] on div "Hours worked" at bounding box center [756, 384] width 414 height 10
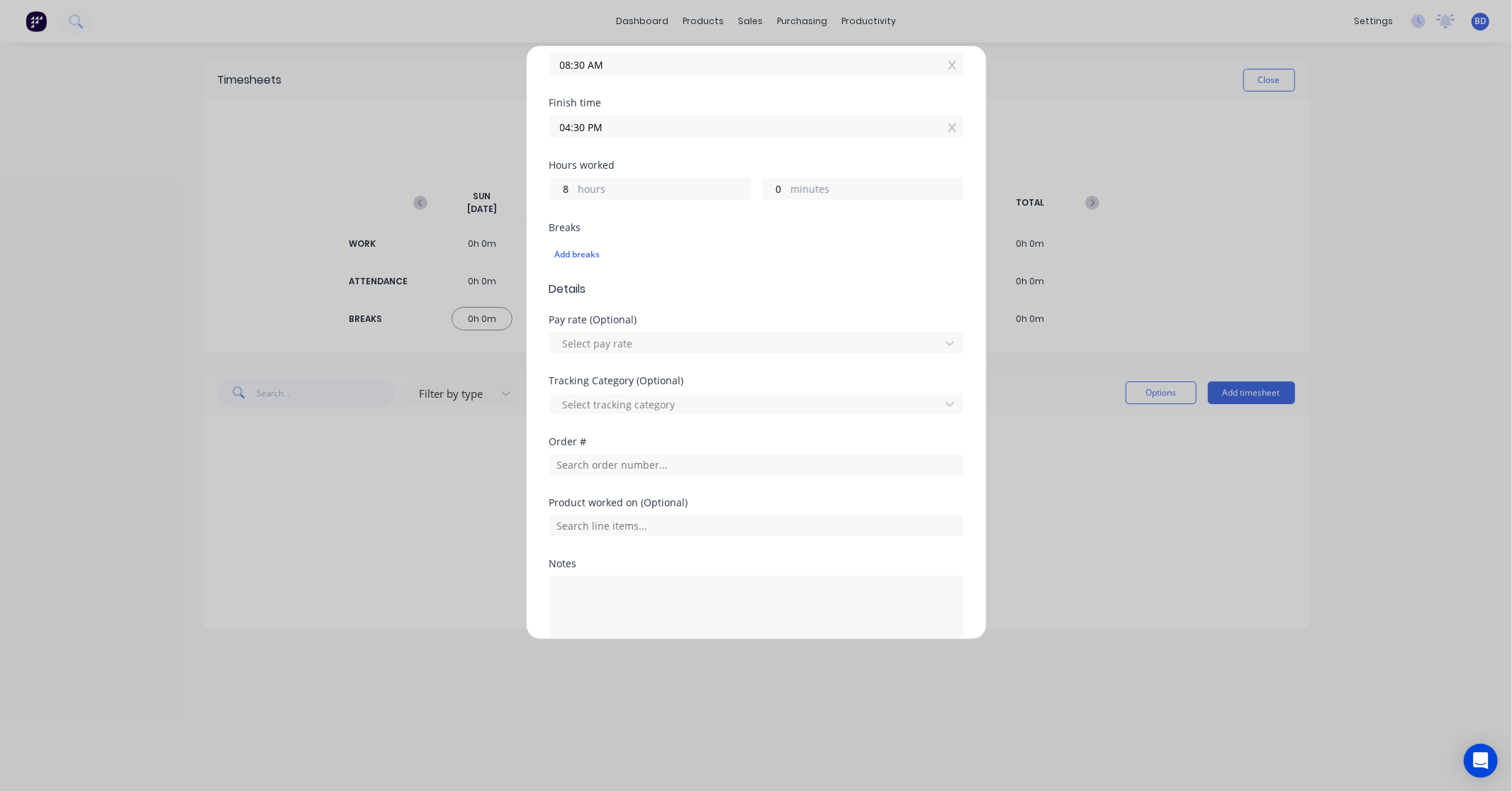
scroll to position [236, 0]
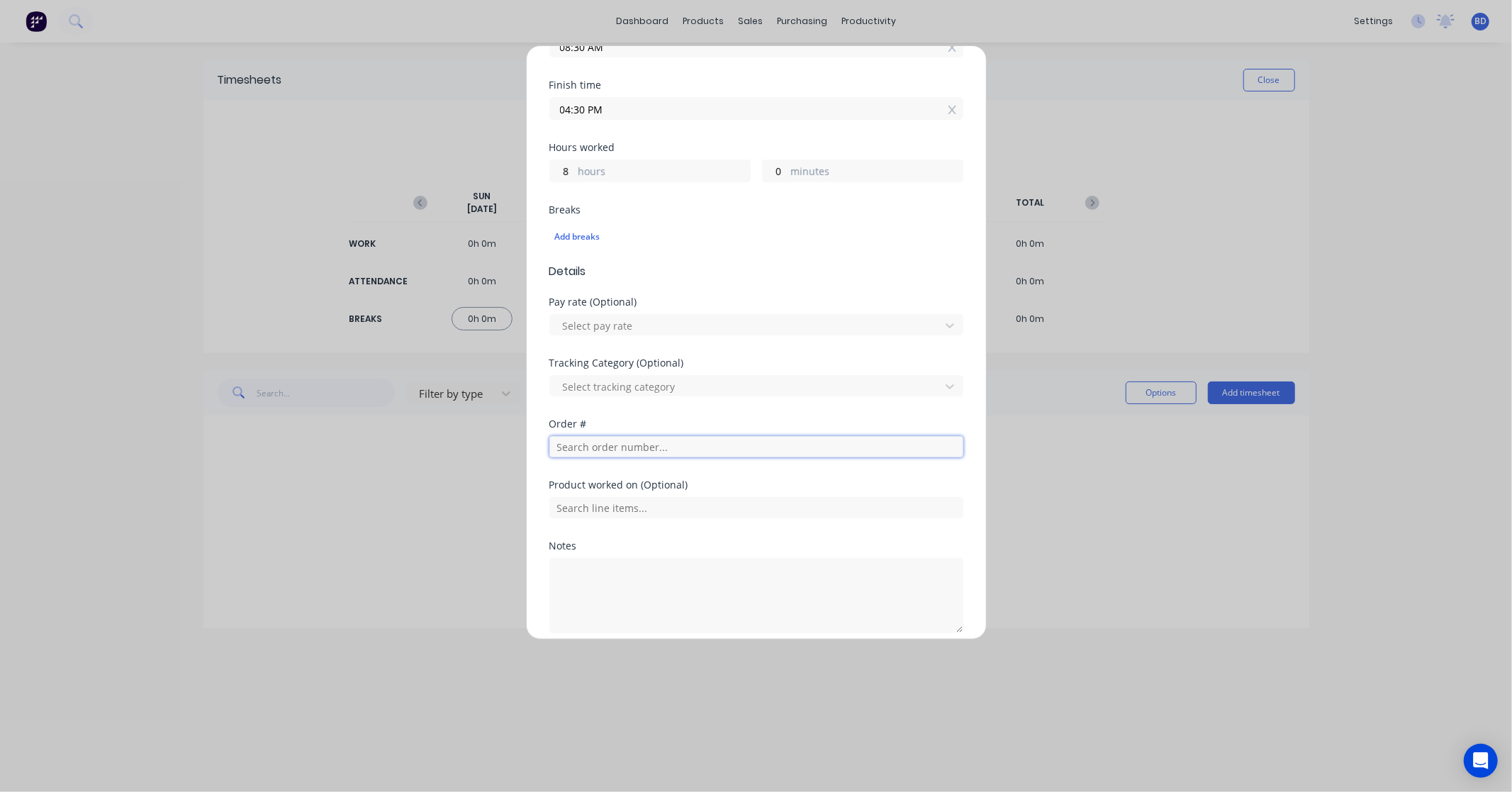
click at [624, 443] on input "text" at bounding box center [756, 446] width 414 height 21
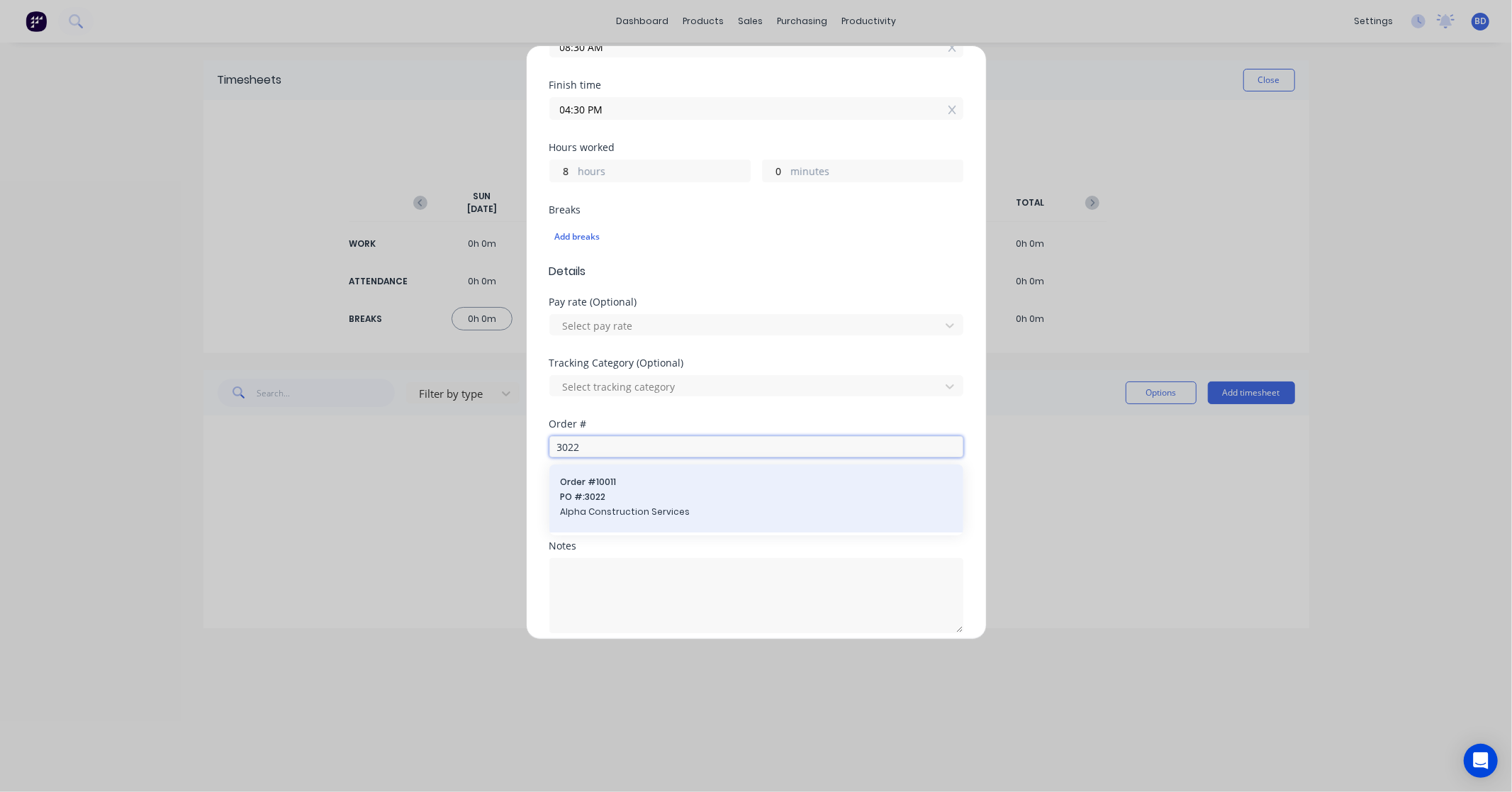
type input "3022"
click at [603, 488] on span "Order # 10011" at bounding box center [756, 482] width 391 height 13
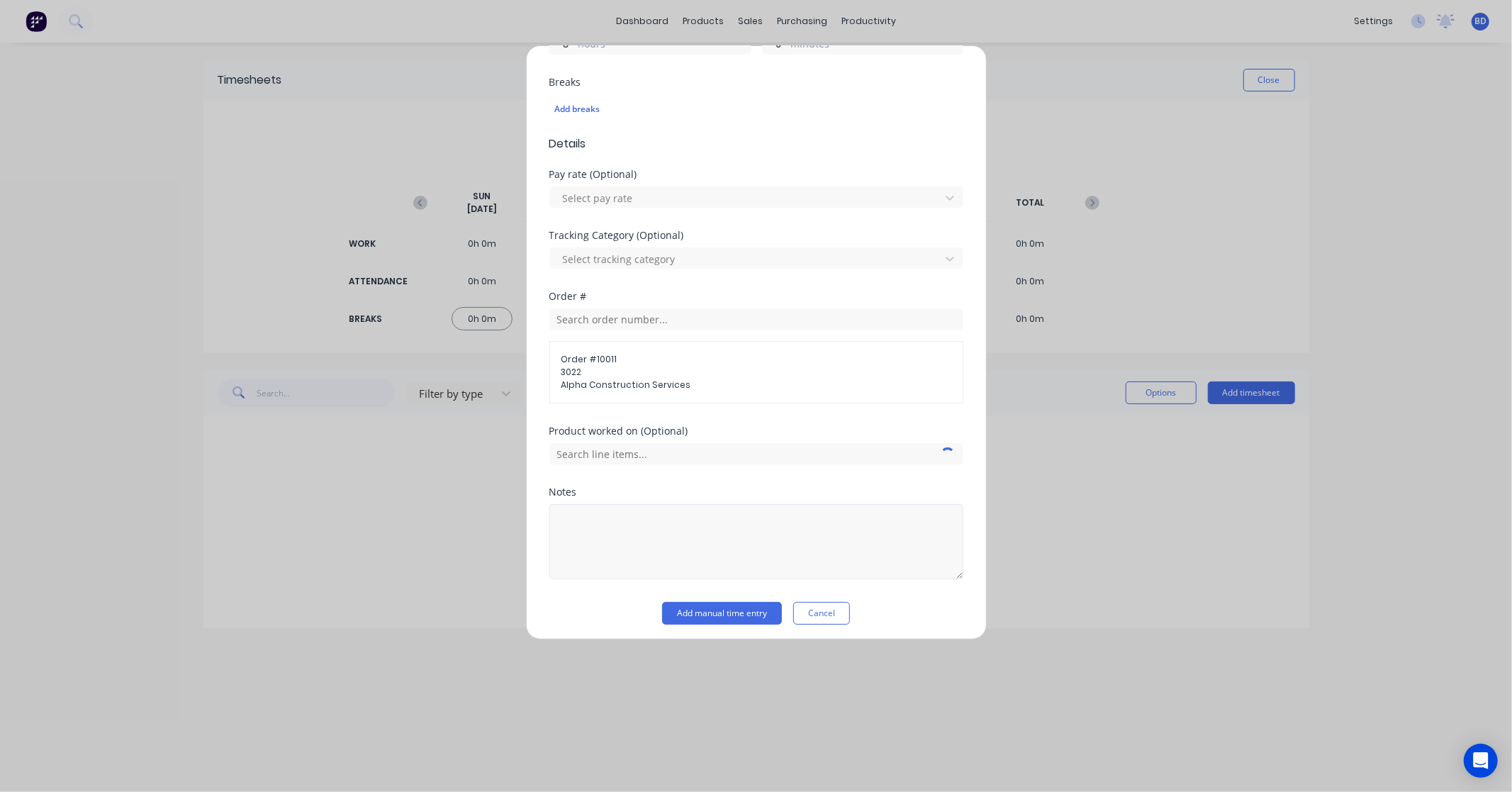
scroll to position [369, 0]
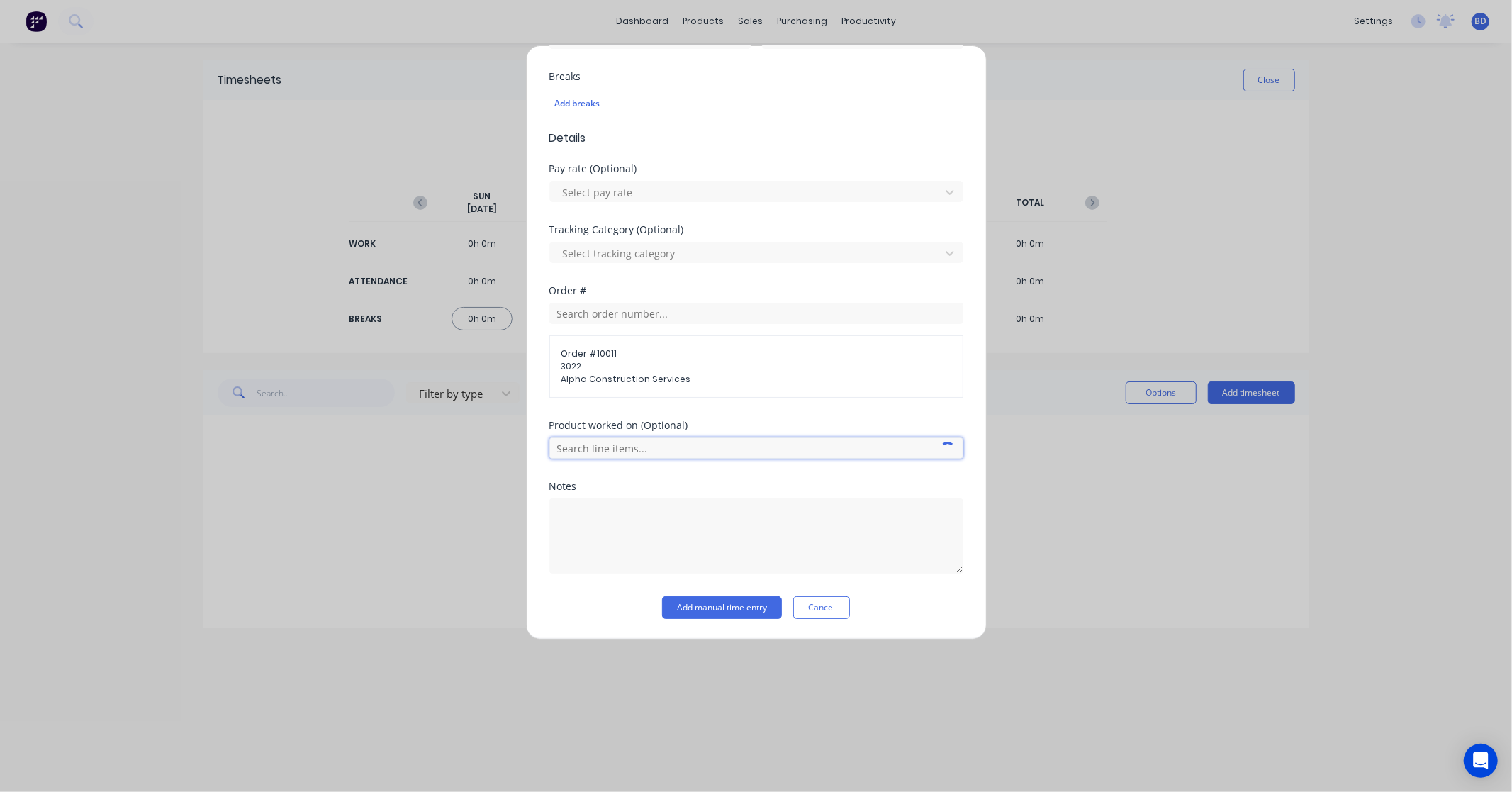
click at [632, 441] on input "text" at bounding box center [756, 447] width 414 height 21
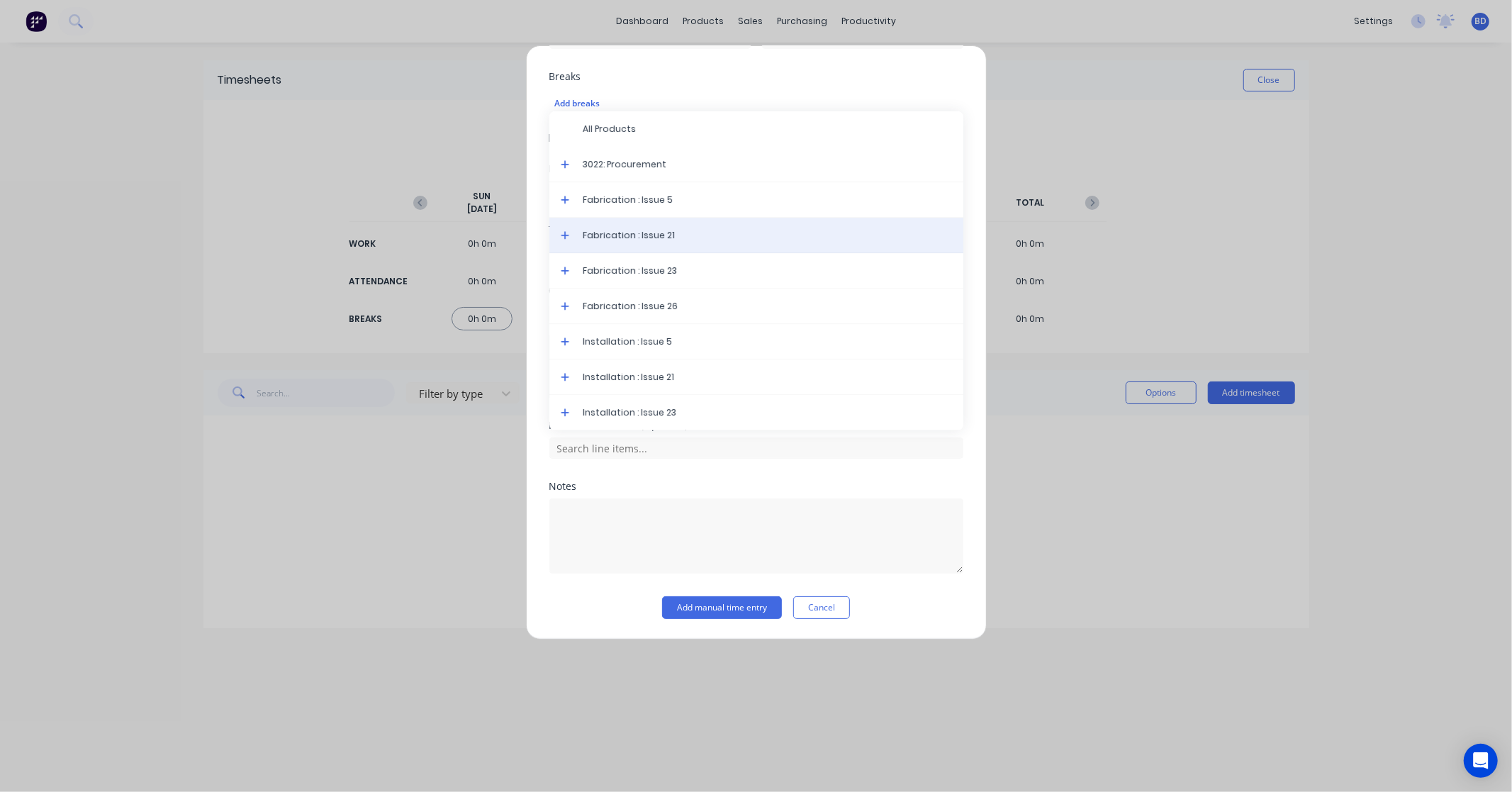
click at [657, 231] on span "Fabrication : Issue 21" at bounding box center [767, 235] width 368 height 13
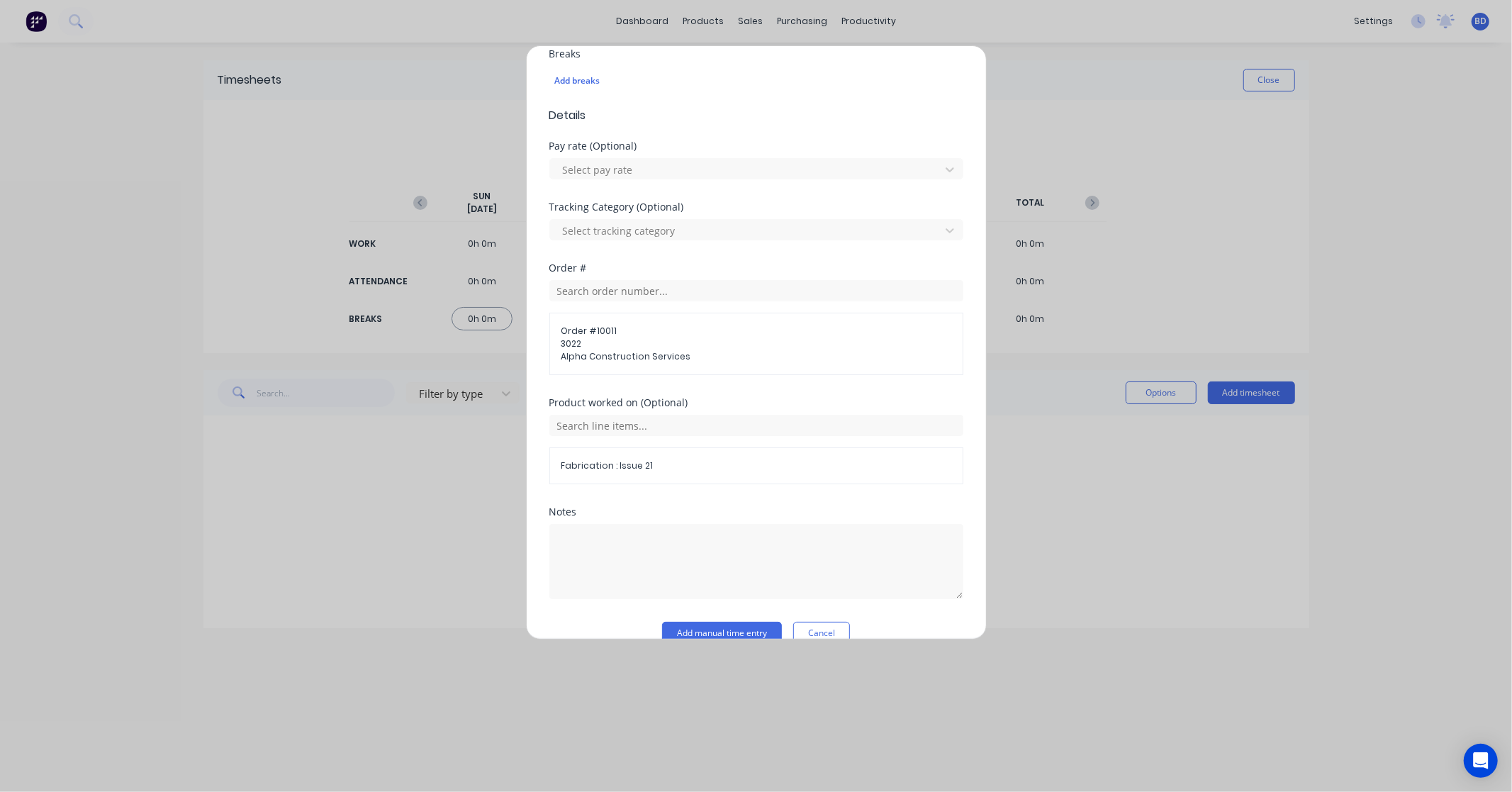
scroll to position [418, 0]
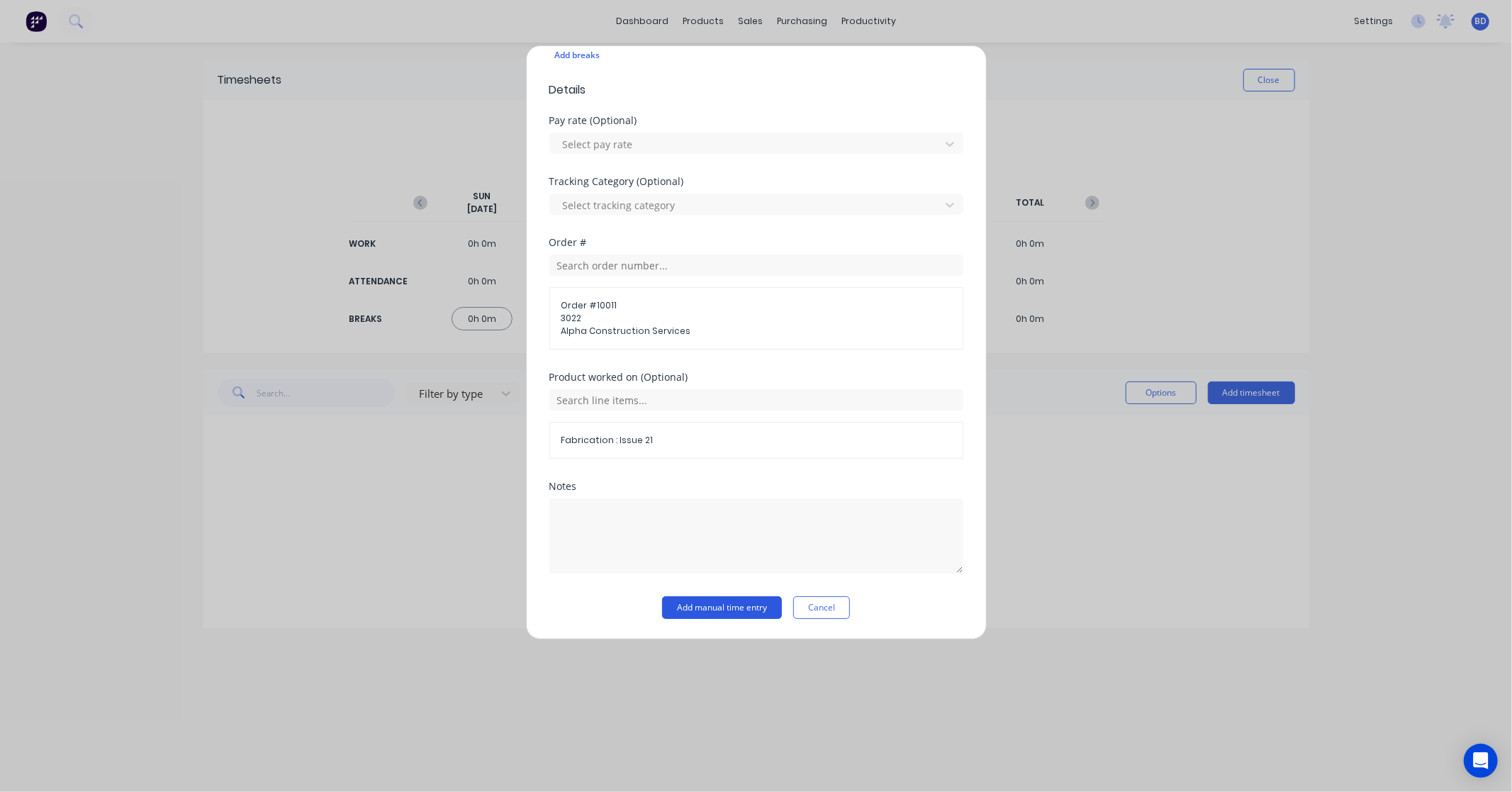
click at [718, 608] on button "Add manual time entry" at bounding box center [722, 607] width 120 height 23
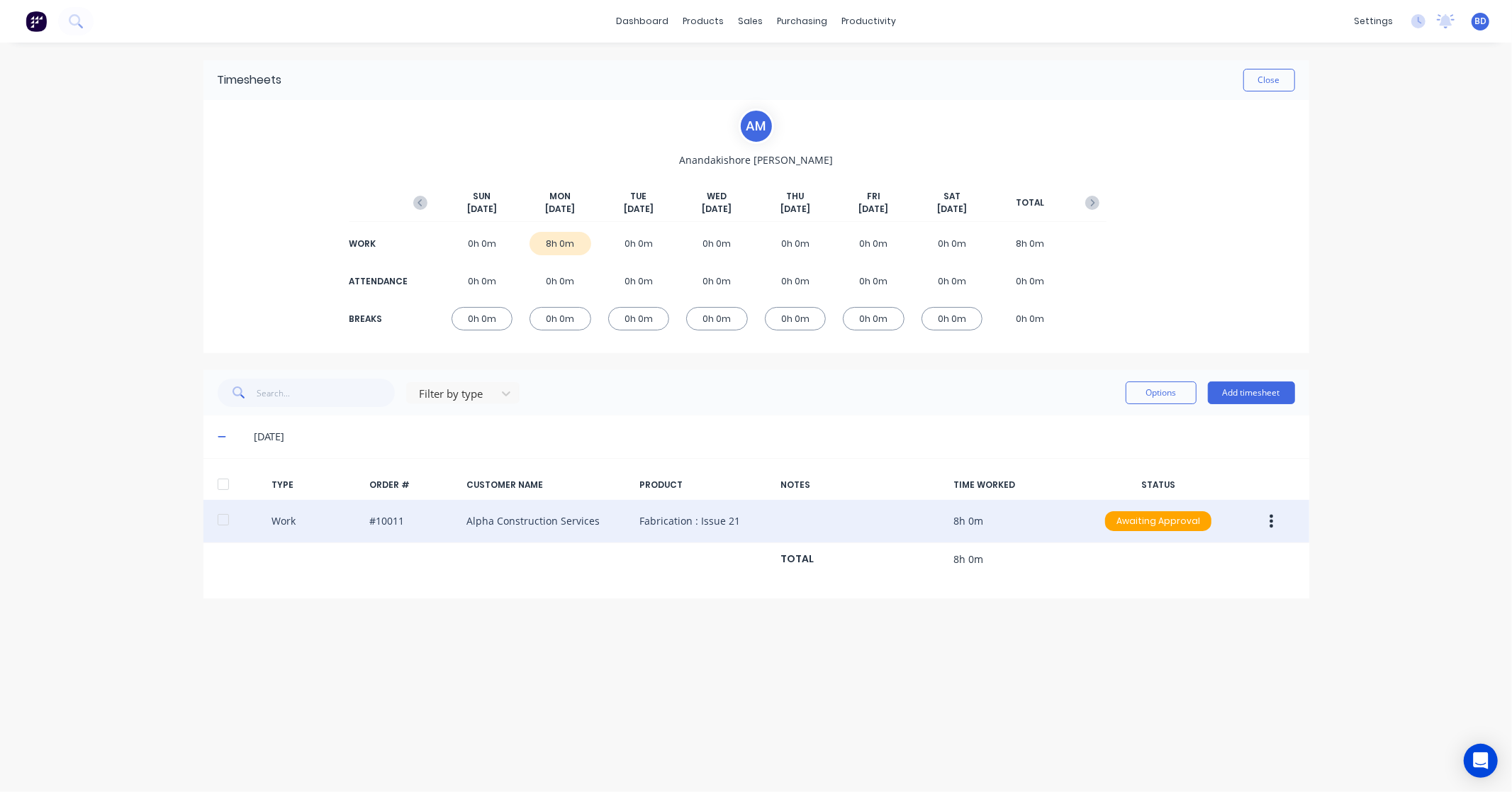
click at [1267, 528] on button "button" at bounding box center [1270, 521] width 33 height 25
click at [1230, 477] on div "Edit" at bounding box center [1220, 467] width 109 height 20
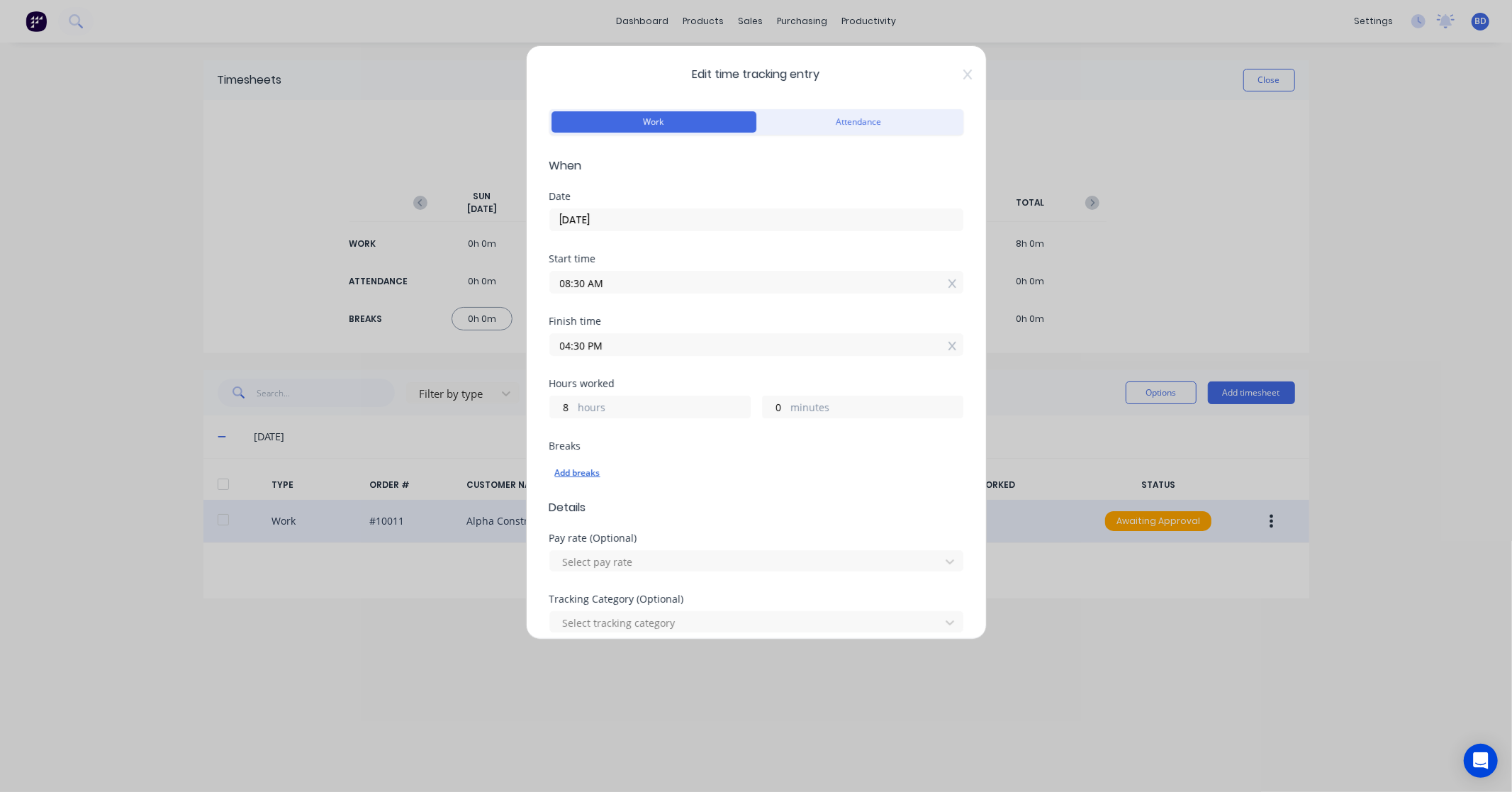
click at [580, 472] on div "Add breaks" at bounding box center [756, 472] width 402 height 19
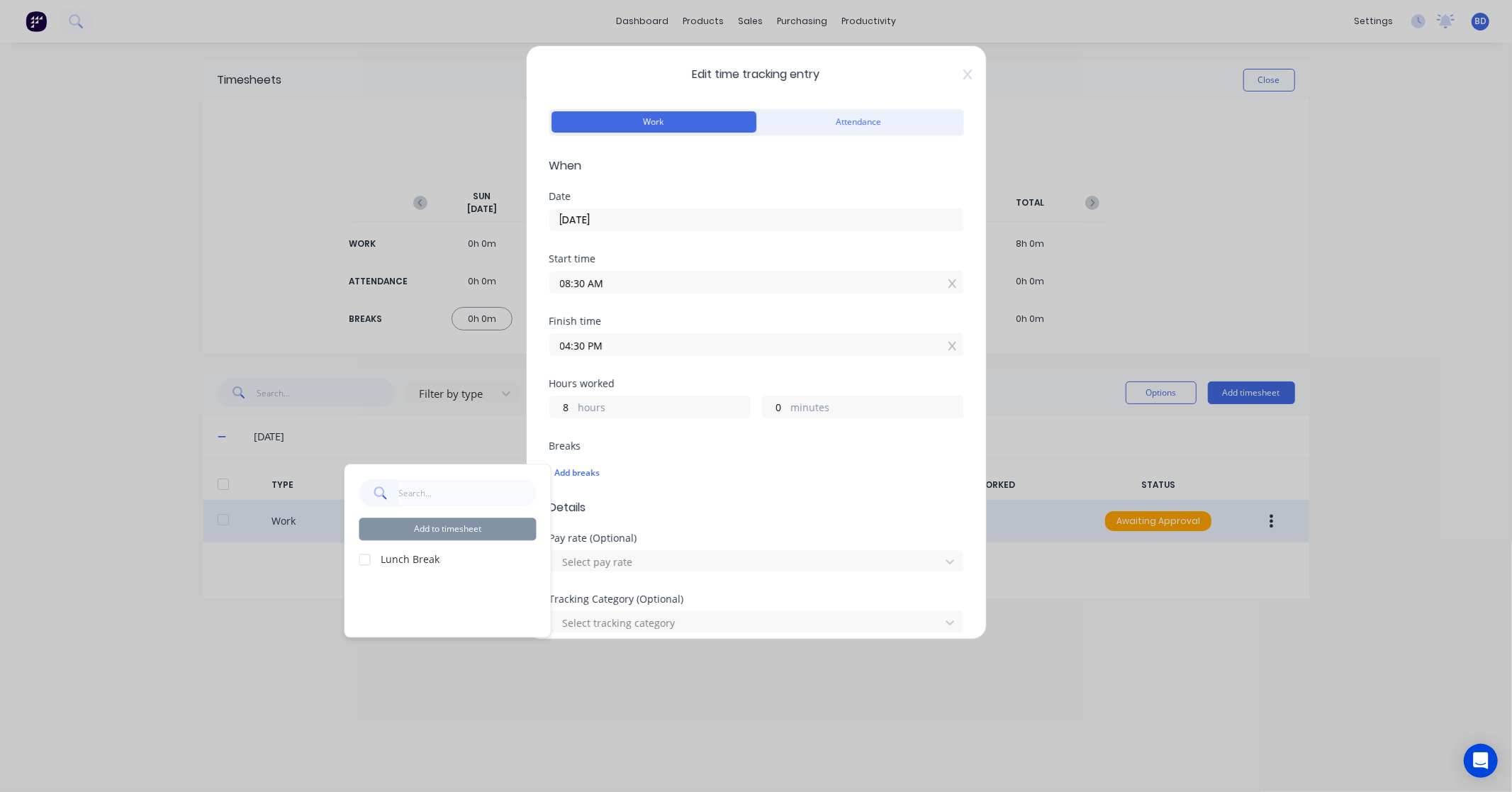
click at [369, 561] on div at bounding box center [365, 560] width 29 height 29
click at [444, 533] on button "Add to timesheet" at bounding box center [448, 528] width 177 height 23
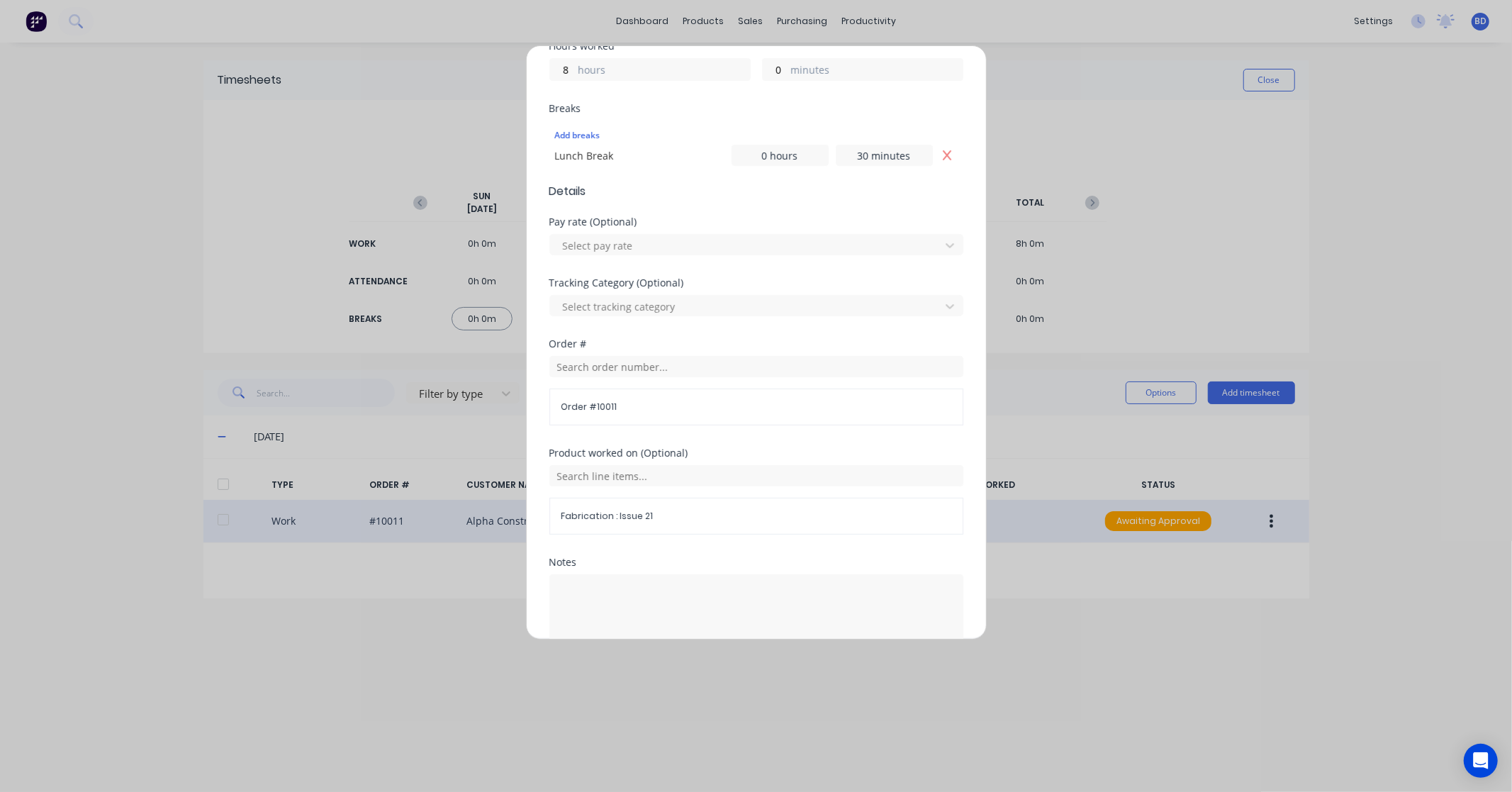
scroll to position [413, 0]
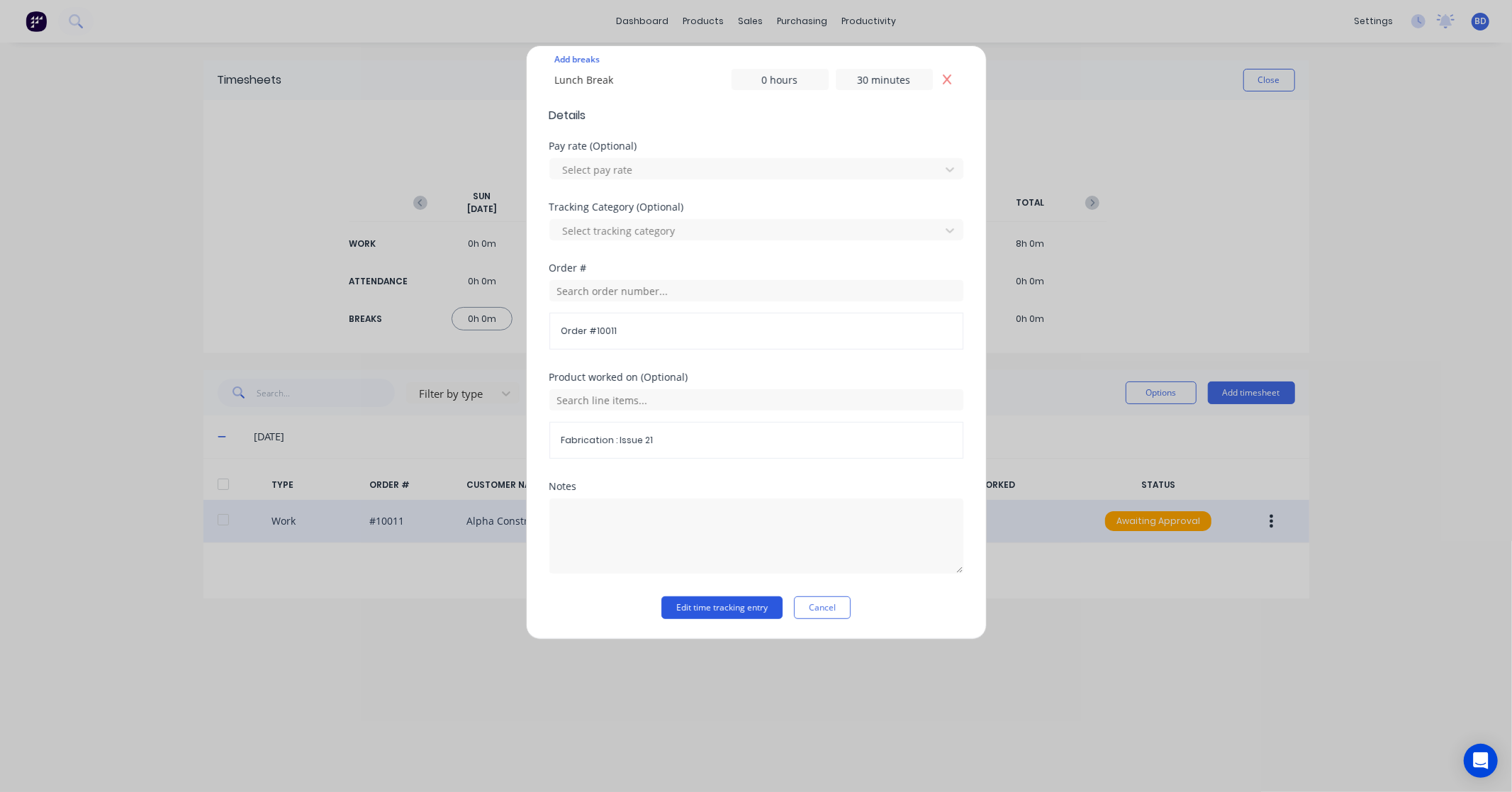
click at [739, 609] on button "Edit time tracking entry" at bounding box center [721, 607] width 121 height 23
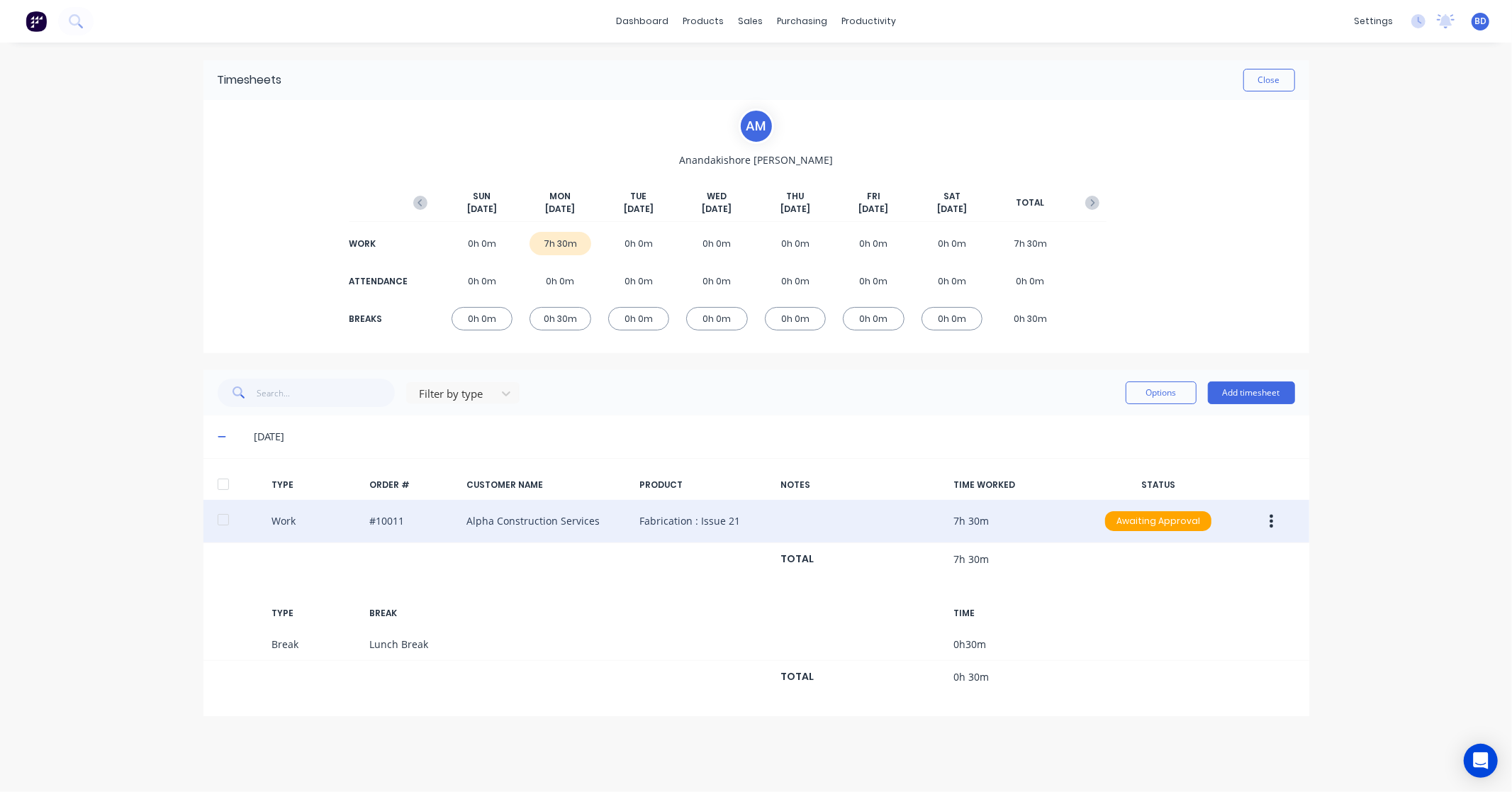
click at [220, 482] on div at bounding box center [223, 484] width 29 height 29
click at [1156, 393] on button "Options" at bounding box center [1161, 392] width 71 height 23
click at [1149, 423] on div "Approve" at bounding box center [1128, 429] width 109 height 20
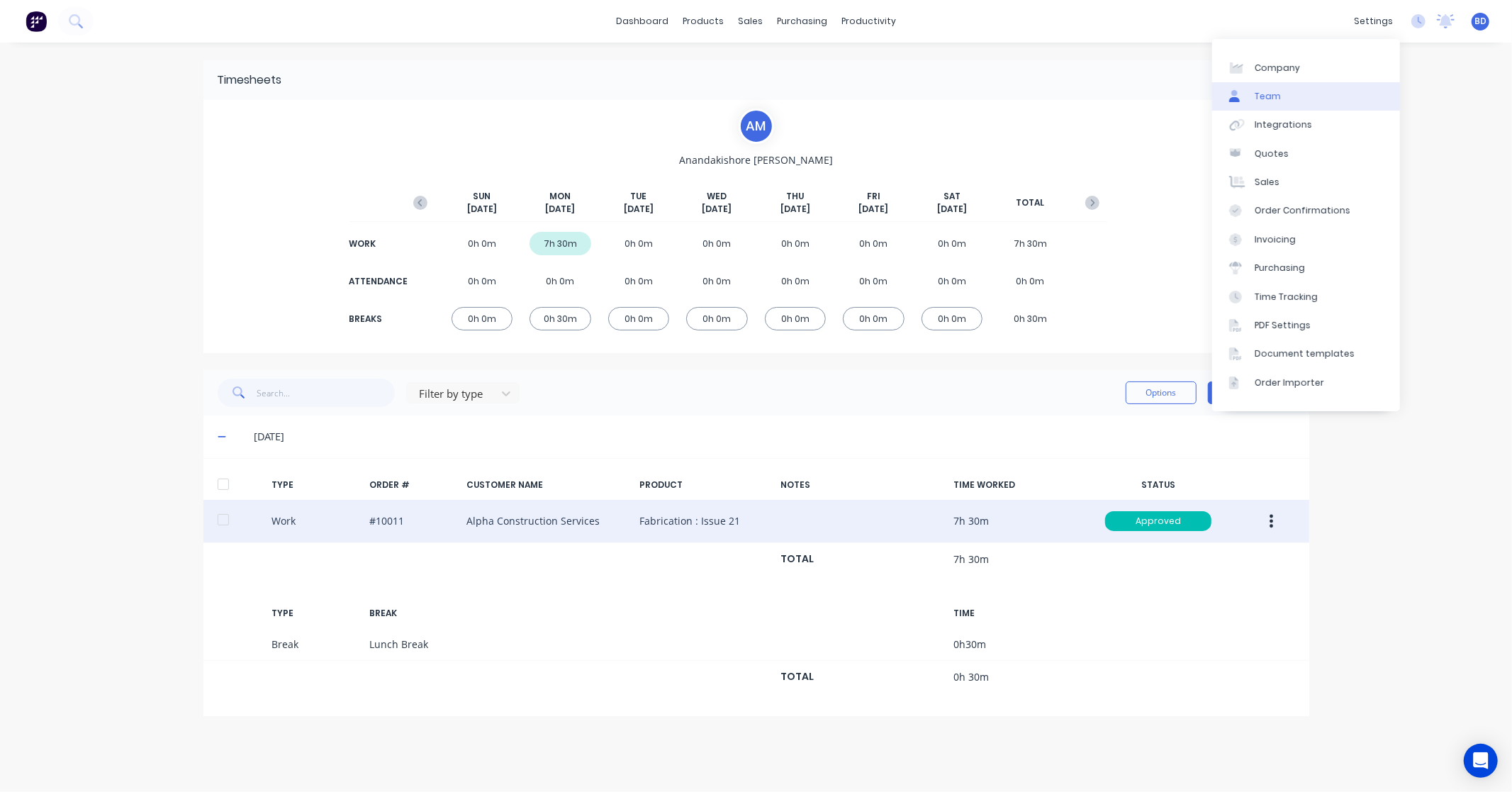
click at [1285, 90] on link "Team" at bounding box center [1306, 96] width 188 height 29
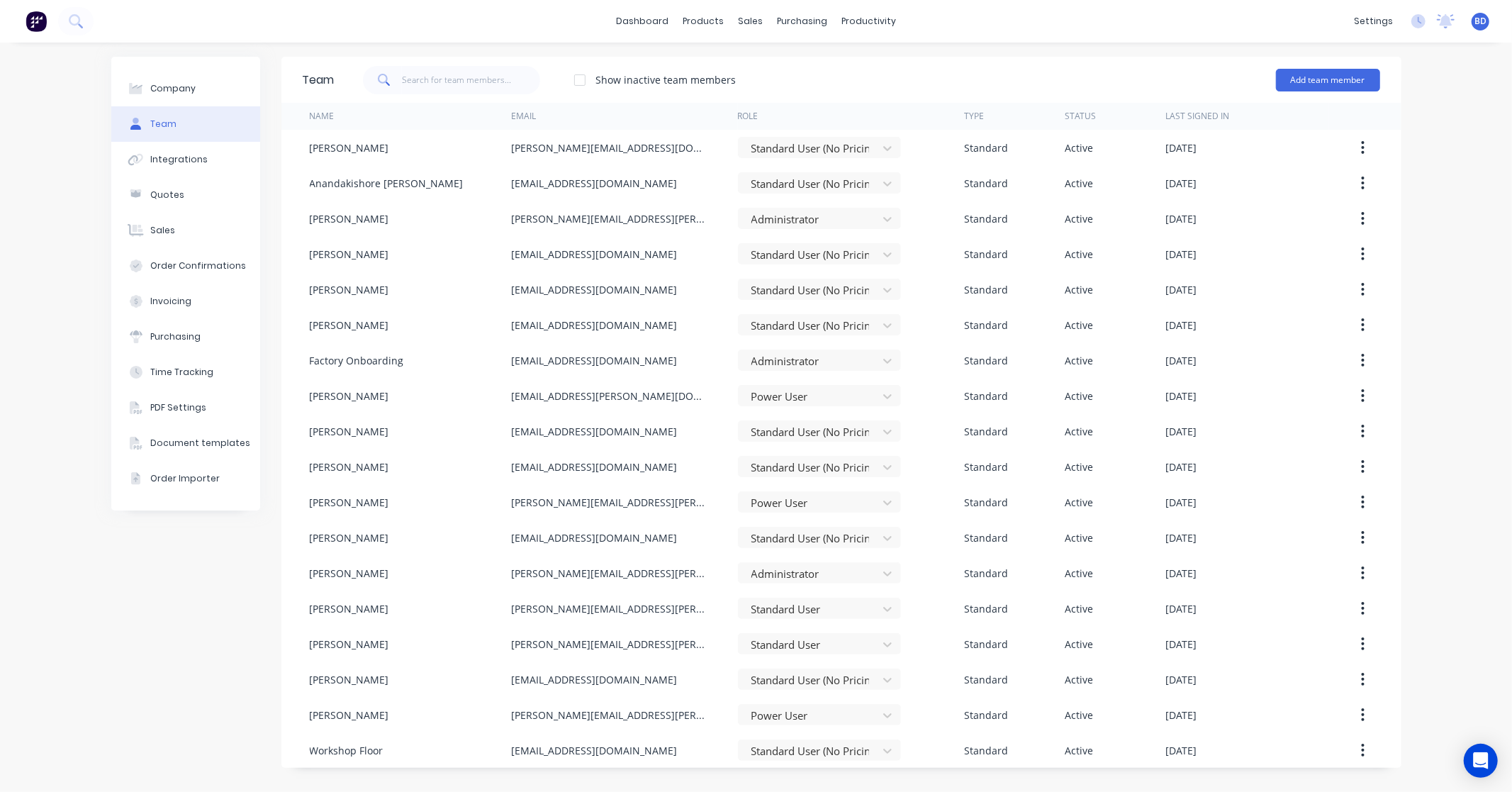
click at [976, 22] on div "dashboard products sales purchasing productivity dashboard products Product Cat…" at bounding box center [756, 21] width 1512 height 42
click at [896, 159] on div "Timesheets" at bounding box center [898, 153] width 53 height 13
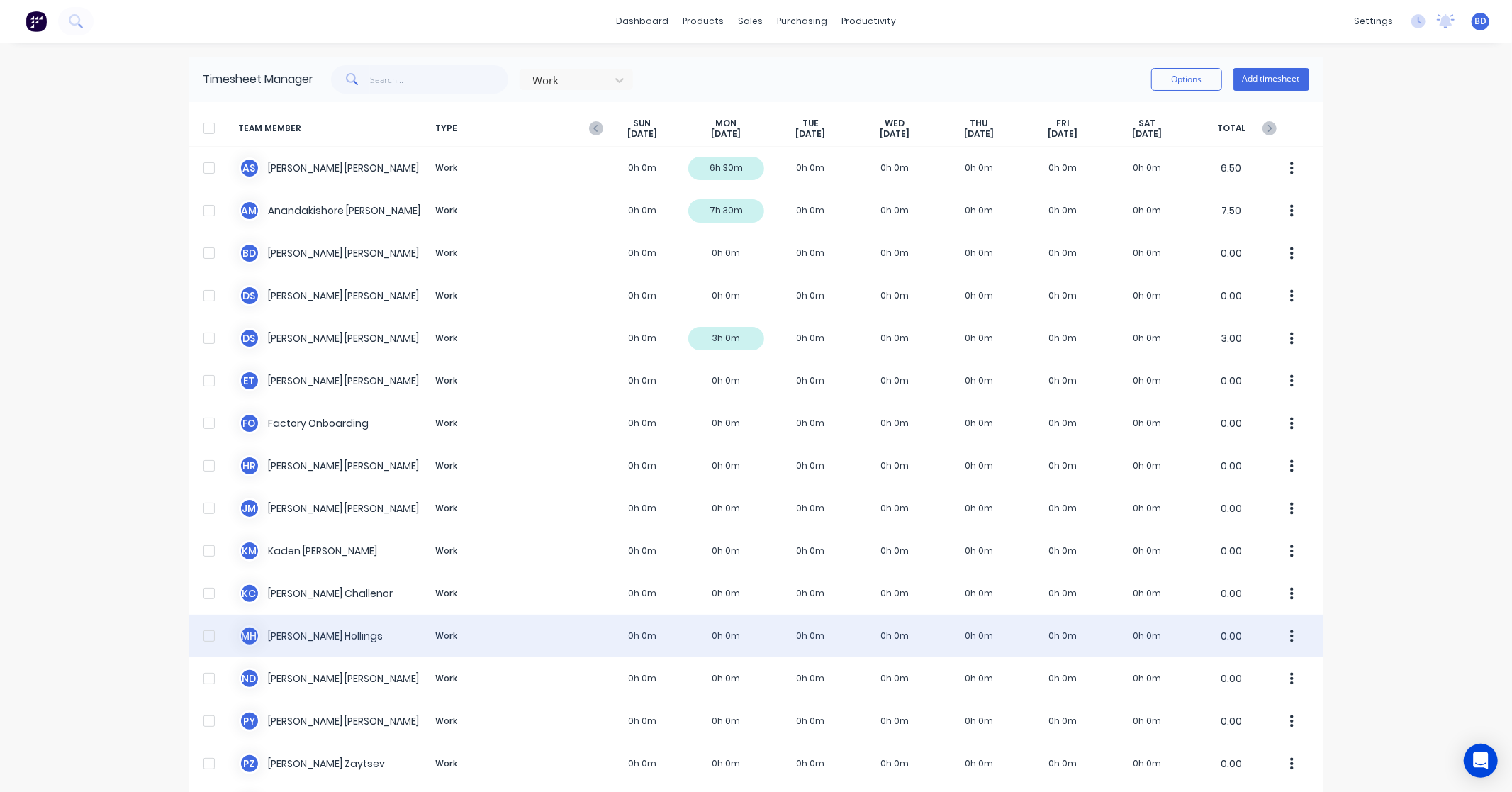
click at [294, 631] on div "M H [PERSON_NAME] Work 0h 0m 0h 0m 0h 0m 0h 0m 0h 0m 0h 0m 0h 0m 0.00" at bounding box center [756, 636] width 1134 height 42
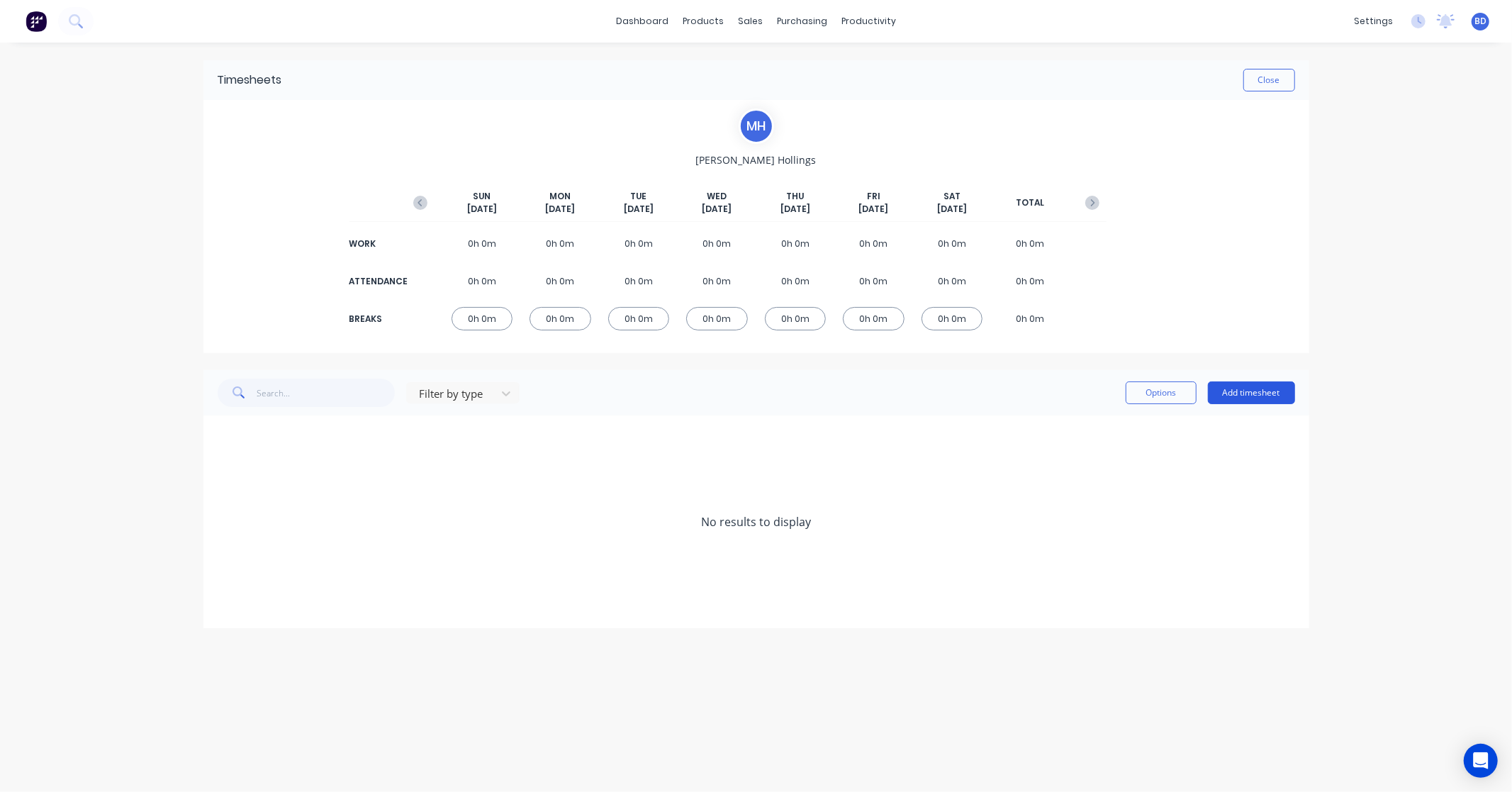
click at [1267, 396] on button "Add timesheet" at bounding box center [1251, 392] width 87 height 23
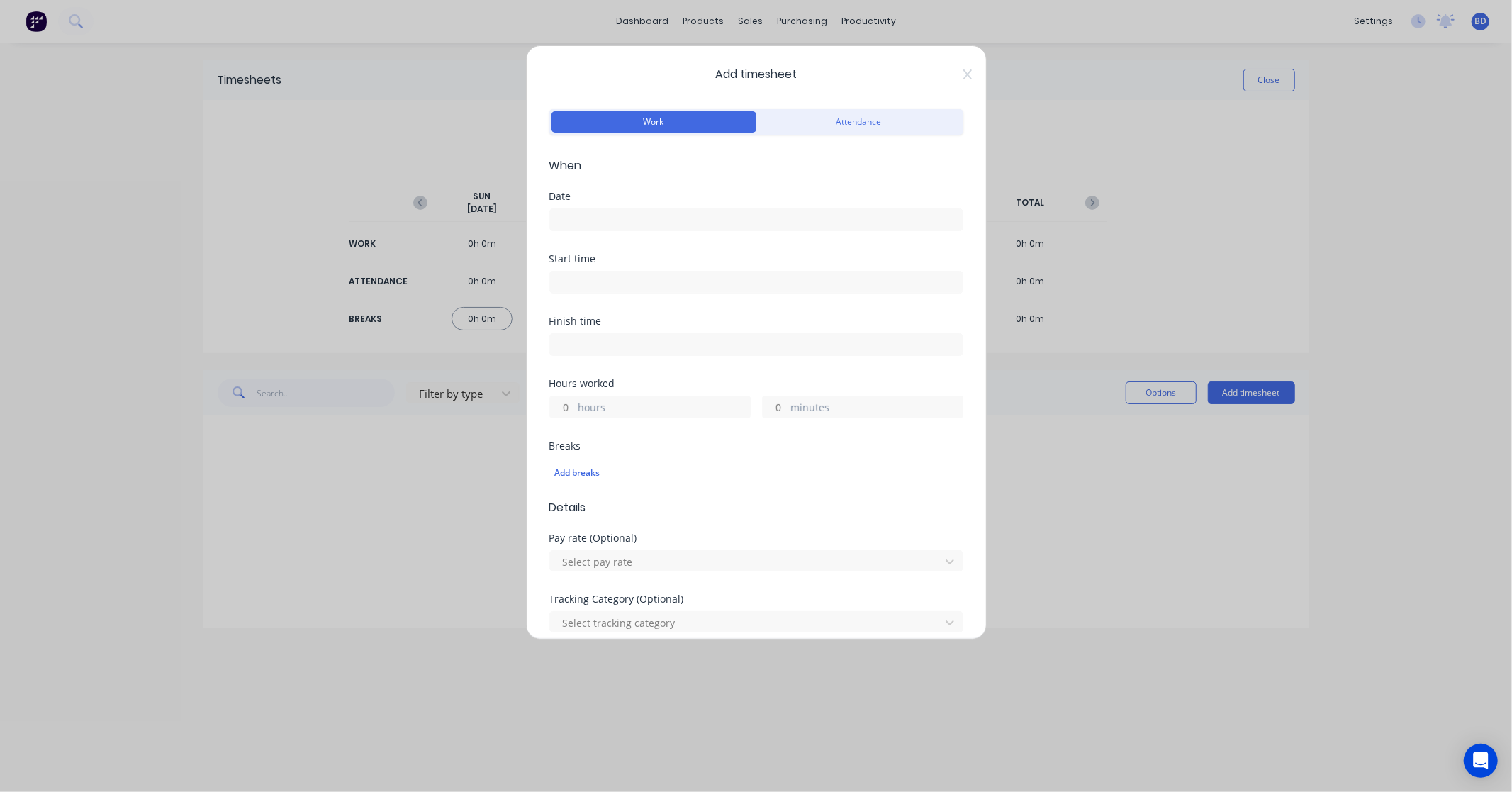
click at [690, 214] on input at bounding box center [756, 219] width 412 height 21
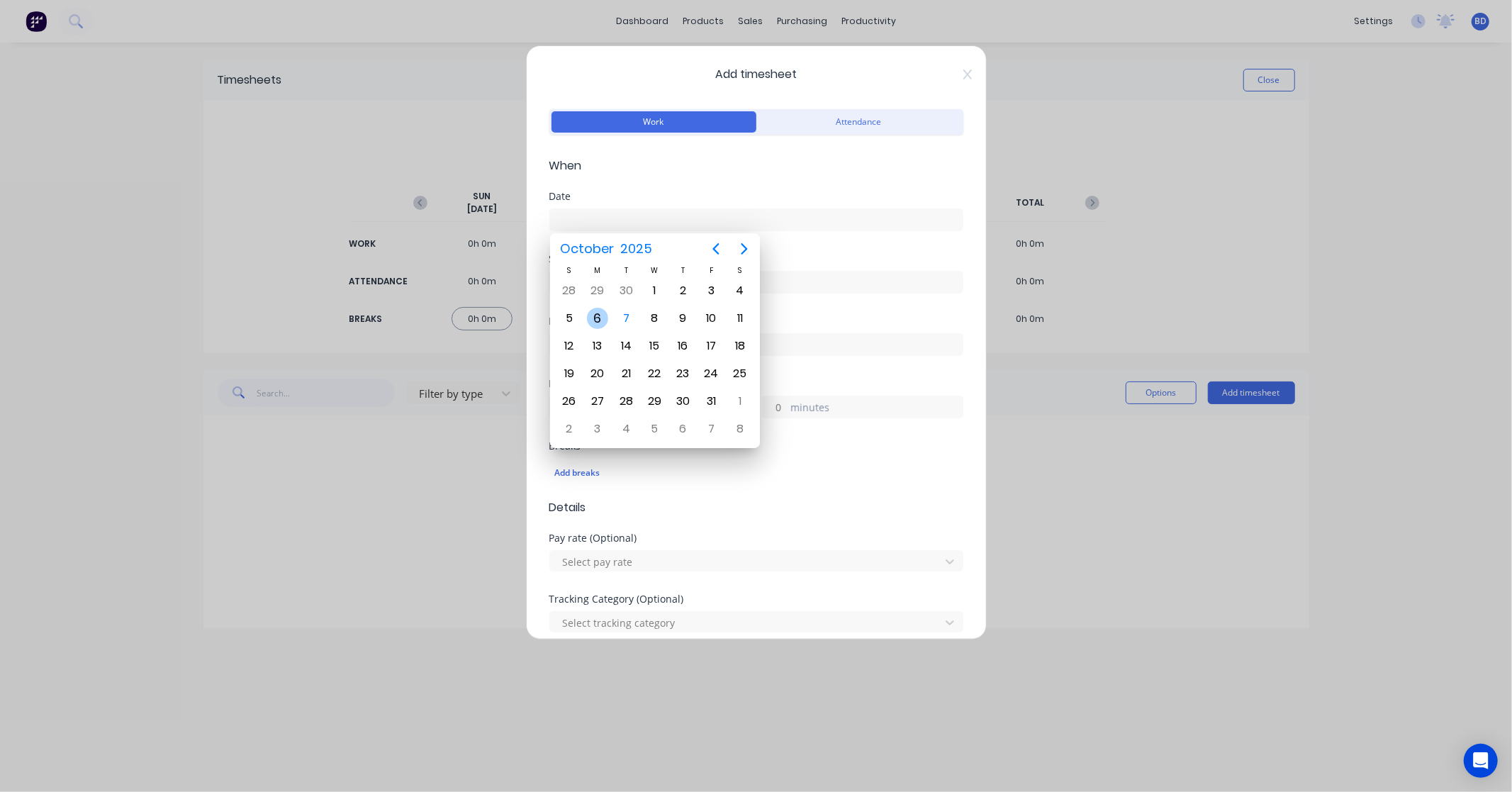
click at [599, 318] on div "6" at bounding box center [597, 318] width 21 height 21
type input "[DATE]"
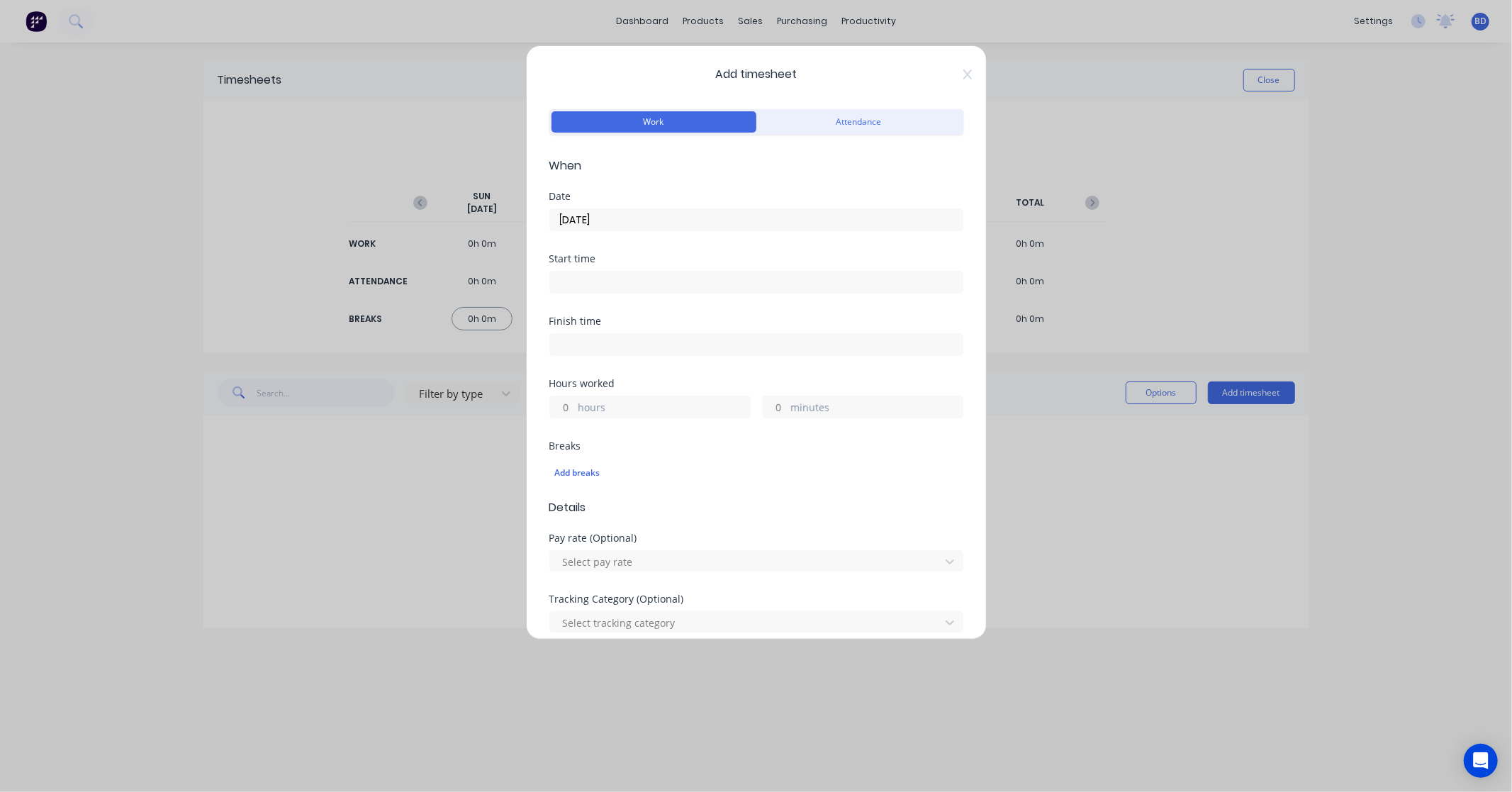
click at [621, 286] on input at bounding box center [756, 281] width 412 height 21
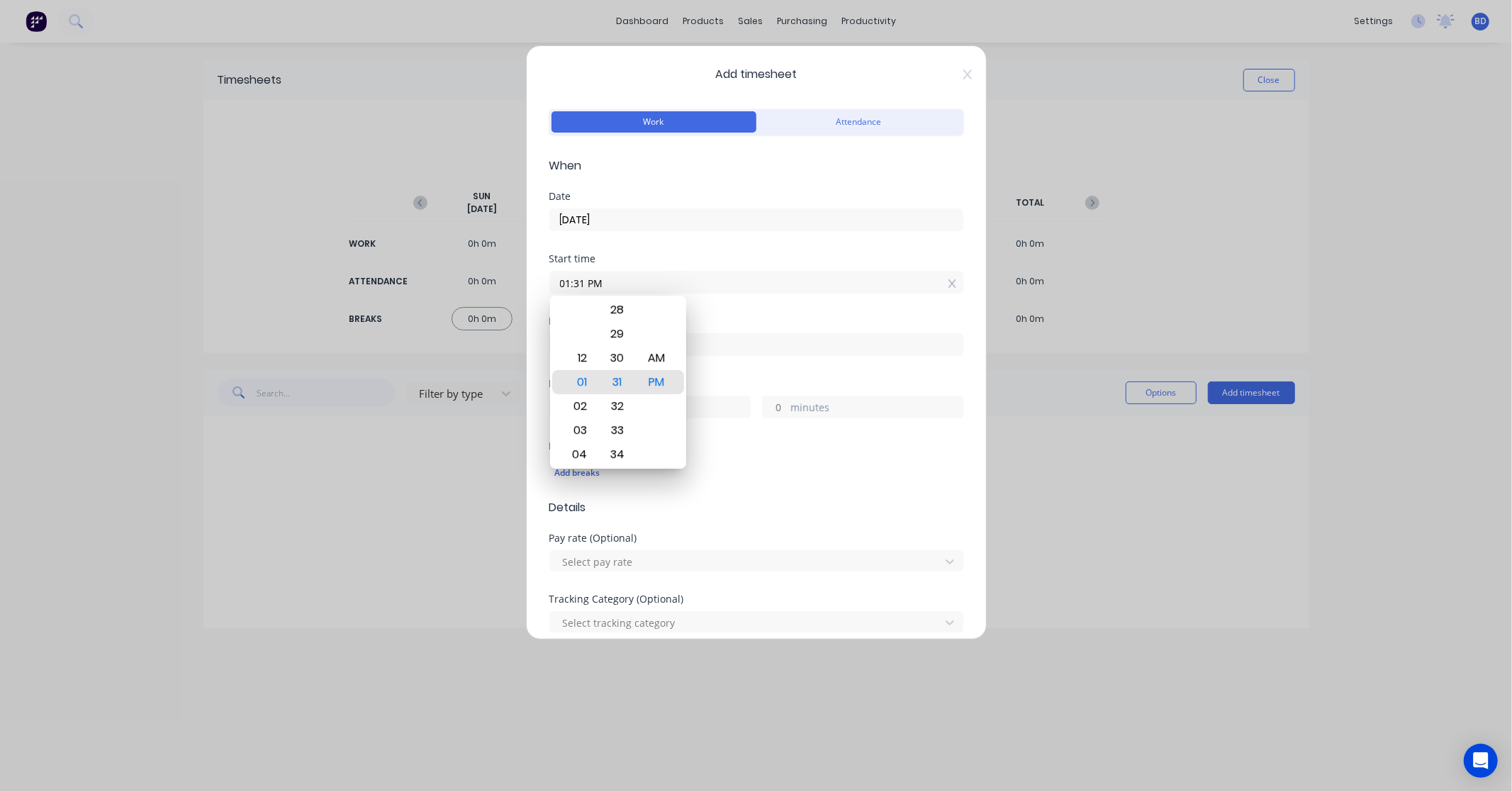
drag, startPoint x: 630, startPoint y: 280, endPoint x: 434, endPoint y: 286, distance: 196.1
click at [434, 286] on div "Add timesheet Work Attendance When Date [DATE] Start time 01:31 PM Finish time …" at bounding box center [756, 396] width 1512 height 792
paste input "9:00 A"
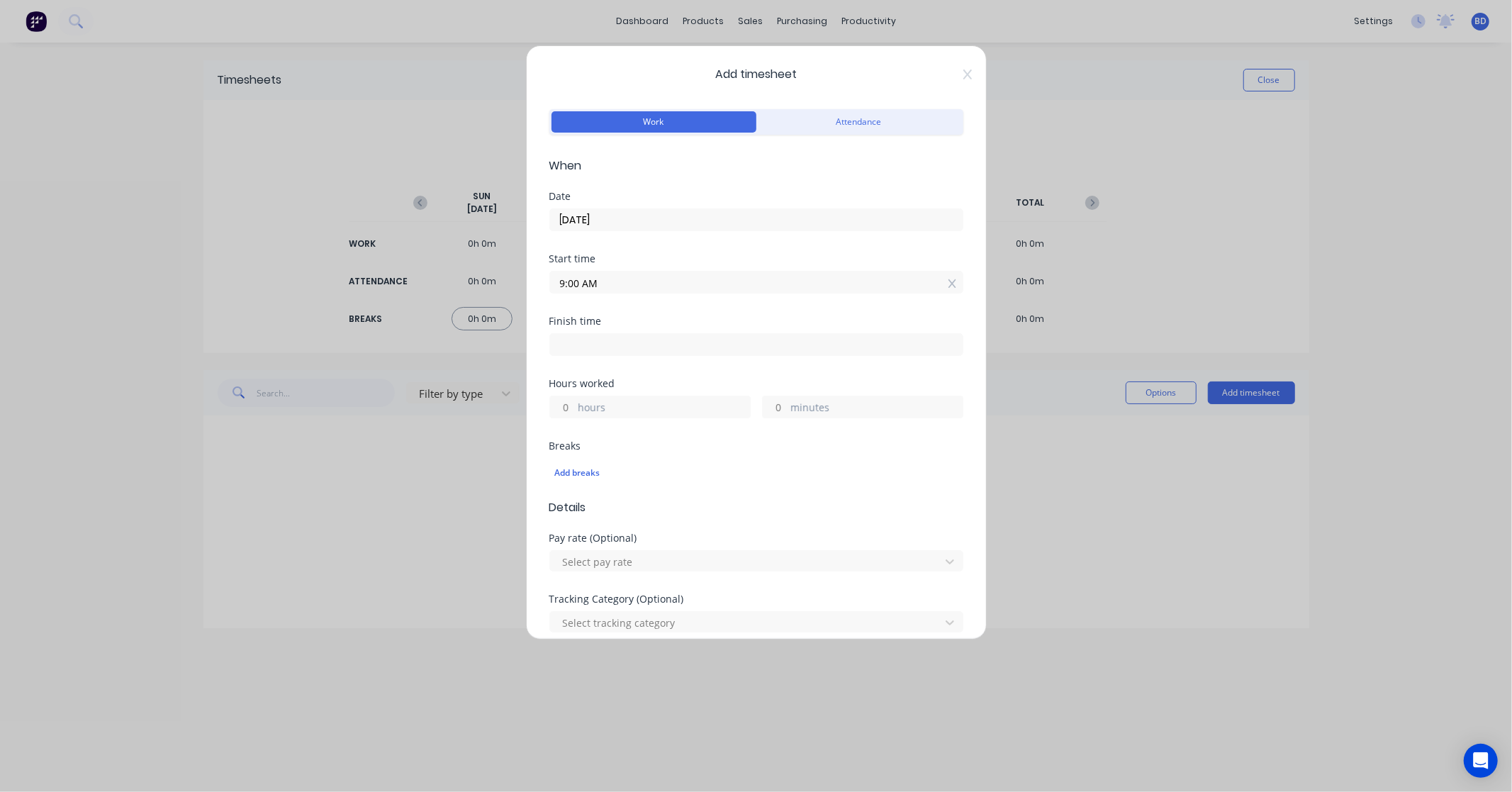
type input "09:00 AM"
click at [626, 338] on input at bounding box center [756, 344] width 412 height 21
type input "01:32 PM"
type input "4"
type input "32"
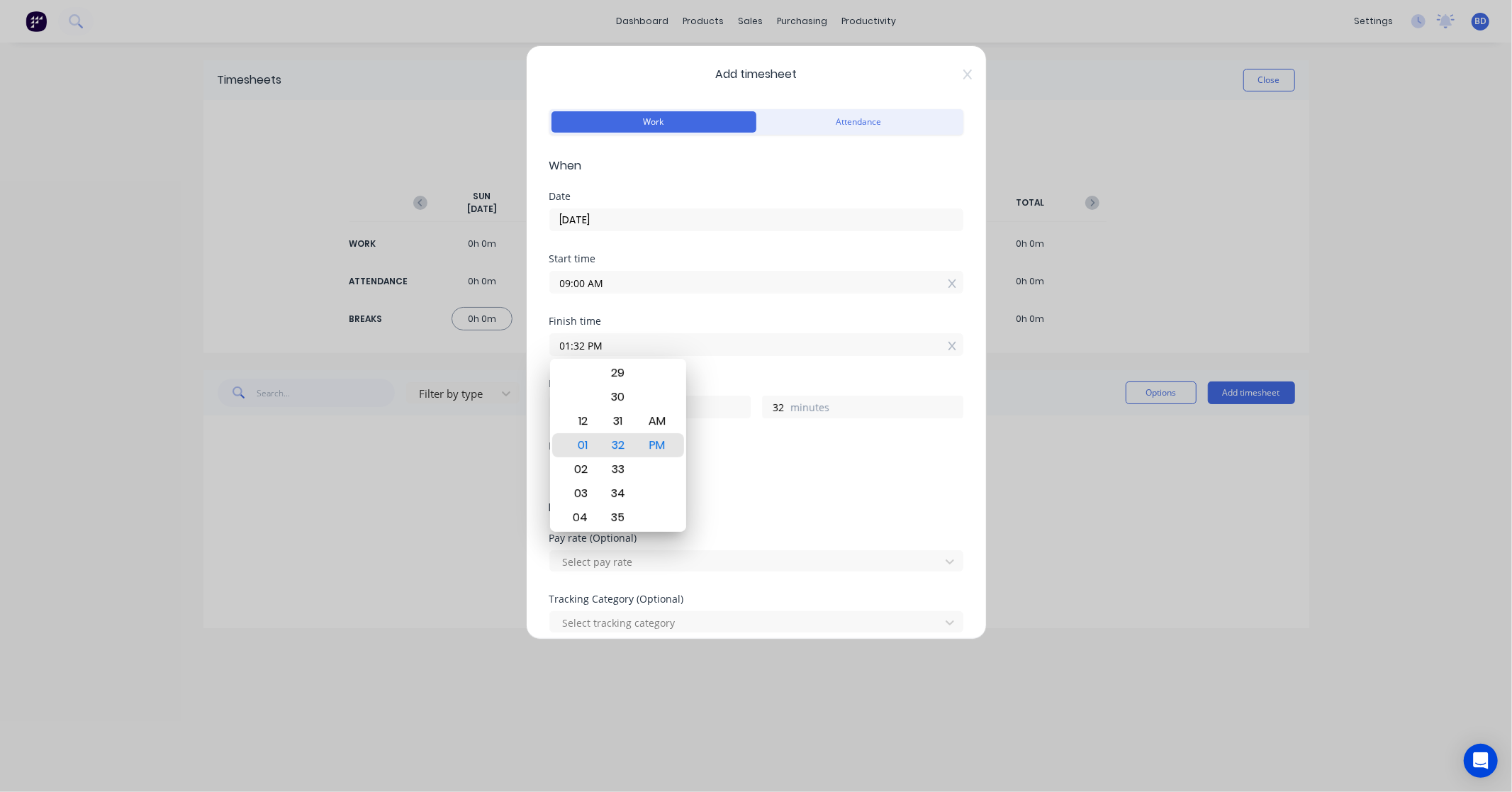
drag, startPoint x: 666, startPoint y: 347, endPoint x: 378, endPoint y: 356, distance: 288.1
click at [378, 356] on div "Add timesheet Work Attendance When Date [DATE] Start time 09:00 AM Finish time …" at bounding box center [756, 396] width 1512 height 792
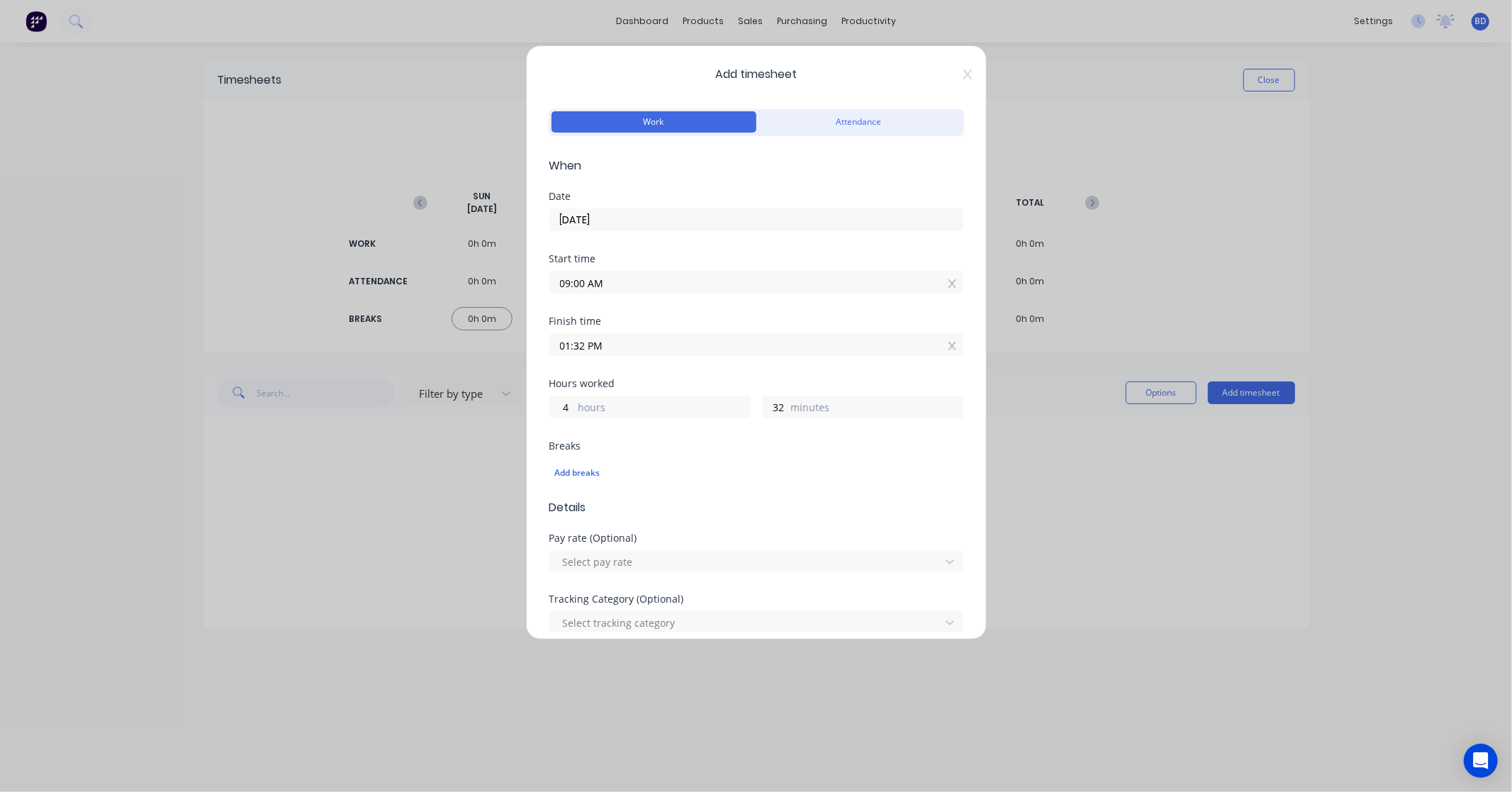
paste input "3:00"
type input "03:00 PM"
type input "6"
type input "0"
click at [579, 477] on div "Add breaks" at bounding box center [756, 472] width 402 height 19
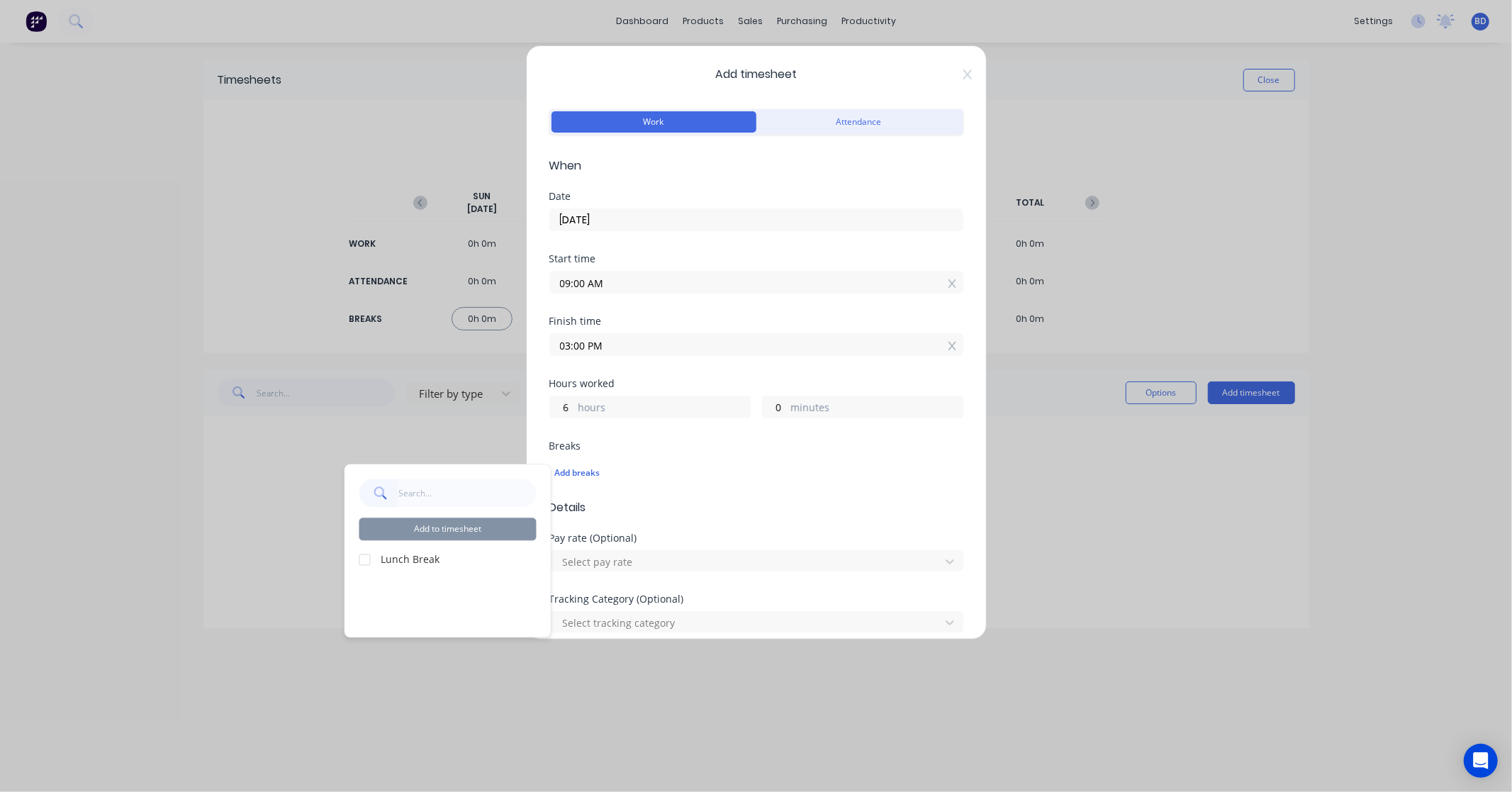
click at [359, 559] on div at bounding box center [365, 560] width 29 height 29
click at [441, 530] on button "Add to timesheet" at bounding box center [448, 528] width 177 height 23
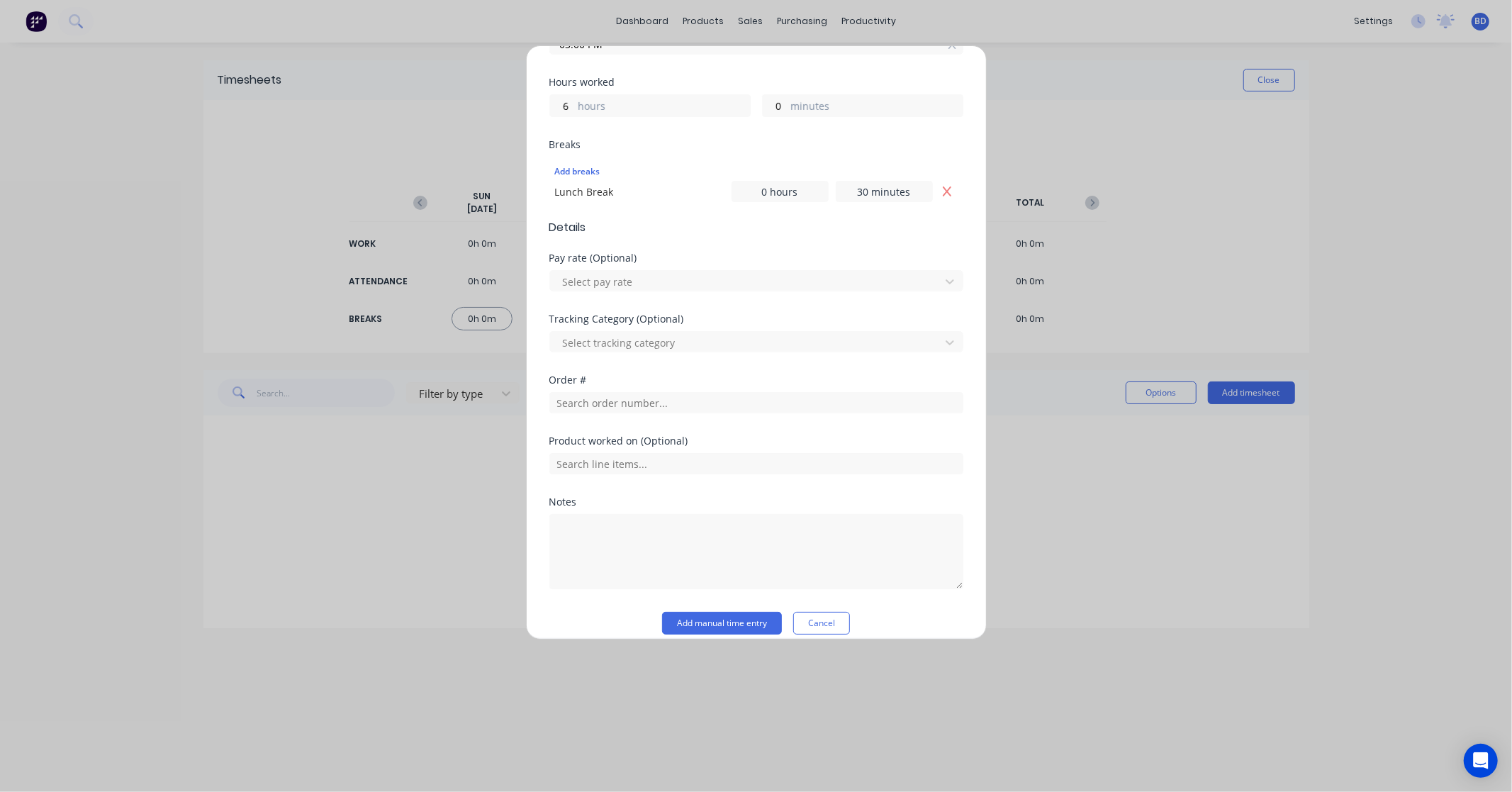
scroll to position [316, 0]
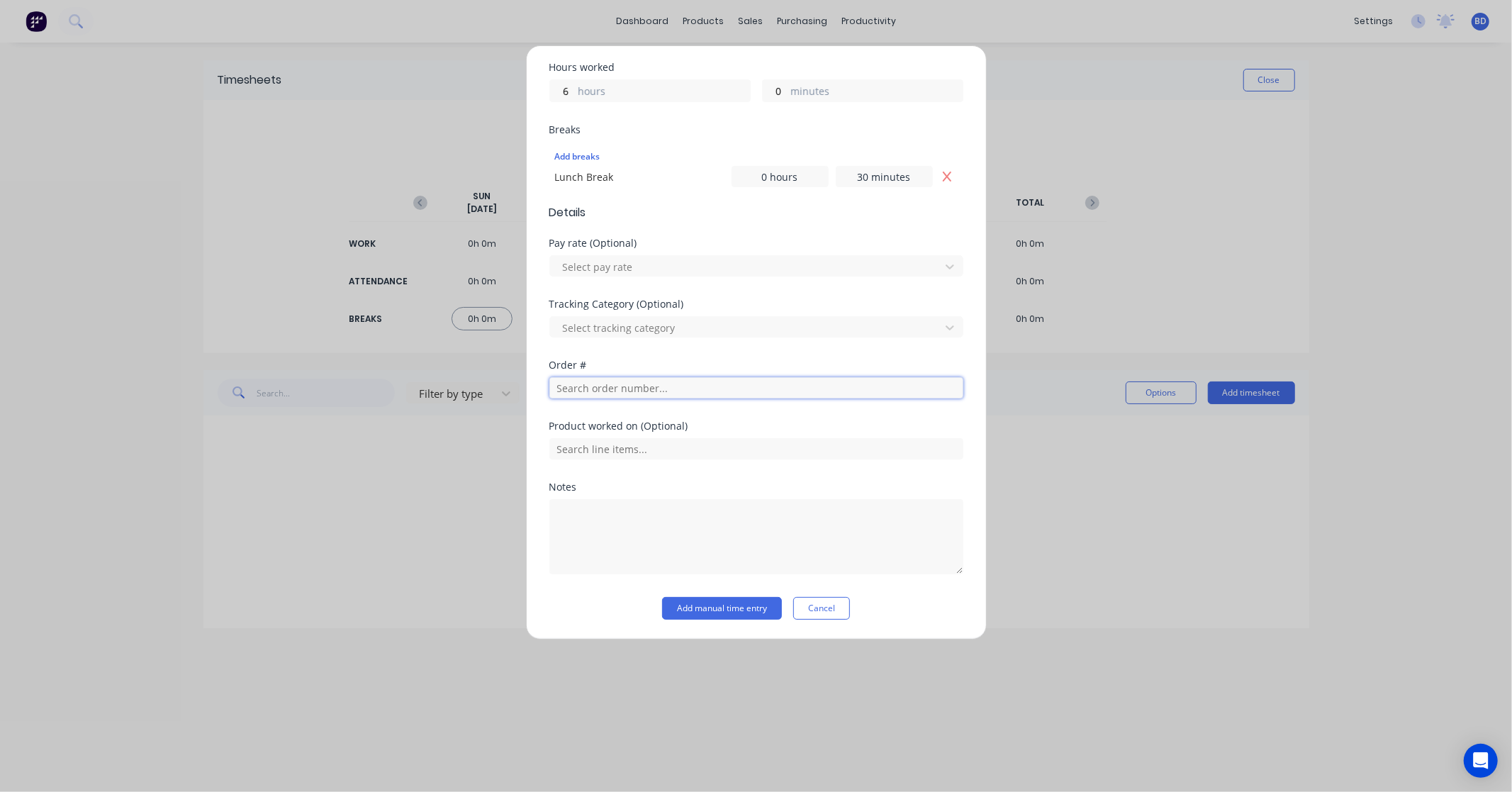
click at [580, 388] on input "text" at bounding box center [756, 387] width 414 height 21
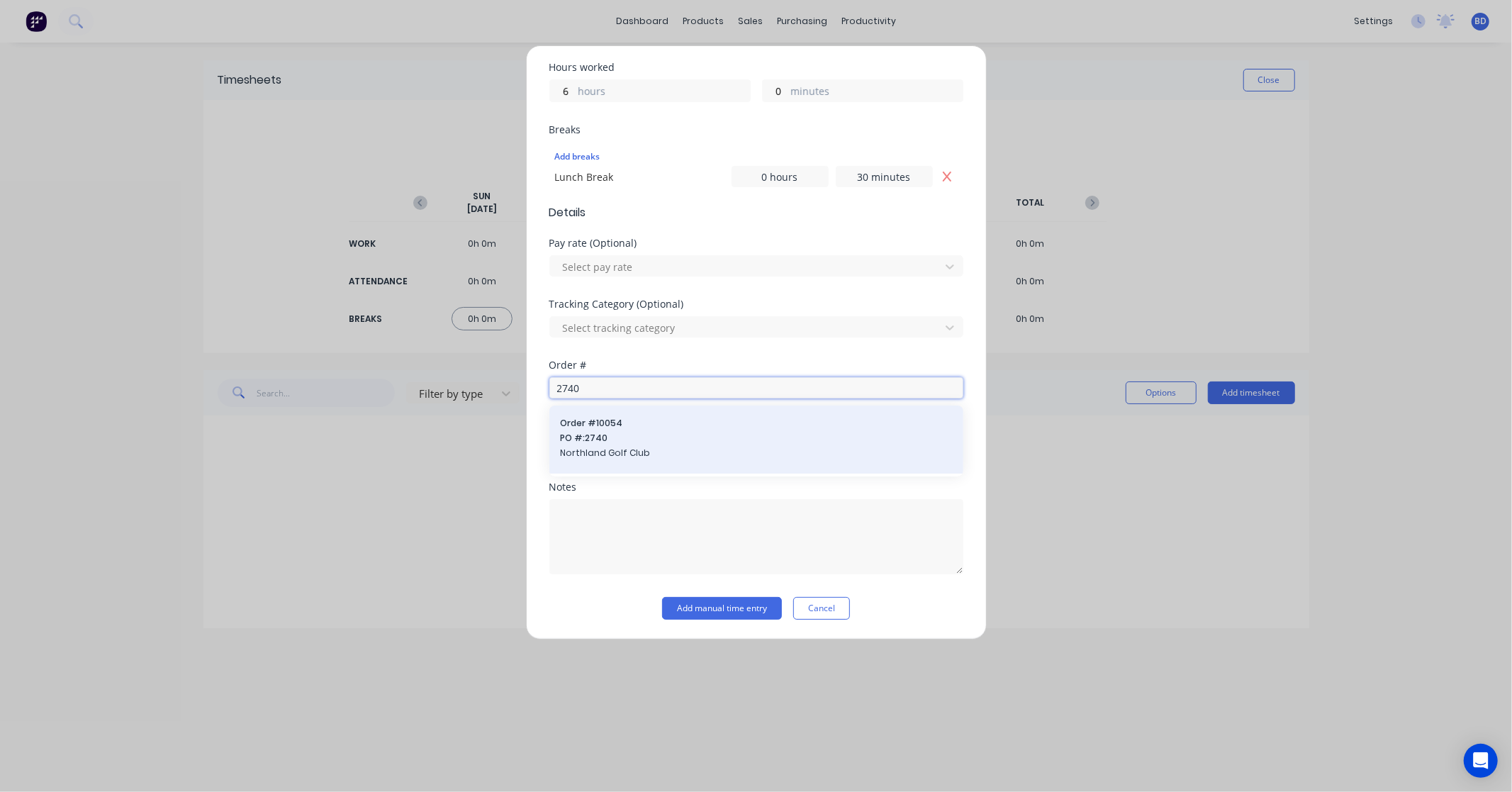
type input "2740"
click at [594, 429] on div "Order # 10054 PO #: [GEOGRAPHIC_DATA]" at bounding box center [756, 440] width 391 height 46
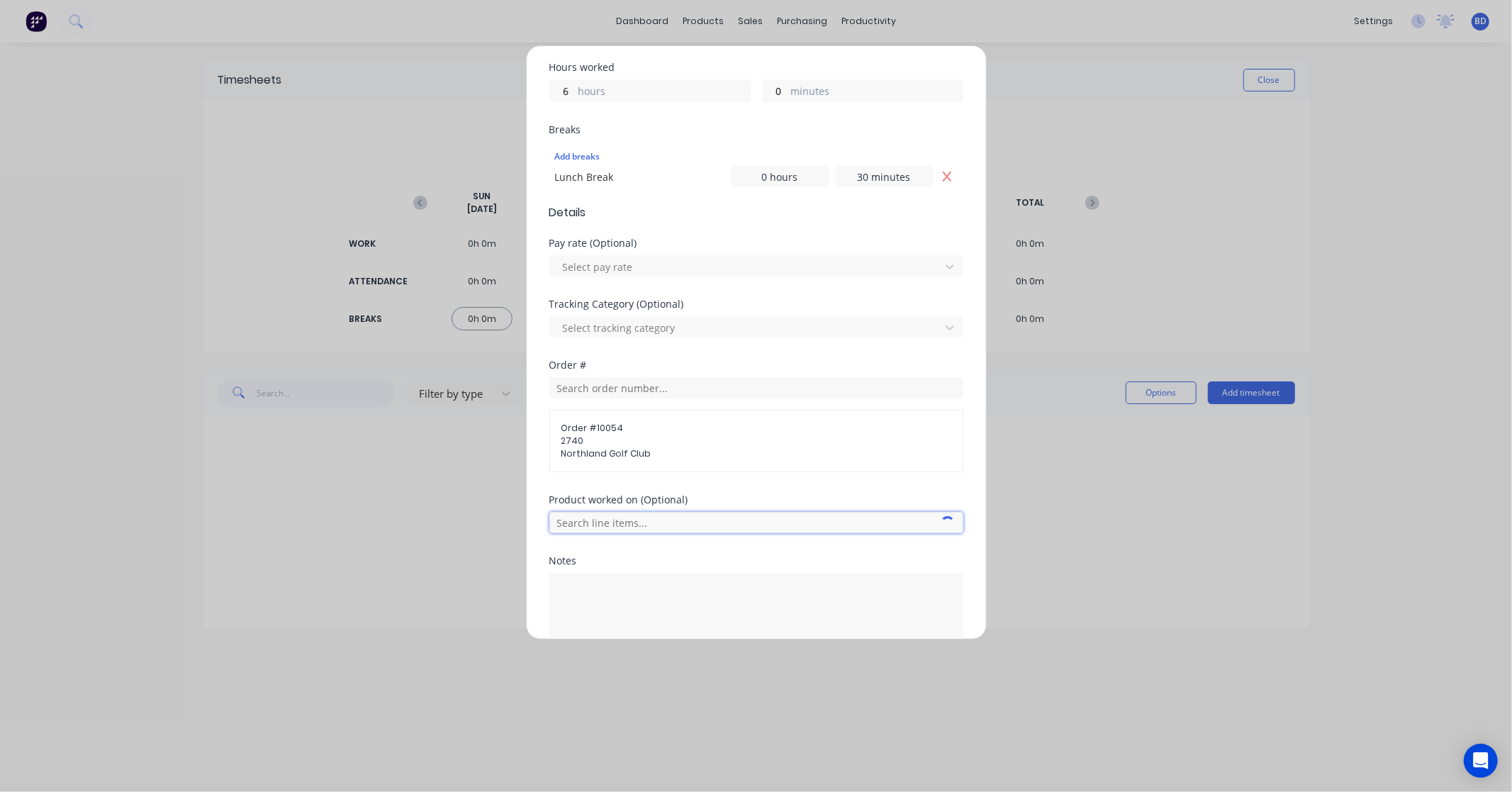
click at [608, 519] on input "text" at bounding box center [756, 522] width 414 height 21
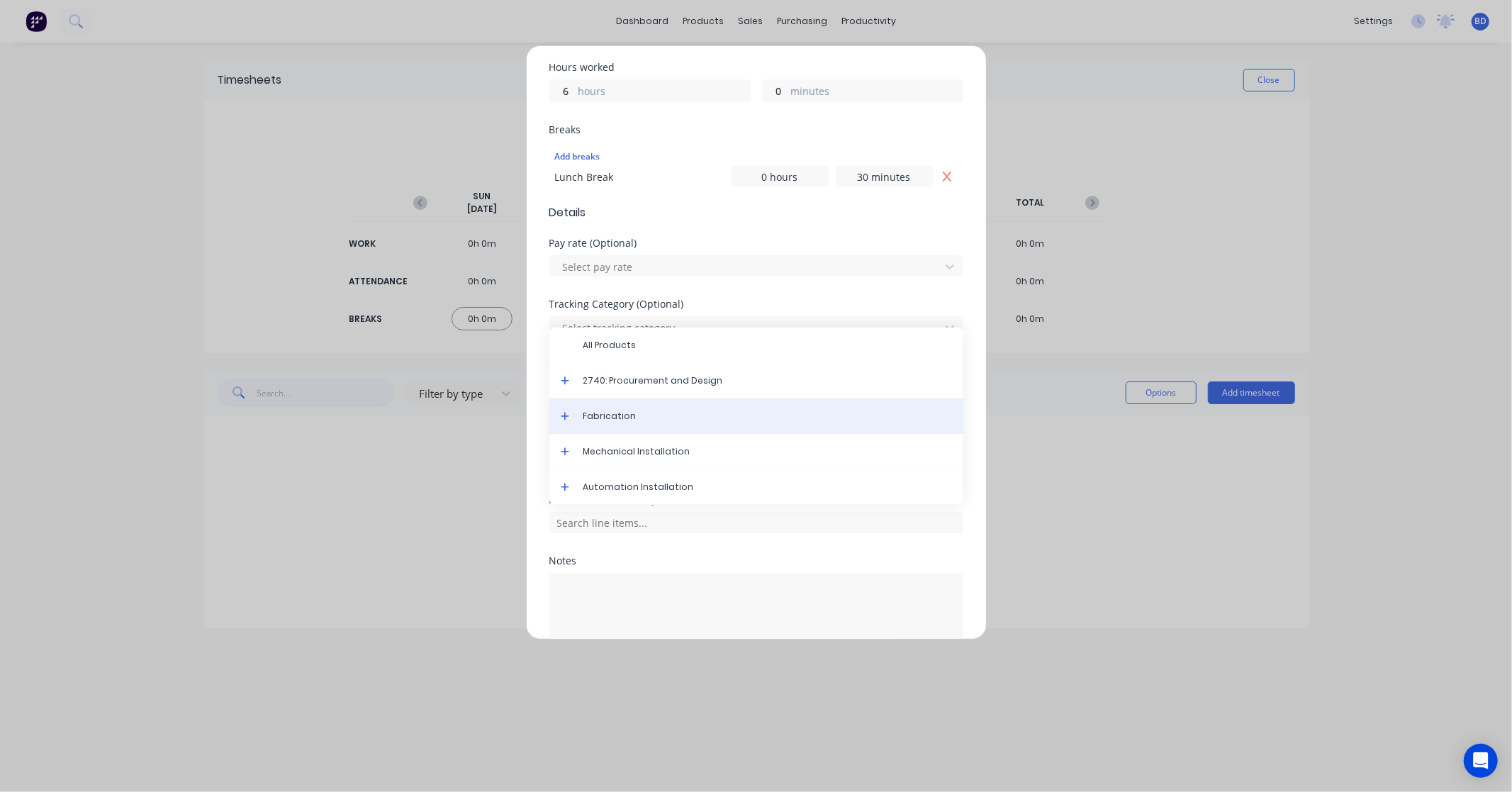
click at [639, 415] on span "Fabrication" at bounding box center [767, 416] width 368 height 13
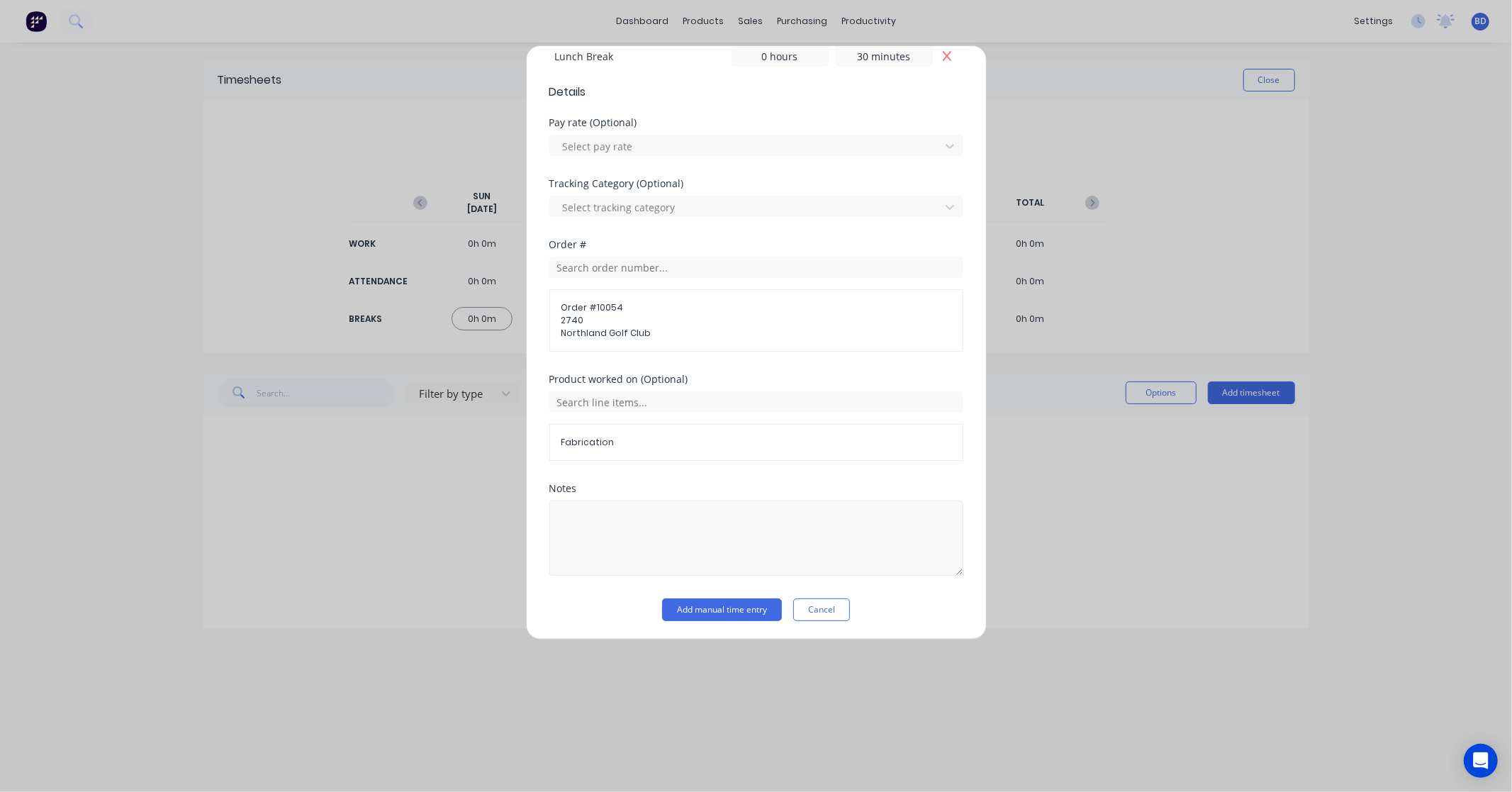
scroll to position [440, 0]
click at [714, 610] on button "Add manual time entry" at bounding box center [722, 607] width 120 height 23
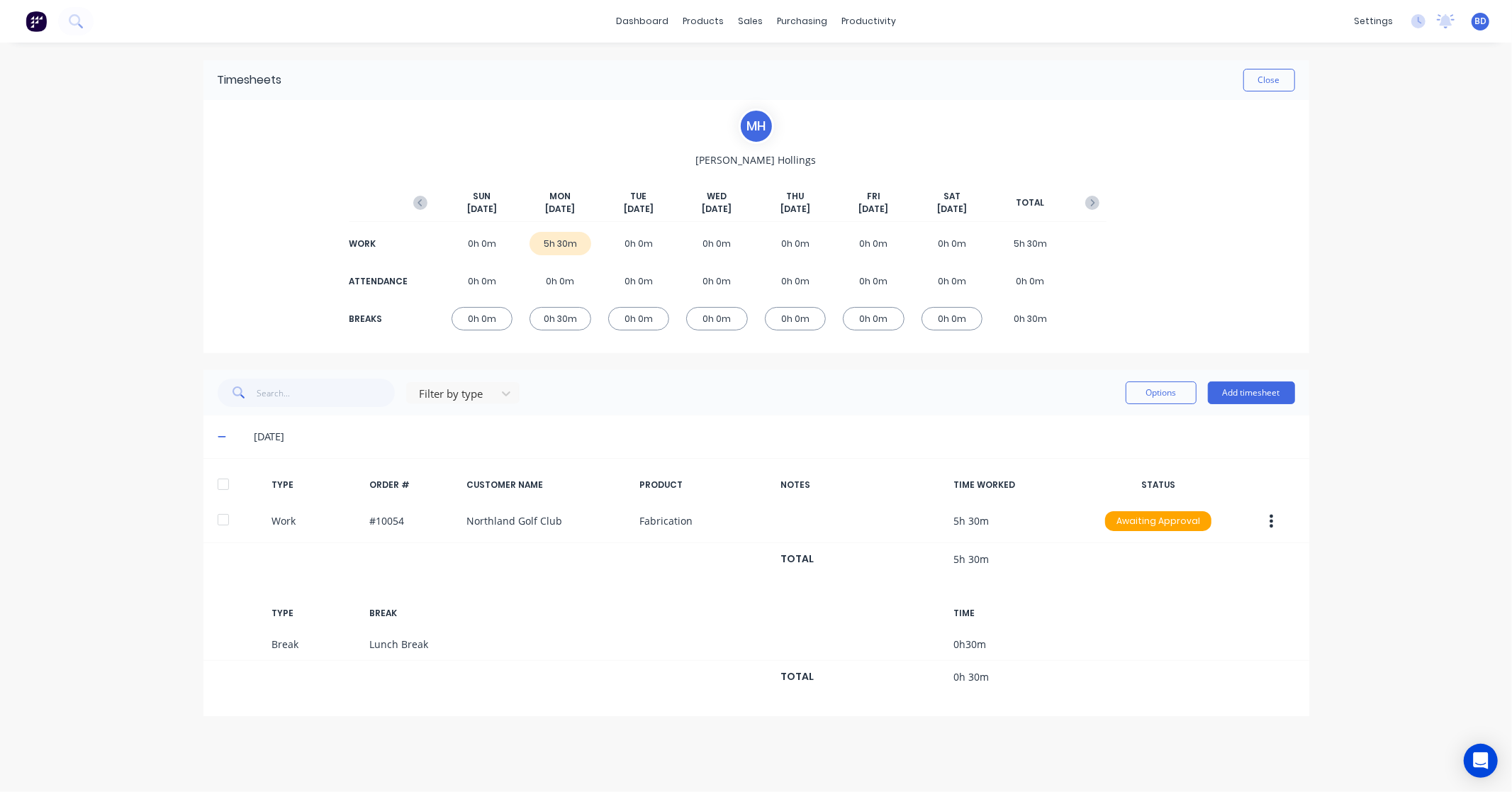
click at [222, 481] on div at bounding box center [223, 484] width 29 height 29
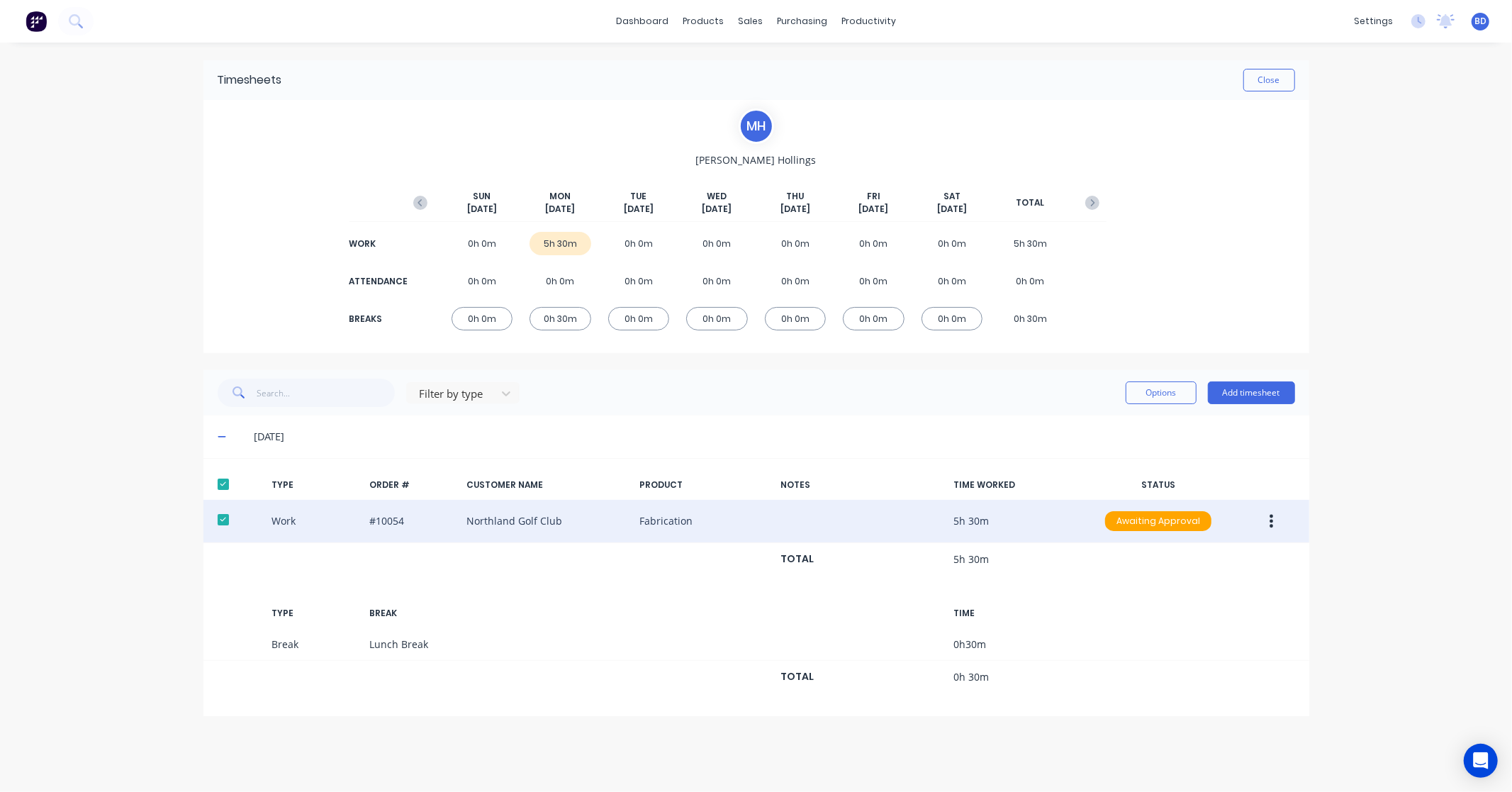
click at [1274, 526] on button "button" at bounding box center [1270, 521] width 33 height 25
click at [1222, 525] on div "Approve" at bounding box center [1220, 524] width 109 height 20
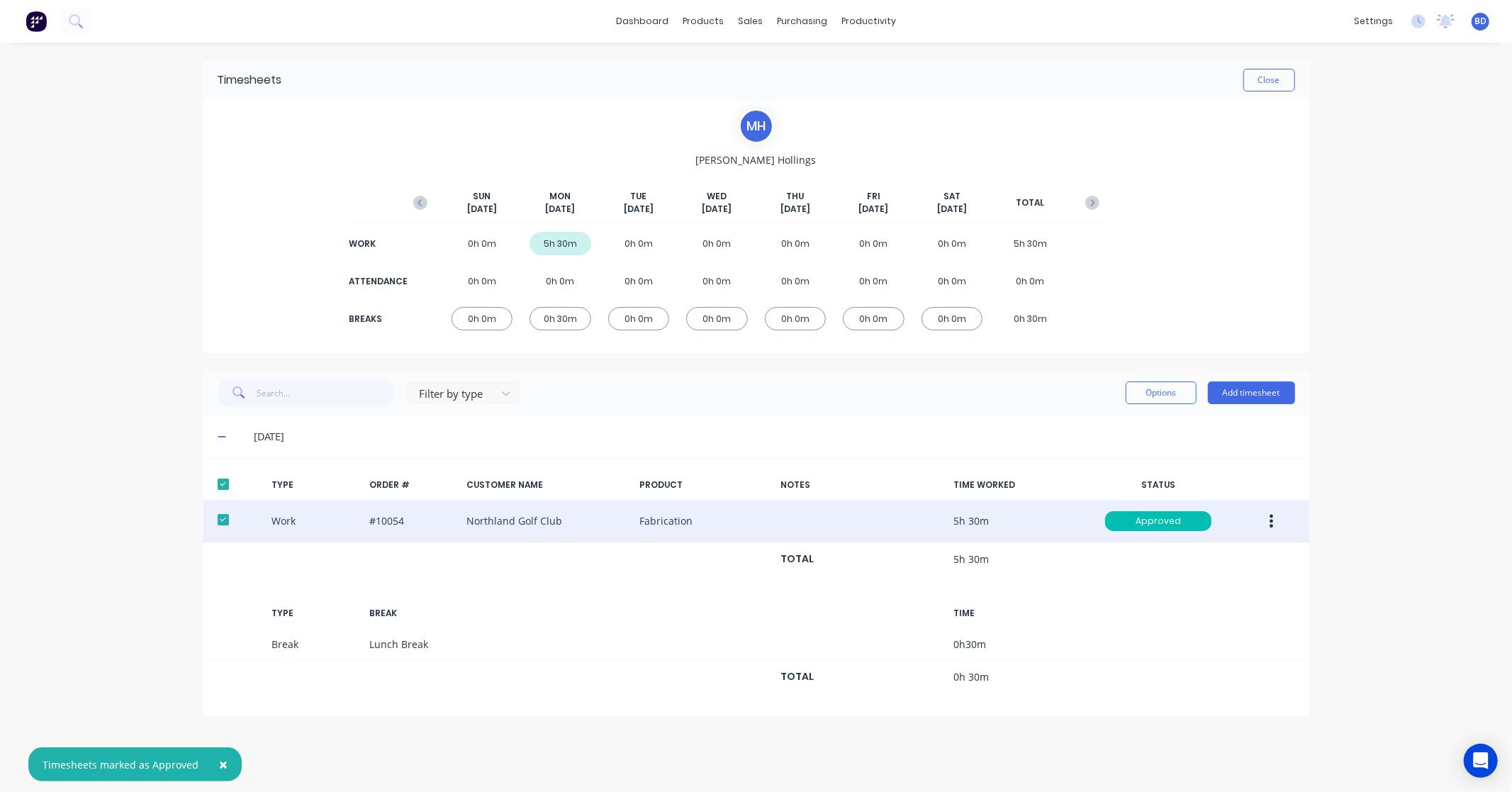
click at [1364, 438] on div "× Timesheets marked as Approved dashboard products sales purchasing productivit…" at bounding box center [756, 396] width 1512 height 792
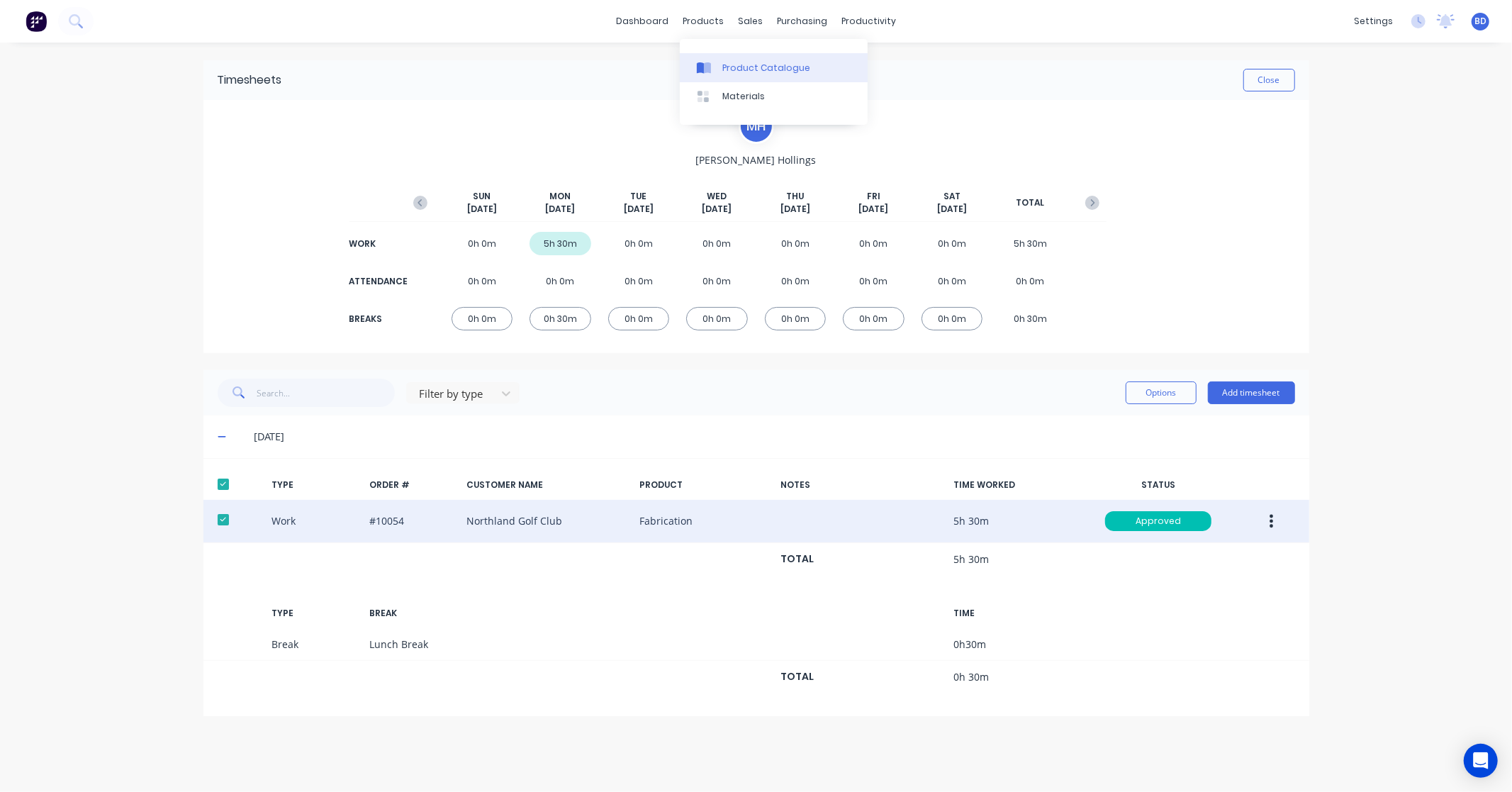
click at [738, 66] on div "Product Catalogue" at bounding box center [767, 68] width 88 height 13
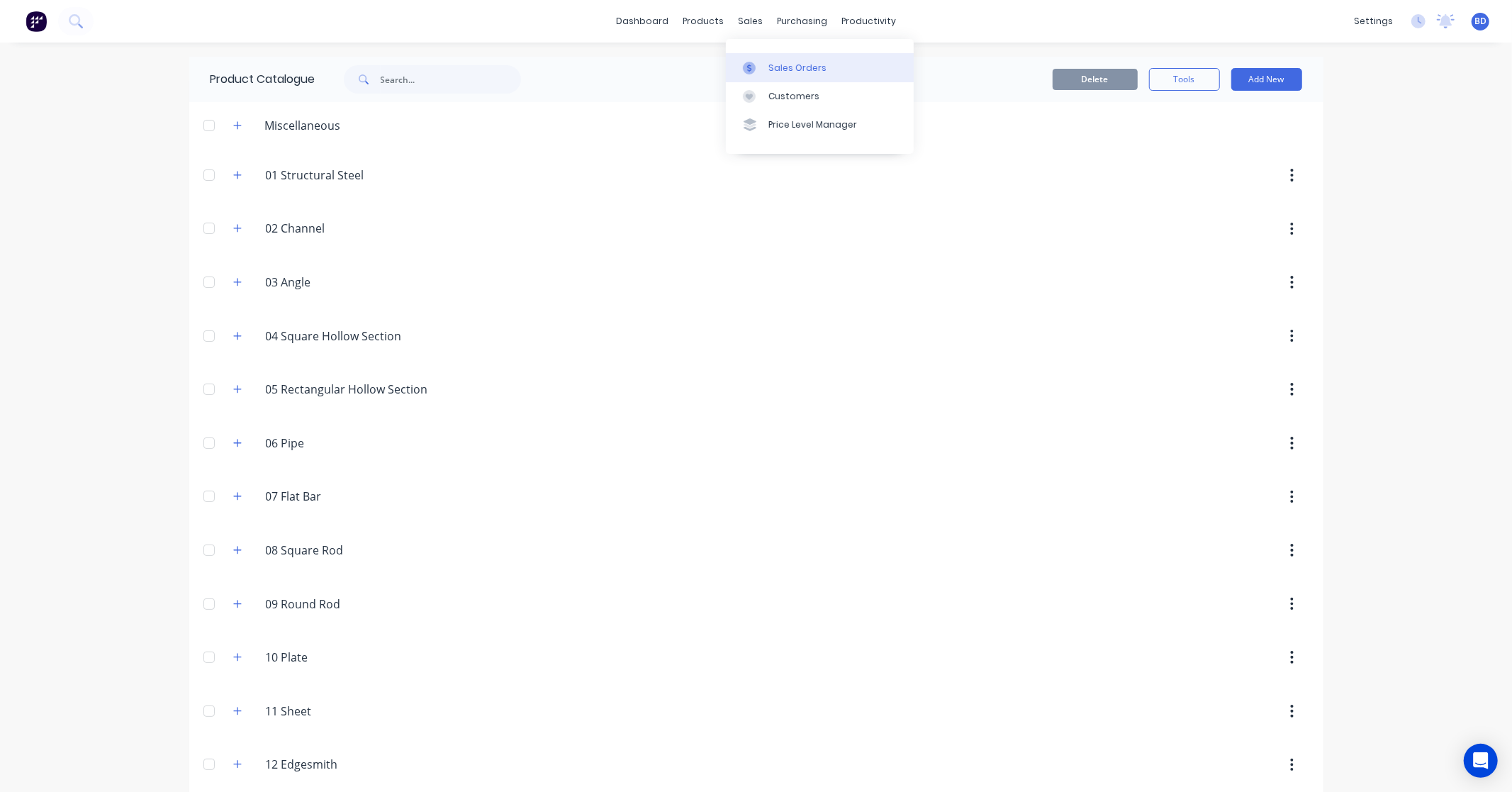
click at [762, 55] on link "Sales Orders" at bounding box center [820, 68] width 188 height 29
